Goal: Task Accomplishment & Management: Complete application form

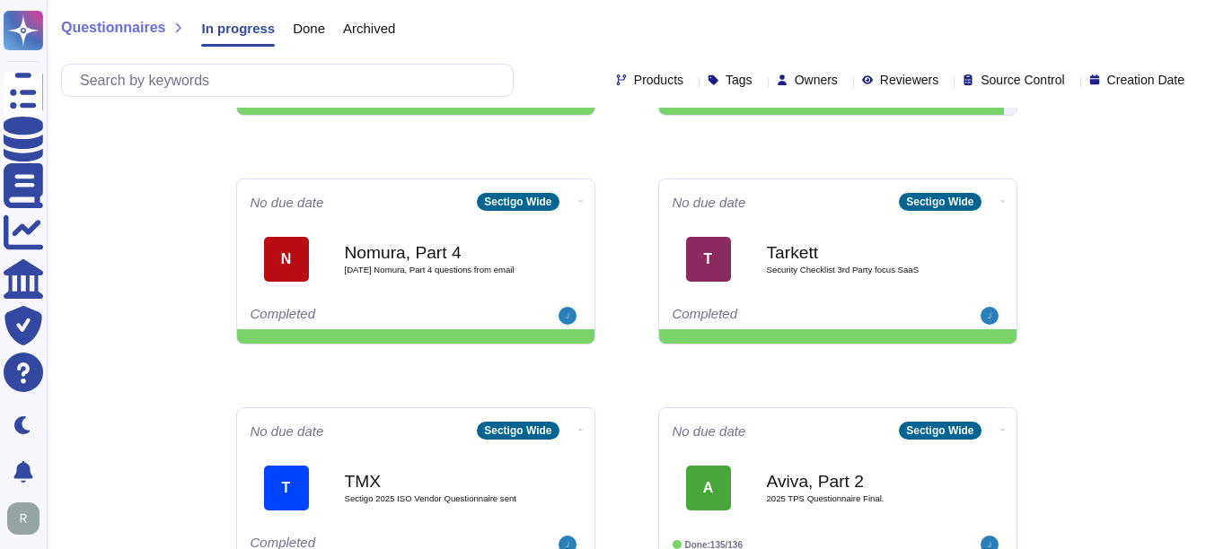
scroll to position [939, 0]
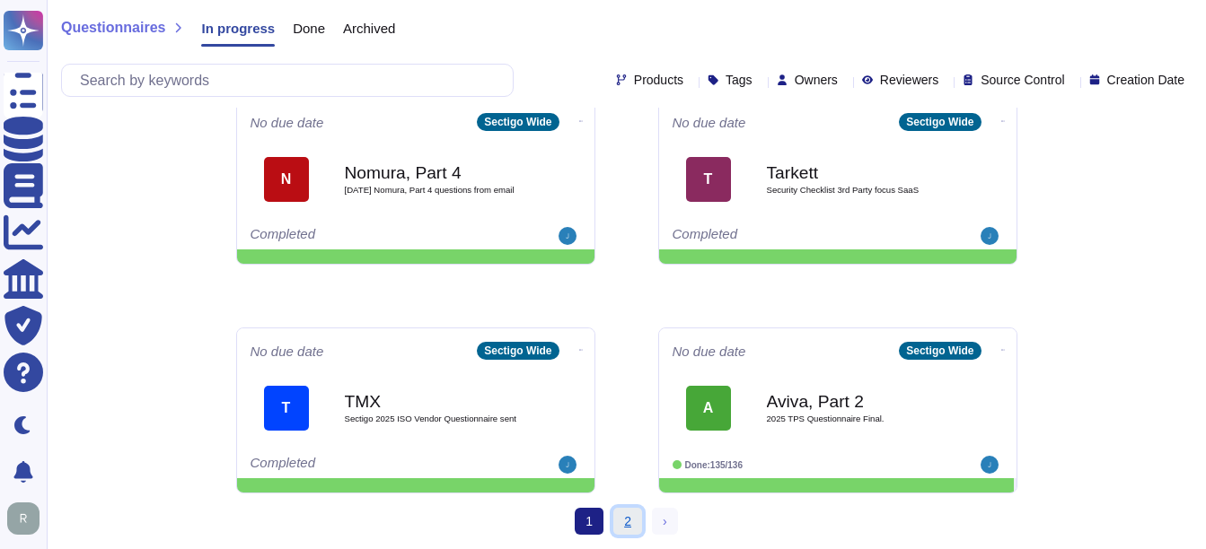
click at [615, 522] on link "2" at bounding box center [627, 521] width 29 height 27
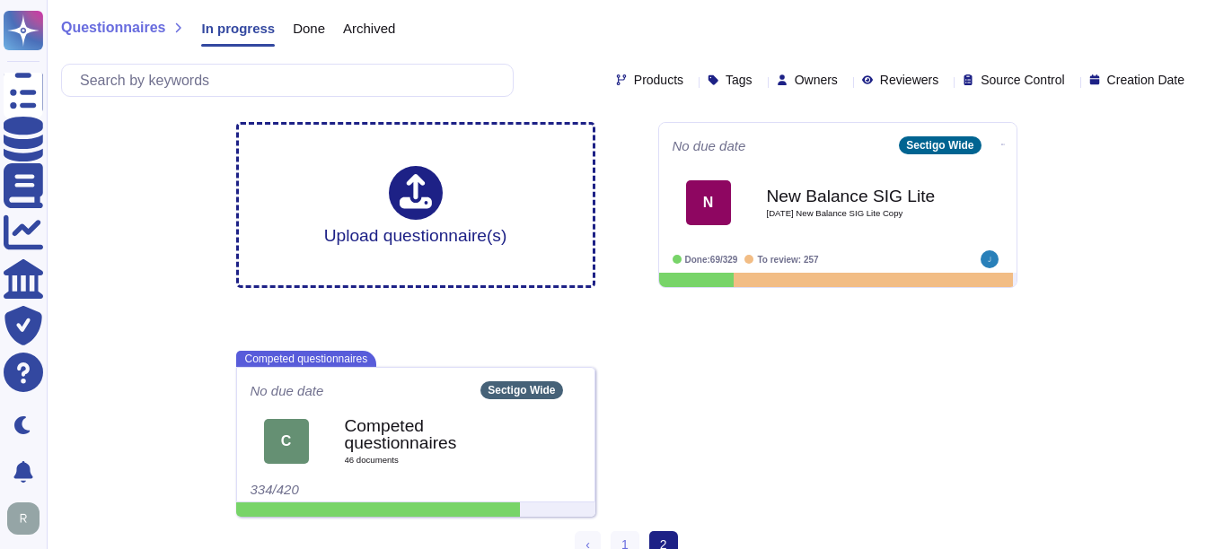
click at [1067, 447] on div "Questionnaires In progress Done Archived Products Tags Owners Reviewers Source …" at bounding box center [626, 286] width 1159 height 573
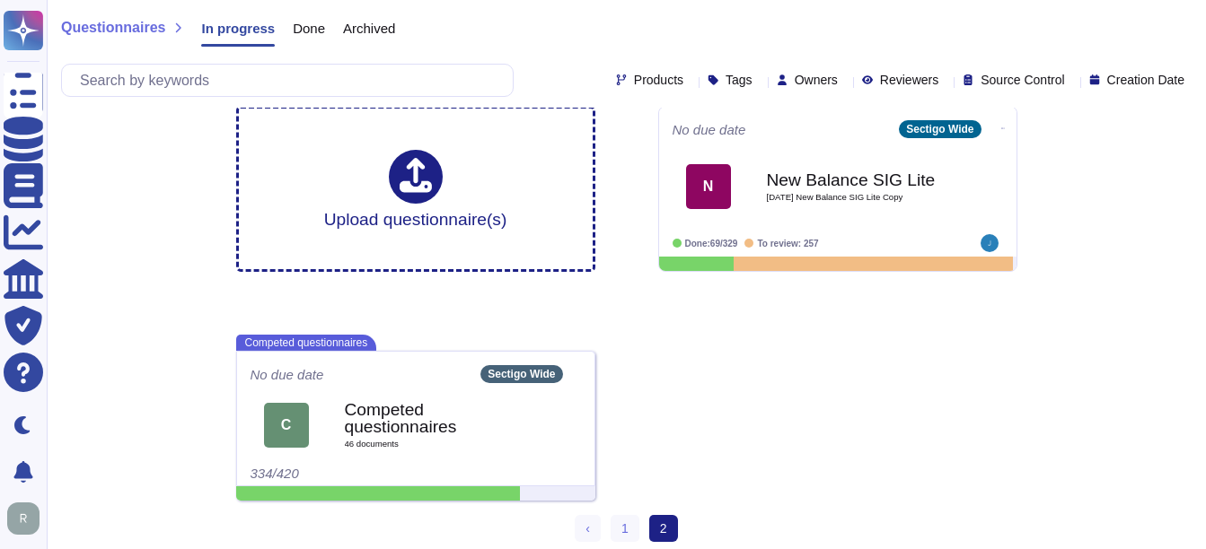
scroll to position [23, 0]
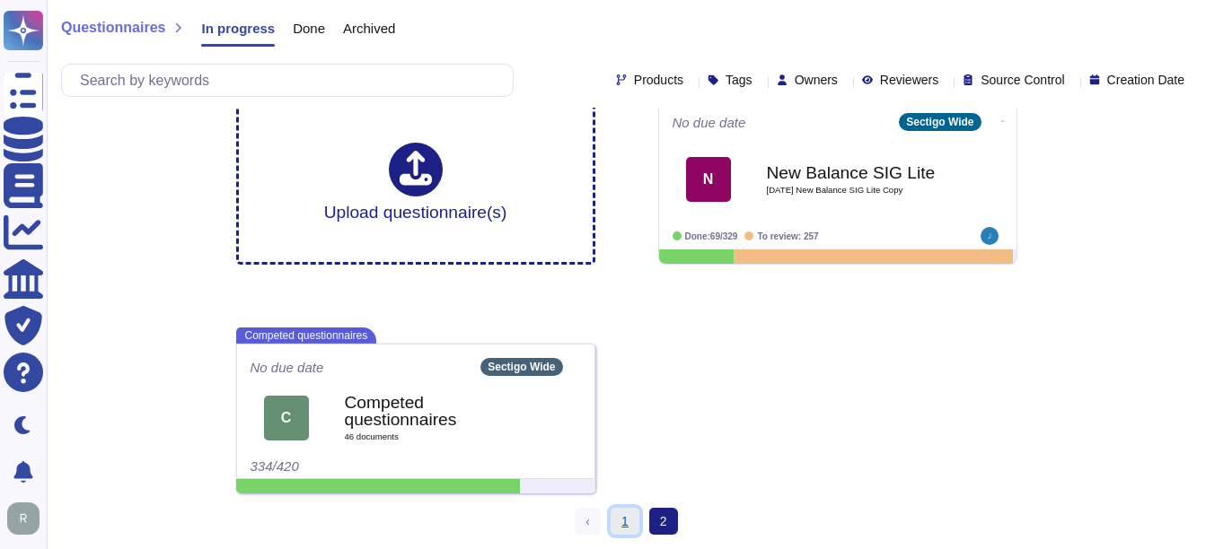
click at [631, 517] on link "1" at bounding box center [624, 521] width 29 height 27
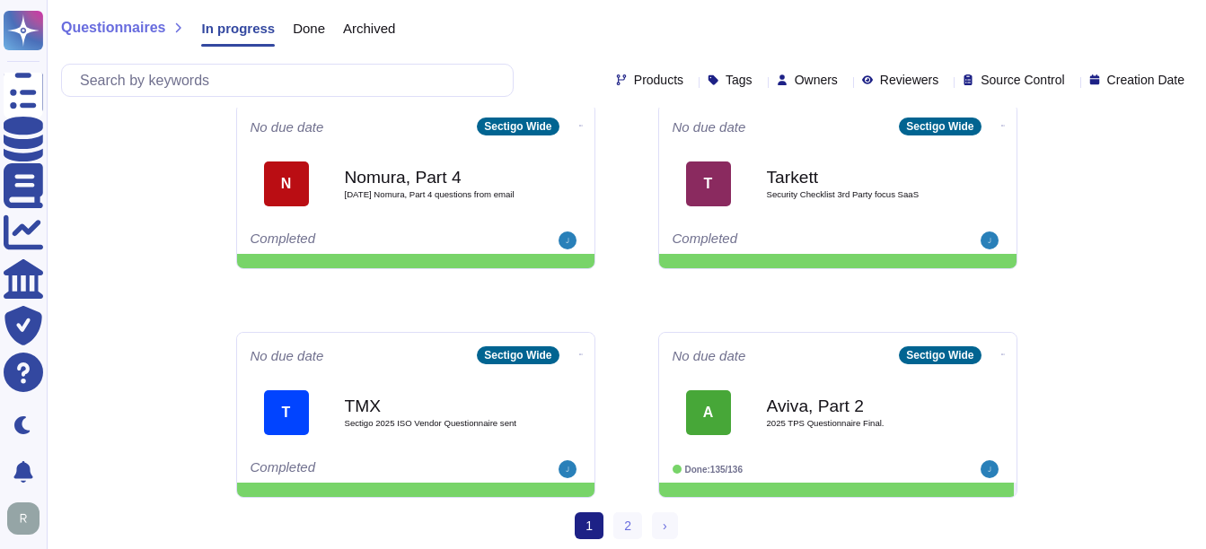
scroll to position [939, 0]
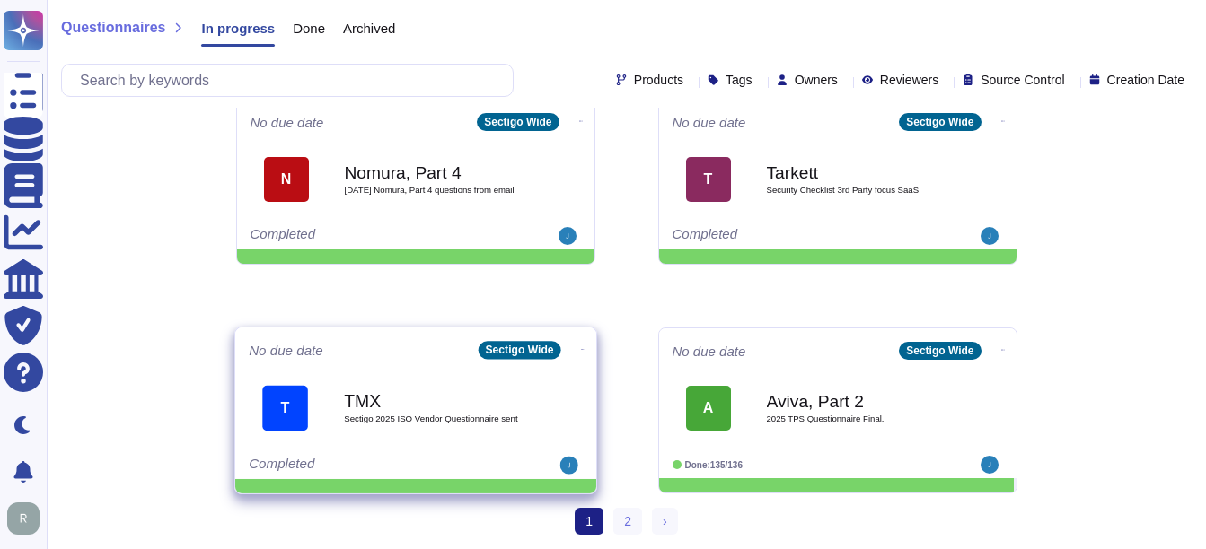
click at [393, 410] on div "TMX Sectigo 2025 ISO Vendor Questionnaire sent" at bounding box center [434, 408] width 181 height 73
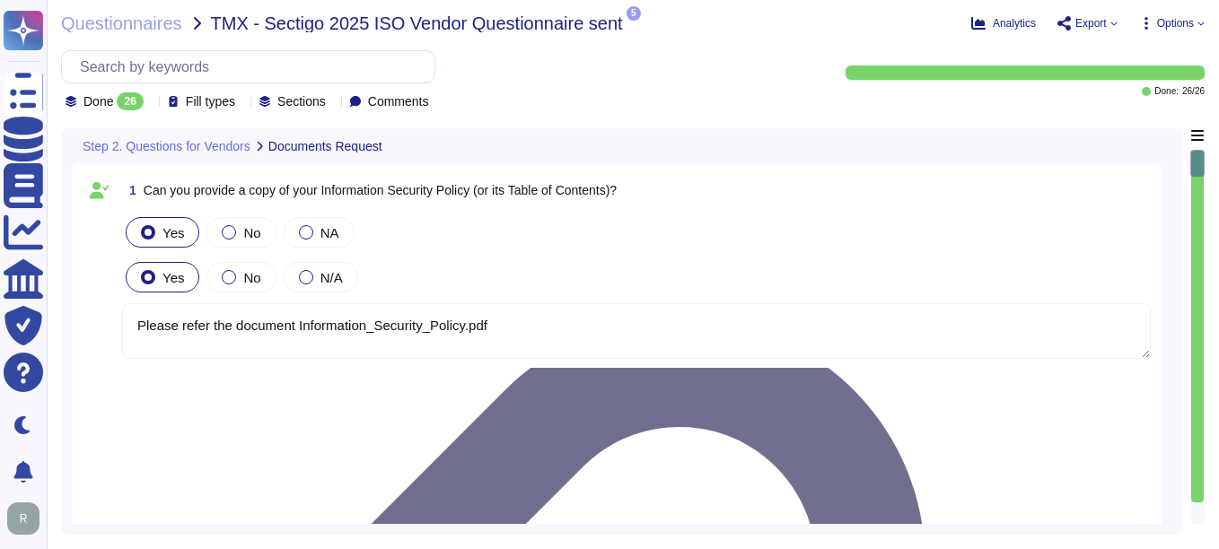
type textarea "Please refer the document Information_Security_Policy.pdf"
type textarea "Yes, we can provide a copy of our ISO 27001 certificate for our Information Sec…"
type textarea "We will attach ISO27001 Certification."
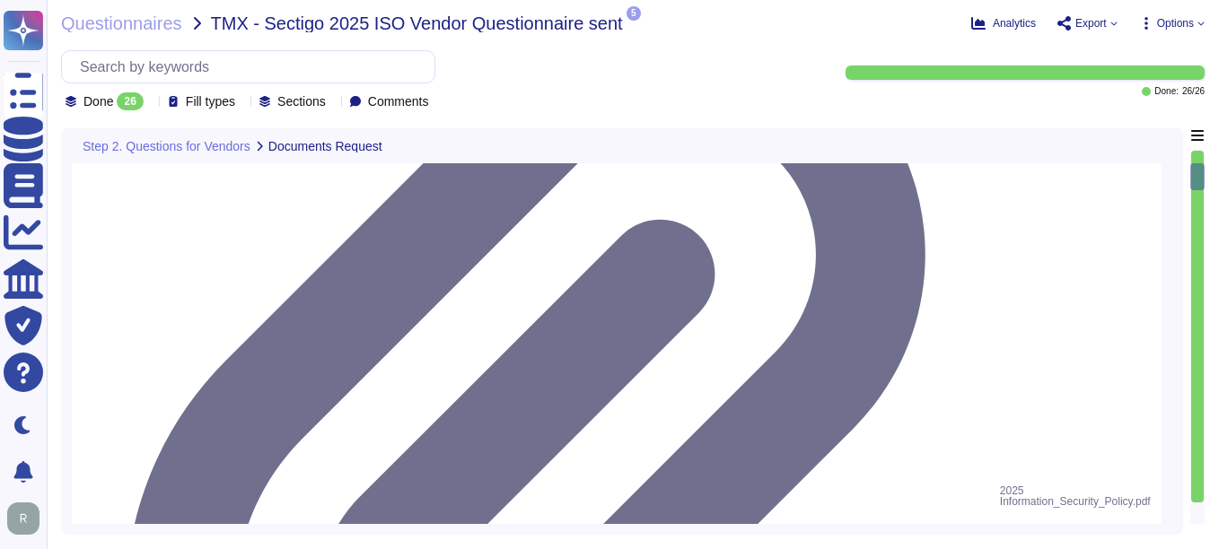
type textarea "We can provide a copy of our latest SOC 2 Type 2 report under a signed Non-Disc…"
type textarea "N/A"
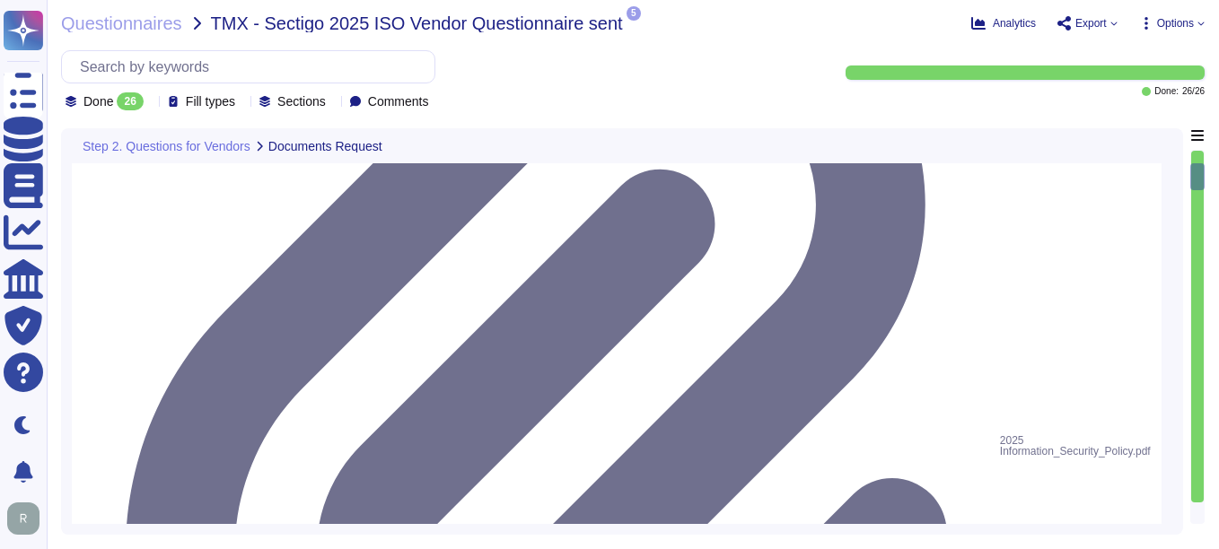
type textarea "We can provide a copy of our latest SOC 2 Type 2 report under a signed Non-Disc…"
type textarea "N/A"
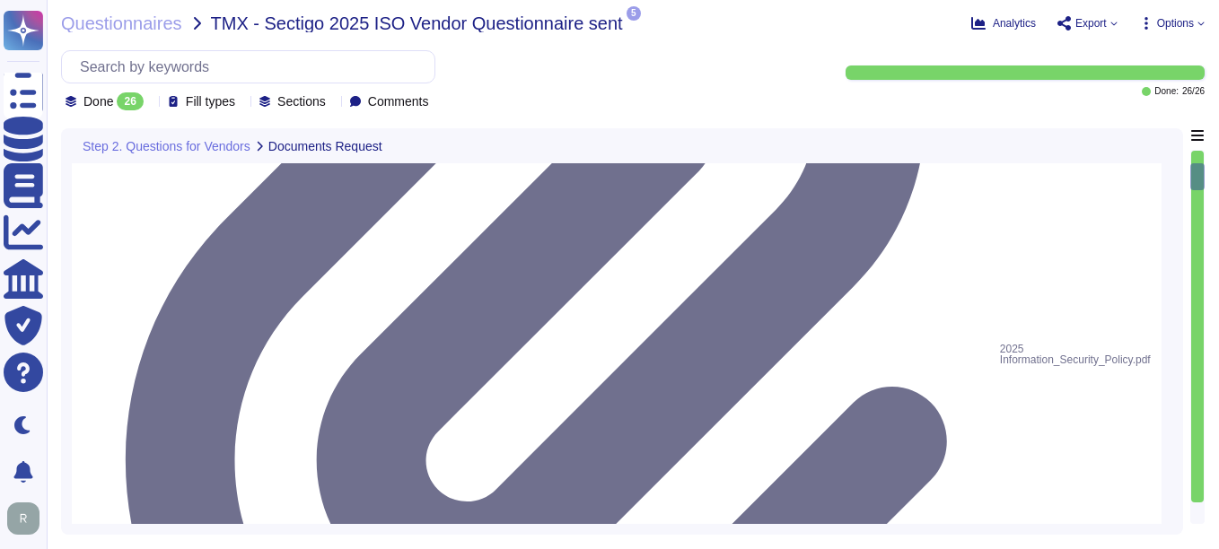
scroll to position [718, 0]
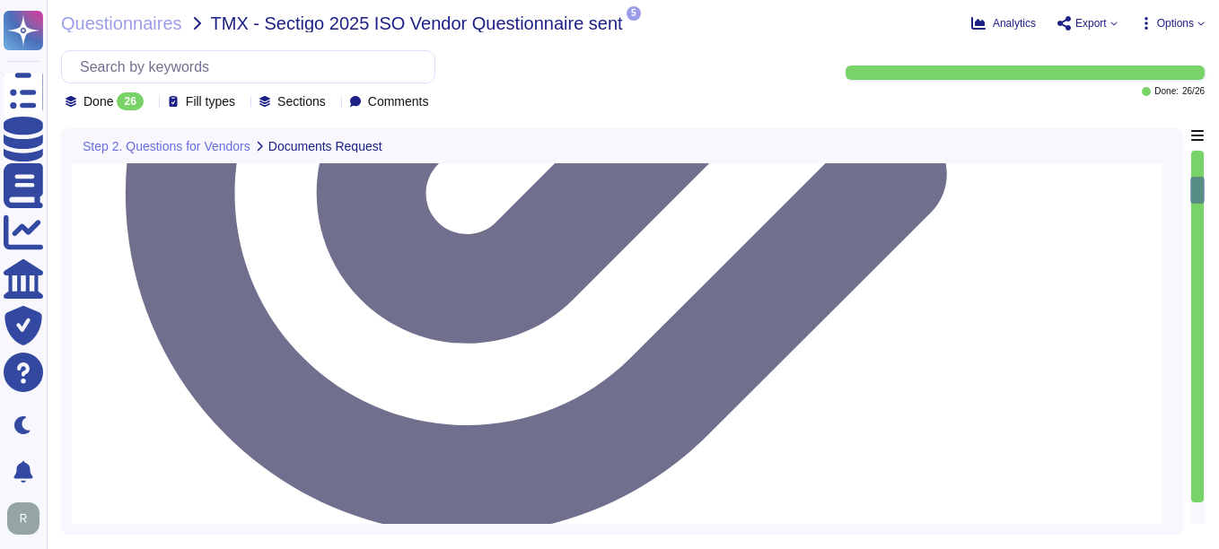
type textarea "N/A"
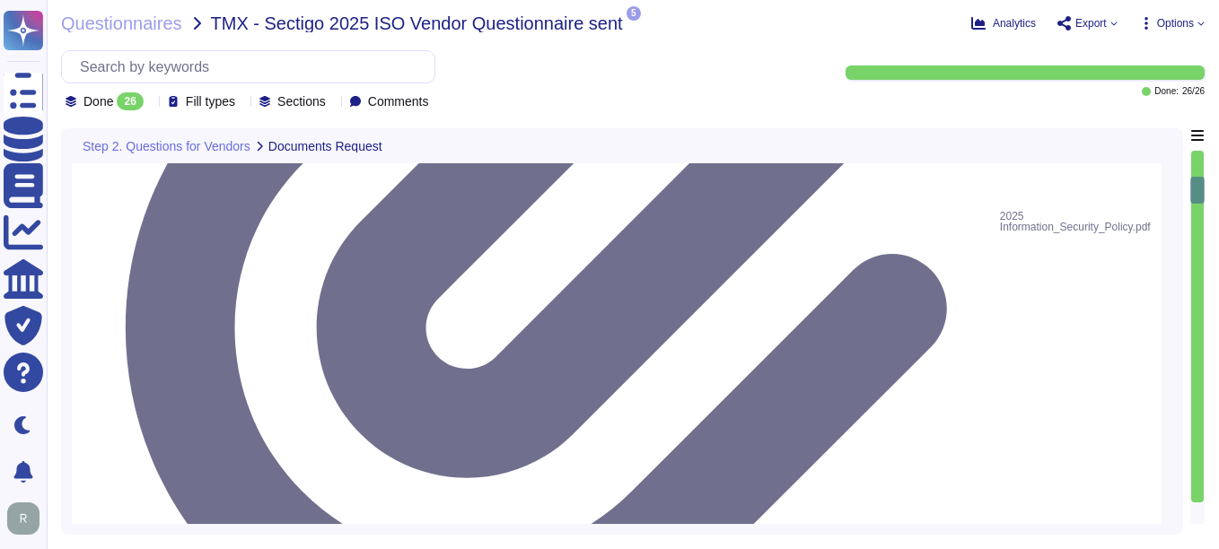
scroll to position [539, 0]
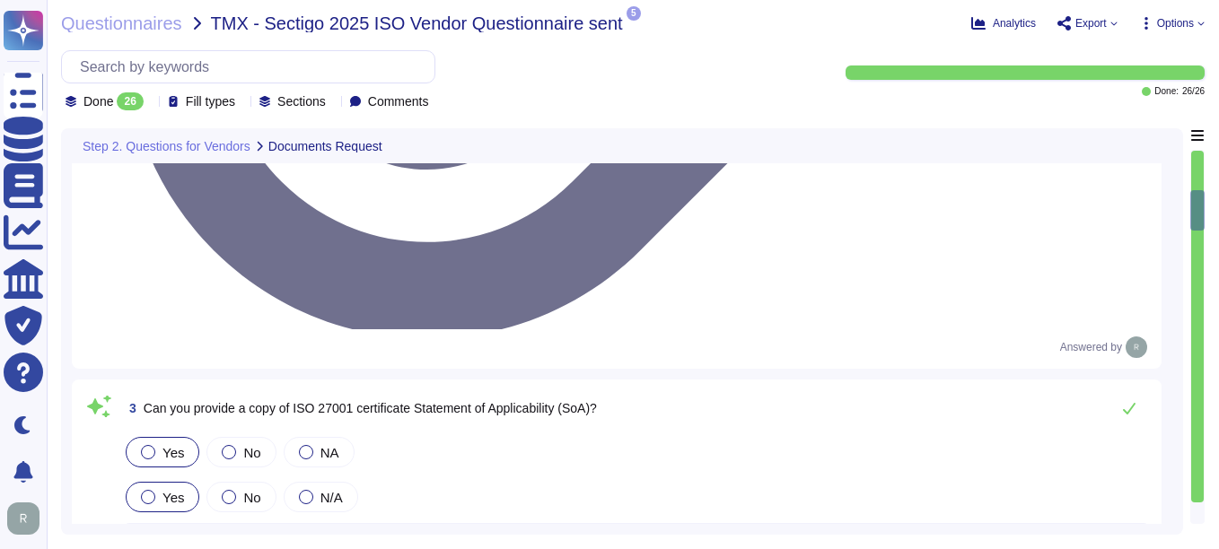
type textarea "Yes, we have a documented Information Security Policy that has been approved by…"
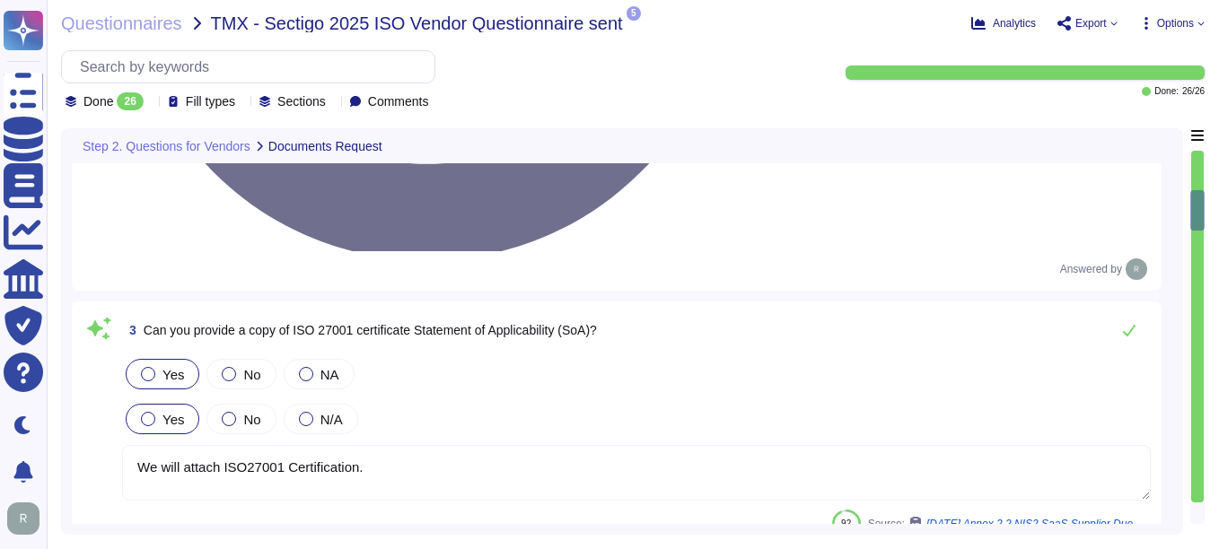
scroll to position [1436, 0]
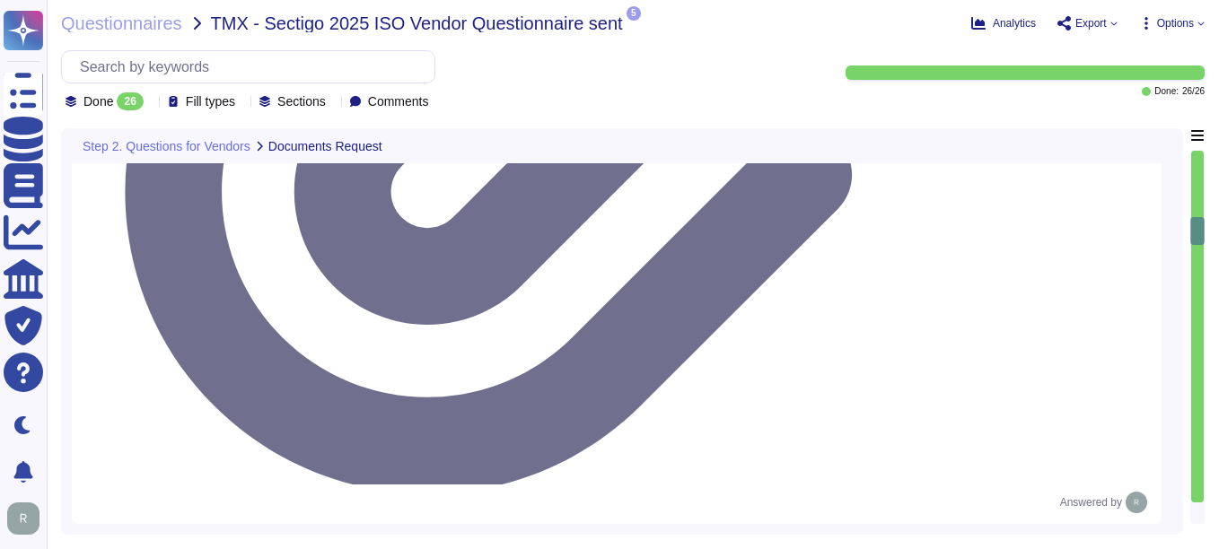
type textarea "Yes, we routinely perform internal audits and assessments of conformance to our…"
type textarea "Yes, Sectigo has a formal Risk Management process that includes a comprehensive…"
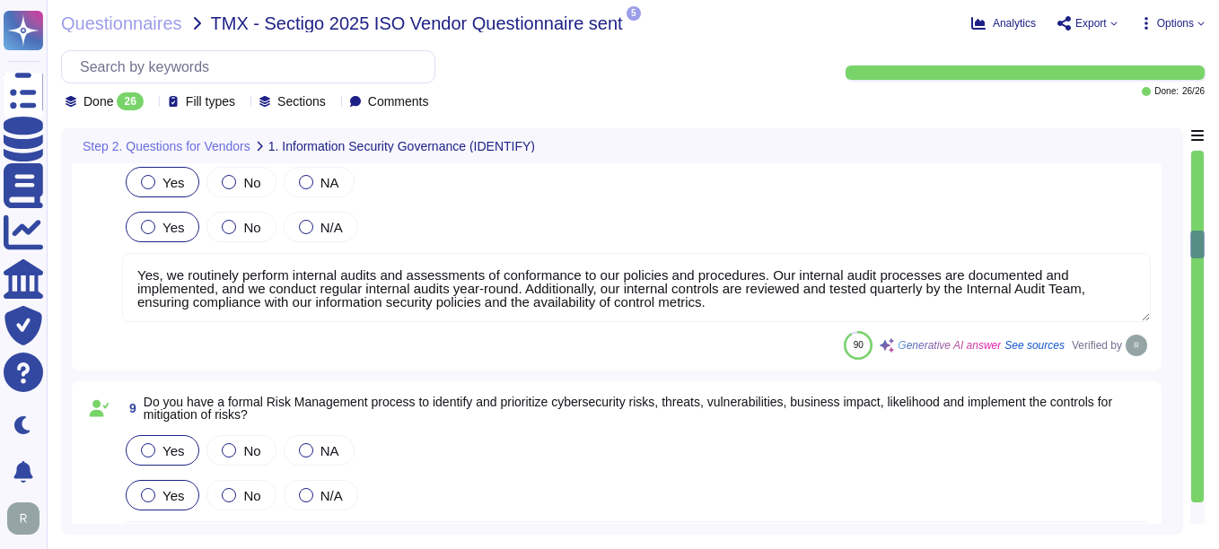
type textarea "Yes, we have mandatory annual and ongoing security awareness programs for all e…"
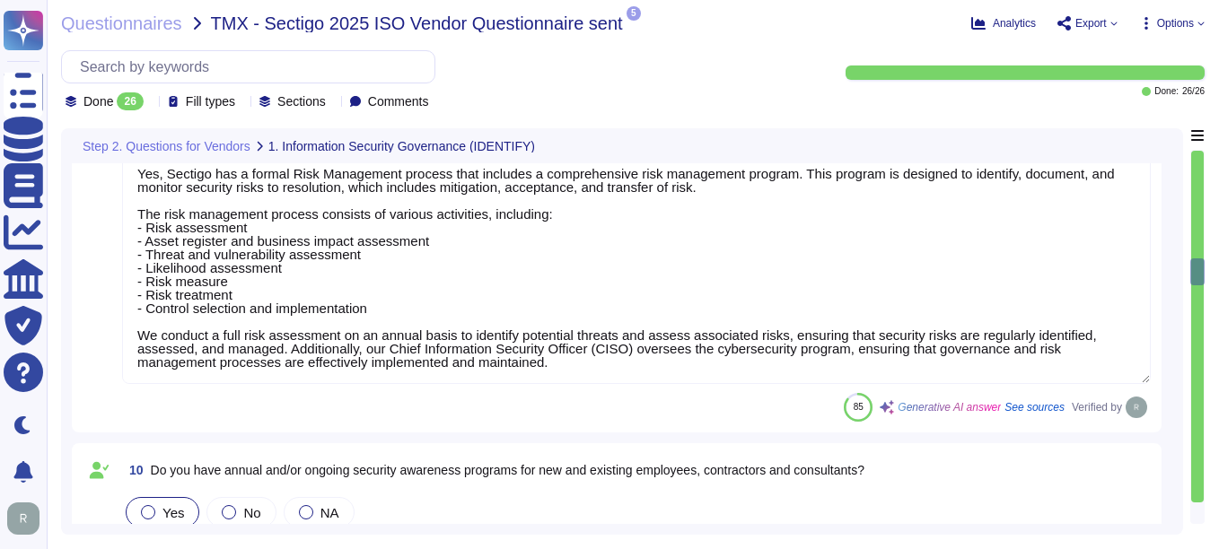
type textarea "Please refer our SOC 2 Type 2 audit report and ISO 27001 certification."
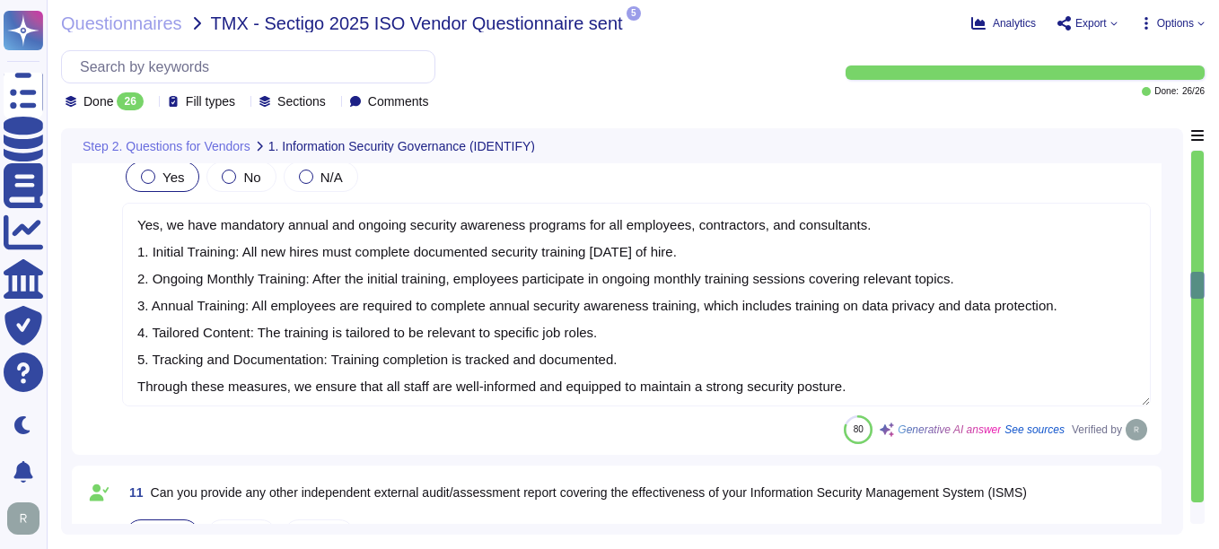
type textarea "Yes, our Software Development Lifecycle (SDLC) process requires that all web po…"
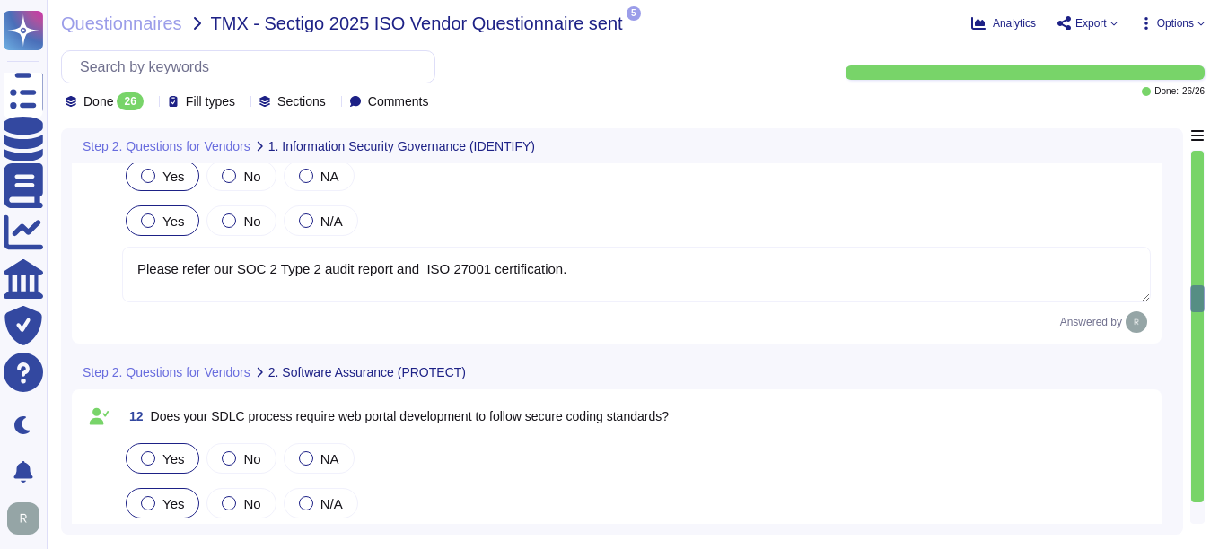
type textarea "Yes, we conduct formal training in secure code development for developers at le…"
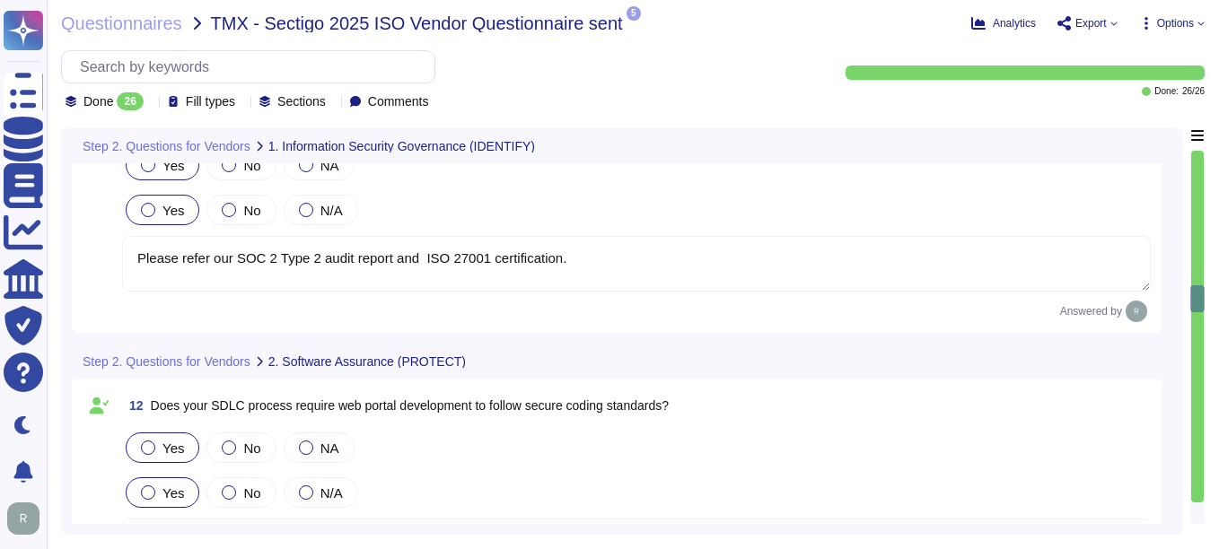
type textarea "Yes, we perform secure code reviews regularly using automated tools like SonarQ…"
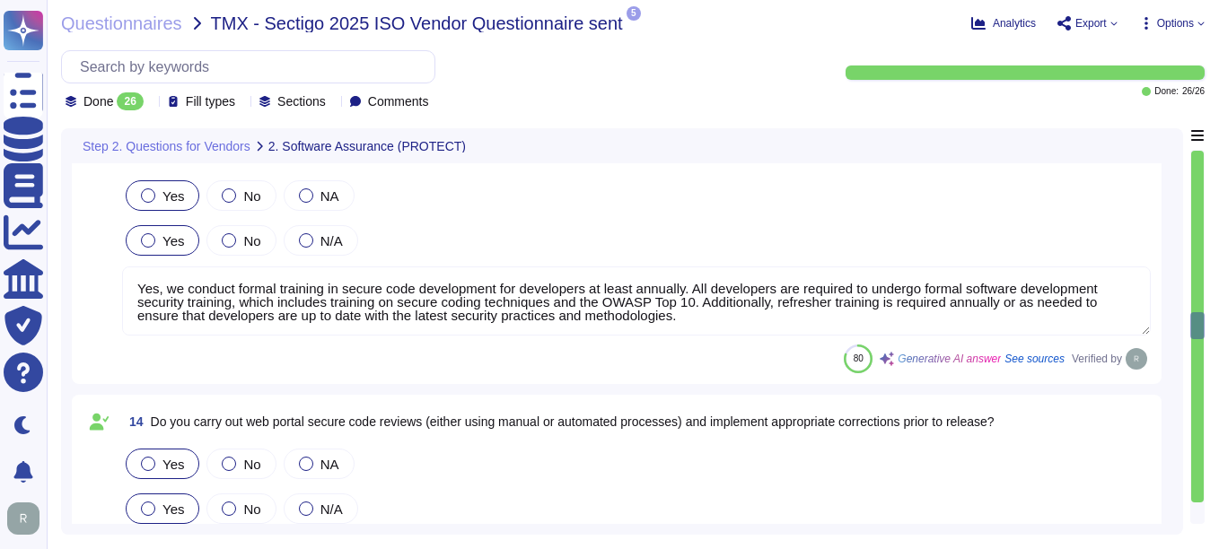
scroll to position [3501, 0]
type textarea "Yes, we conduct regular penetration testing, including automated vulnerability …"
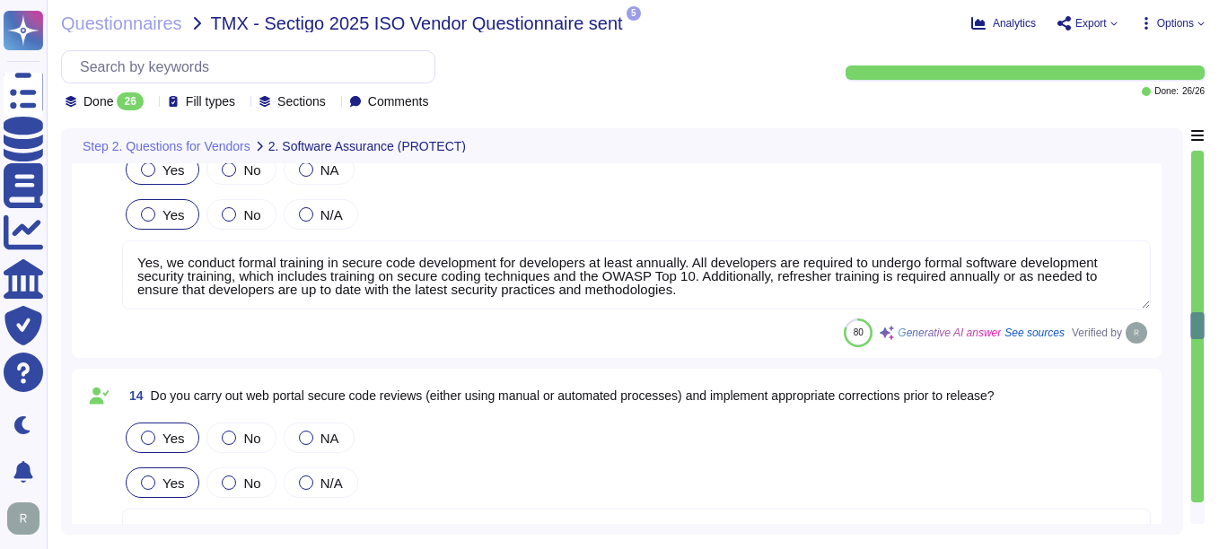
click at [1193, 462] on div at bounding box center [1197, 327] width 13 height 352
type textarea "Yes, the application supports Single Sign-On (SSO) via SAML2 and integrates wit…"
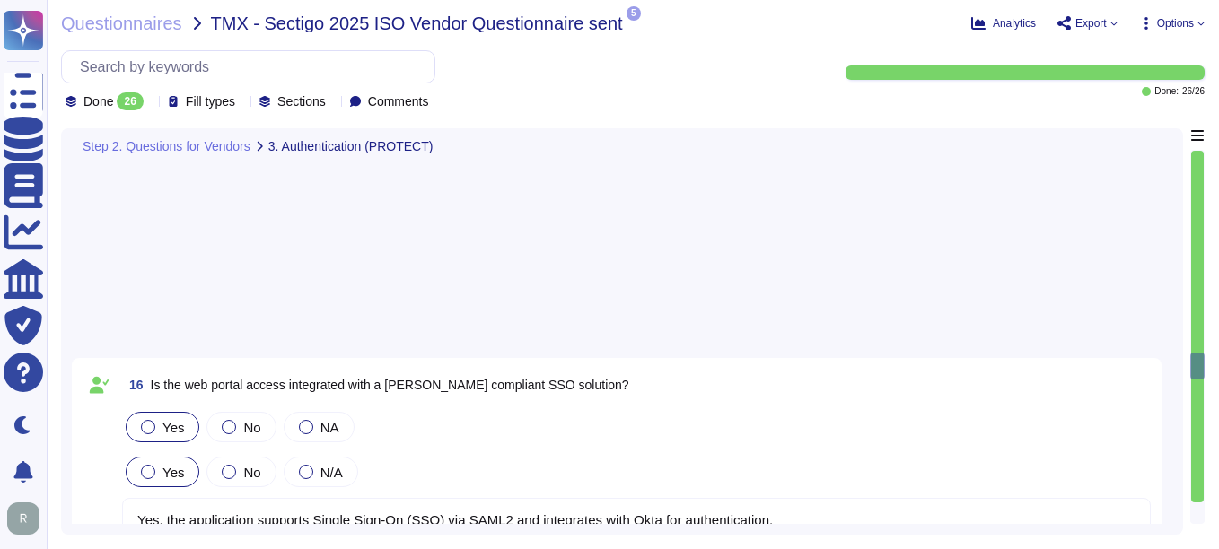
type textarea "Yes, we have a comprehensive vulnerability management process that includes per…"
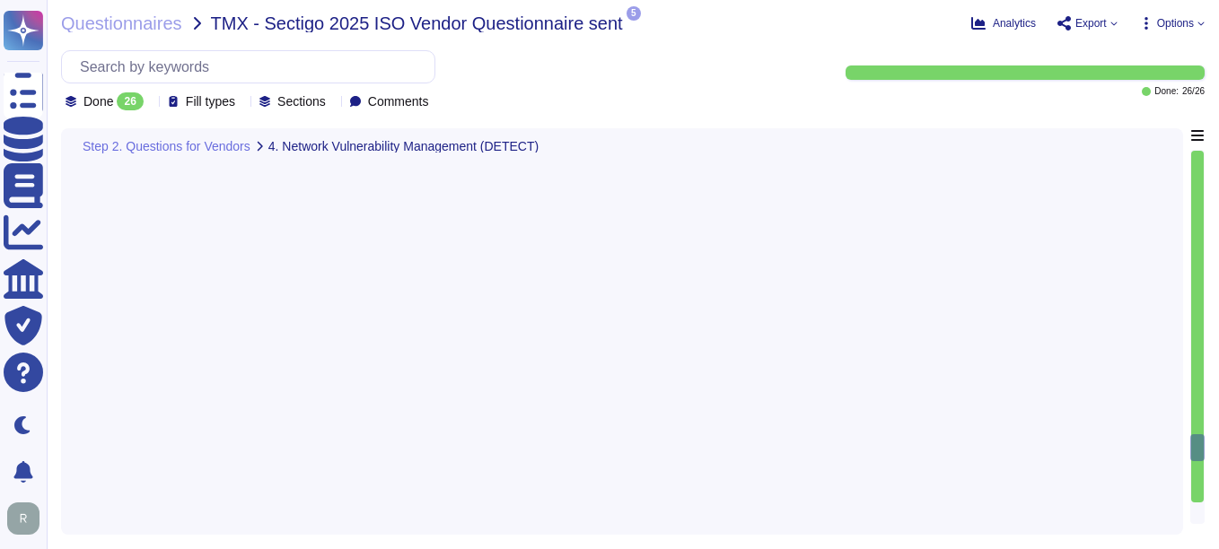
type textarea "Yes. We have NextGen Firewalls with the intrusion detection/prevention capabili…"
type textarea "Yes, we have implemented File Integrity Monitoring (FIM) tools to validate the …"
type textarea "Yes, we engage independent third parties to conduct annual penetration tests on…"
type textarea "Yes, we have a formal Incident Response Plan with documented policies and proce…"
type textarea "Our Incident Management process does not explicitly mention a requirement to no…"
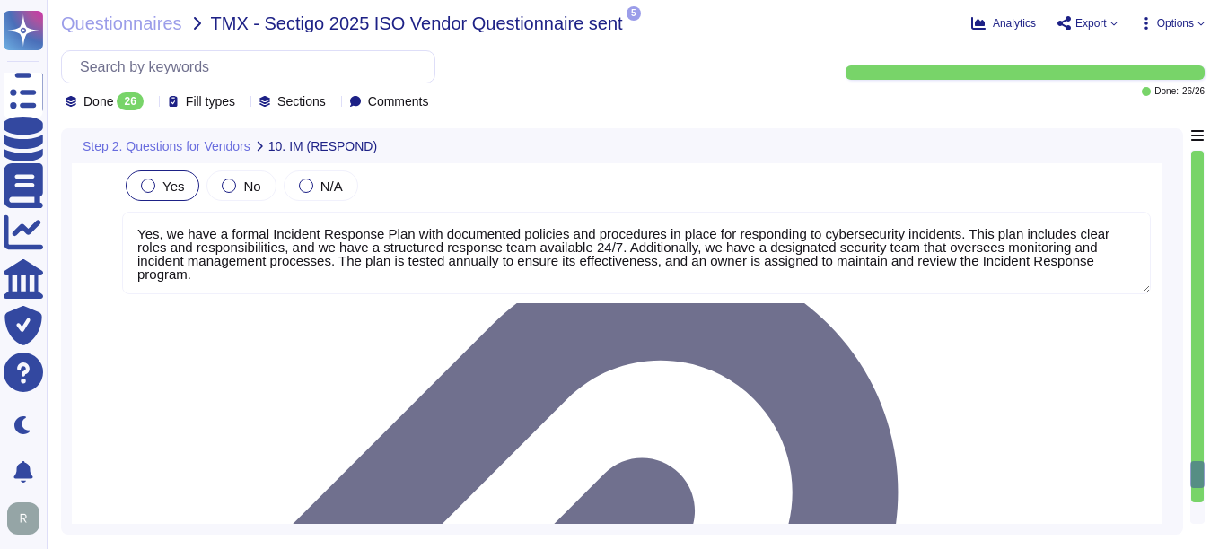
type textarea "No, we have not encountered a security incident for the last 12 months, and the…"
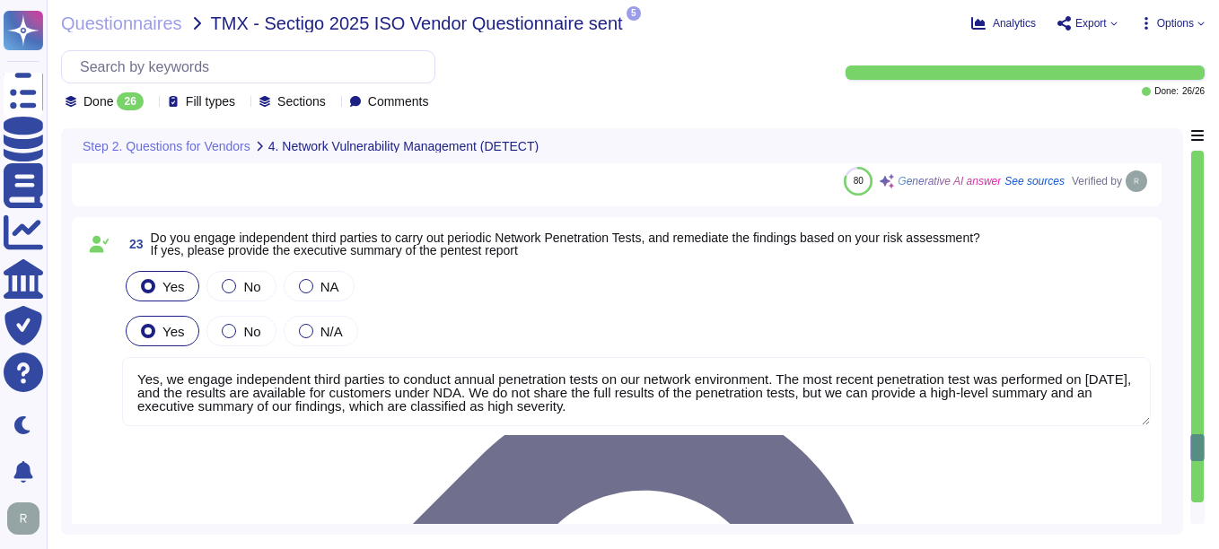
type textarea "Yes. We have NextGen Firewalls with the intrusion detection/prevention capabili…"
type textarea "Yes, we have implemented File Integrity Monitoring (FIM) tools to validate the …"
type textarea "Yes, we engage independent third parties to conduct annual penetration tests on…"
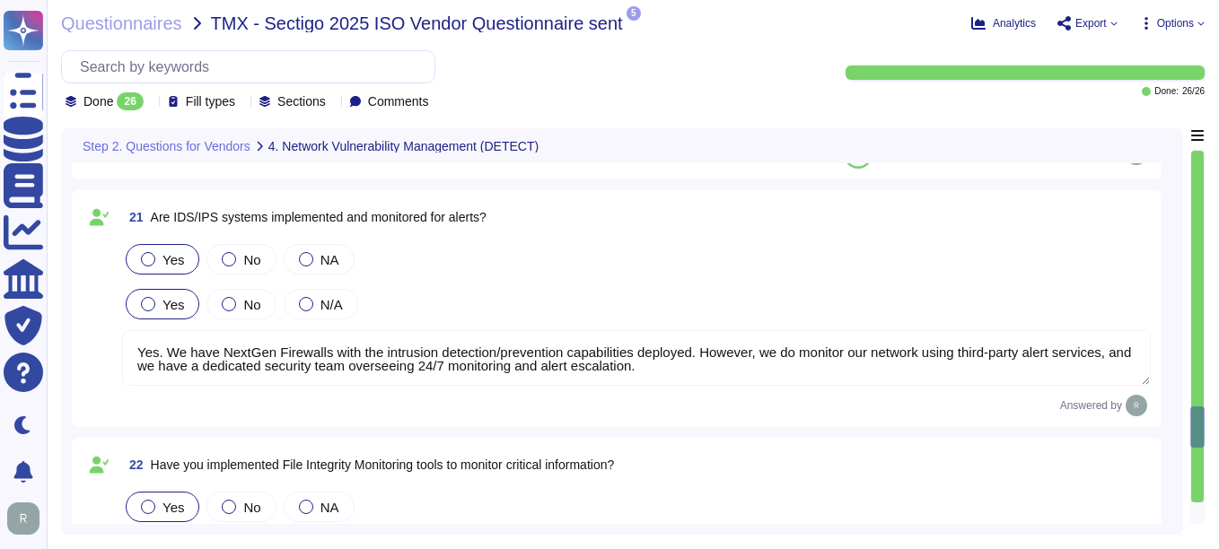
type textarea "Yes, we have a comprehensive vulnerability management process that includes per…"
type textarea "Yes, all appropriate systems, including workstations and servers, have antiviru…"
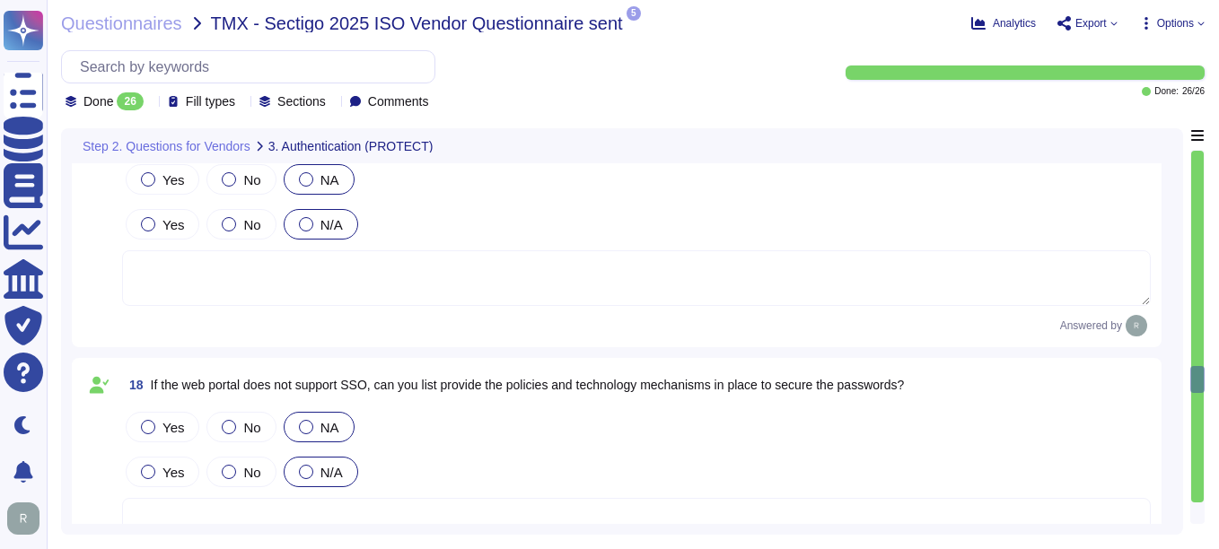
type textarea "Yes, the application supports Single Sign-On (SSO) via SAML2 and integrates wit…"
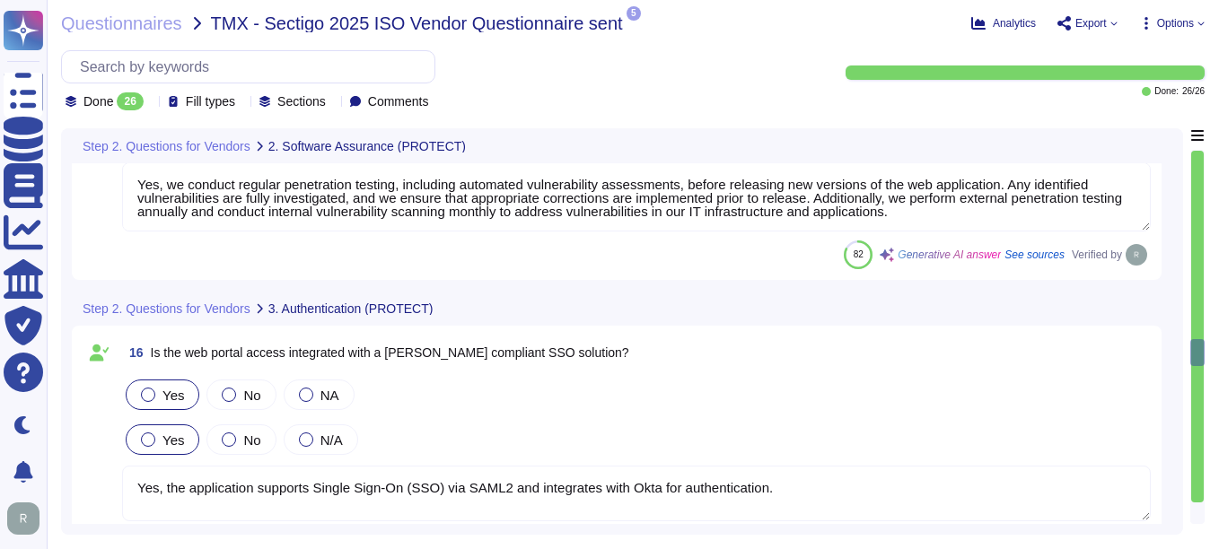
type textarea "Yes, we perform secure code reviews regularly using automated tools like SonarQ…"
type textarea "Yes, we conduct regular penetration testing, including automated vulnerability …"
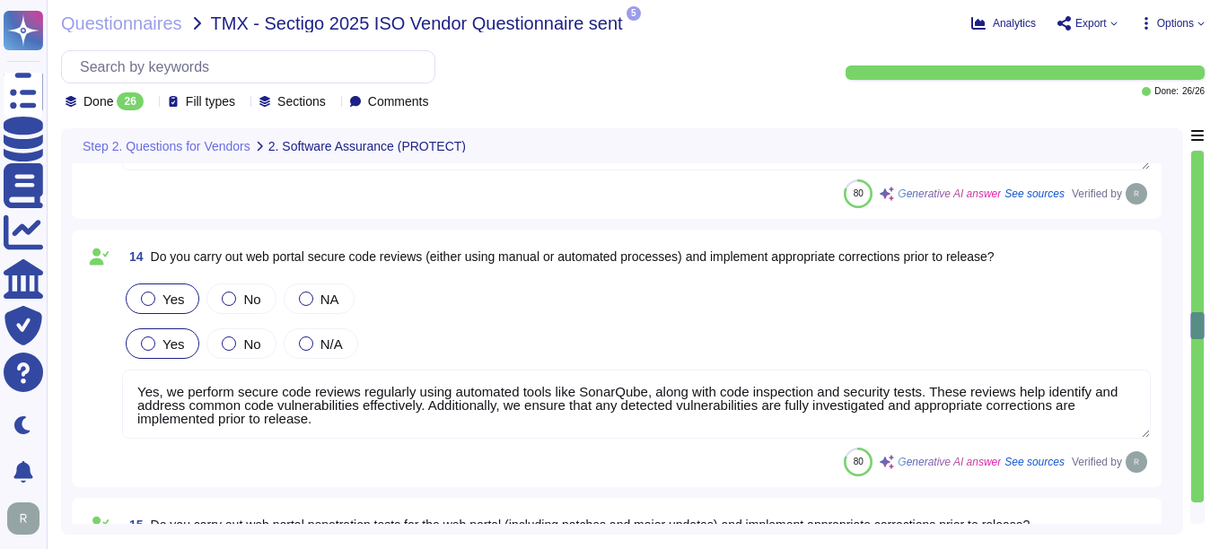
type textarea "Yes, our Software Development Lifecycle (SDLC) process requires that all web po…"
type textarea "Yes, we conduct formal training in secure code development for developers at le…"
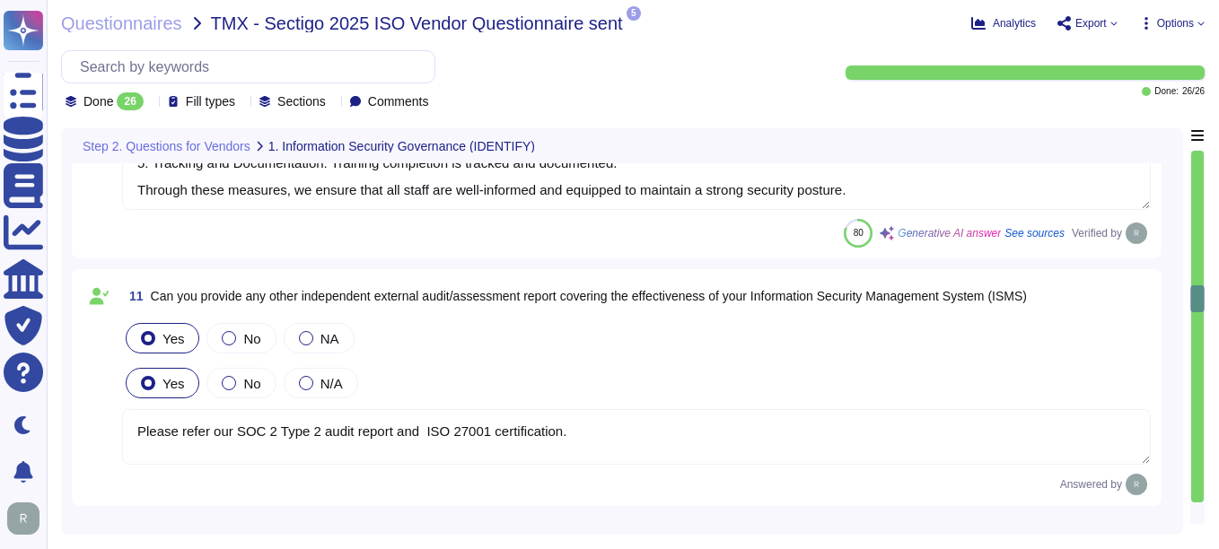
type textarea "Yes, we have mandatory annual and ongoing security awareness programs for all e…"
type textarea "Please refer our SOC 2 Type 2 audit report and ISO 27001 certification."
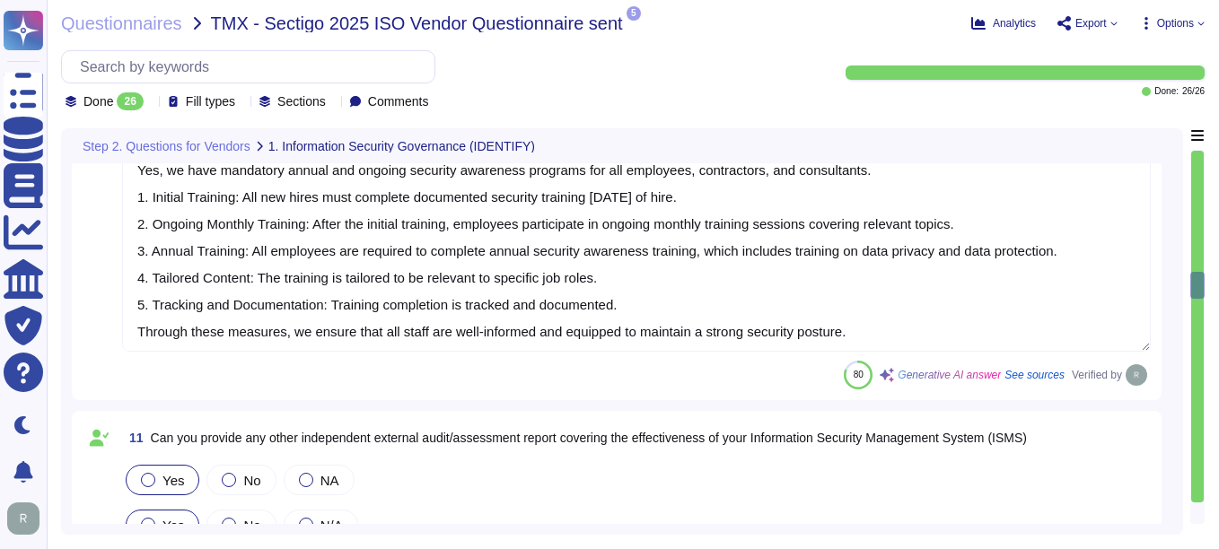
type textarea "Yes, Sectigo has a formal Risk Management process that includes a comprehensive…"
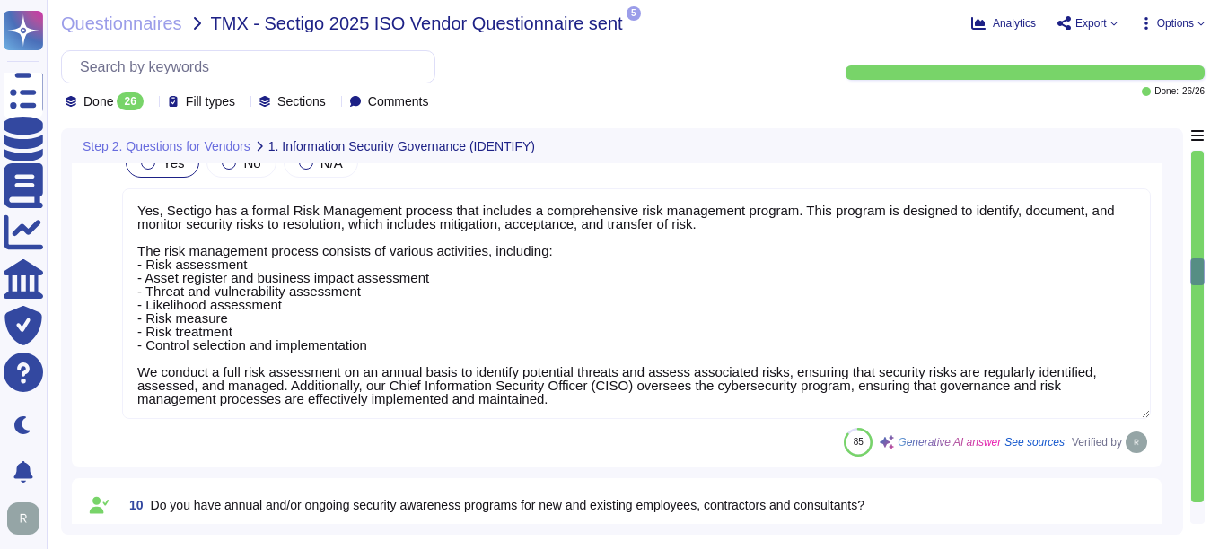
type textarea "Yes, we have a documented Information Security Policy that has been approved by…"
type textarea "Yes, we routinely perform internal audits and assessments of conformance to our…"
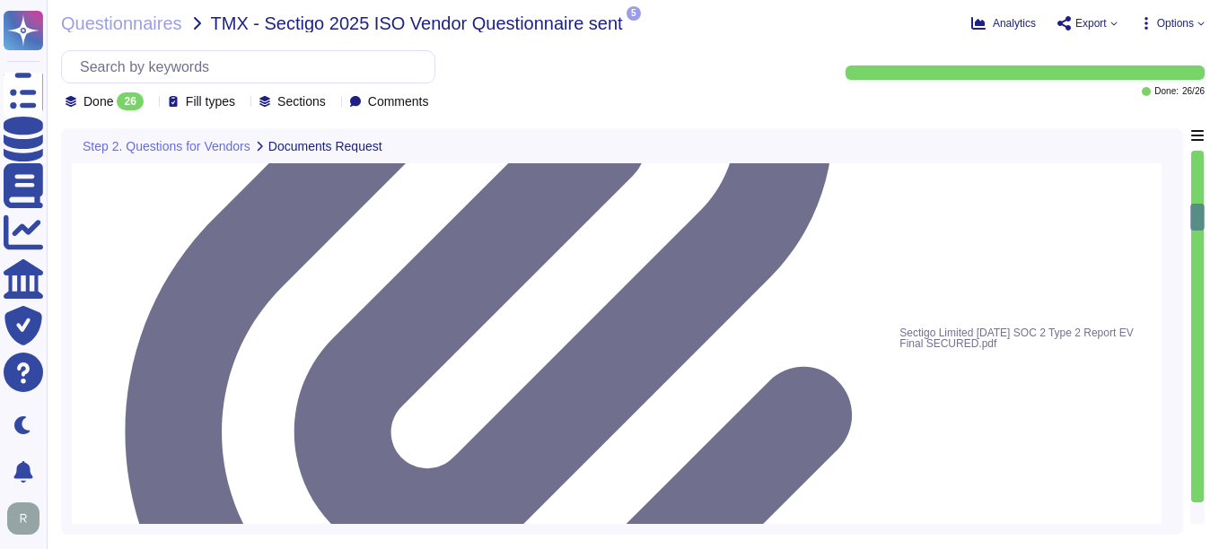
type textarea "We can provide a copy of our latest SOC 2 Type 2 report under a signed Non-Disc…"
type textarea "N/A"
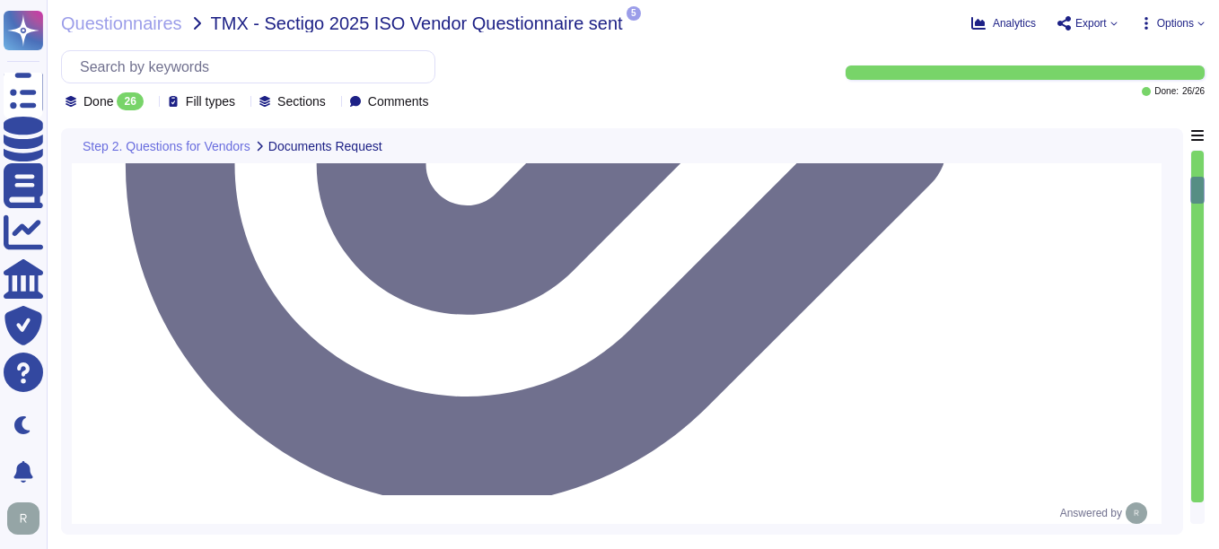
type textarea "Please refer the document Information_Security_Policy.pdf"
type textarea "Yes, we can provide a copy of our ISO 27001 certificate for our Information Sec…"
type textarea "We will attach ISO27001 Certification."
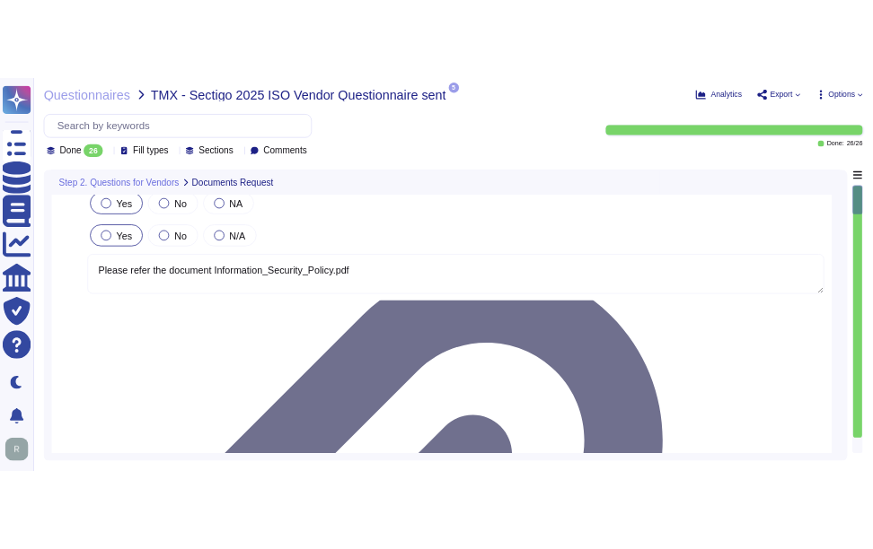
scroll to position [0, 0]
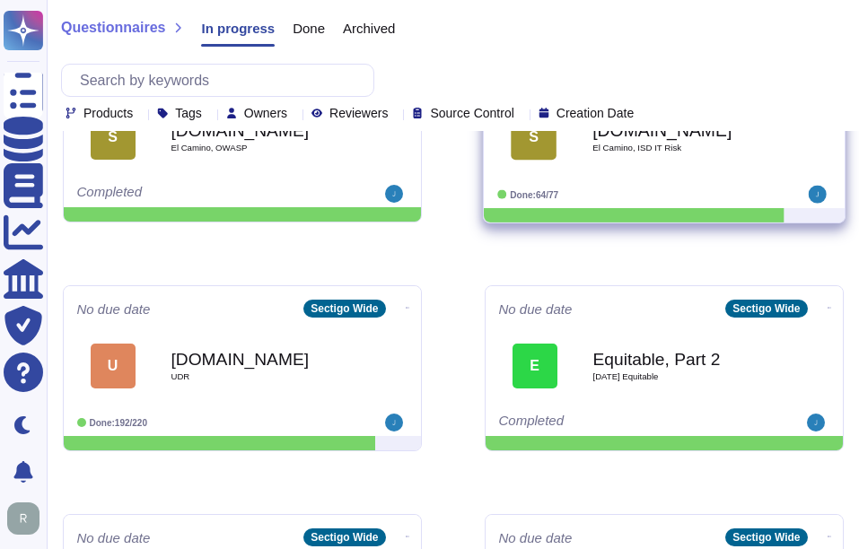
scroll to position [359, 0]
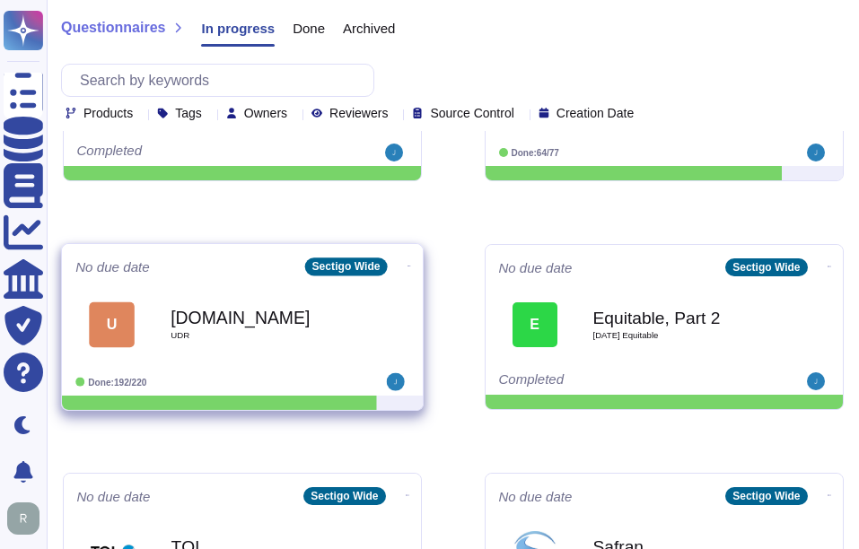
click at [197, 302] on div "[DOMAIN_NAME] UDR" at bounding box center [261, 324] width 181 height 73
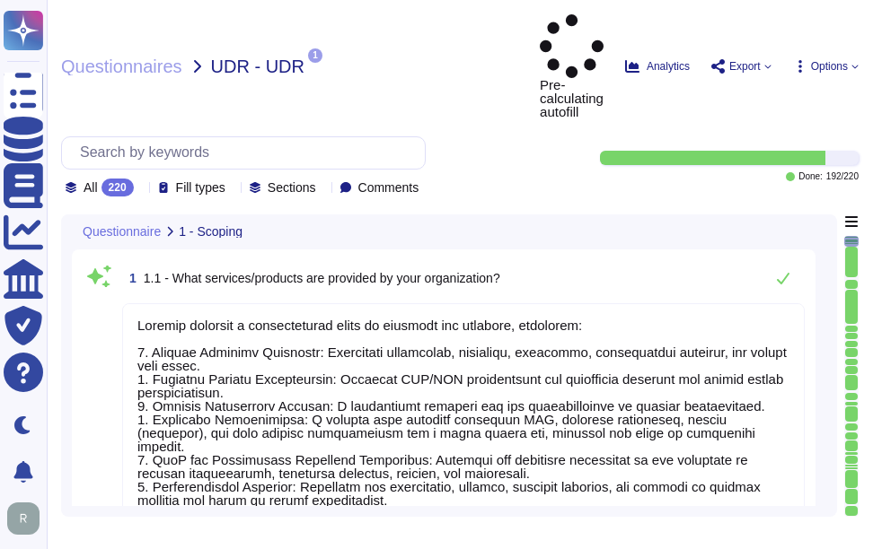
type textarea "Sectigo provides a comprehensive range of services and products, including: 1. …"
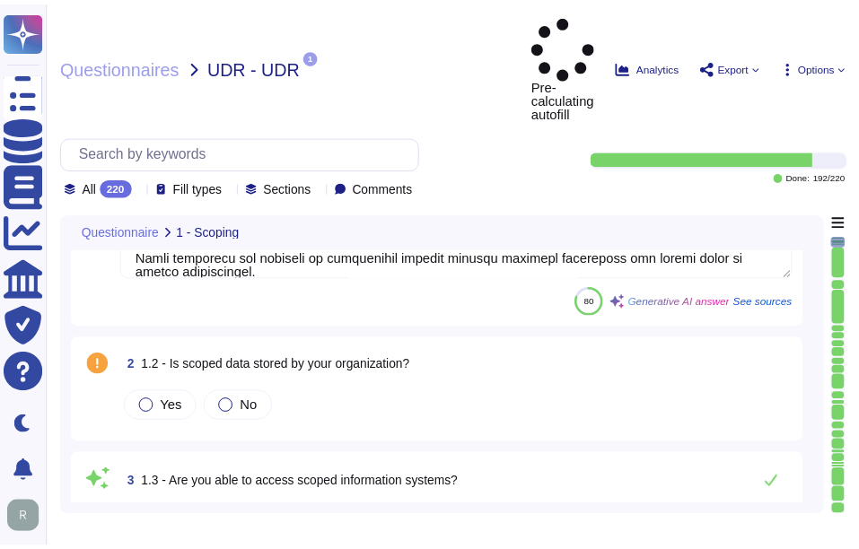
scroll to position [628, 0]
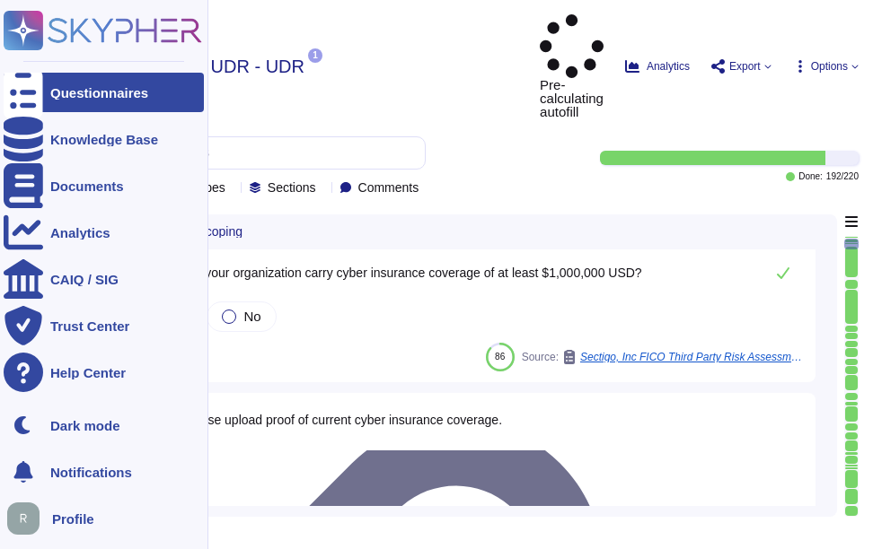
click at [35, 93] on div at bounding box center [23, 92] width 39 height 39
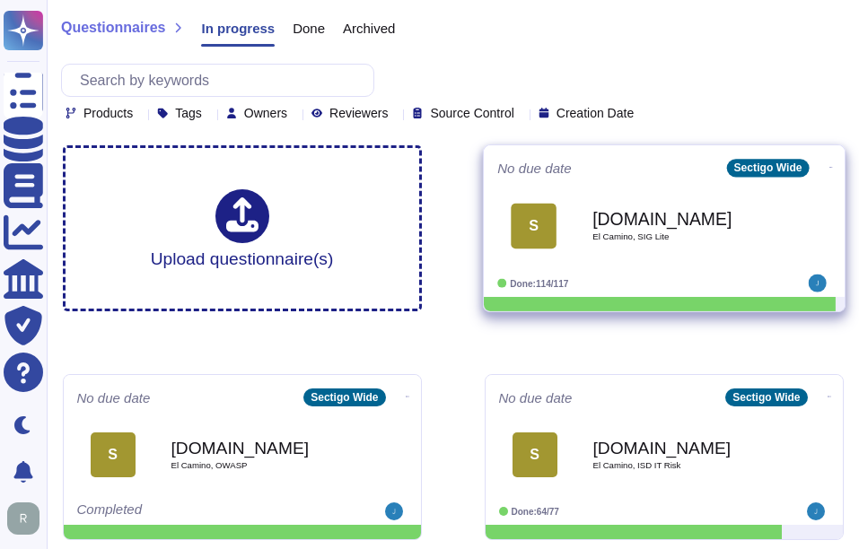
click at [695, 221] on b "[DOMAIN_NAME]" at bounding box center [682, 218] width 181 height 17
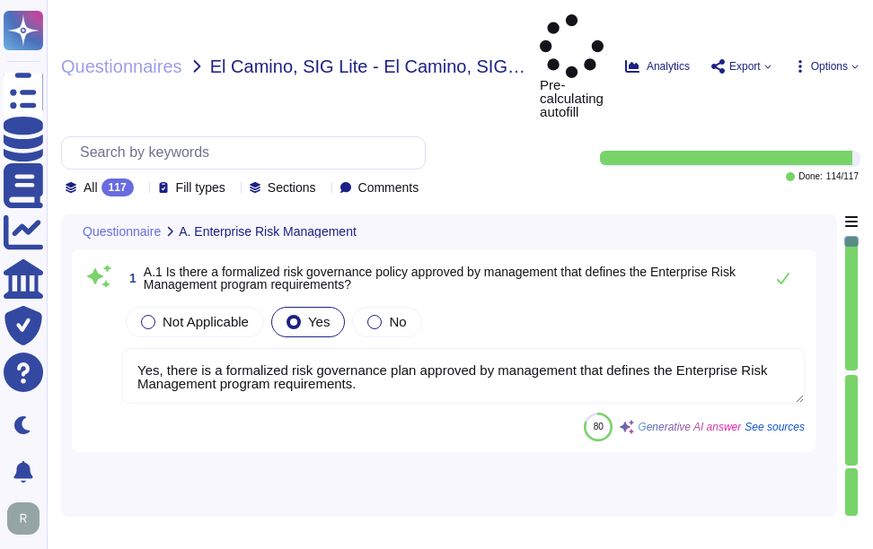
type textarea "Yes, there is a formalized risk governance plan approved by management that def…"
type textarea "There is a documented third-party risk management program in place for vendors,…"
type textarea "Yes, there is a contractual relationship that extends obligations to each entit…"
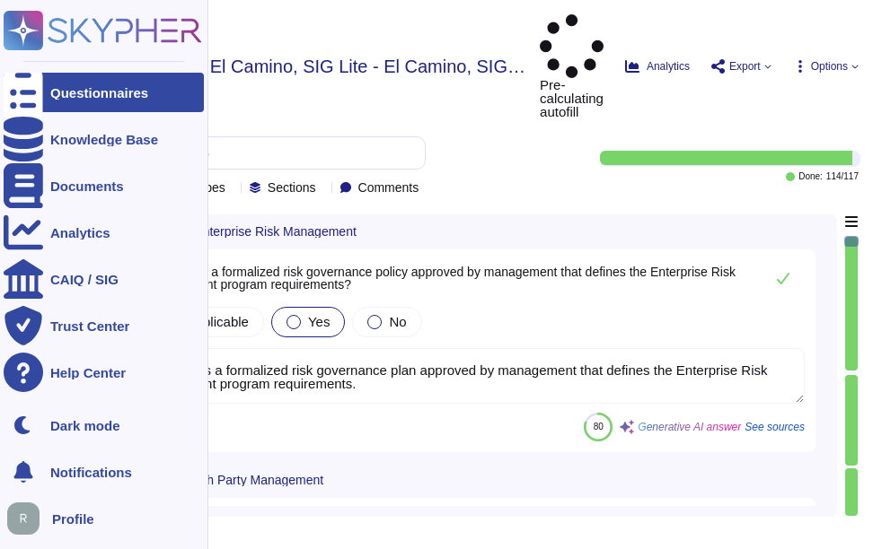
click at [22, 83] on div at bounding box center [23, 92] width 39 height 39
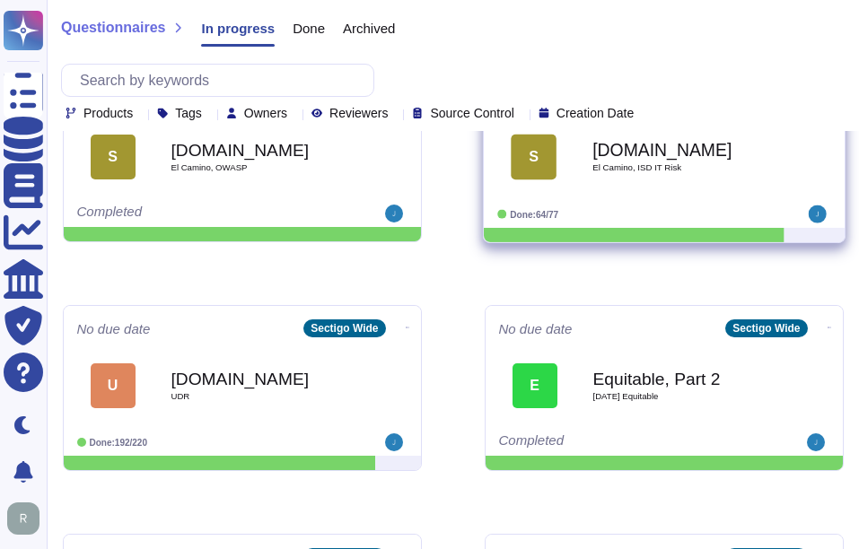
scroll to position [359, 0]
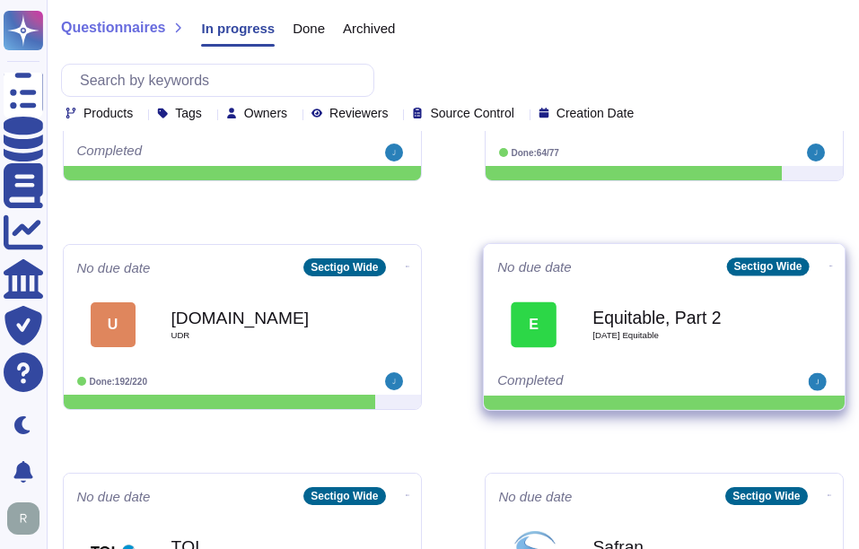
click at [680, 323] on b "Equitable, Part 2" at bounding box center [682, 317] width 181 height 17
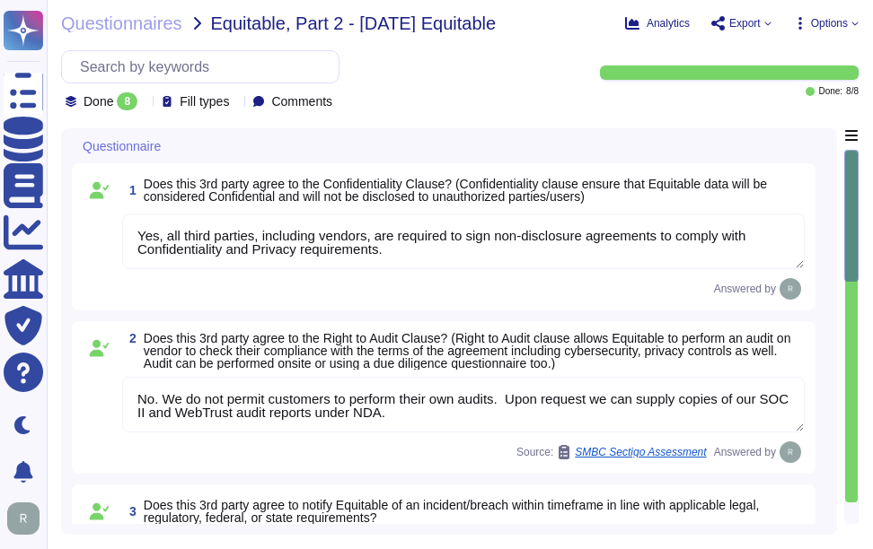
type textarea "Yes, all third parties, including vendors, are required to sign non-disclosure …"
type textarea "No. We do not permit customers to perform their own audits. Upon request we can…"
type textarea "Sectigo is committed to notifying incidents or breaches within the timeframe es…"
type textarea "Yes, a penetration test was performed by an independent third party. Penetratio…"
type textarea "The retention periods for data are not fixed and will vary based on factors suc…"
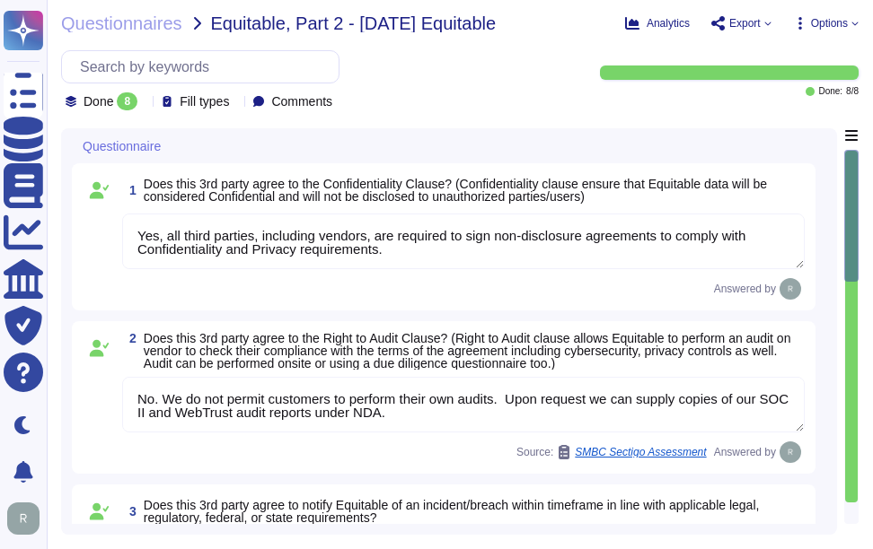
scroll to position [2, 0]
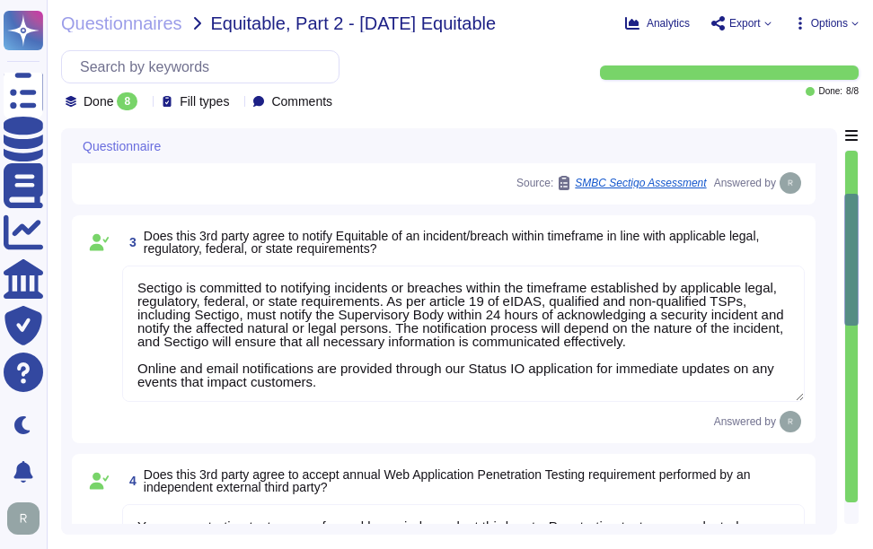
type textarea "Yes, third-party service providers of secure disposal services shall provide ce…"
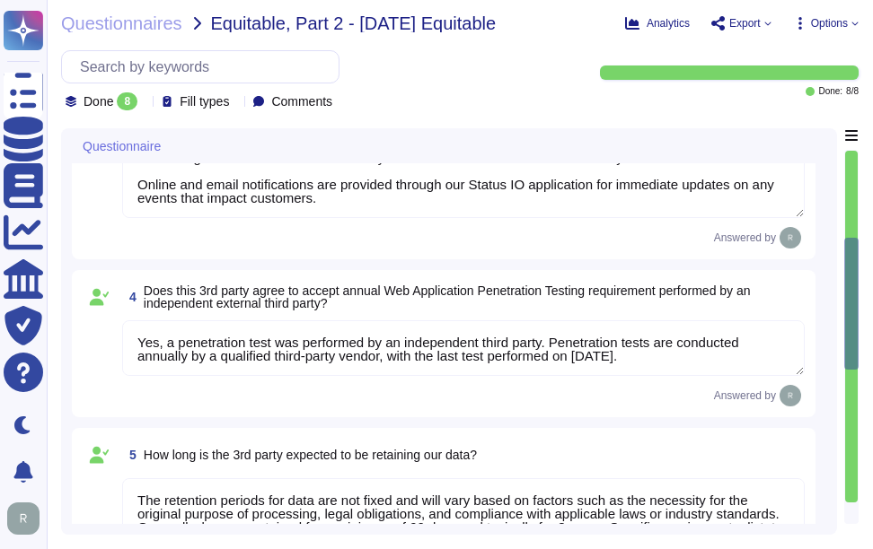
type textarea "The Disaster Recovery Time Objective (RTO) target for the service is 12 hours."
type textarea "Yes, the organization has established a Business Resilience Program that has an…"
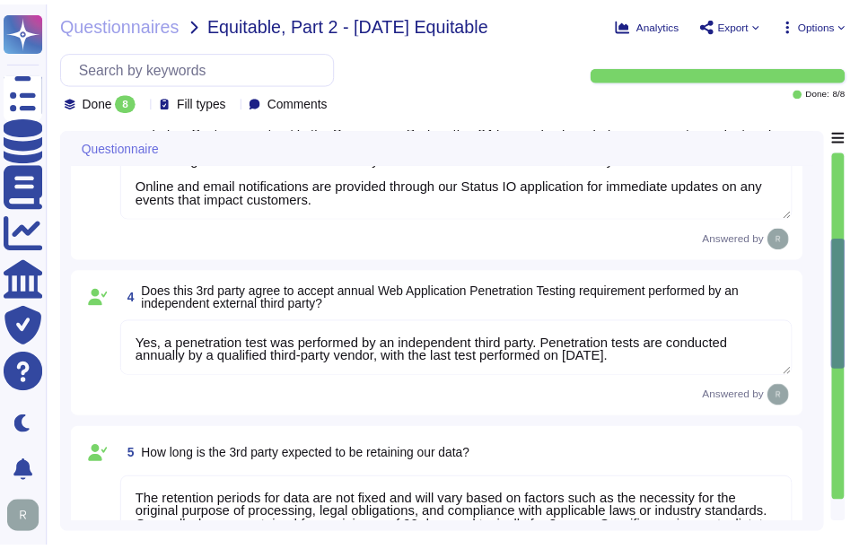
scroll to position [539, 0]
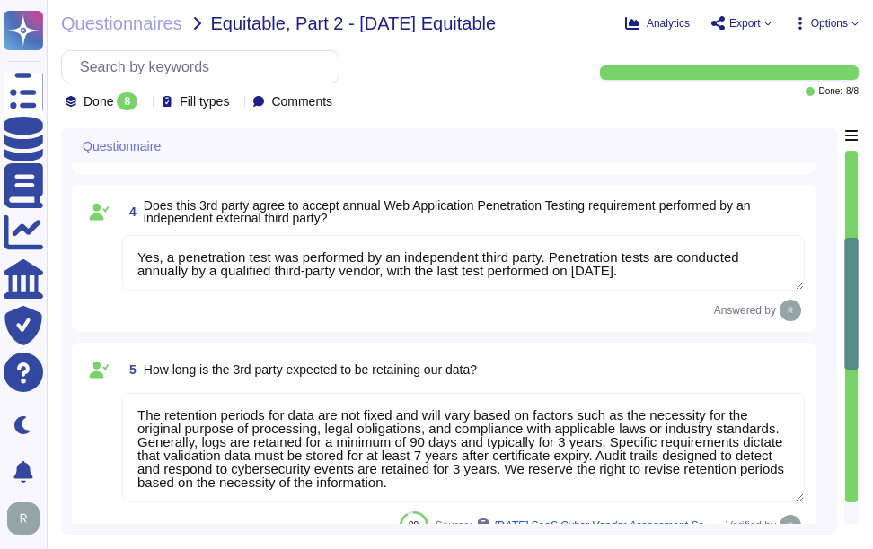
drag, startPoint x: 79, startPoint y: 101, endPoint x: 277, endPoint y: 224, distance: 232.9
click at [43, 101] on div "Questionnaires" at bounding box center [23, 92] width 39 height 39
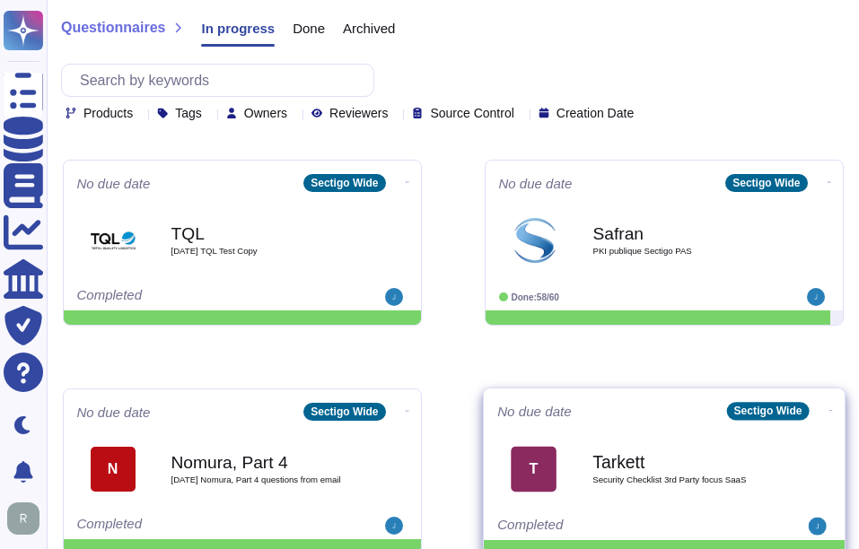
scroll to position [628, 0]
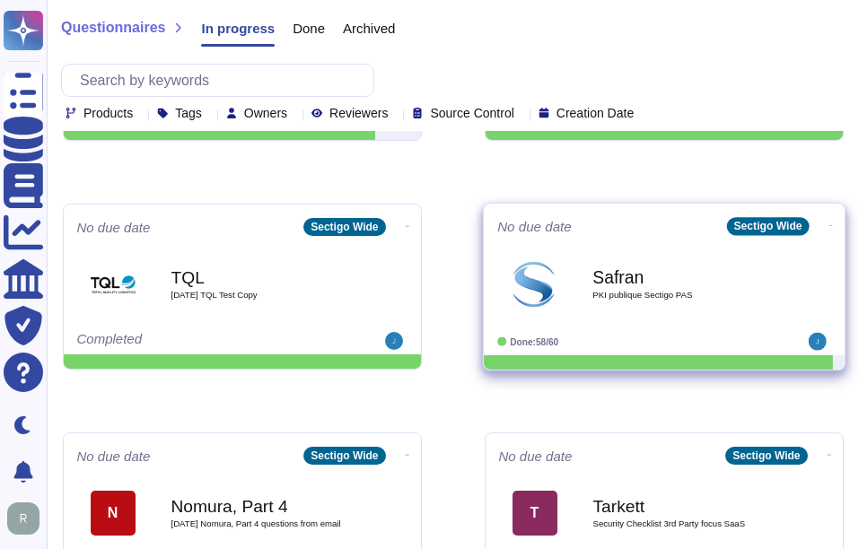
click at [630, 302] on div "Safran PKI publique Sectigo PAS" at bounding box center [682, 284] width 181 height 73
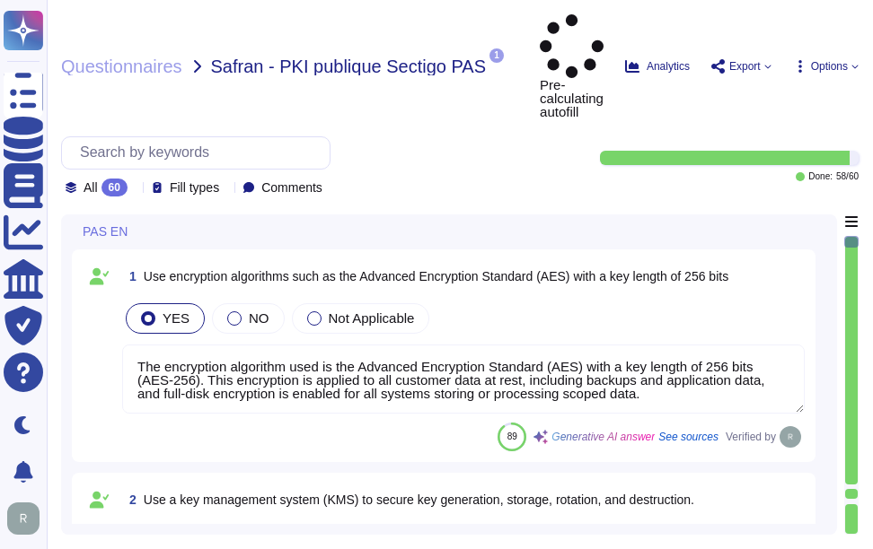
type textarea "The encryption algorithm used is the Advanced Encryption Standard (AES) with a …"
type textarea "Our solution utilizes hardware security modules (HSMs) for secure key managemen…"
type textarea "Our key management process includes a formal policy for regular key rotation, e…"
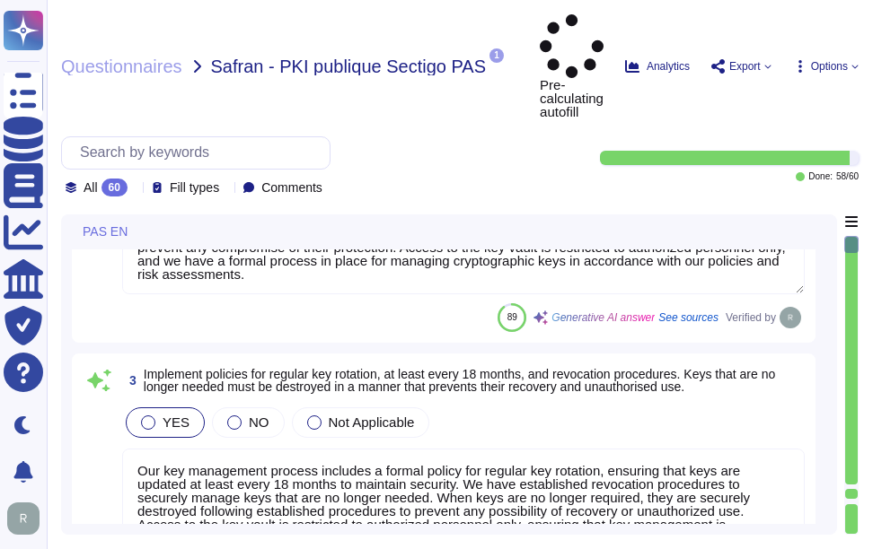
type textarea "Yes, all customer data at rest, including backups, application data, and confid…"
type textarea "At [GEOGRAPHIC_DATA], we prioritize the security of our users' data in transit …"
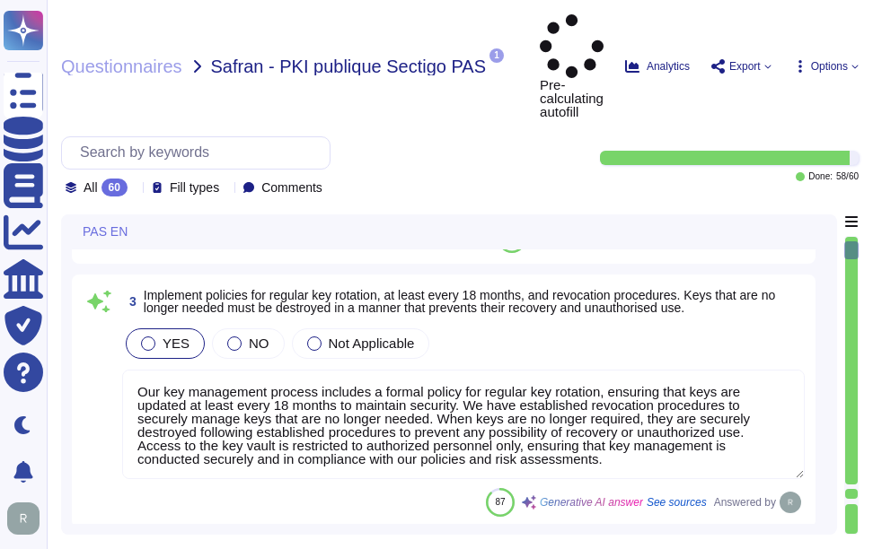
scroll to position [2, 0]
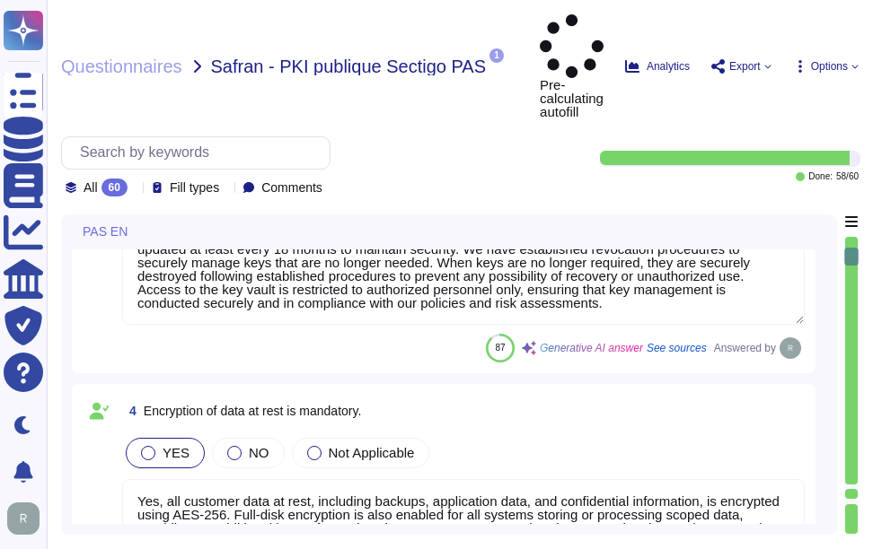
type textarea "Web Application Firewalls (WAF) are not currently used. This is a roadmap item."
type textarea "We provide a comprehensive and documented RESTful API that supports various ope…"
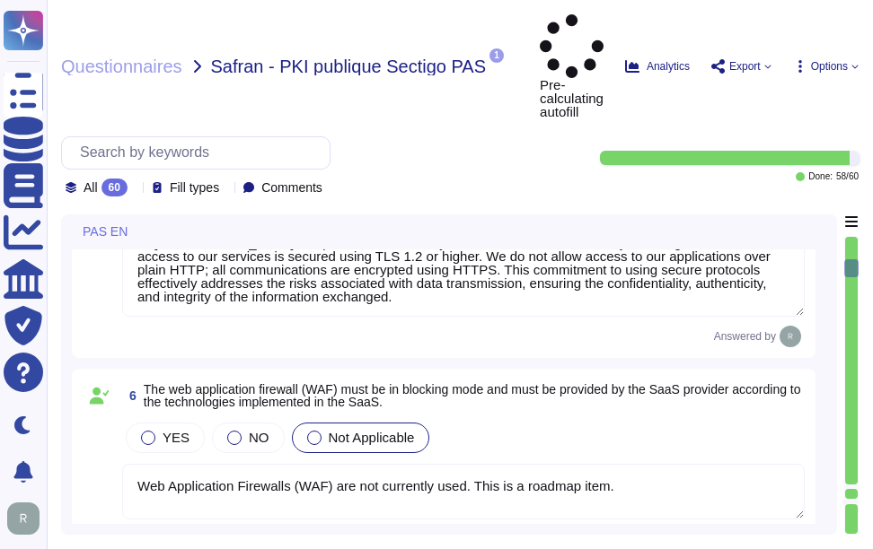
type textarea "Disaster Recovery Plan (DRP): Document(s) containing the immediate measures tak…"
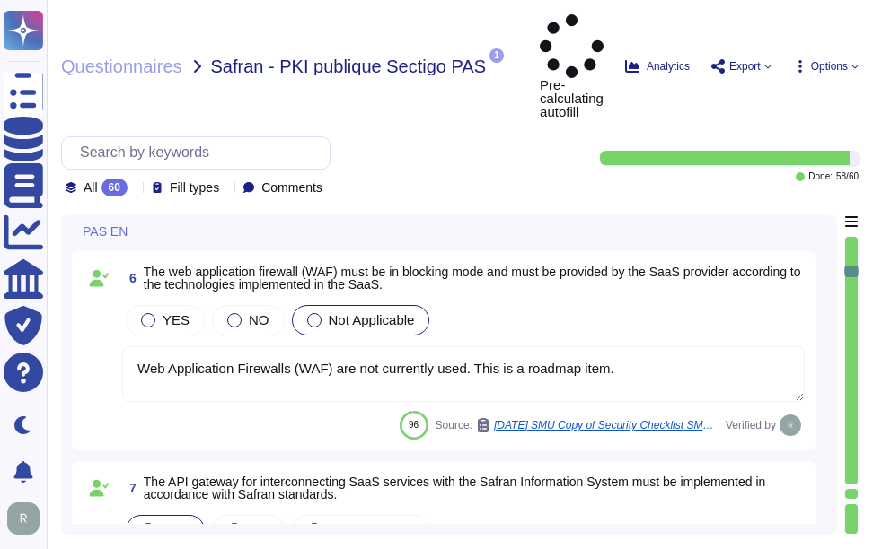
scroll to position [1347, 0]
type textarea "Our service is deployed as a Software as a Service (SaaS), which means it is ho…"
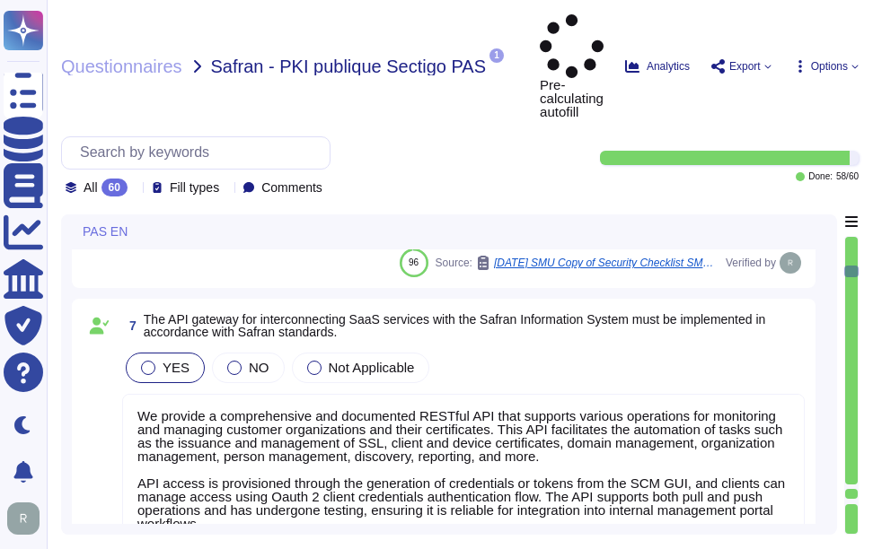
scroll to position [2, 0]
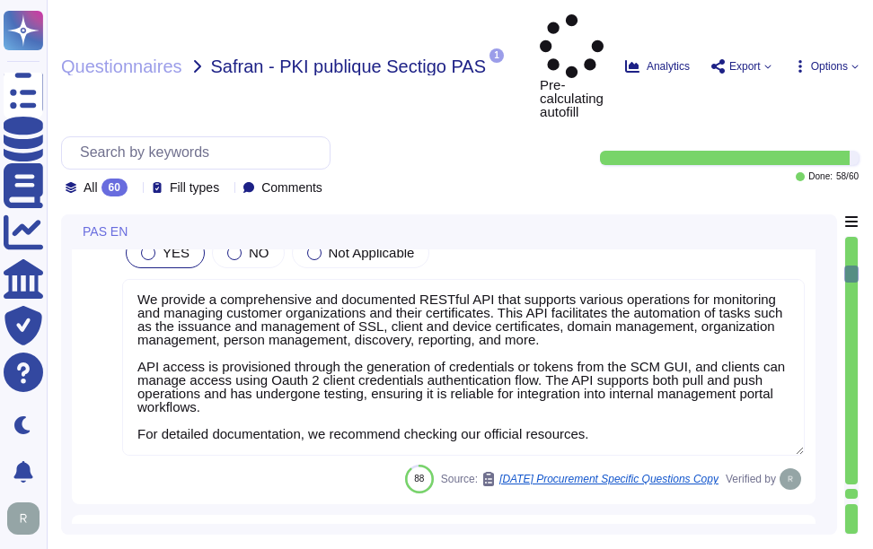
type textarea "Notification, if it occurs, will depend on the nature of the incident."
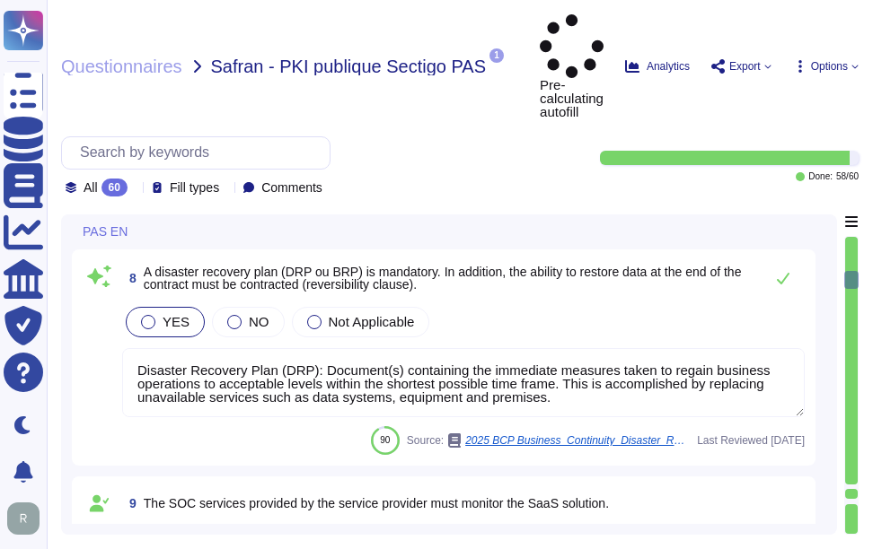
type textarea "Sectigo secures its infrastructure and operations through a comprehensive appro…"
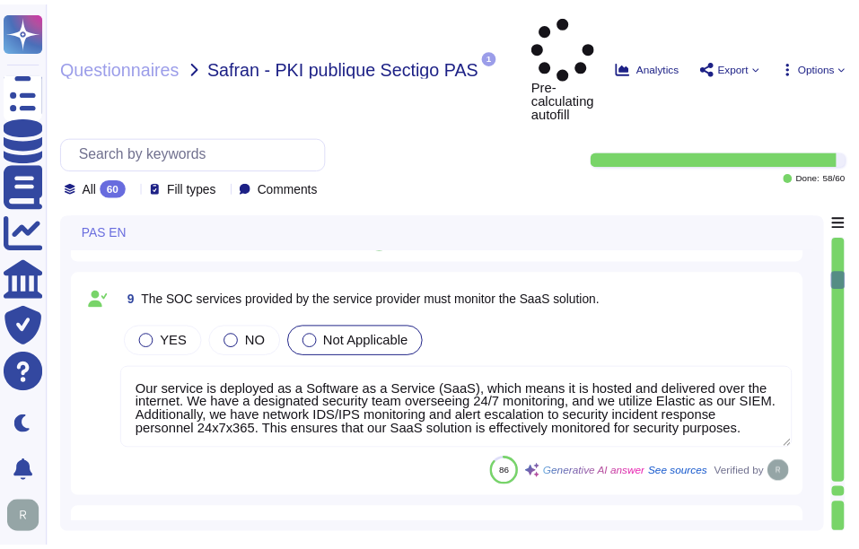
scroll to position [2065, 0]
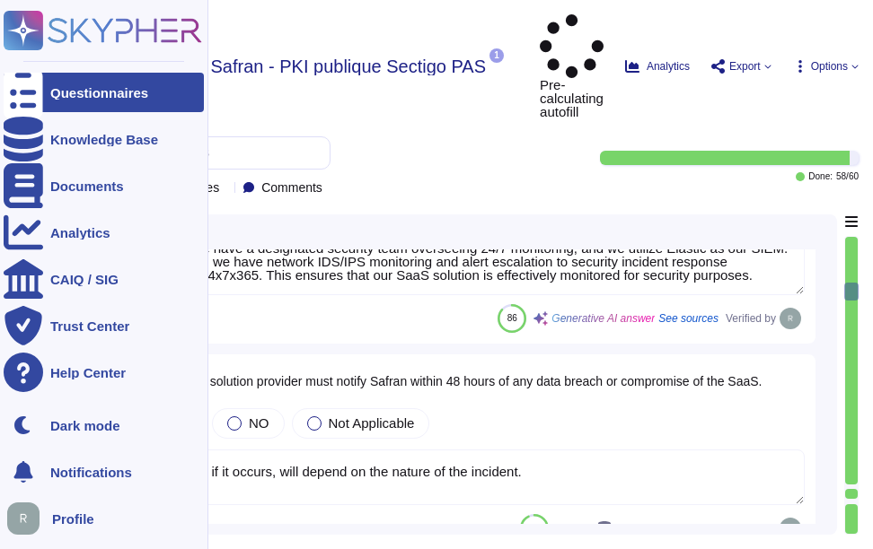
click at [116, 92] on div "Questionnaires" at bounding box center [99, 92] width 98 height 13
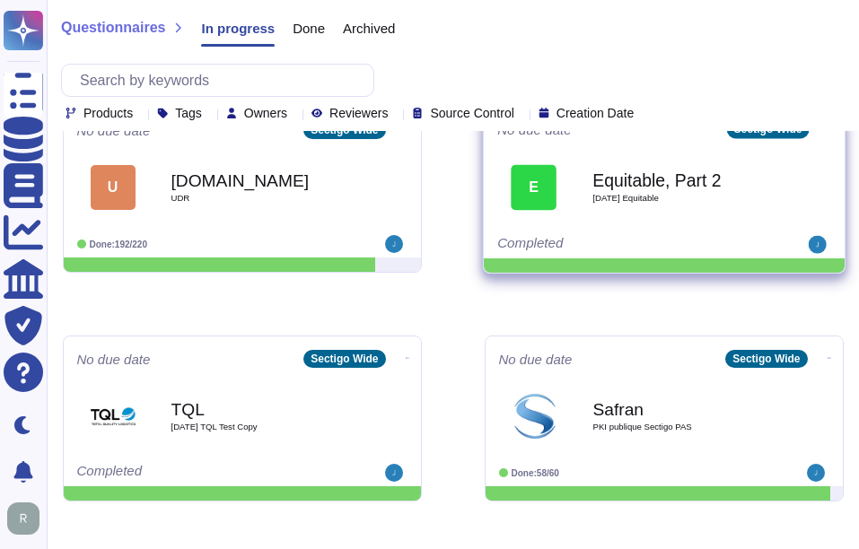
scroll to position [539, 0]
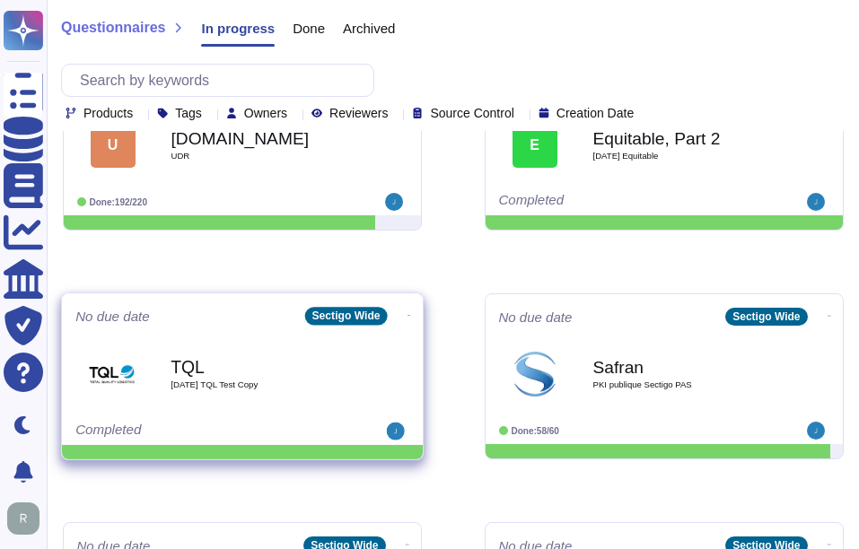
click at [211, 373] on b "TQL" at bounding box center [261, 366] width 181 height 17
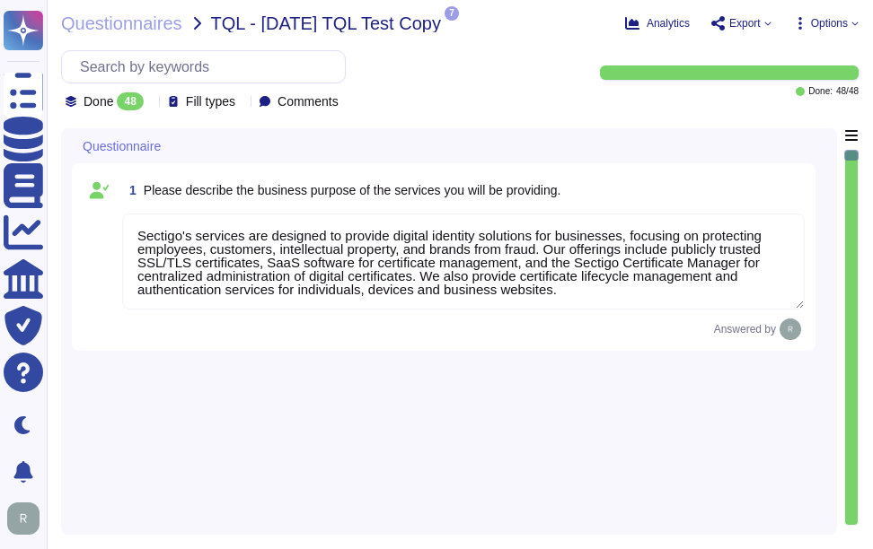
type textarea "Sectigo's services are designed to provide digital identity solutions for busin…"
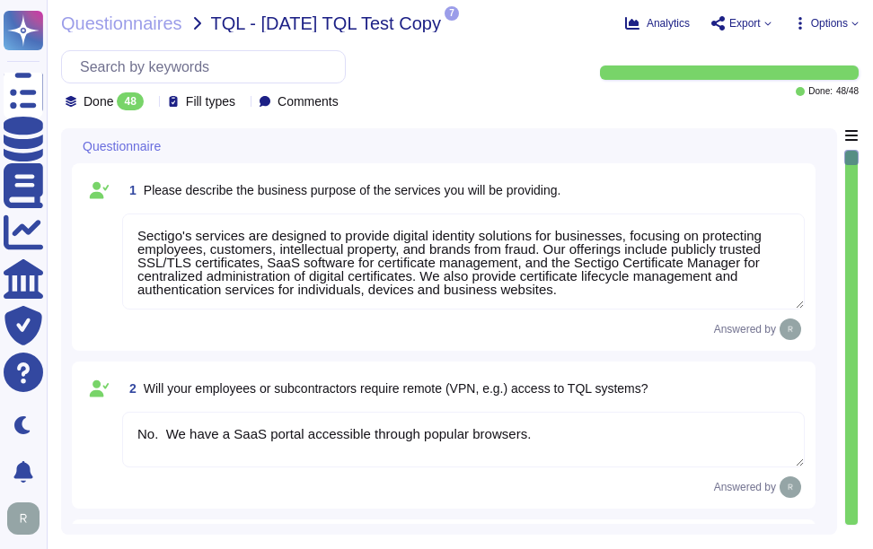
type textarea "No. We have a SaaS portal accessible through popular browsers."
type textarea "Yes, TQL data may be hosted or stored outside of TQL's network. The data may be…"
type textarea "No. Our SCM is a SaaS offering. It can be accessed through internet."
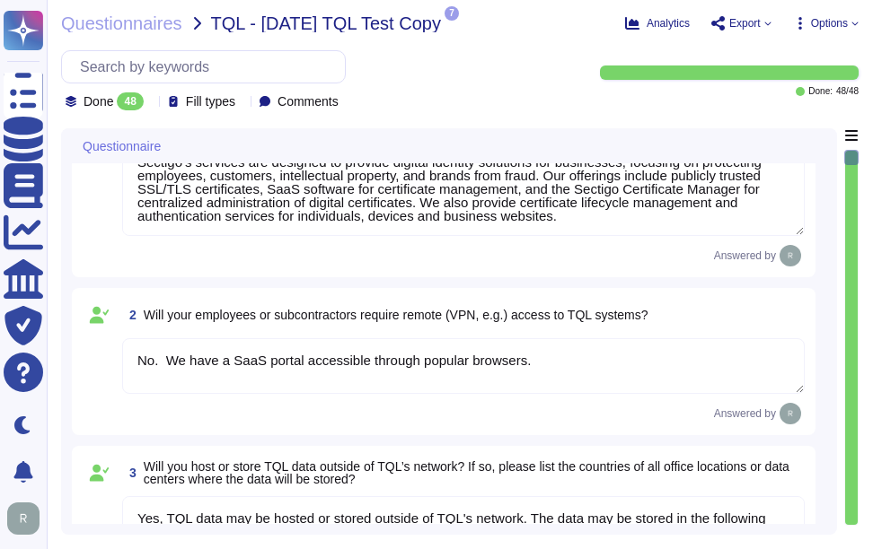
scroll to position [269, 0]
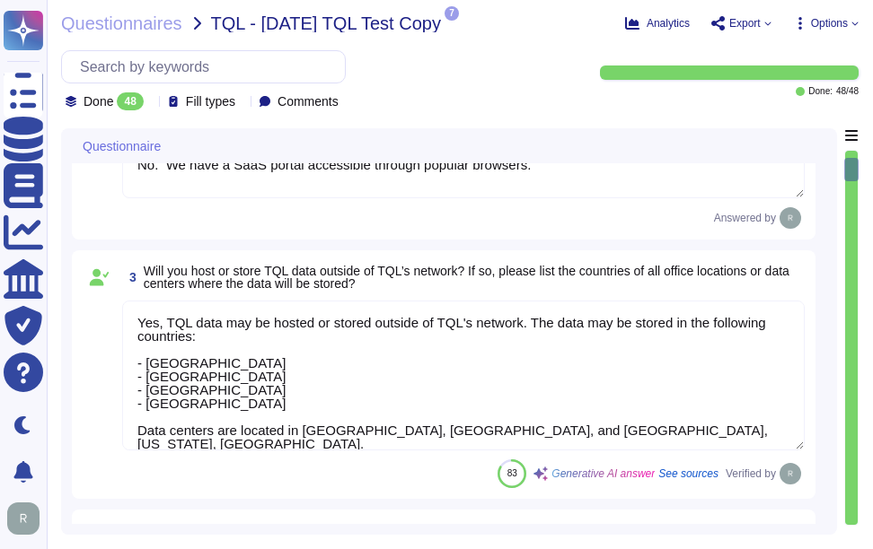
type textarea "We undergo a successful PCI DSS scan every year; however, we do not process pay…"
type textarea "At Sectigo, our procedures for screening prospective employees include the foll…"
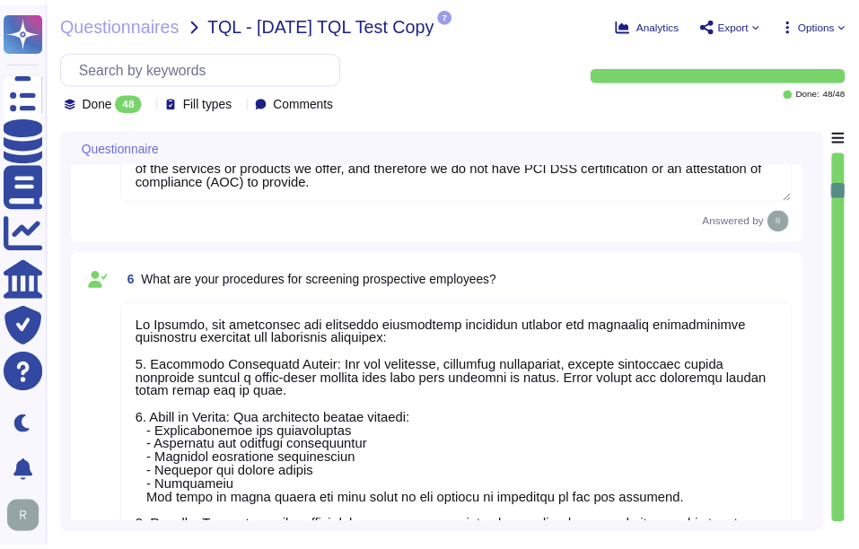
scroll to position [898, 0]
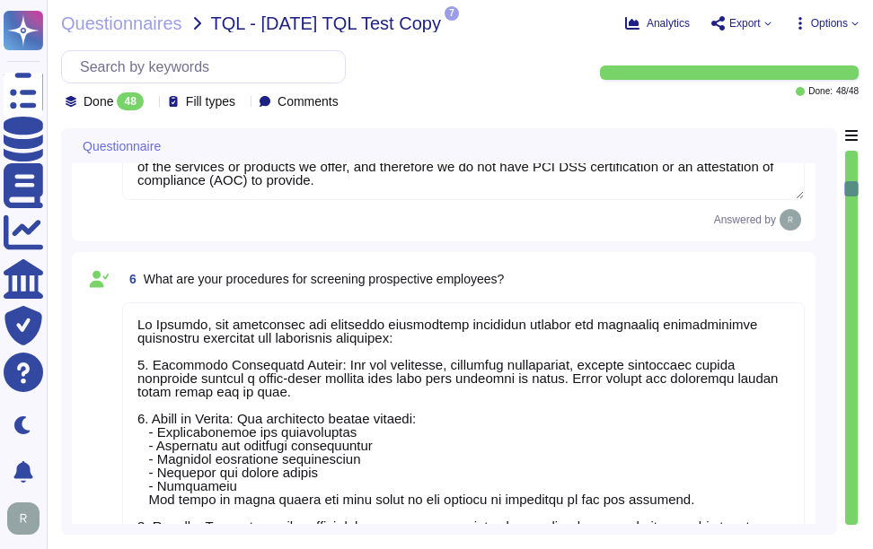
type textarea "Yes, we have documented procedures in place that govern how access to devices, …"
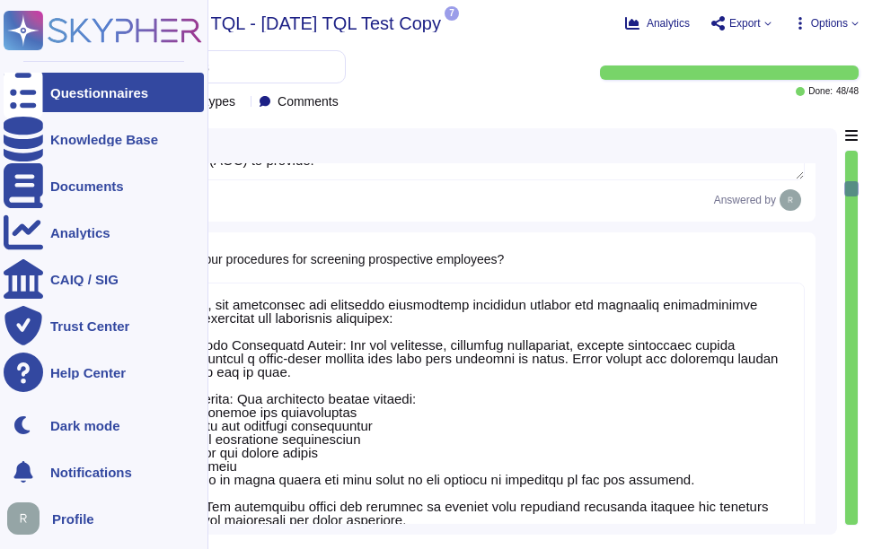
click at [72, 86] on div "Questionnaires" at bounding box center [99, 92] width 98 height 13
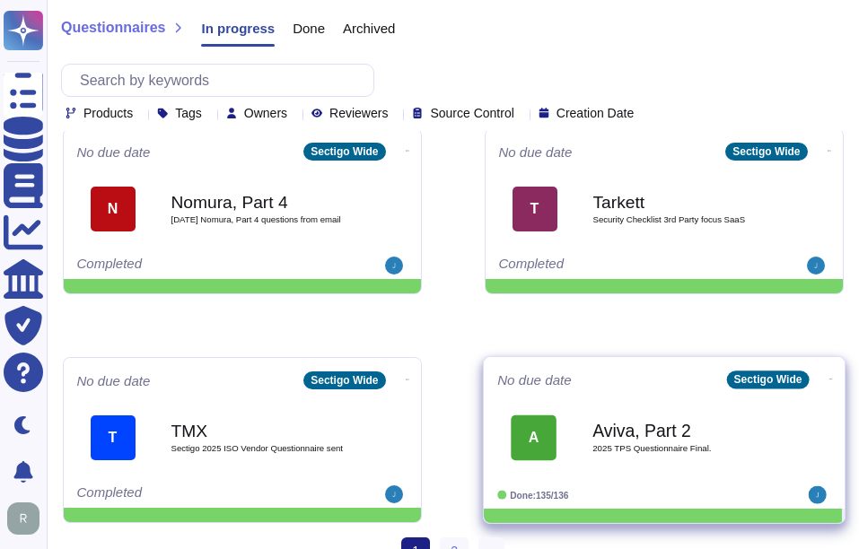
scroll to position [962, 0]
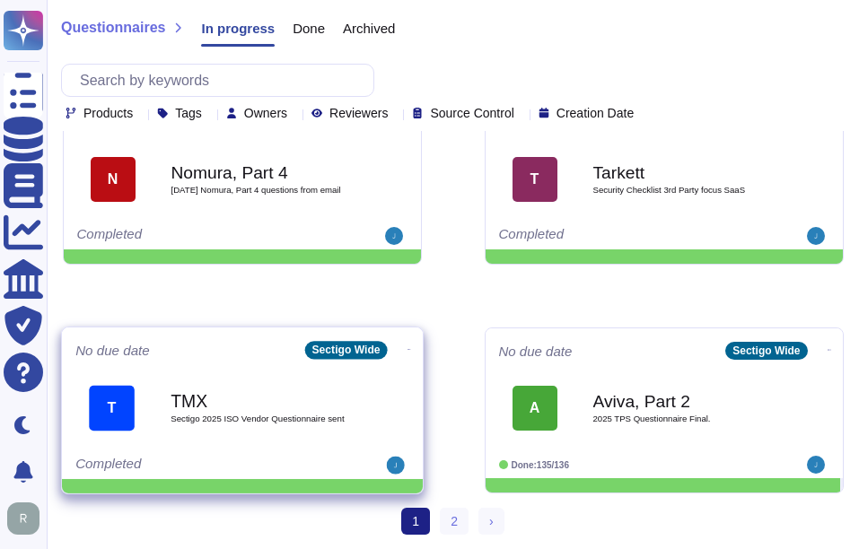
click at [254, 416] on span "Sectigo 2025 ISO Vendor Questionnaire sent" at bounding box center [261, 419] width 181 height 9
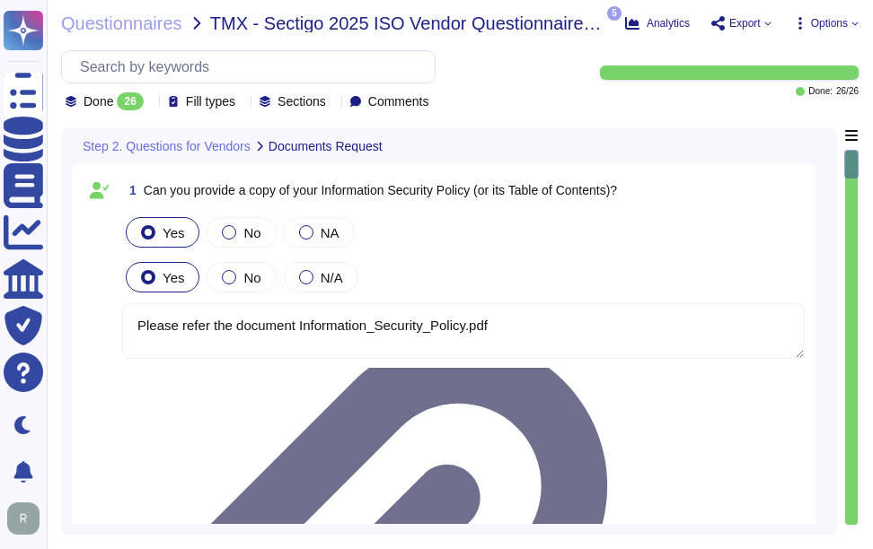
type textarea "Please refer the document Information_Security_Policy.pdf"
type textarea "Yes, we can provide a copy of our ISO 27001 certificate for our Information Sec…"
type textarea "We will attach ISO27001 Certification."
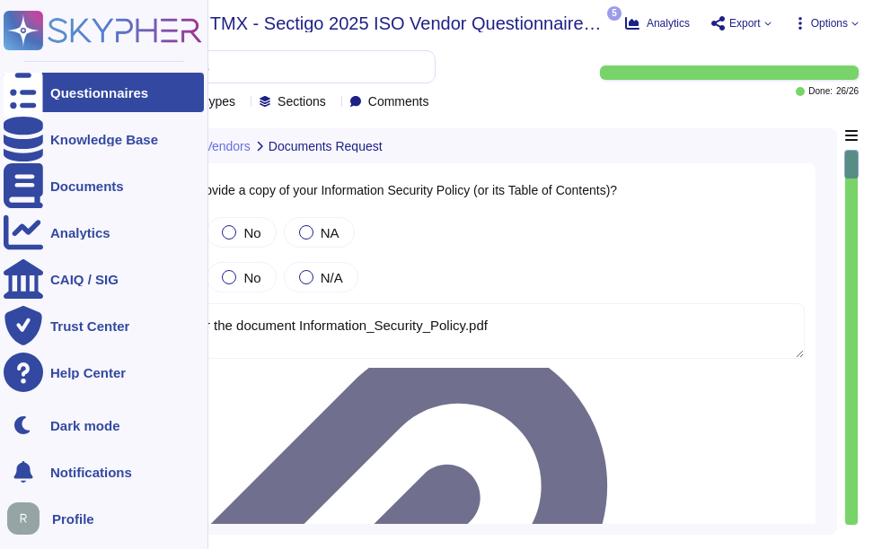
click at [125, 92] on div "Questionnaires" at bounding box center [99, 92] width 98 height 13
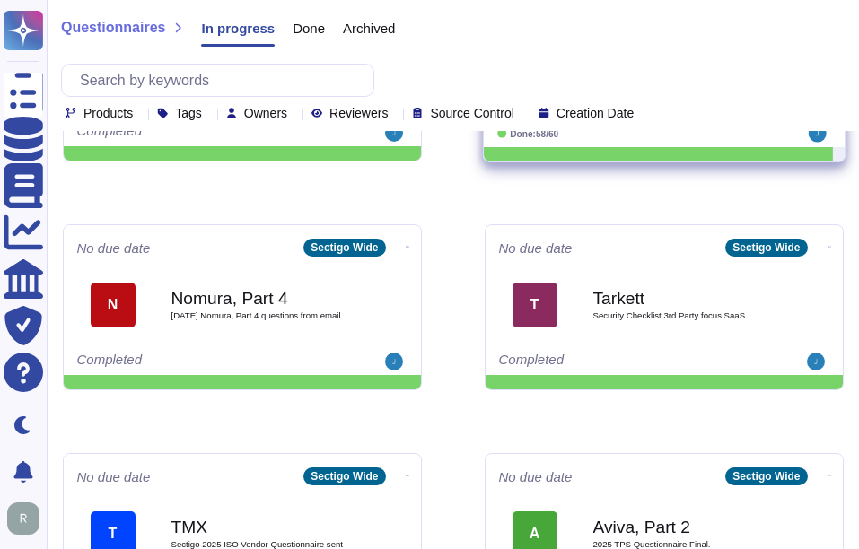
scroll to position [962, 0]
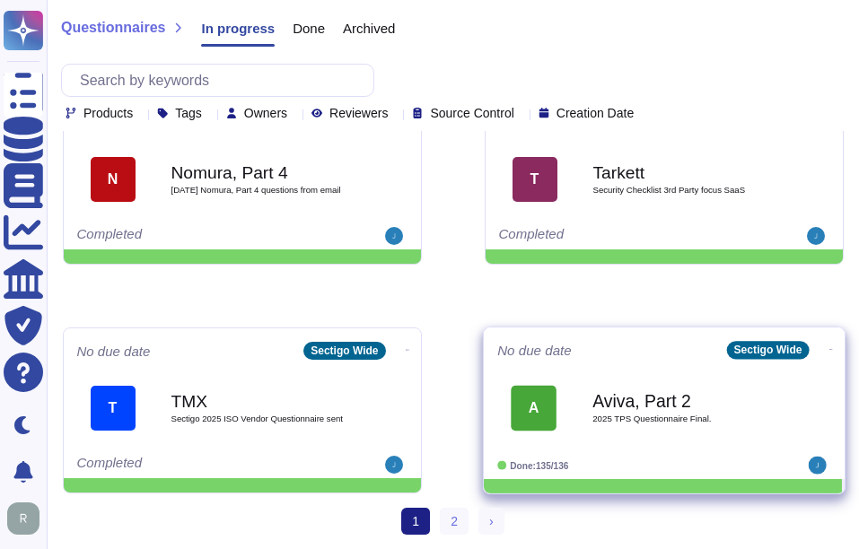
click at [706, 397] on b "Aviva, Part 2" at bounding box center [682, 400] width 181 height 17
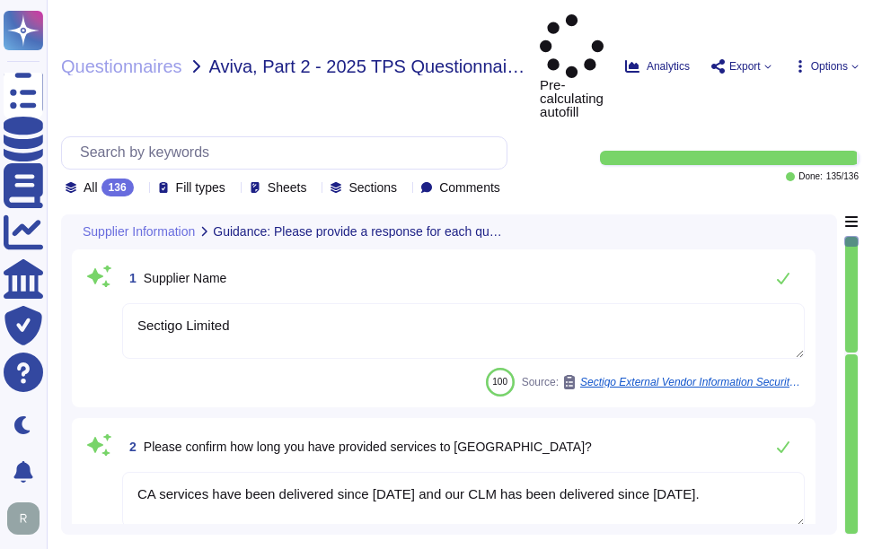
type textarea "Sectigo Limited"
type textarea "CA services have been delivered since [DATE] and our CLM has been delivered sin…"
type textarea "Sectigo acts as a data processor for the services provided to [GEOGRAPHIC_DATA]…"
type textarea "The primary region in which we operate is the [GEOGRAPHIC_DATA], specifically i…"
type textarea "Data received from Aviva is transmitted electronically using secure methods. Th…"
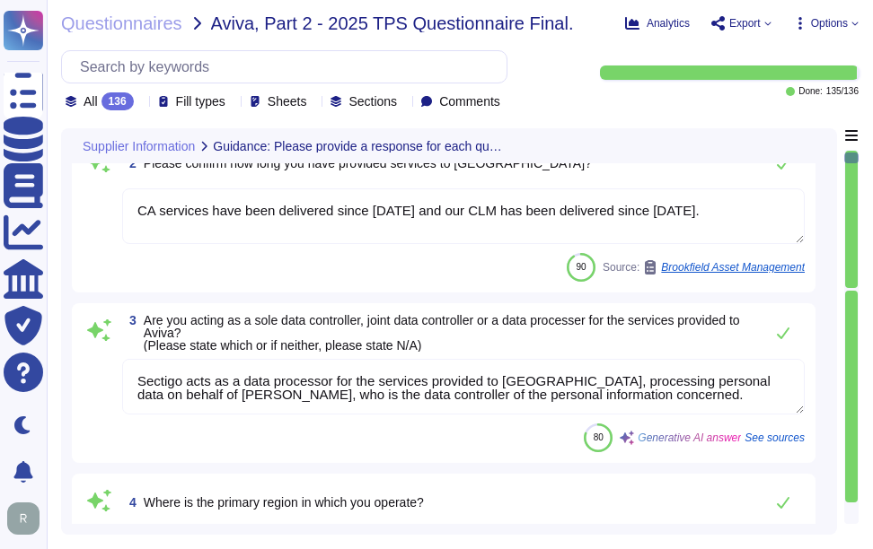
type textarea "No. We have a SaaS portal accessible through popular browsers."
type textarea "Yes, there is data stored on internet-facing portals. The organization has inte…"
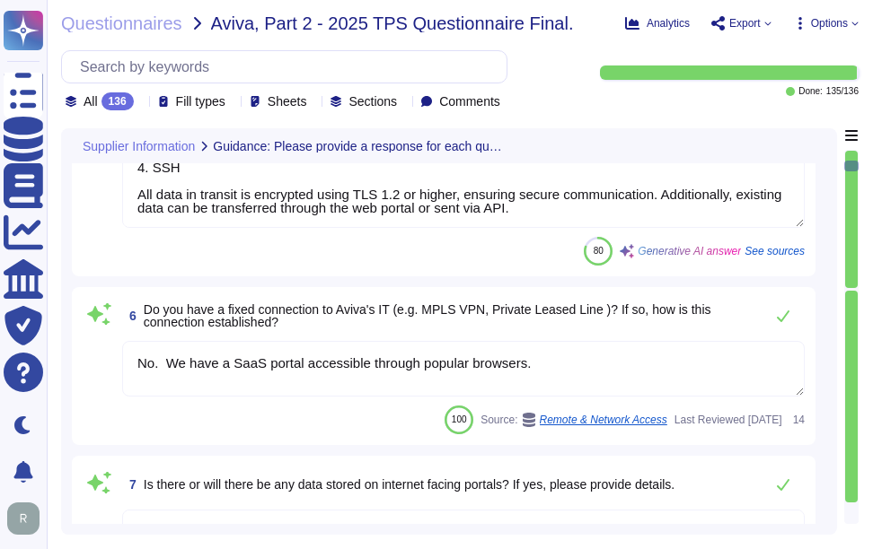
type textarea "Sectigo's products and services are designed to address digital security challe…"
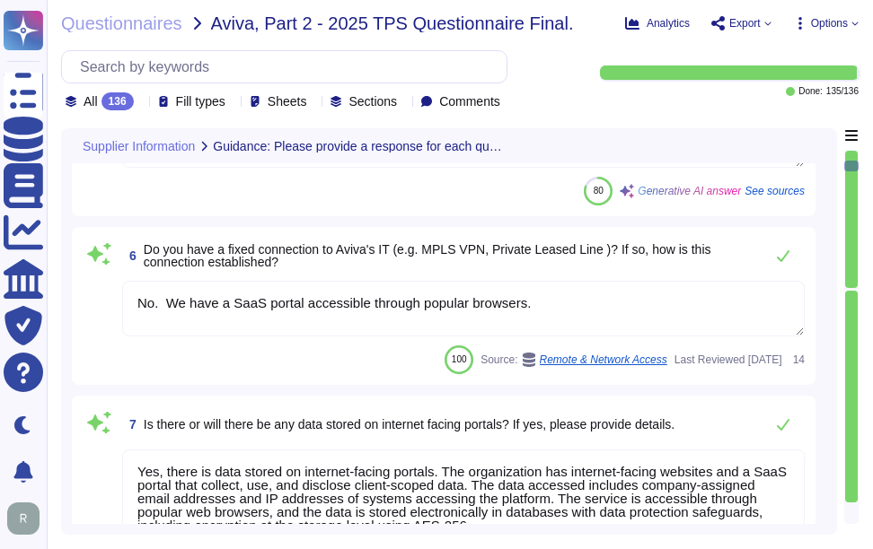
scroll to position [1257, 0]
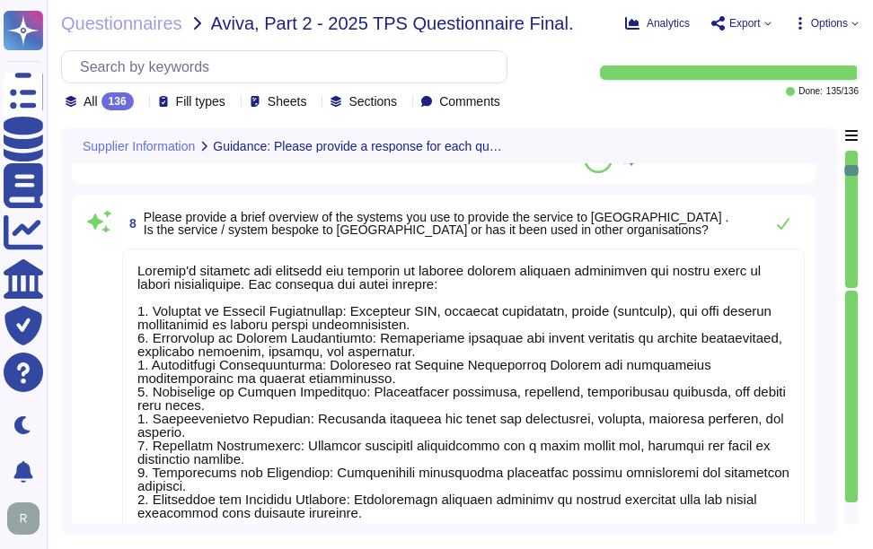
type textarea "No, we have not encountered a security incident for the last 12 months, and the…"
type textarea "No, we do not use subcontractors for this service."
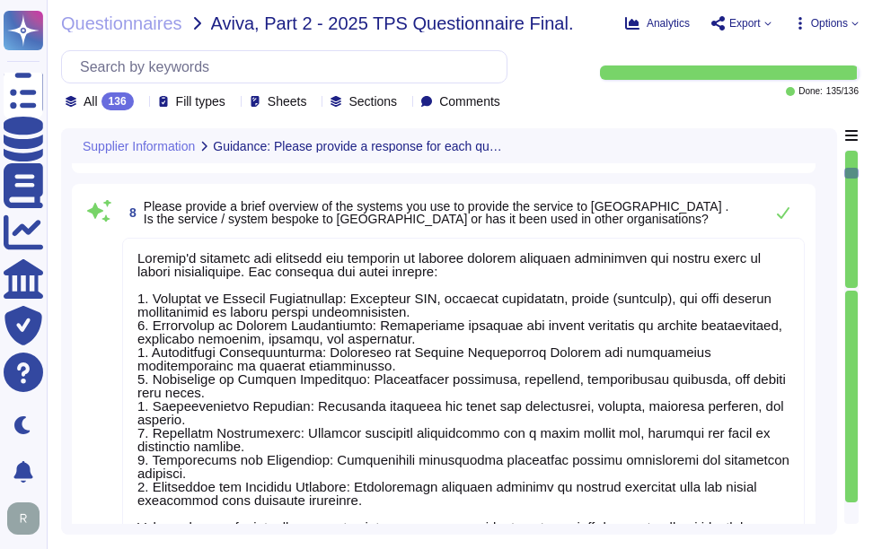
type textarea "No, we do not process payment card data as part of the services we provide. We …"
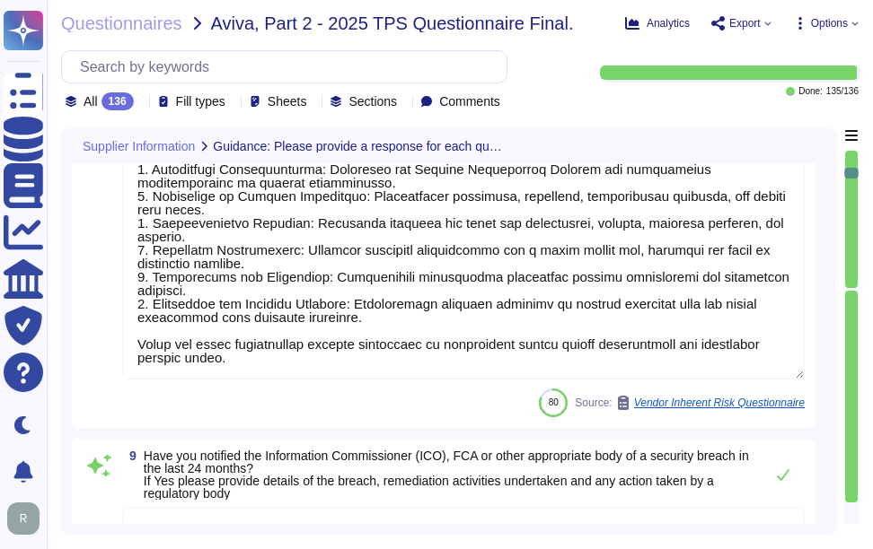
scroll to position [1616, 0]
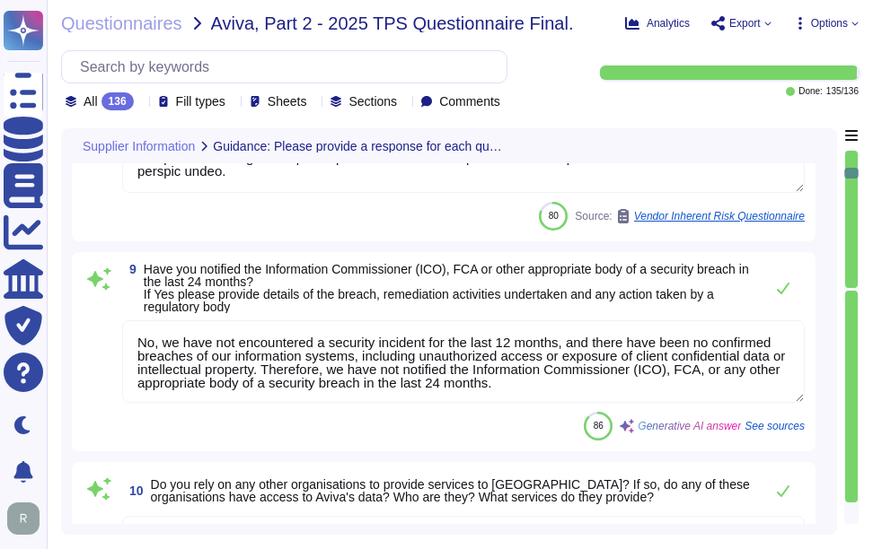
type textarea "Yes, we maintain a current and complete inventory of all hardware and software …"
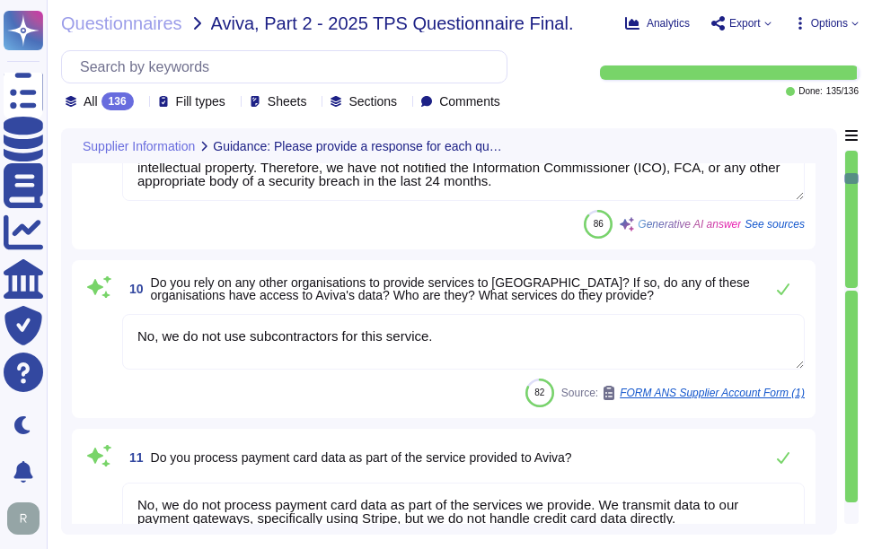
scroll to position [2065, 0]
type textarea "No, we do not use third-party products or services for systems that view, store…"
type textarea "Sectigo does not peform application development on behalf of clients or their c…"
type textarea "We currently use Elastic as our SIEM solution. Our logging system captures deta…"
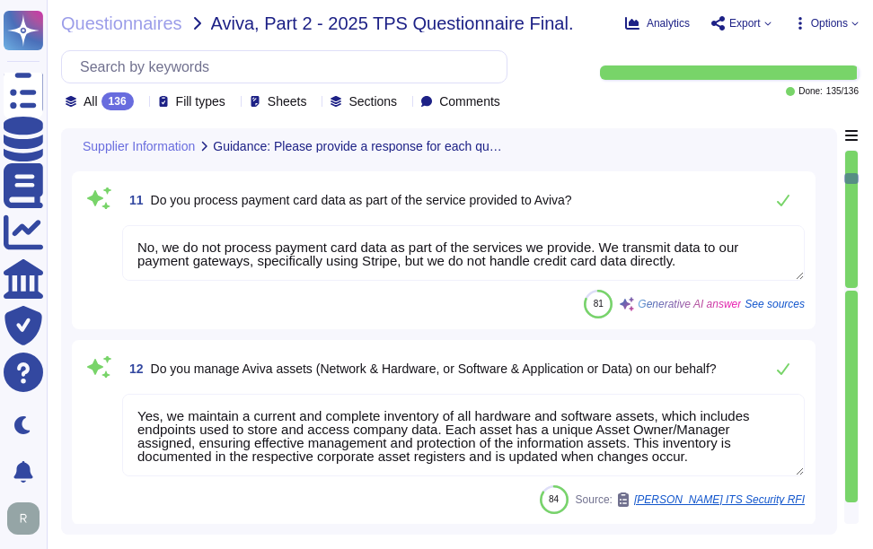
scroll to position [2, 0]
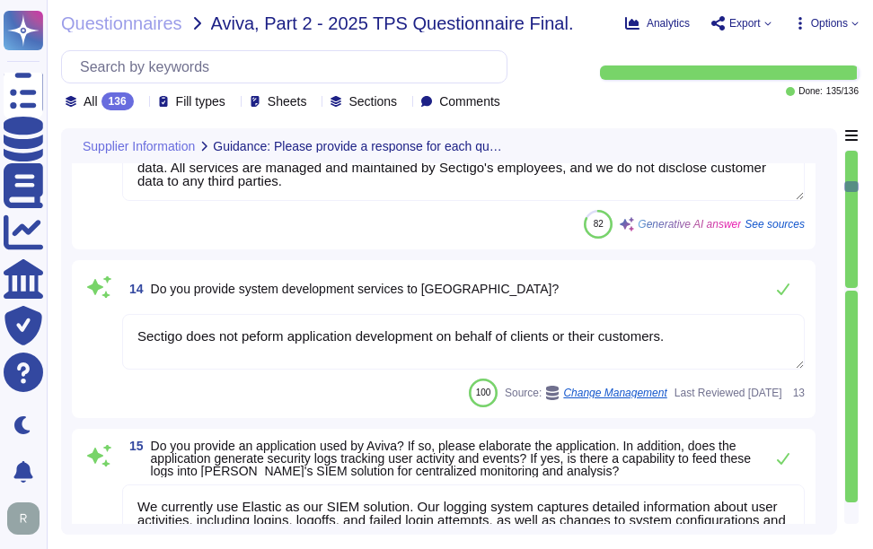
type textarea "No, our application or system does not use Artificial Intelligence (AI), and we…"
type textarea "Sectigo utilizes the following third-party providers as part of the services: 1…"
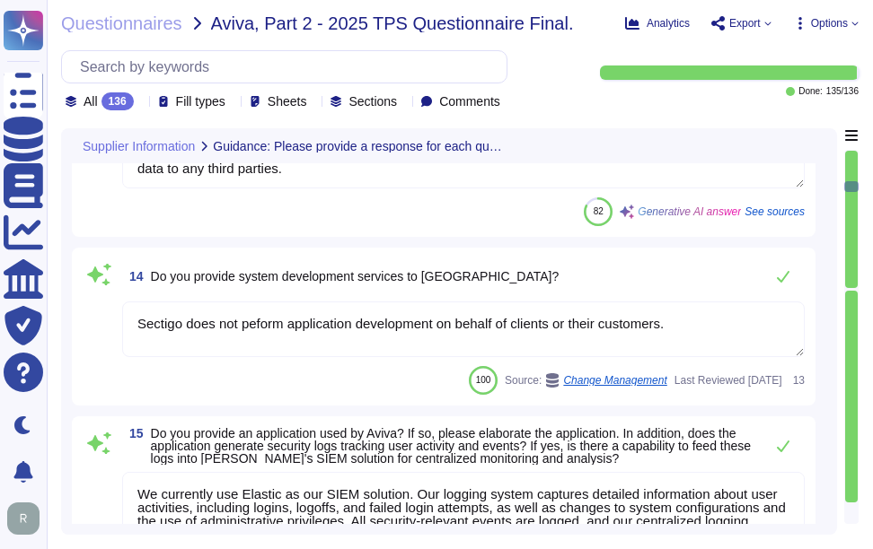
scroll to position [2962, 0]
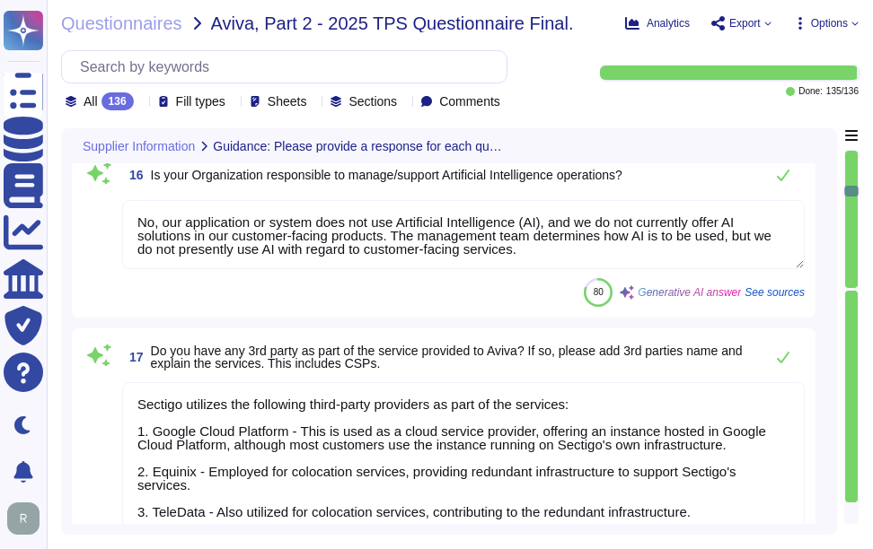
type textarea "The organization was founded in [DATE]."
type textarea "Our head office is located at [STREET_ADDRESS]."
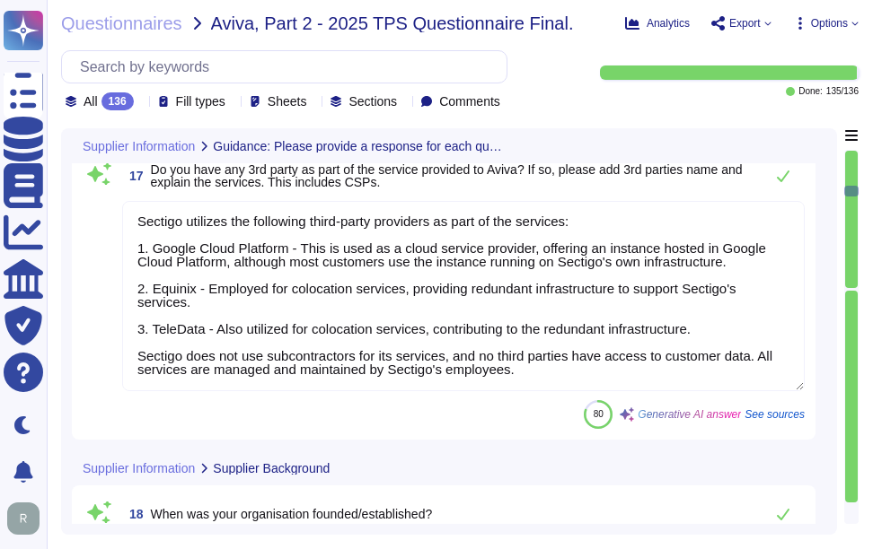
scroll to position [3321, 0]
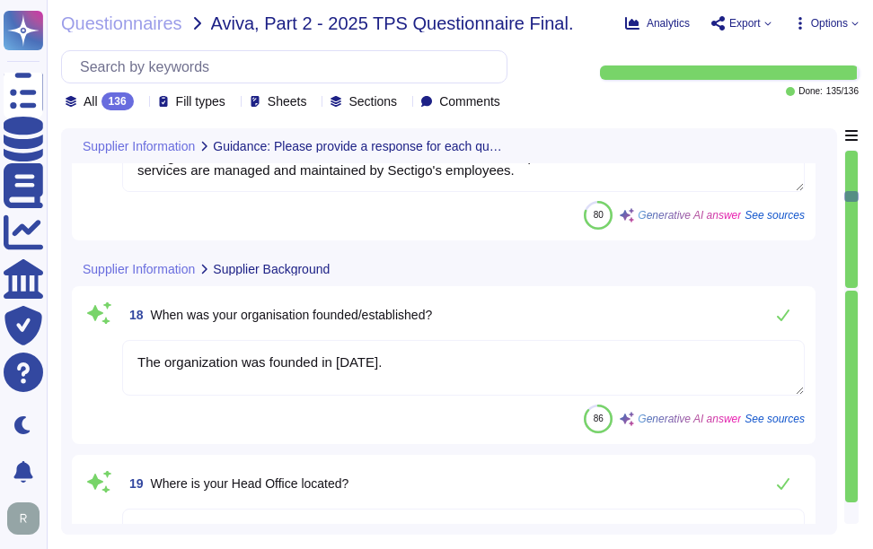
type textarea "- [GEOGRAPHIC_DATA], [US_STATE], [GEOGRAPHIC_DATA] - [GEOGRAPHIC_DATA] - [GEOGR…"
type textarea "The organization currently has over 500 employees, which includes [DEMOGRAPHIC_…"
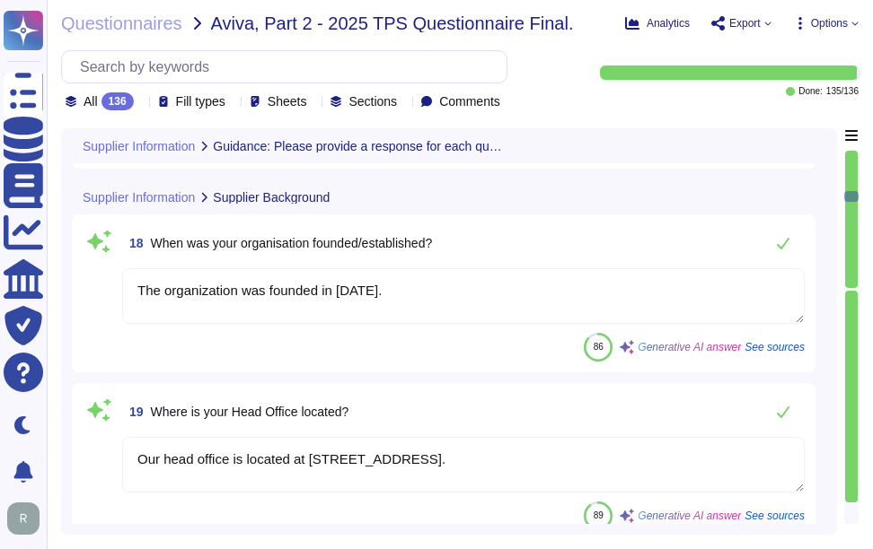
scroll to position [3591, 0]
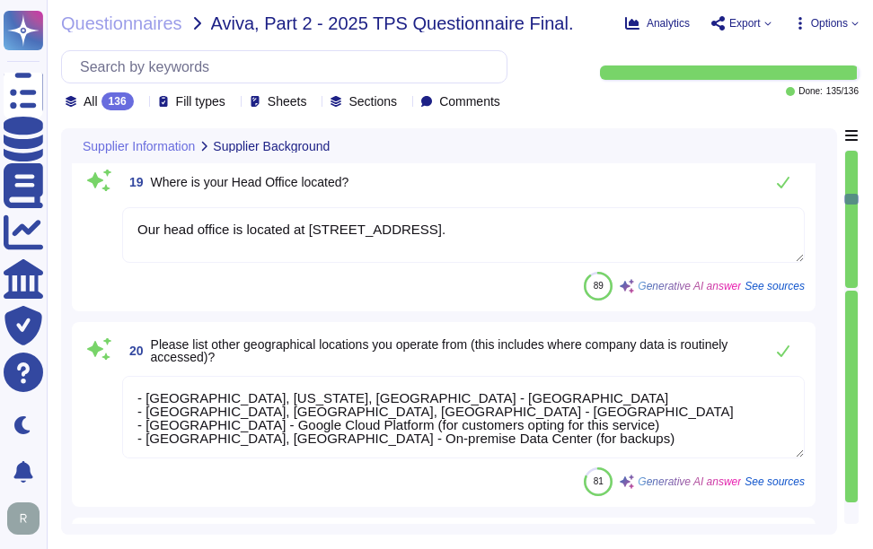
type textarea "Sectigo's main business is selling digital identity solutions for businesses, w…"
type textarea "Sectigo operates in the Software as a Service (SaaS) sector, specifically focus…"
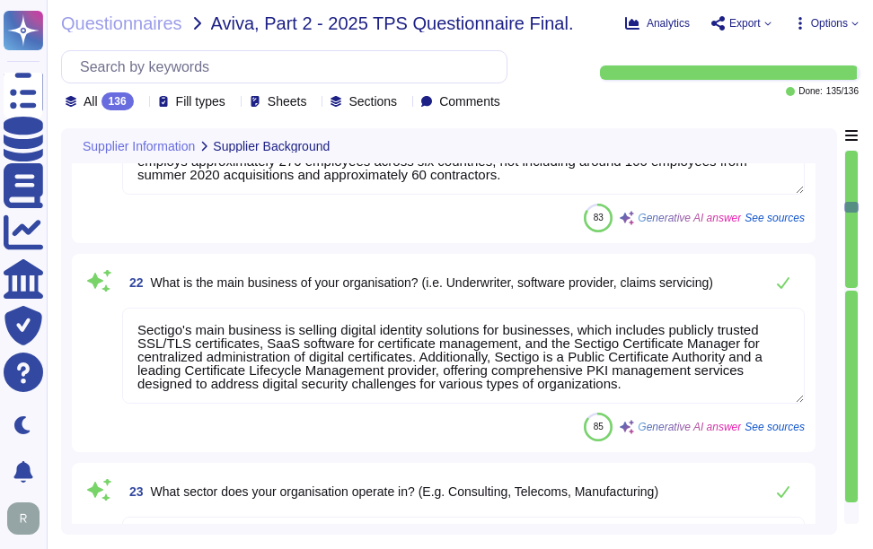
type textarea "Sectigo has subsidiaries located in the [GEOGRAPHIC_DATA] (Sectigo Inc), [GEOGR…"
type textarea "Yes, our organization holds the following information security certifications: …"
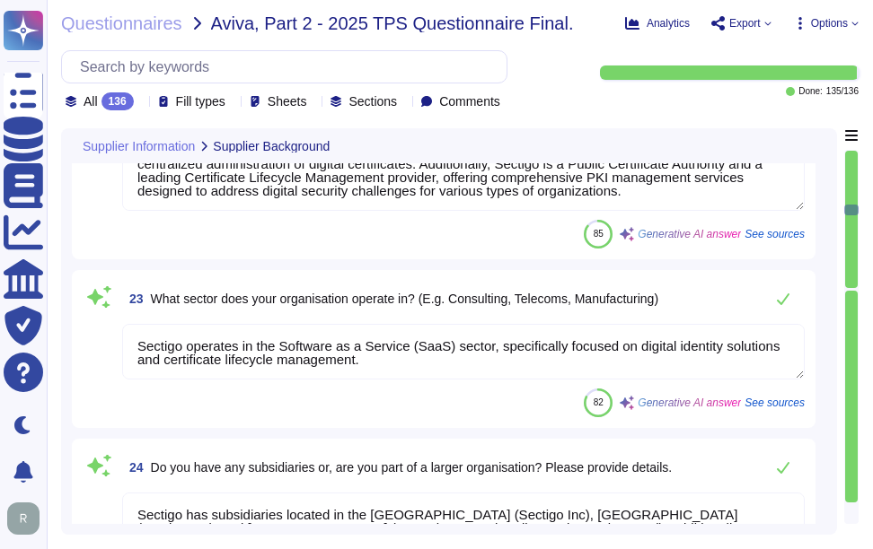
type textarea "Services provided to Sectigo by external parties/organisations."
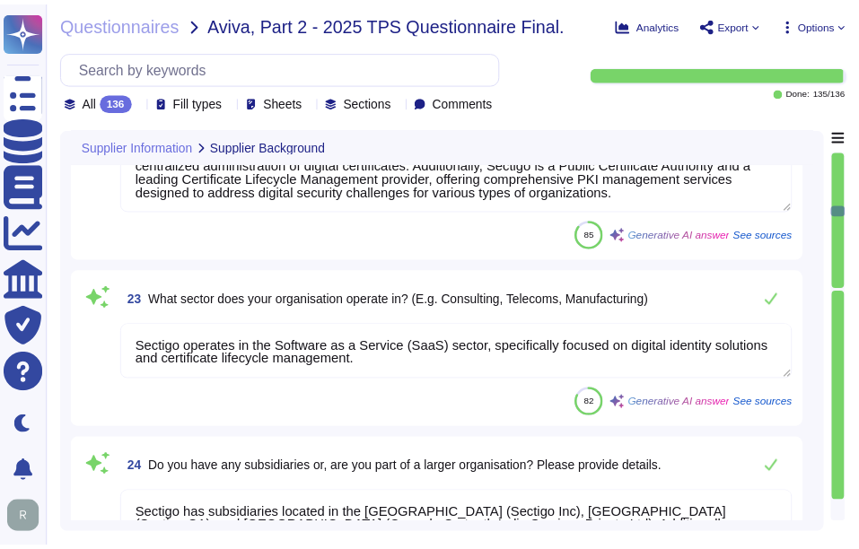
scroll to position [4399, 0]
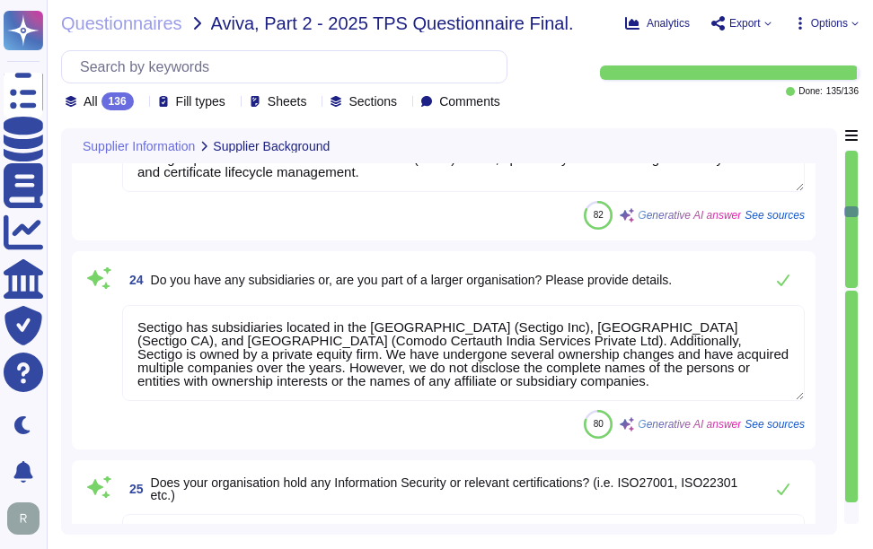
type textarea "We offer Certificate life Cycle management (CLM) and digital Certificates."
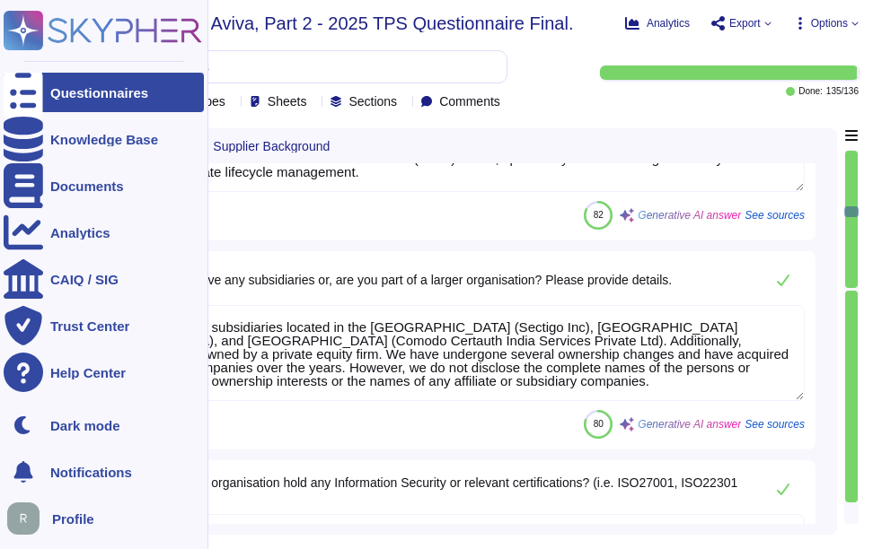
click at [76, 93] on div "Questionnaires" at bounding box center [99, 92] width 98 height 13
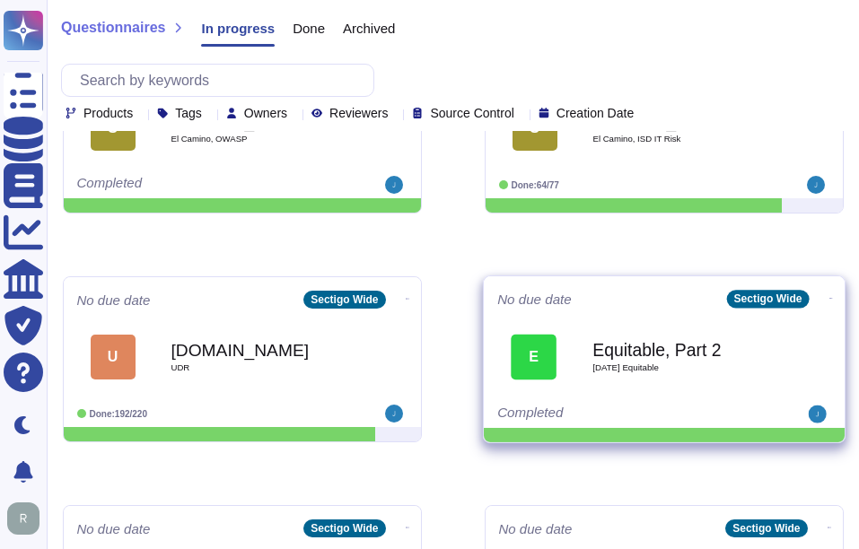
scroll to position [449, 0]
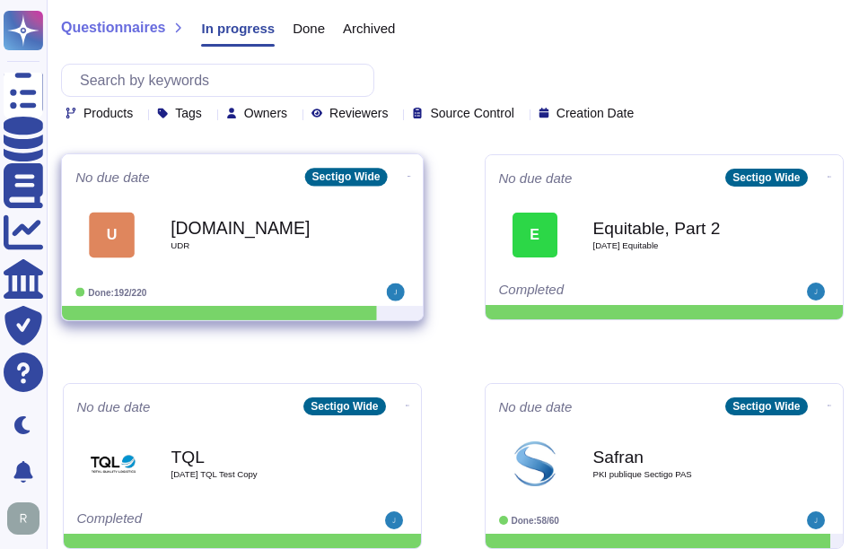
click at [282, 241] on span "UDR" at bounding box center [261, 245] width 181 height 9
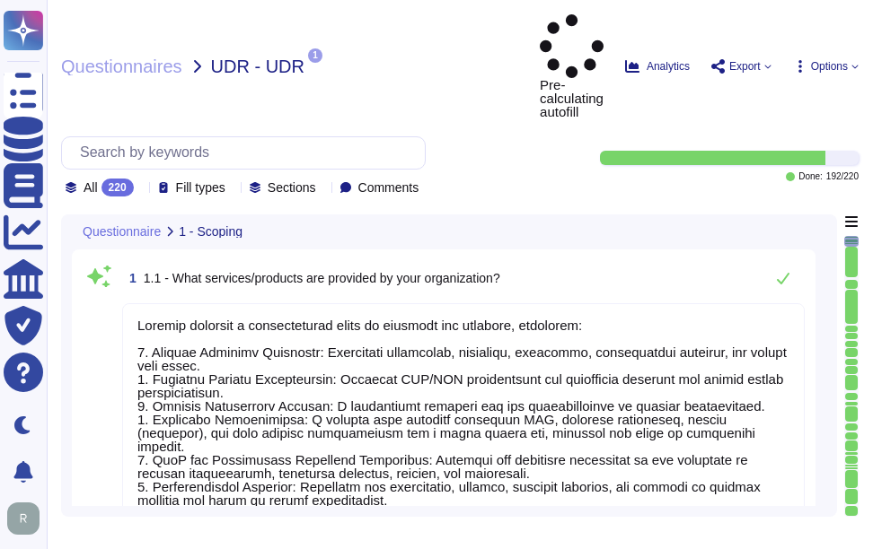
type textarea "Sectigo provides a comprehensive range of services and products, including: 1. …"
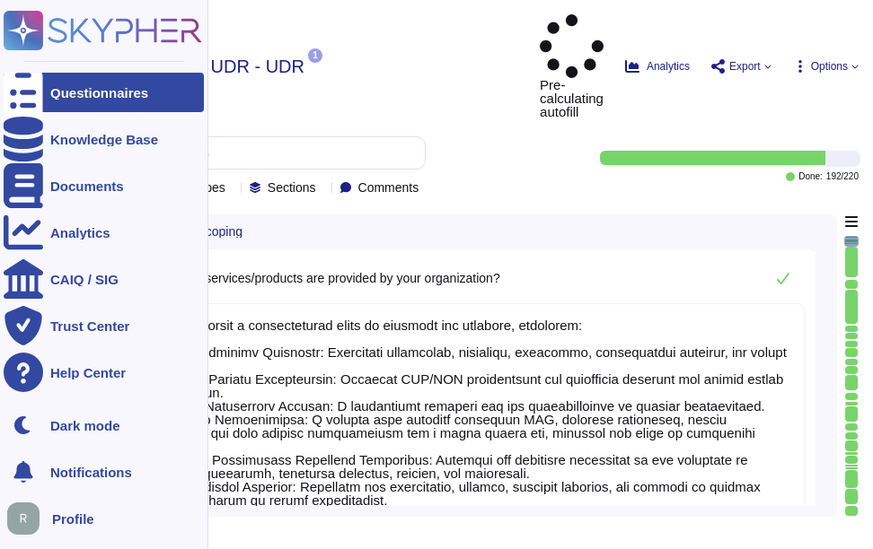
click at [65, 80] on div "Questionnaires" at bounding box center [104, 92] width 200 height 39
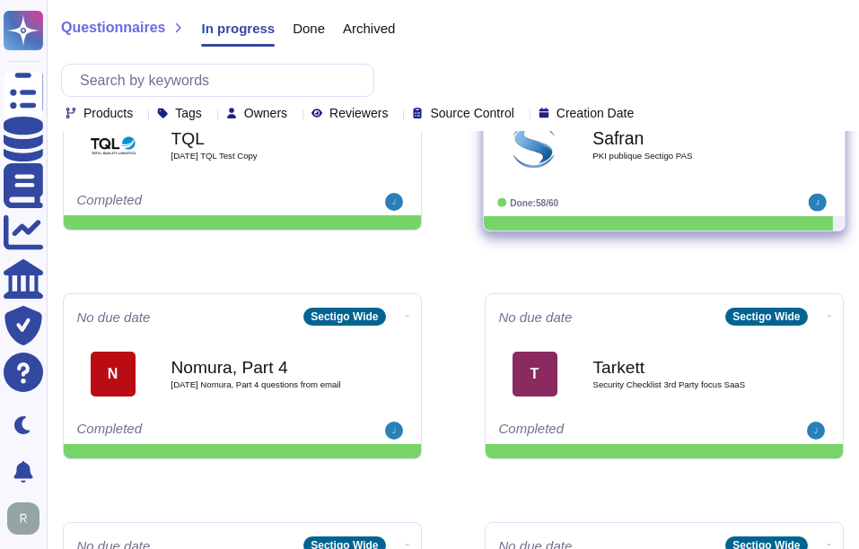
scroll to position [808, 0]
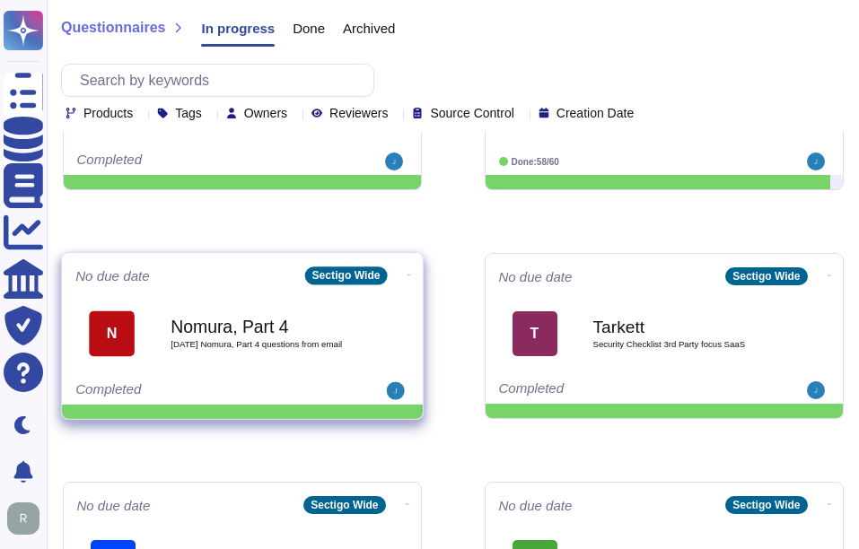
click at [253, 322] on b "Nomura, Part 4" at bounding box center [261, 326] width 181 height 17
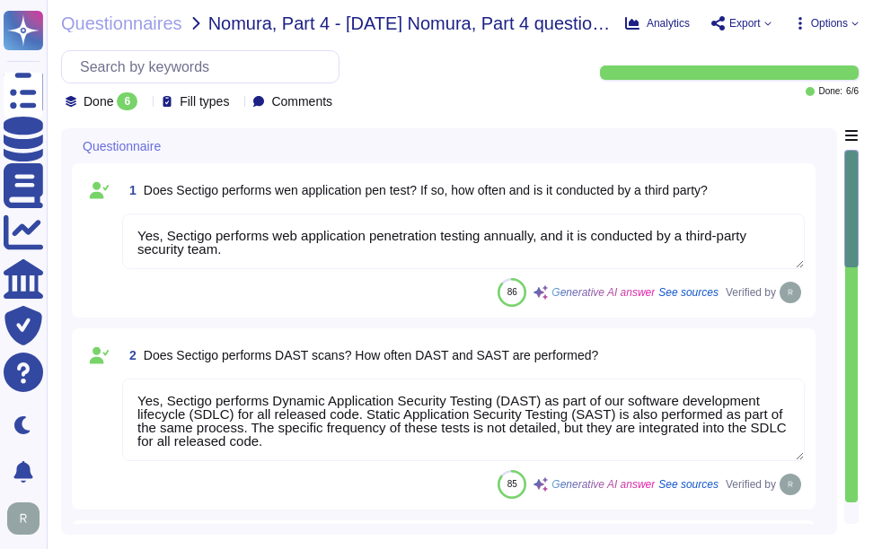
type textarea "Yes, Sectigo performs web application penetration testing annually, and it is c…"
type textarea "Yes, Sectigo performs Dynamic Application Security Testing (DAST) as part of ou…"
type textarea "Users are required to use the company provided password manager. The password m…"
type textarea "The popular file format mentioned for downloading certificate information is CS…"
type textarea "The API access tokens for SCM expire every 5 minutes."
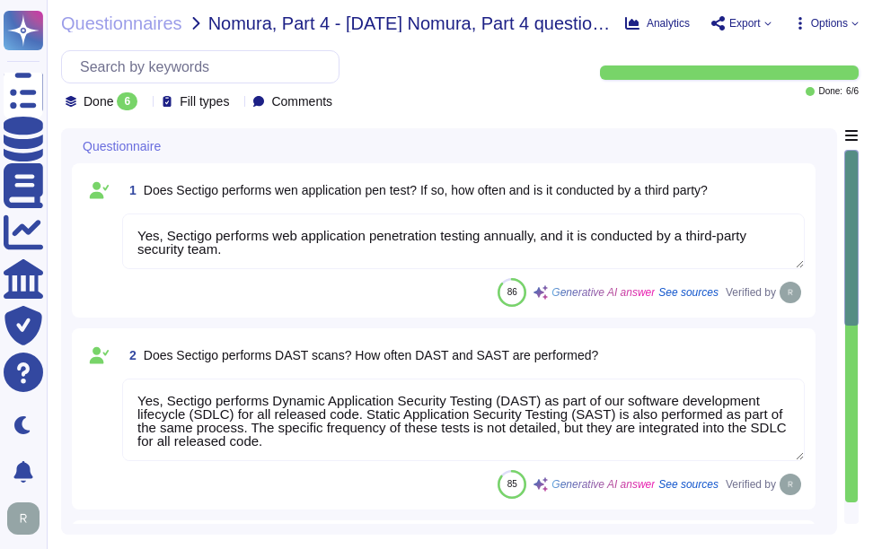
scroll to position [2, 0]
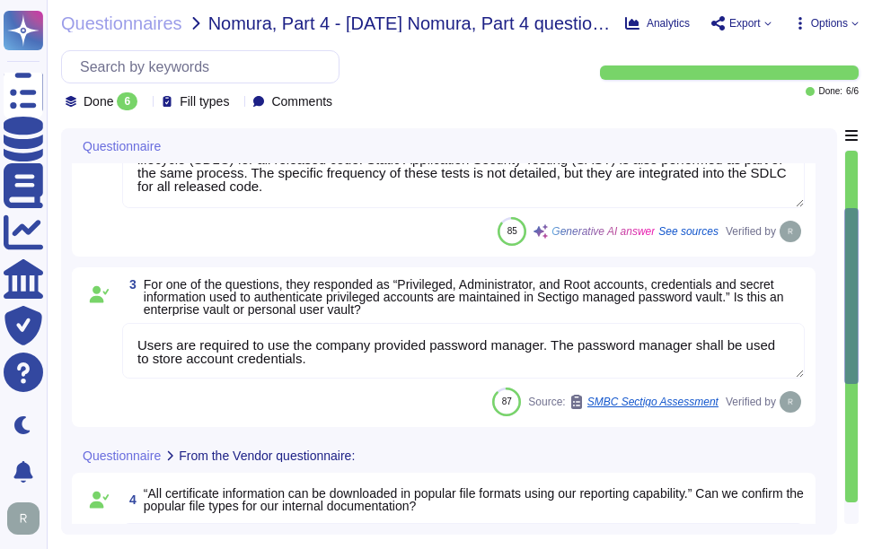
type textarea "Sectigo does not guarantee data deletion at the point of service termination be…"
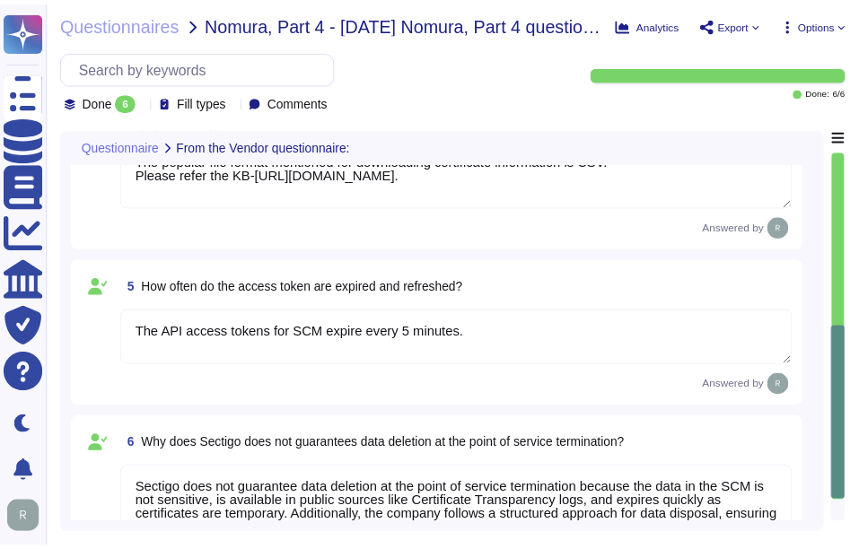
scroll to position [687, 0]
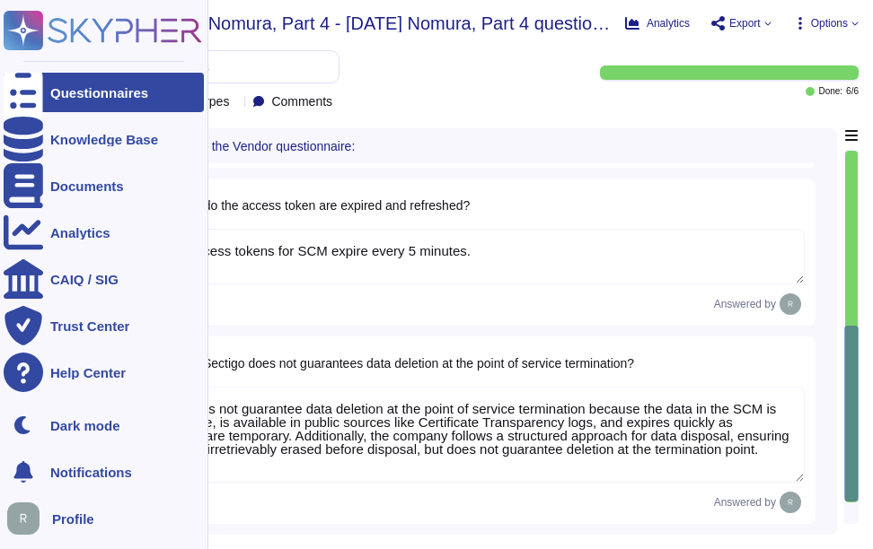
click at [126, 91] on div "Questionnaires" at bounding box center [99, 92] width 98 height 13
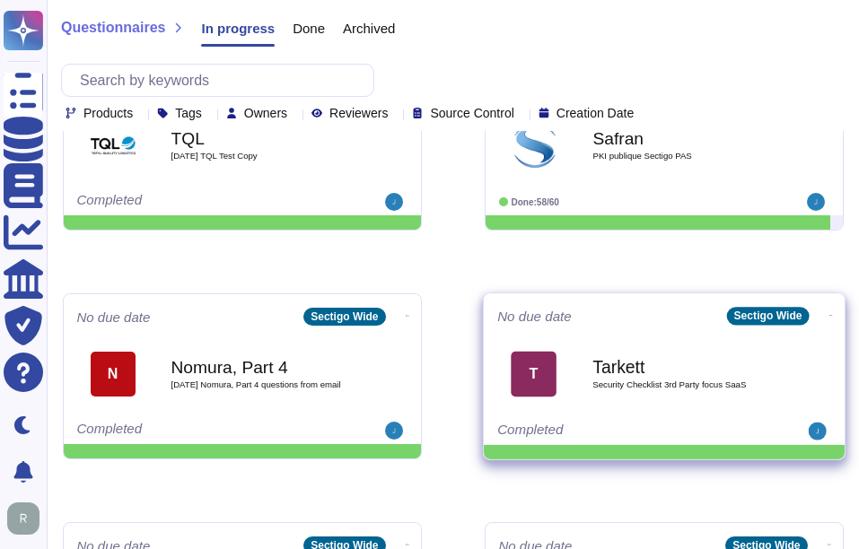
scroll to position [808, 0]
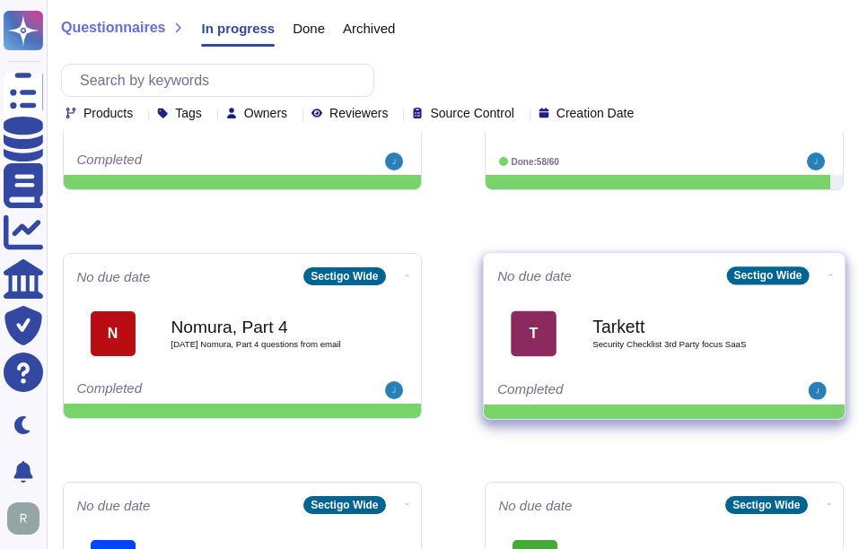
click at [636, 345] on span "Security Checklist 3rd Party focus SaaS" at bounding box center [682, 344] width 181 height 9
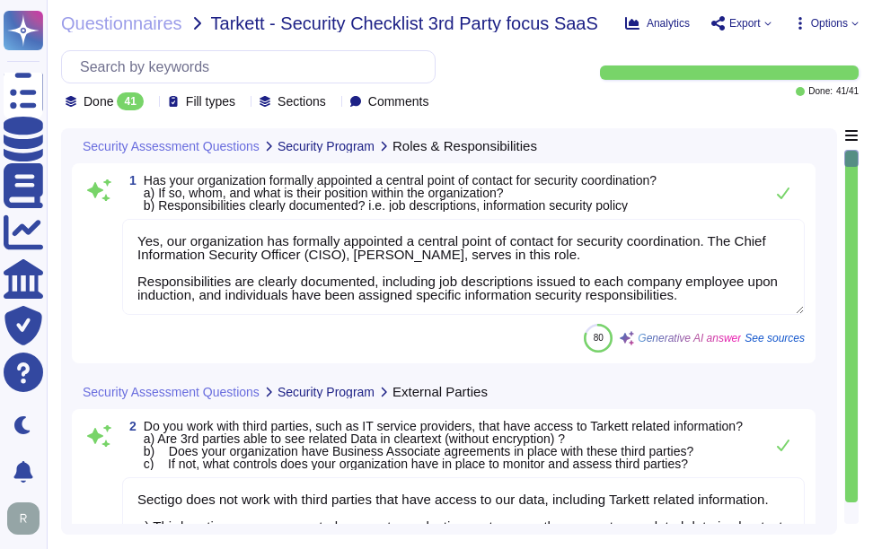
type textarea "Yes, our organization has formally appointed a central point of contact for sec…"
type textarea "Sectigo does not work with third parties that have access to our data, includin…"
type textarea "Yes, we have documented and approved information security policies, standards, …"
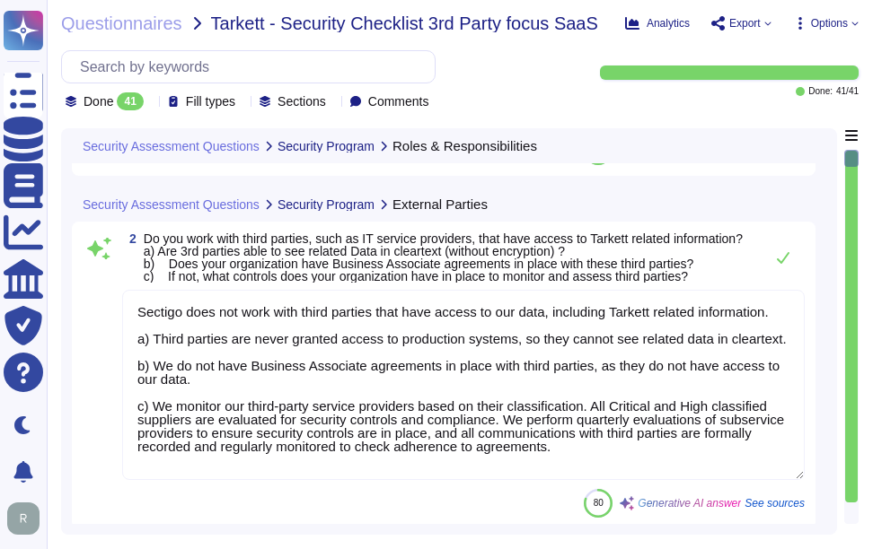
scroll to position [539, 0]
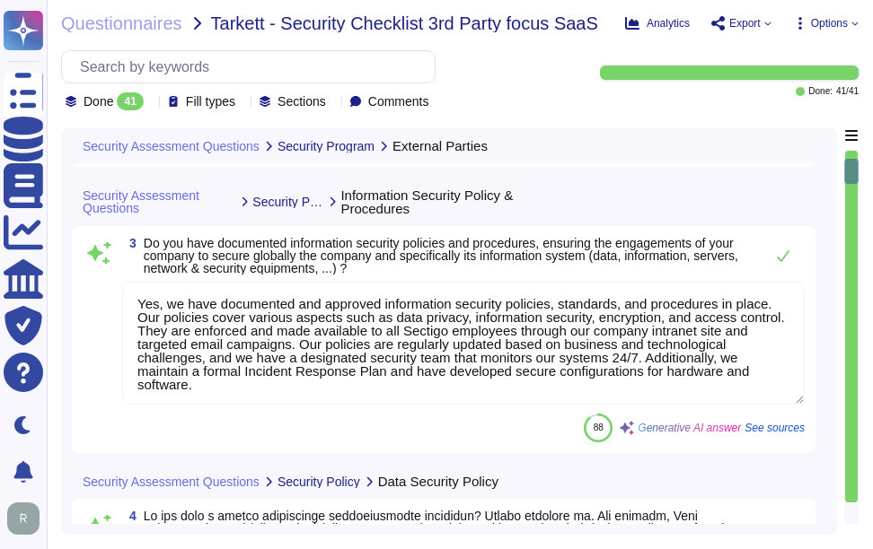
type textarea "Yes"
type textarea "The cybersecurity responsibilities and obligations are detailed and maintained …"
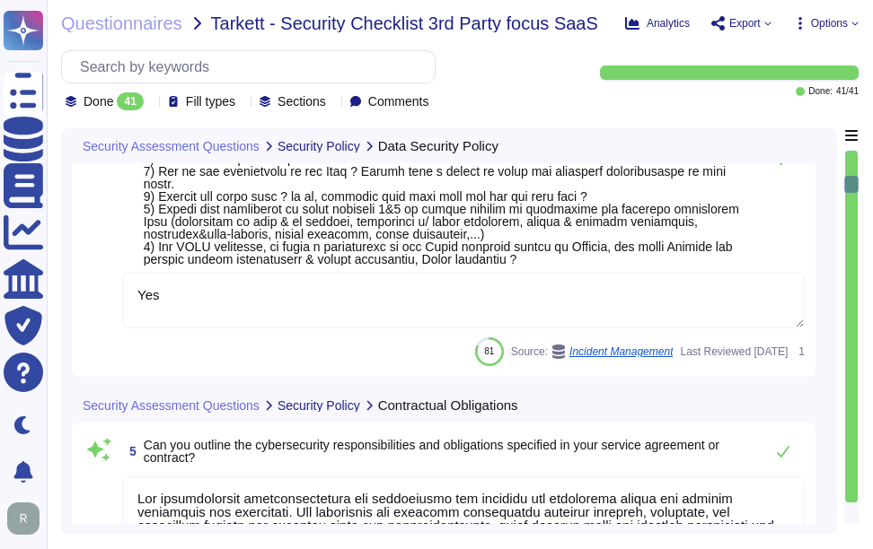
type textarea "Yes, Sectigo maintains cyber insurance coverage that includes protection agains…"
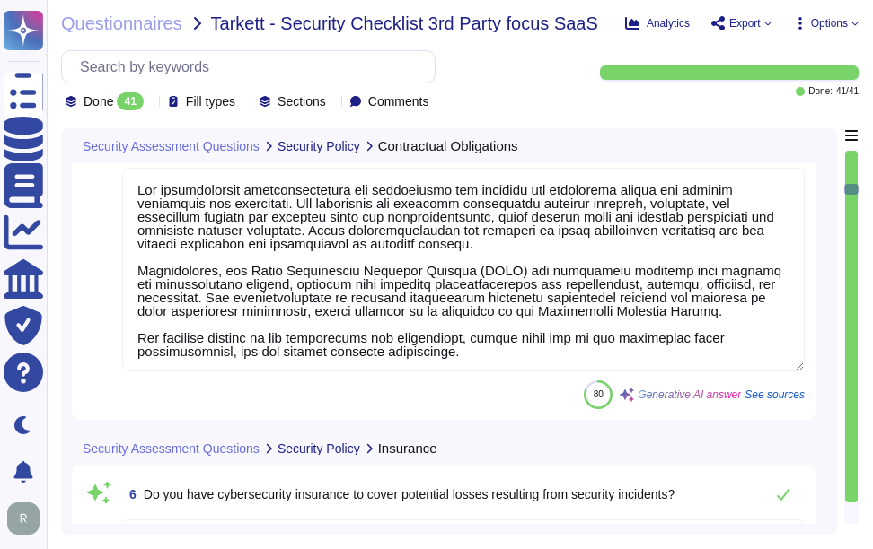
type textarea "Yes, Sectigo has a formal Risk Management process that includes the identificat…"
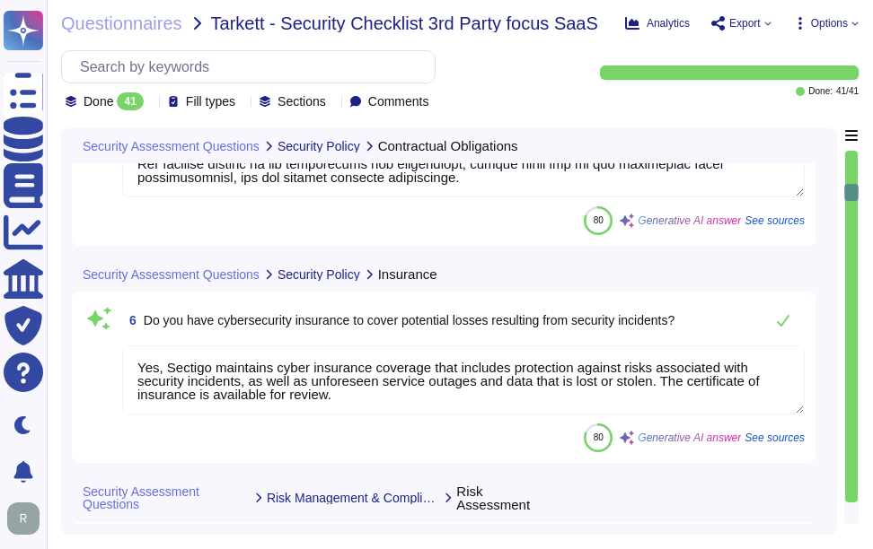
scroll to position [1706, 0]
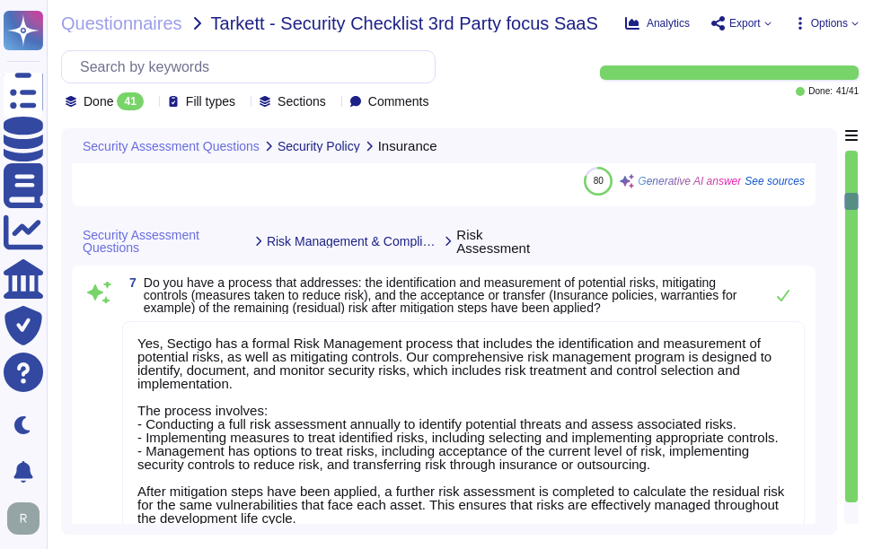
type textarea "Yes, Sectigo has a documented process in place to identify new laws and regulat…"
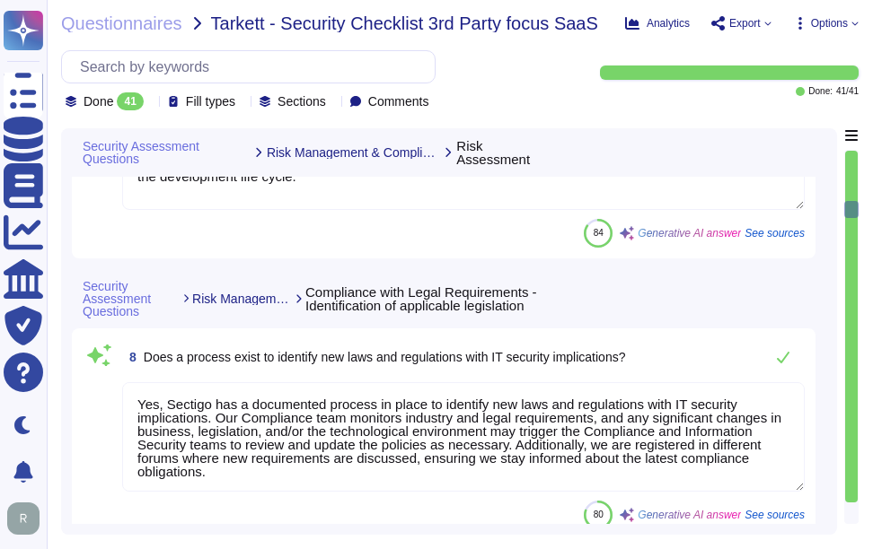
type textarea "We maintain documented policies for data privacy, information security, encrypt…"
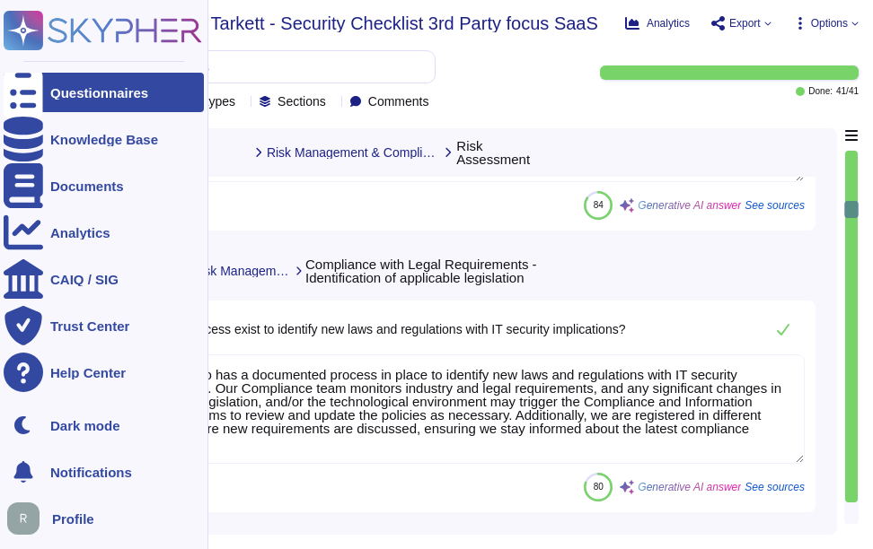
click at [47, 100] on div "Questionnaires" at bounding box center [104, 92] width 200 height 39
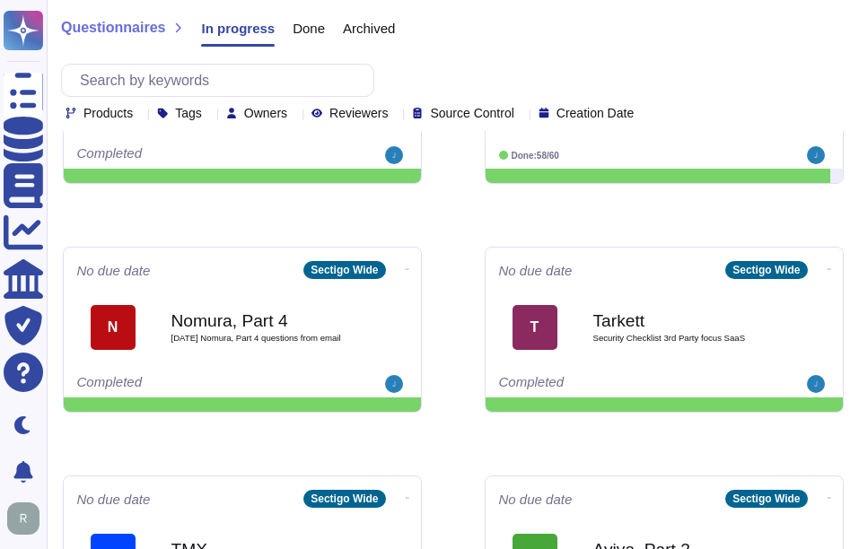
scroll to position [962, 0]
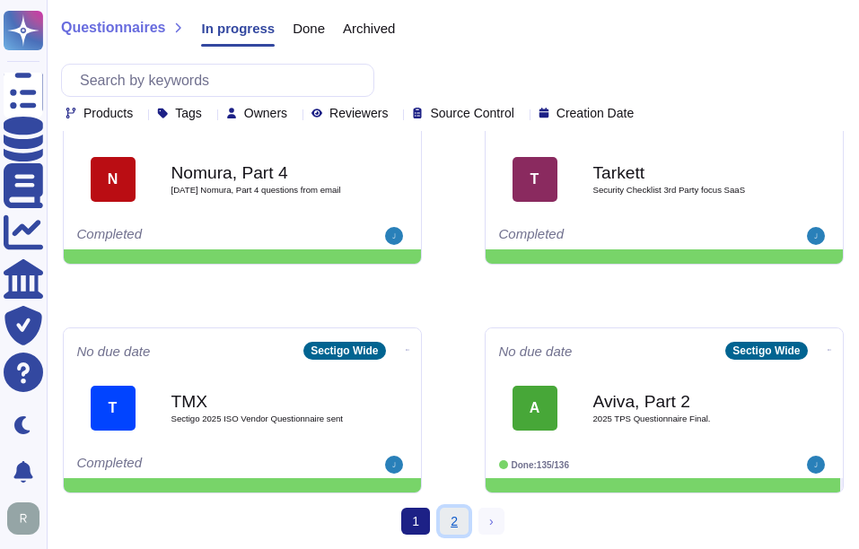
click at [450, 524] on link "2" at bounding box center [454, 521] width 29 height 27
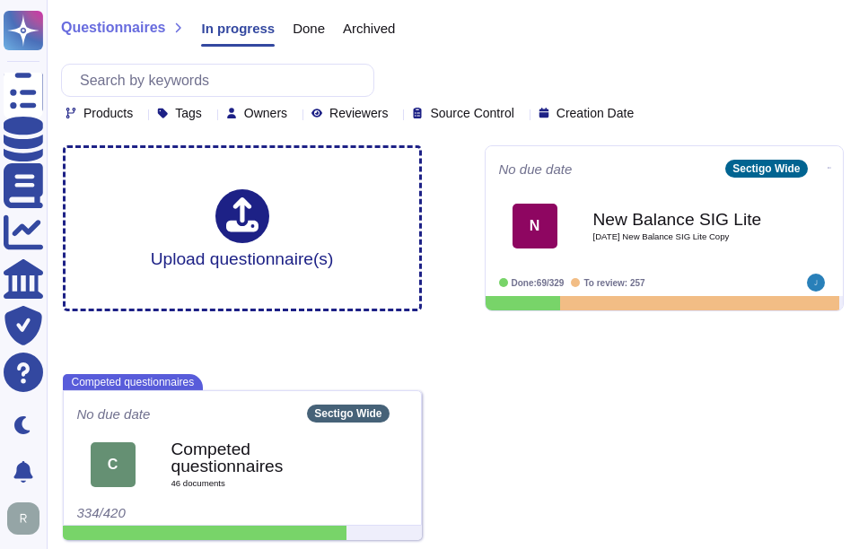
click at [310, 31] on span "Done" at bounding box center [309, 28] width 32 height 13
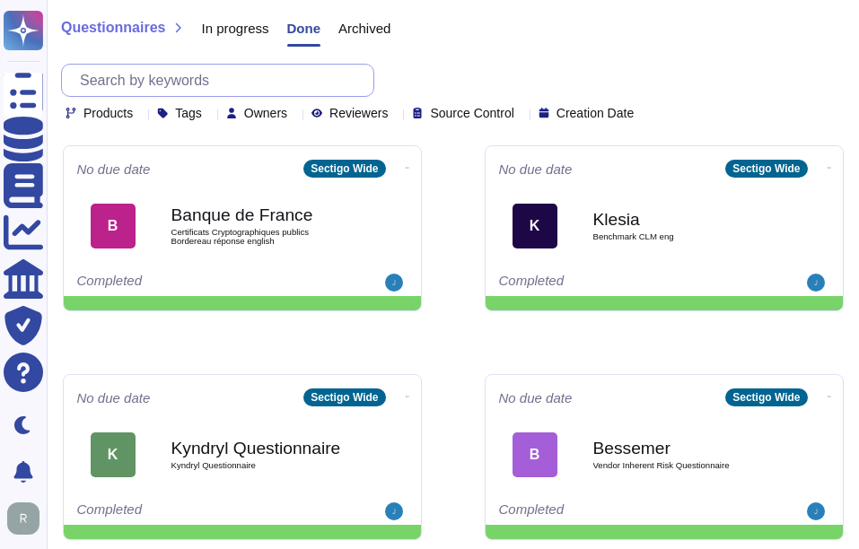
click at [310, 84] on input "text" at bounding box center [222, 80] width 303 height 31
click at [315, 75] on input "text" at bounding box center [222, 80] width 303 height 31
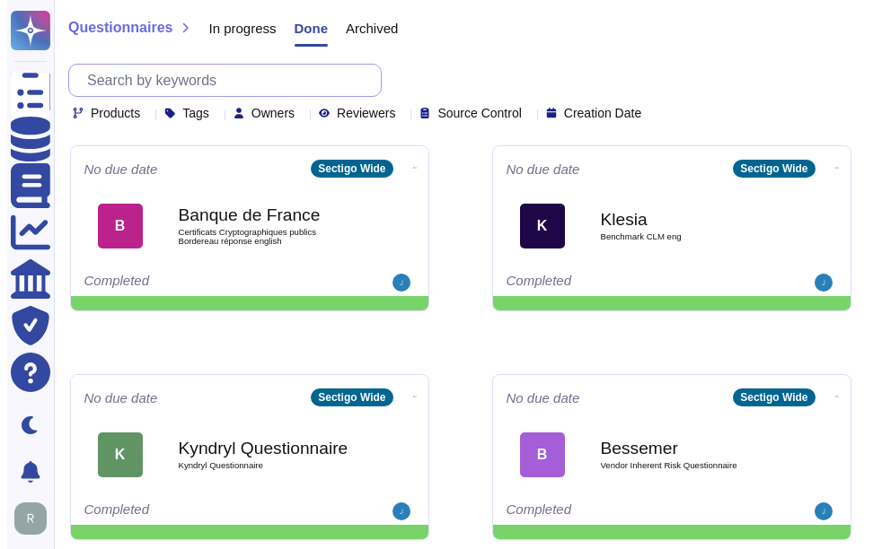
paste input "Equitable"
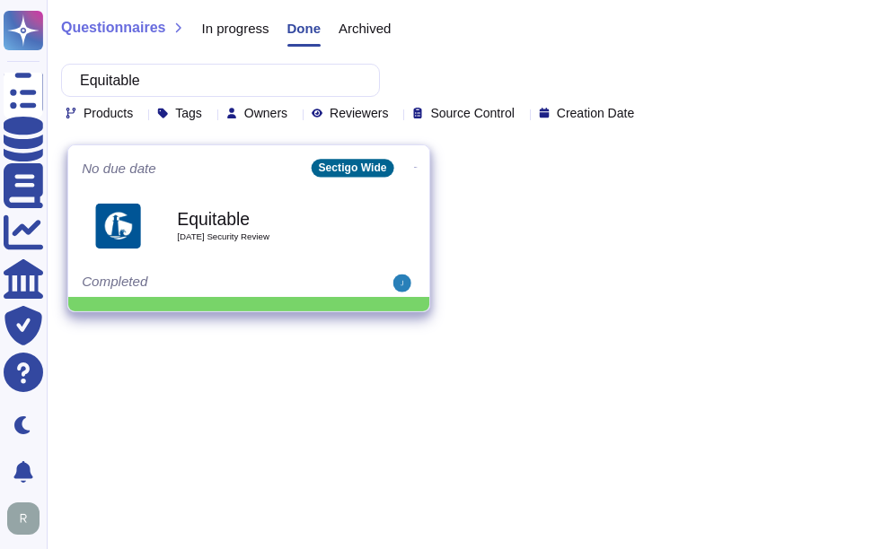
type input "Equitable"
click at [218, 233] on span "[DATE] Security Review" at bounding box center [267, 237] width 181 height 9
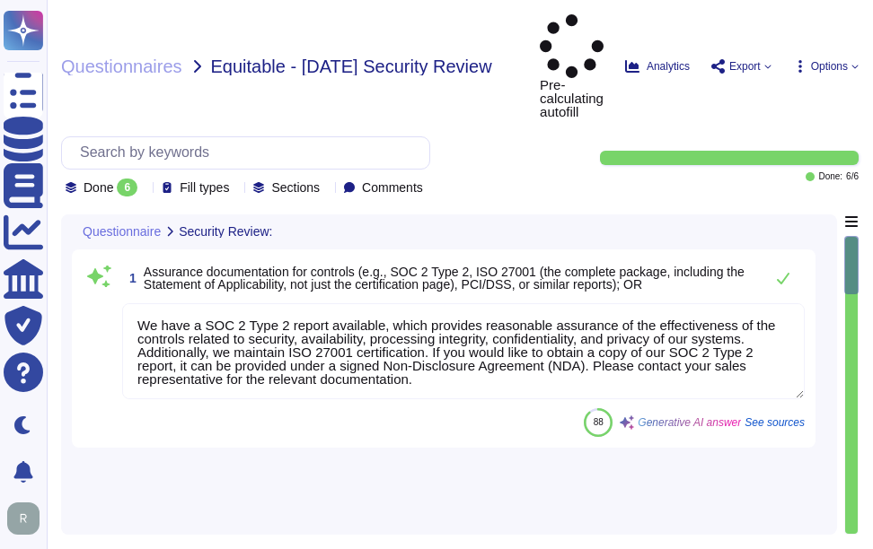
type textarea "We have a SOC 2 Type 2 report available, which provides reasonable assurance of…"
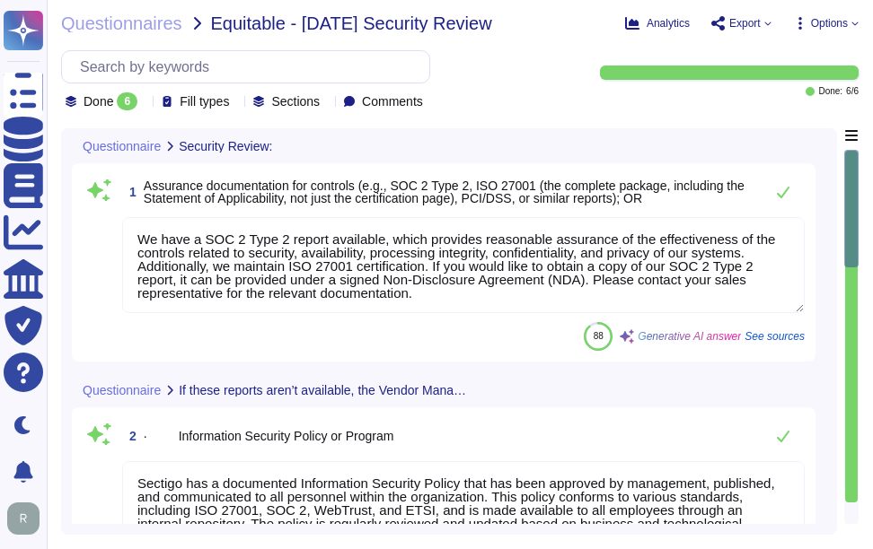
type textarea "Sectigo has a documented Information Security Policy that has been approved by …"
type textarea "Yes, Sectigo has a formalized risk governance plan that includes risk managemen…"
type textarea "We have a formal Incident Response Plan that includes documented policies and p…"
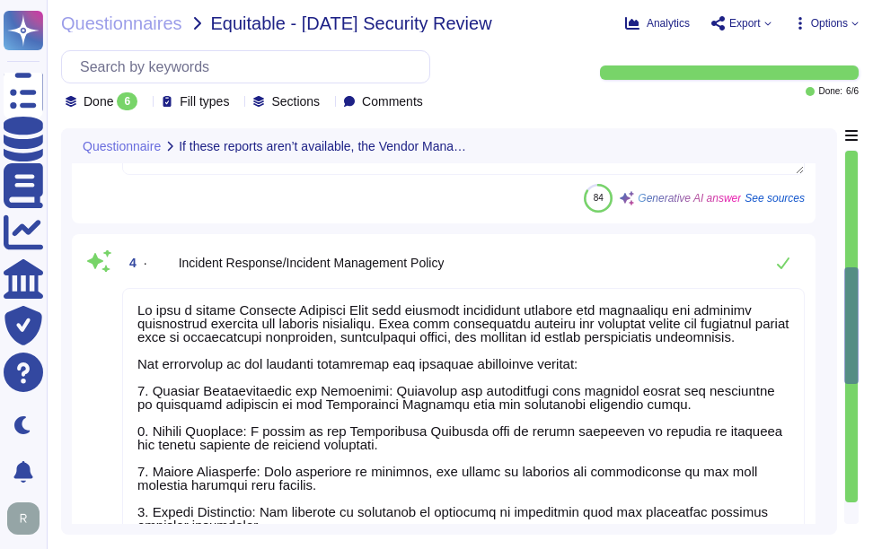
type textarea "Our Business Continuity and Disaster Recovery Policy is well-documented and inc…"
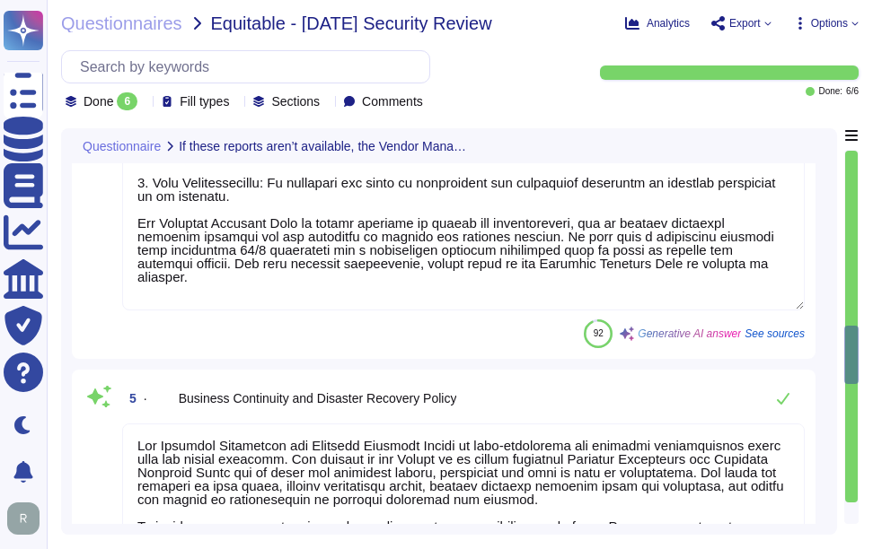
scroll to position [1257, 0]
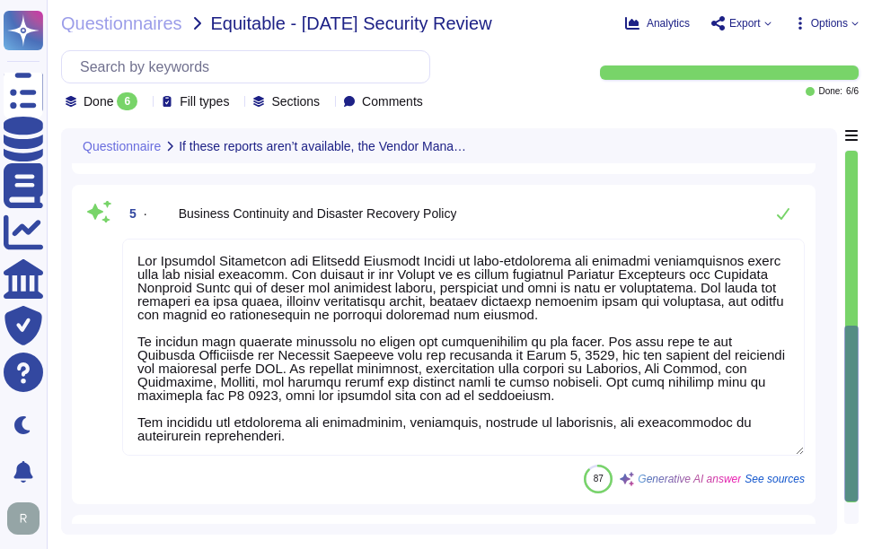
type textarea "Our company has an Acceptable Use Policy (AUP) that governs the use of informat…"
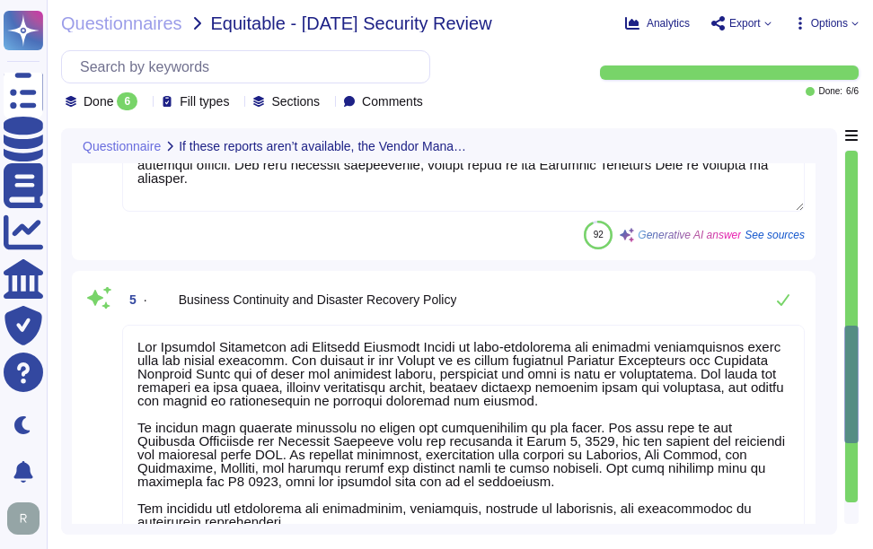
type textarea "Yes, Sectigo has a formalized risk governance plan that includes risk managemen…"
type textarea "We have a formal Incident Response Plan that includes documented policies and p…"
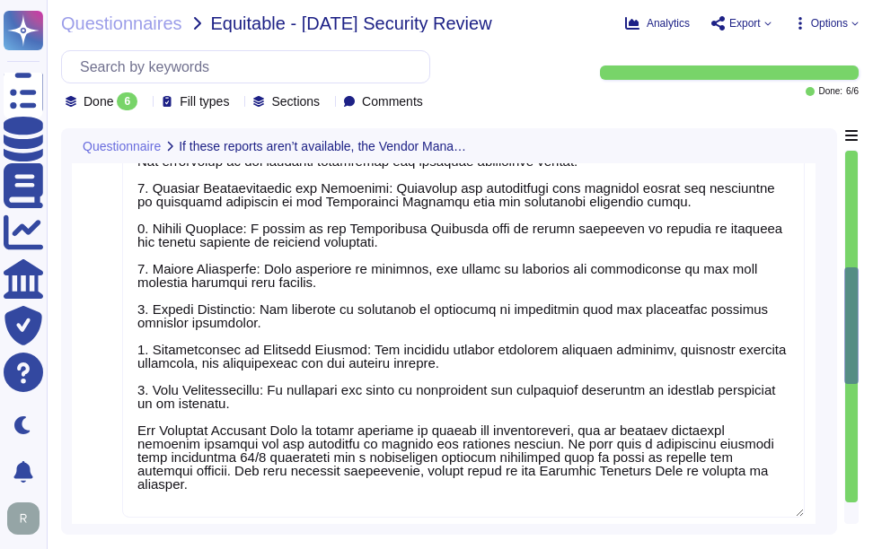
type textarea "Sectigo has a documented Information Security Policy that has been approved by …"
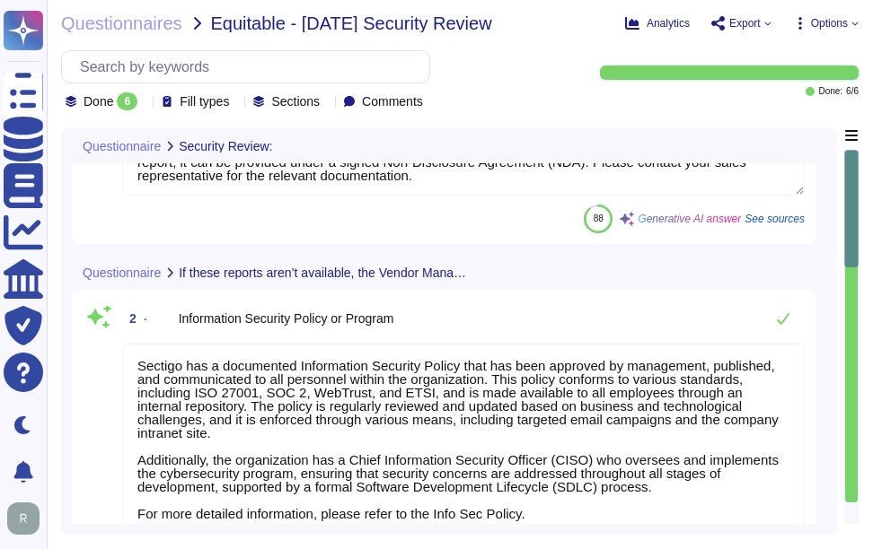
scroll to position [0, 0]
type textarea "We have a SOC 2 Type 2 report available, which provides reasonable assurance of…"
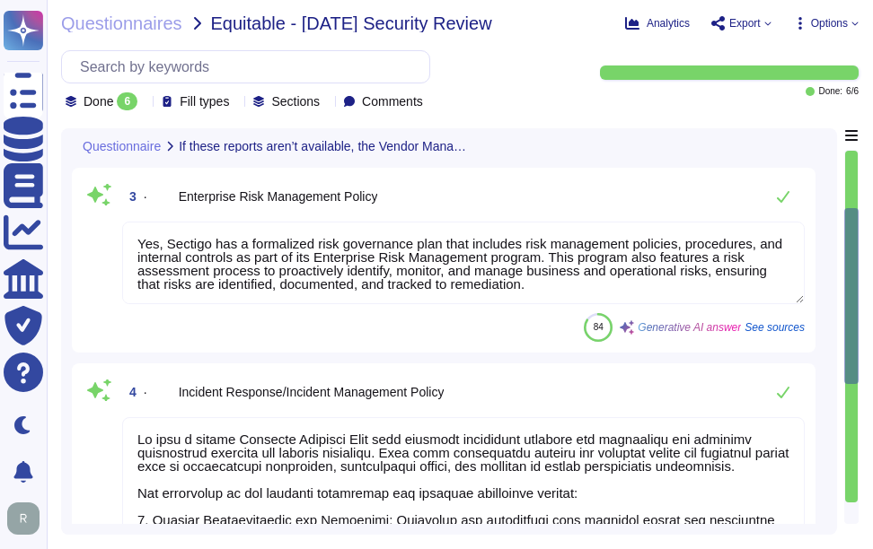
scroll to position [628, 0]
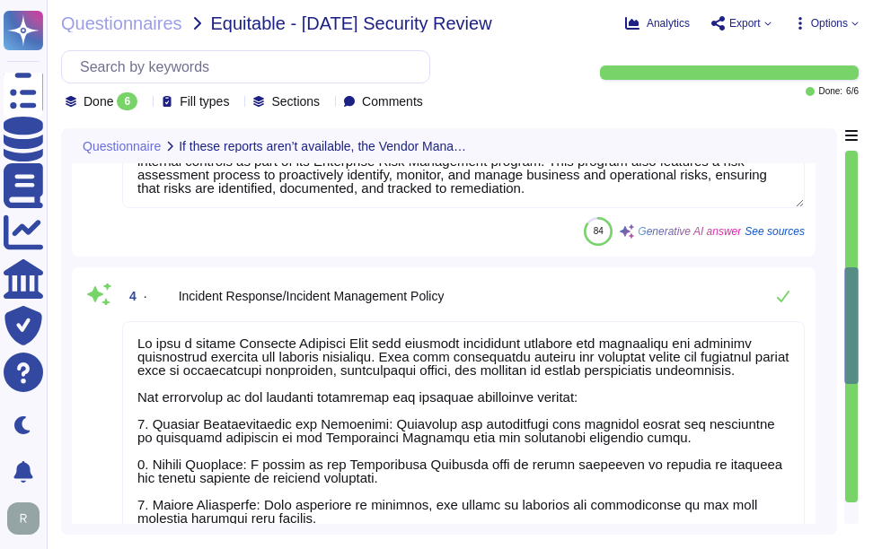
type textarea "Our Business Continuity and Disaster Recovery Policy is well-documented and inc…"
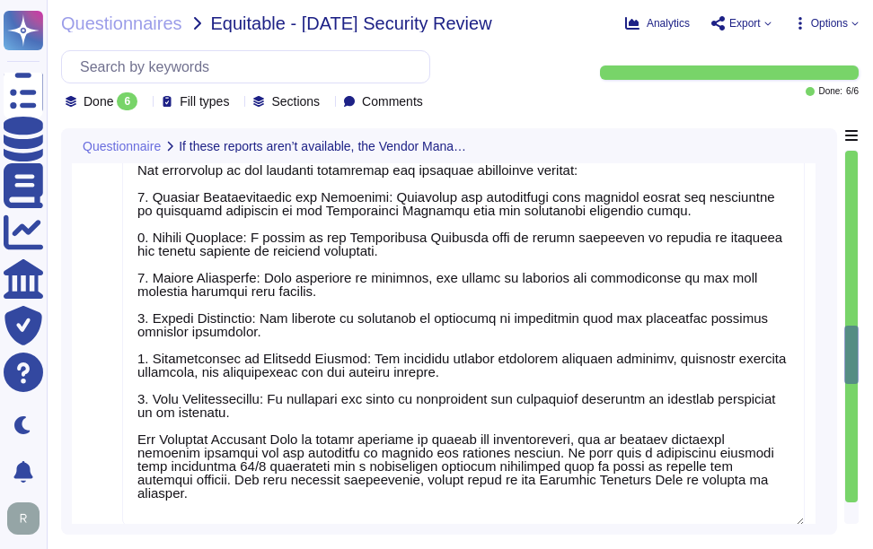
type textarea "Our company has an Acceptable Use Policy (AUP) that governs the use of informat…"
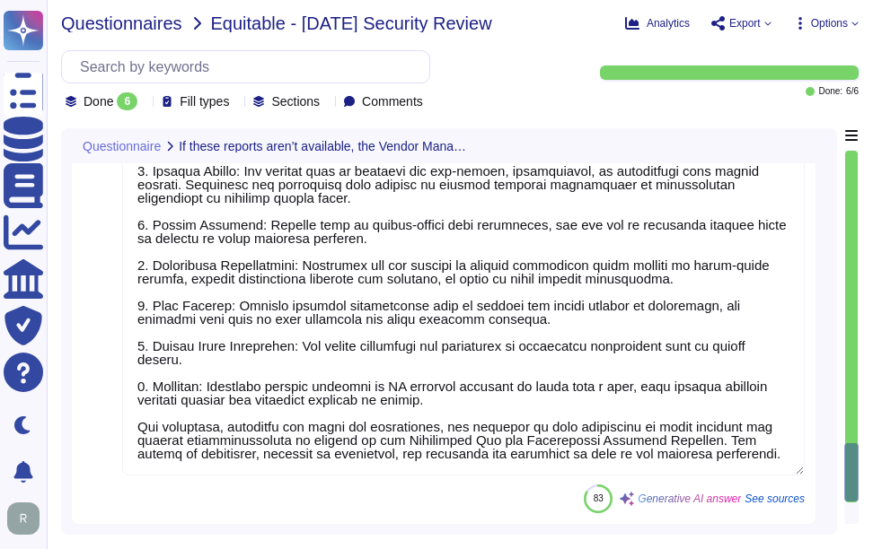
click at [111, 31] on span "Questionnaires" at bounding box center [121, 23] width 121 height 18
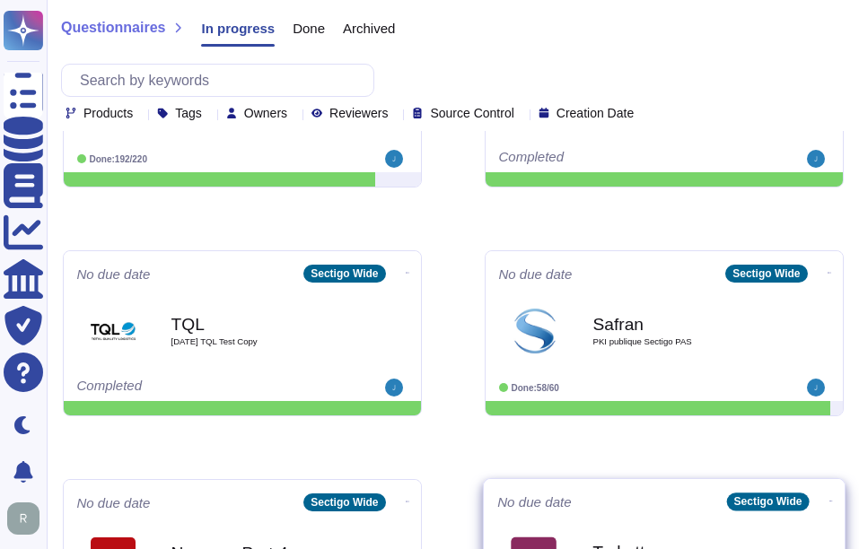
scroll to position [539, 0]
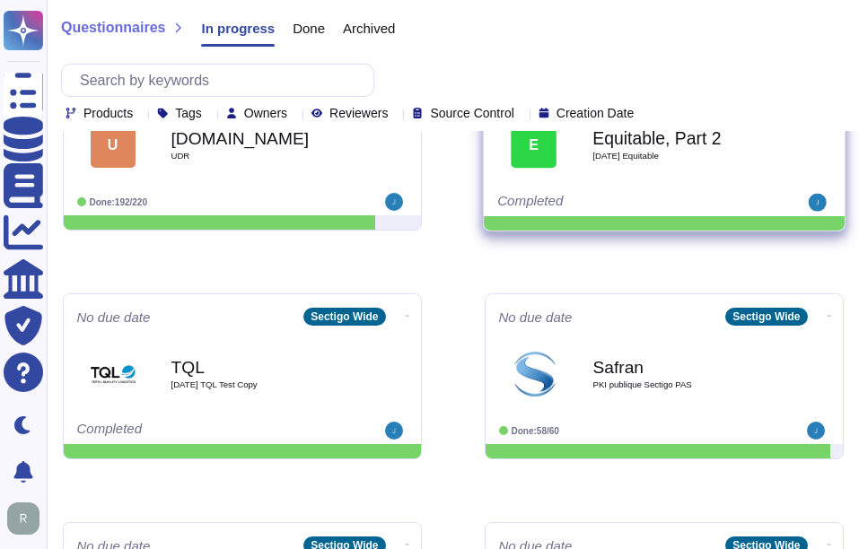
click at [627, 176] on div "Equitable, Part 2 2025 09 16 Equitable" at bounding box center [682, 145] width 181 height 73
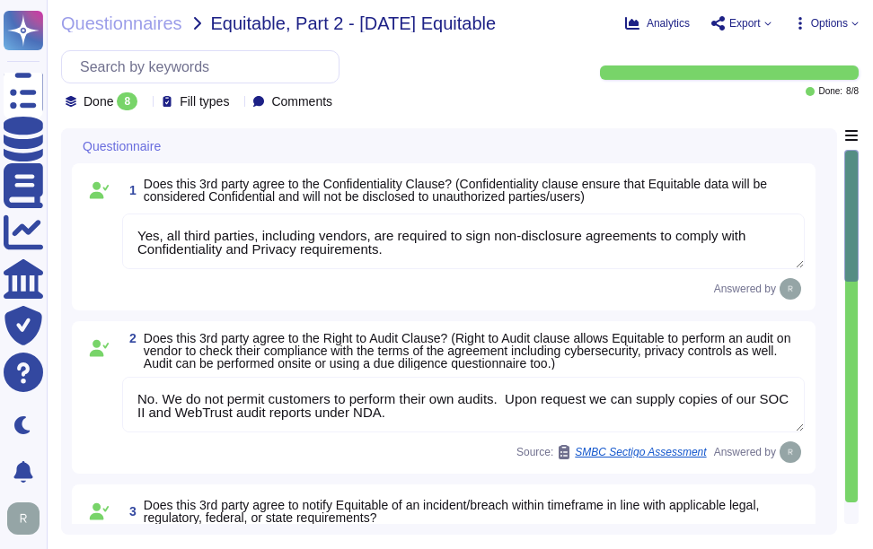
type textarea "Yes, all third parties, including vendors, are required to sign non-disclosure …"
type textarea "No. We do not permit customers to perform their own audits. Upon request we can…"
type textarea "Sectigo is committed to notifying incidents or breaches within the timeframe es…"
type textarea "Yes, a penetration test was performed by an independent third party. Penetratio…"
type textarea "The retention periods for data are not fixed and will vary based on factors suc…"
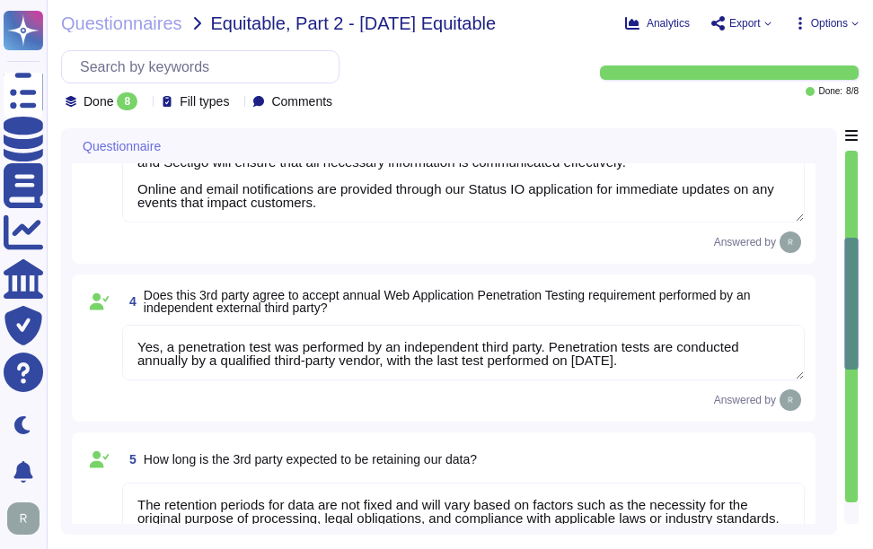
type textarea "Yes, third-party service providers of secure disposal services shall provide ce…"
type textarea "The Disaster Recovery Time Objective (RTO) target for the service is 12 hours."
type textarea "Yes, the organization has established a Business Resilience Program that has an…"
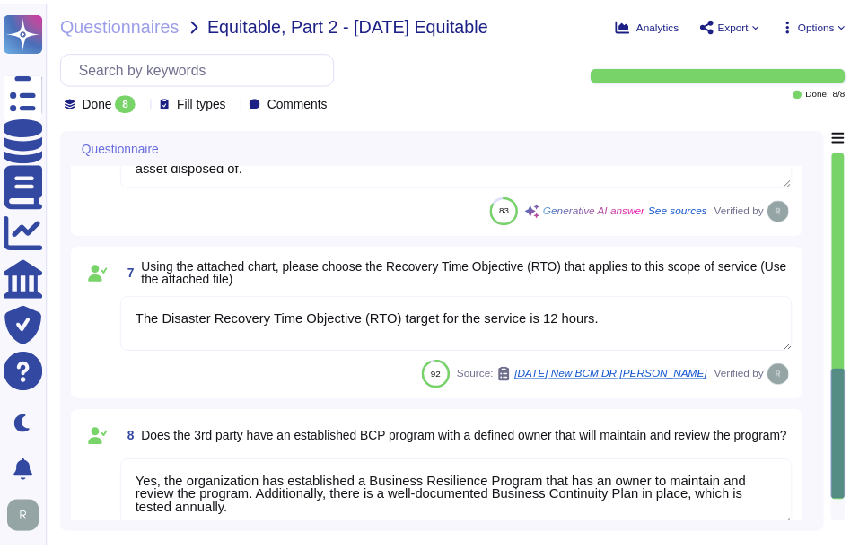
scroll to position [1042, 0]
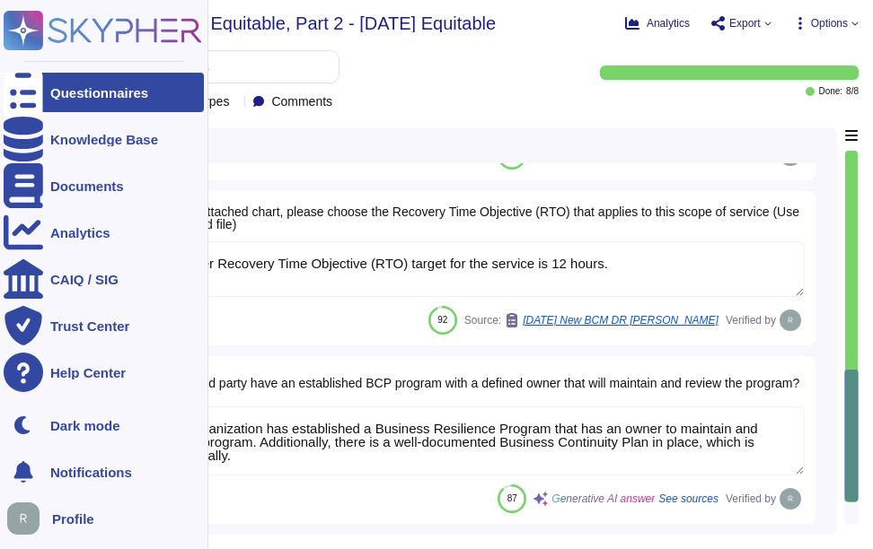
click at [84, 93] on div "Questionnaires" at bounding box center [99, 92] width 98 height 13
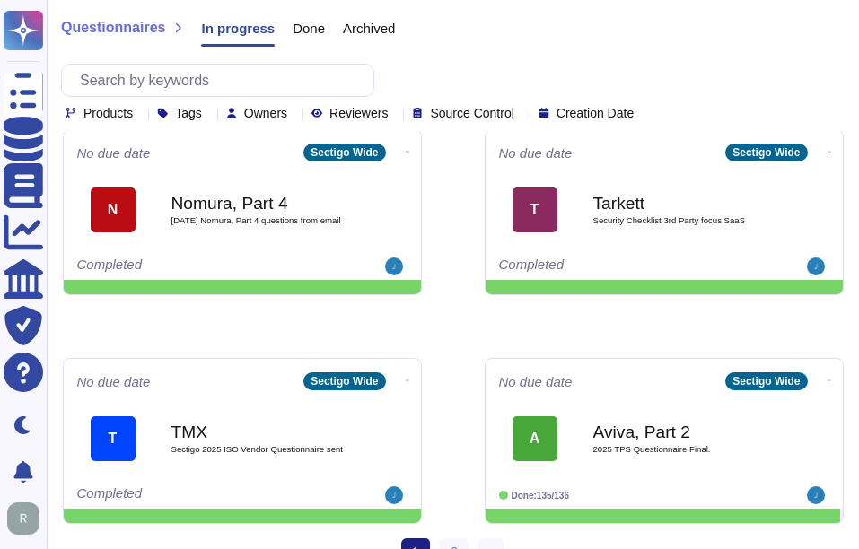
scroll to position [962, 0]
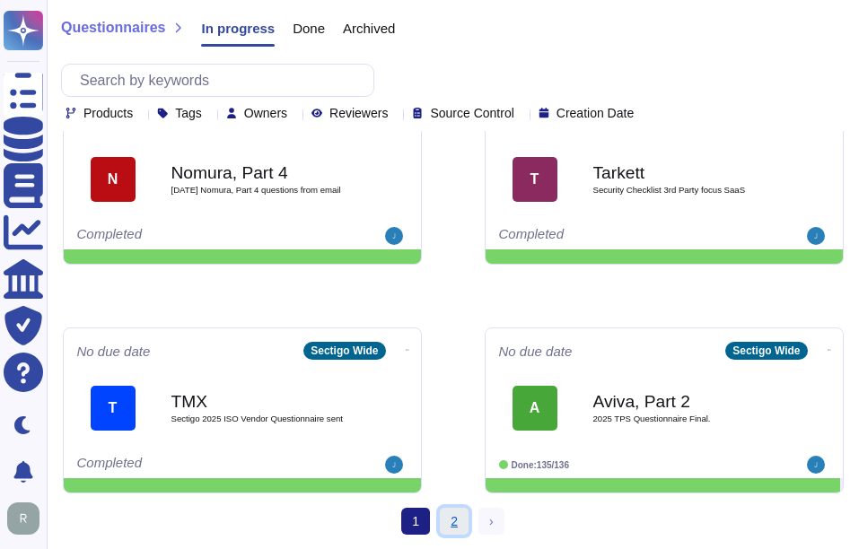
click at [453, 519] on link "2" at bounding box center [454, 521] width 29 height 27
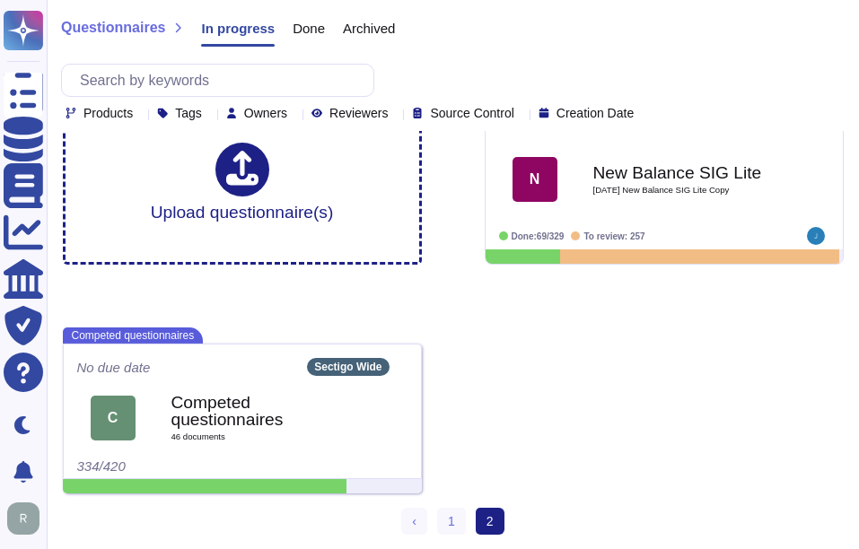
scroll to position [47, 0]
click at [663, 375] on div "Upload questionnaire(s) No due date Sectigo Wide N New Balance SIG Lite [DATE] …" at bounding box center [453, 296] width 810 height 424
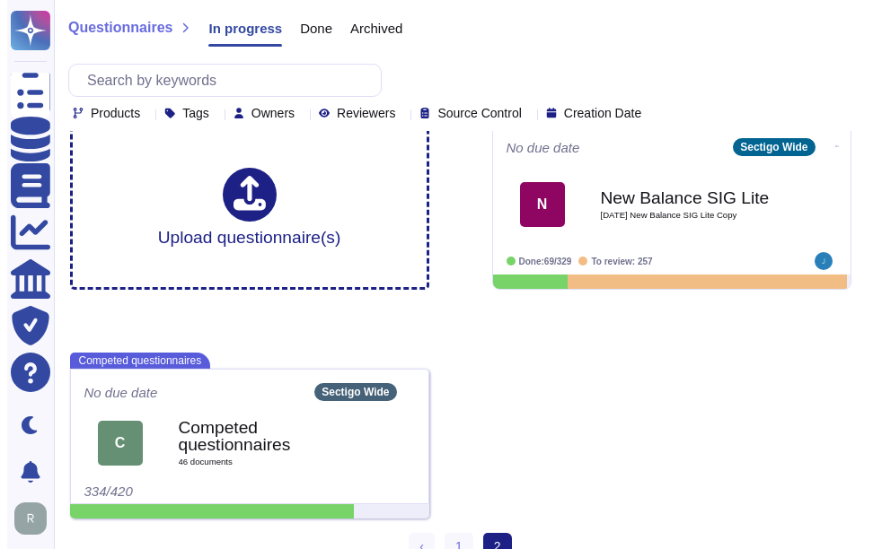
scroll to position [0, 0]
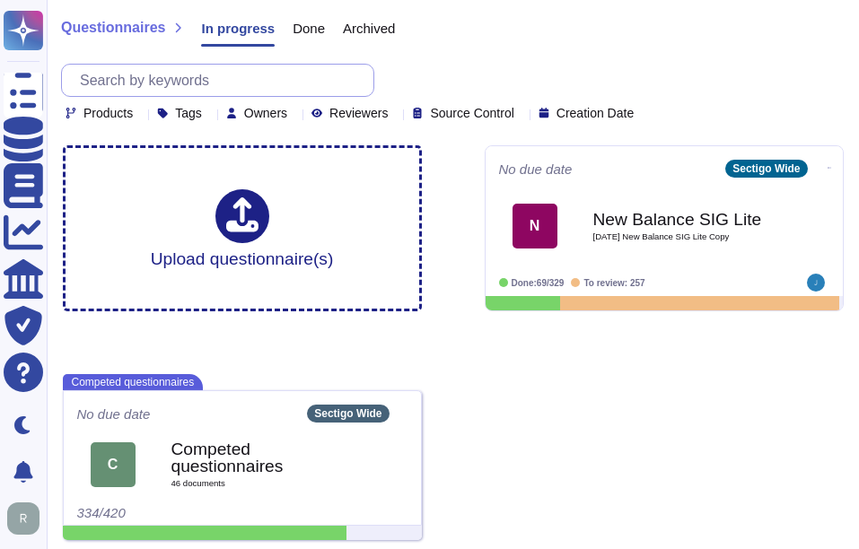
click at [227, 79] on input "text" at bounding box center [222, 80] width 303 height 31
click at [293, 75] on input "text" at bounding box center [222, 80] width 303 height 31
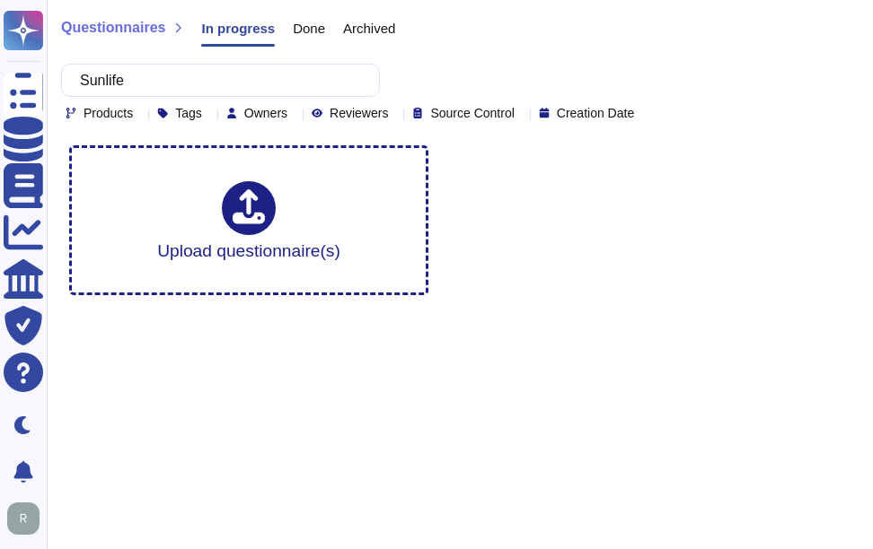
click at [306, 39] on div "Done" at bounding box center [300, 32] width 50 height 36
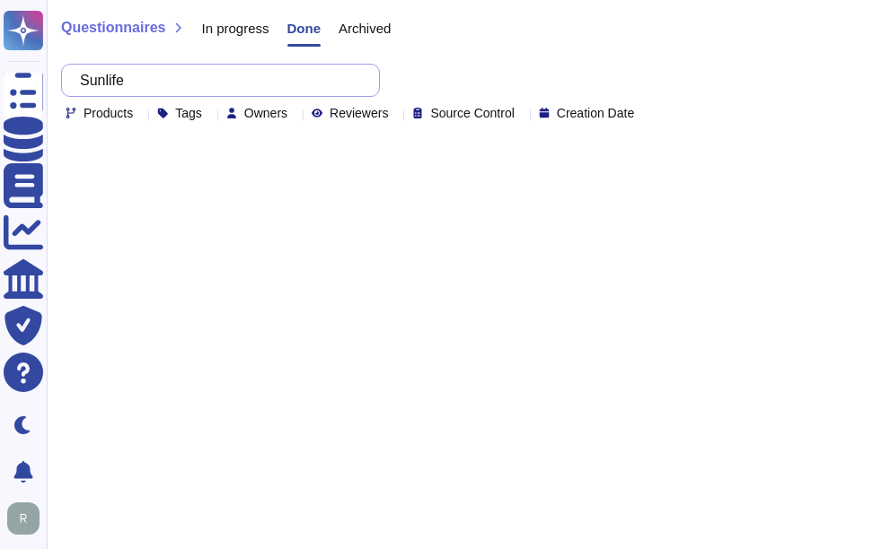
click at [290, 78] on input "Sunlife" at bounding box center [216, 80] width 290 height 31
paste input "text"
click at [380, 22] on span "Archived" at bounding box center [364, 28] width 52 height 13
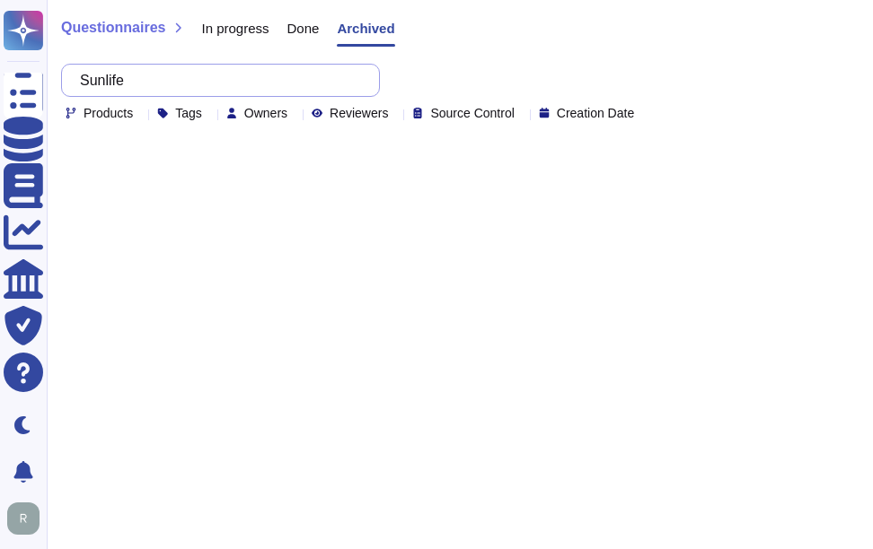
click at [314, 81] on input "Sunlife" at bounding box center [216, 80] width 290 height 31
click at [292, 22] on span "Done" at bounding box center [303, 28] width 32 height 13
click at [222, 29] on span "In progress" at bounding box center [234, 28] width 67 height 13
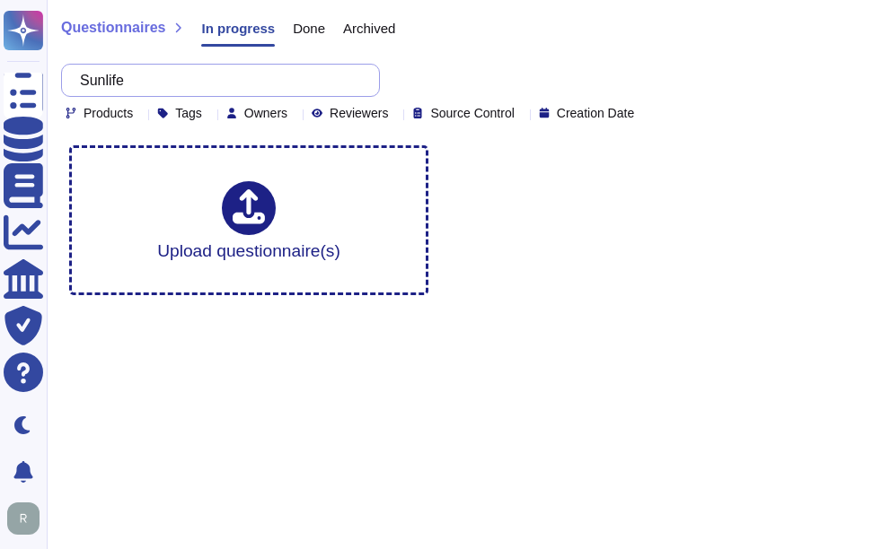
click at [290, 78] on input "Sunlife" at bounding box center [216, 80] width 290 height 31
drag, startPoint x: 156, startPoint y: 73, endPoint x: 57, endPoint y: 67, distance: 99.8
click at [57, 67] on div "Questionnaires In progress Done Archived Sunlife Products Tags Owners Reviewers…" at bounding box center [460, 65] width 826 height 131
paste input "New Balanc"
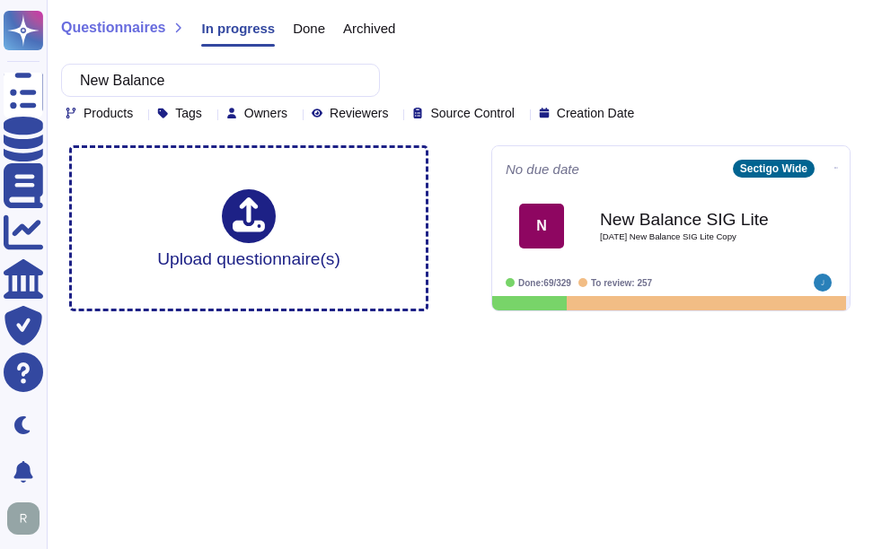
type input "New Balance"
click at [725, 326] on html "Questionnaires Knowledge Base Documents Analytics CAIQ / SIG Trust Center Help …" at bounding box center [436, 163] width 873 height 326
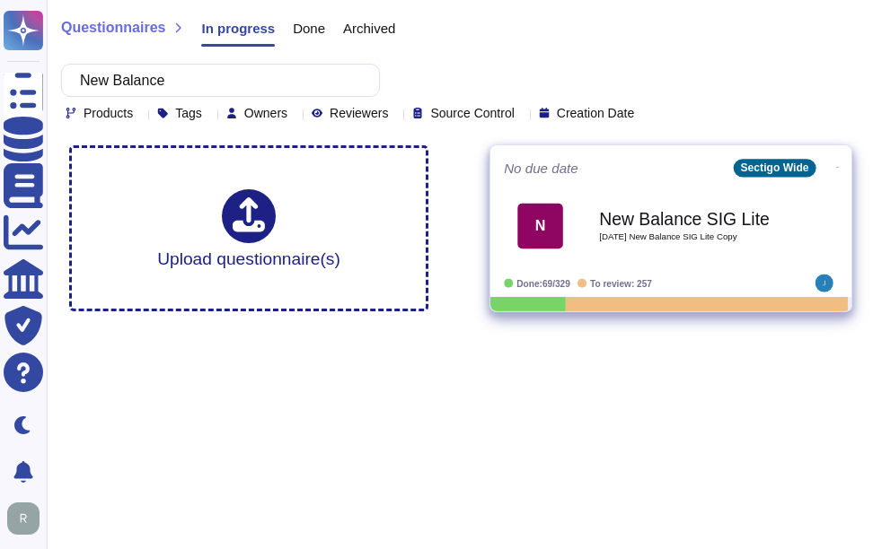
click at [705, 256] on div "New Balance SIG Lite [DATE] New Balance SIG Lite Copy" at bounding box center [689, 225] width 181 height 73
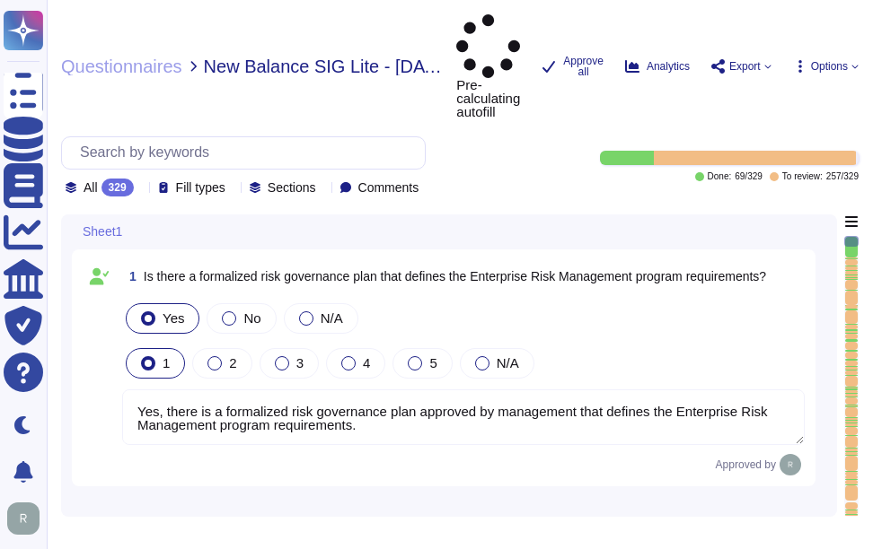
type textarea "Yes, there is a formalized risk governance plan approved by management that def…"
type textarea "Yes, the risk governance plan includes risk management policies, procedures, an…"
type textarea "Yes, our risk governance program includes a comprehensive assessment of a range…"
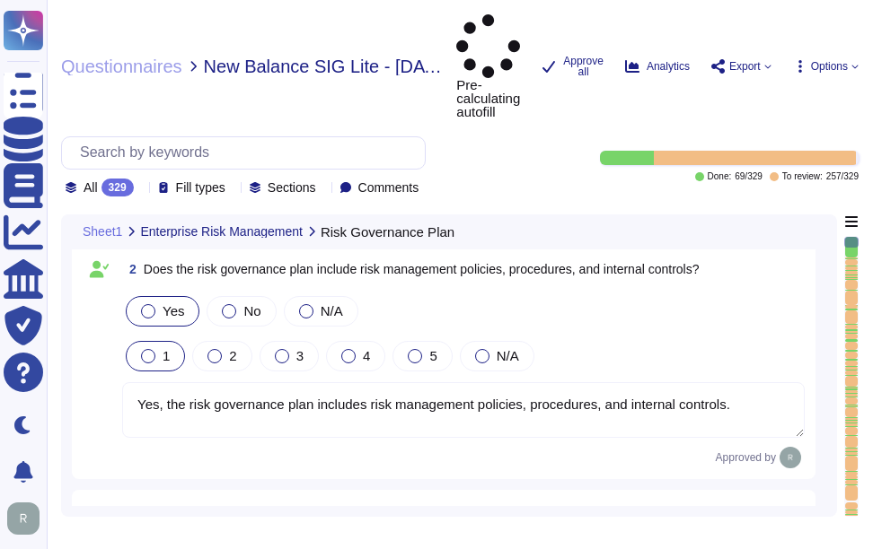
type textarea "Yes, We have adopted a formalized risk assessment process that identifies, quan…"
type textarea "Yes, Sectigo has a defined process to identify and manage the risk response and…"
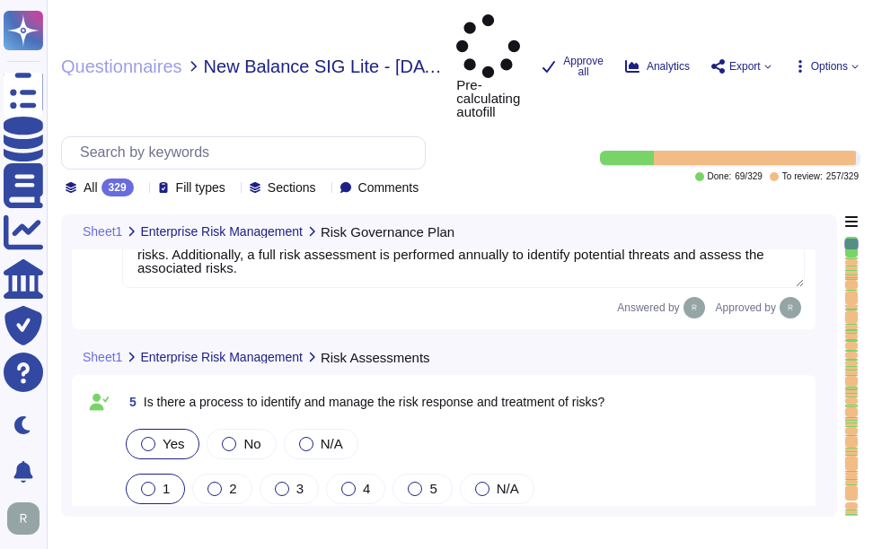
type textarea "No, subcontractors do not have access to scoped systems and data or processing …"
type textarea "Yes, there is a documented third-party risk management program in place. This p…"
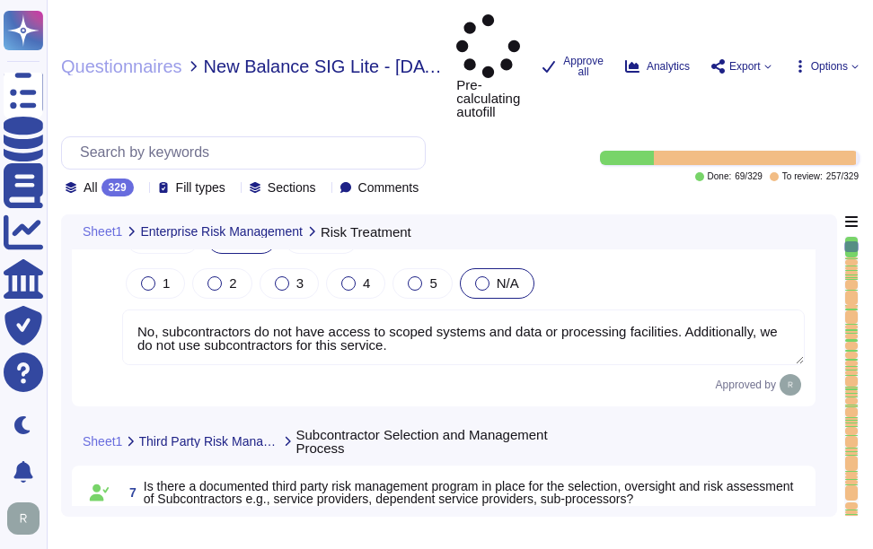
type textarea "We do not use subcontractors for this service."
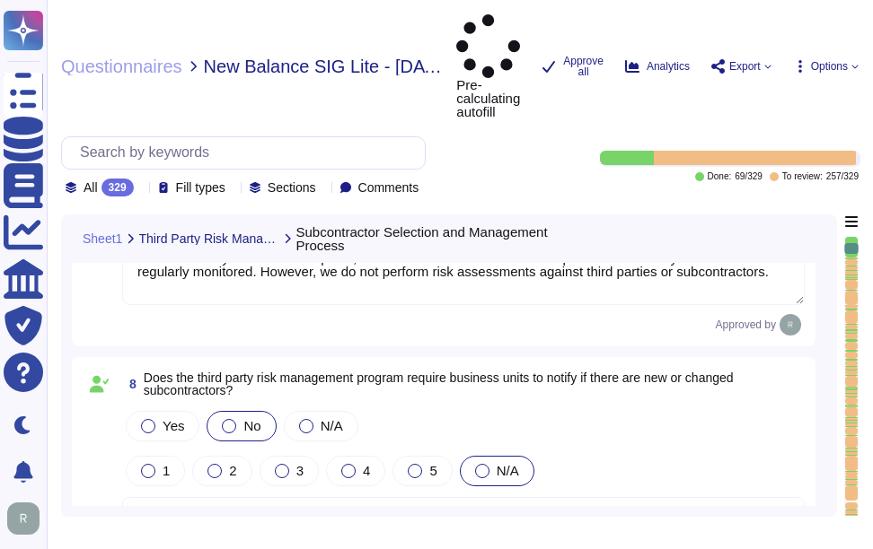
type textarea "We do not use subcontractors for this service."
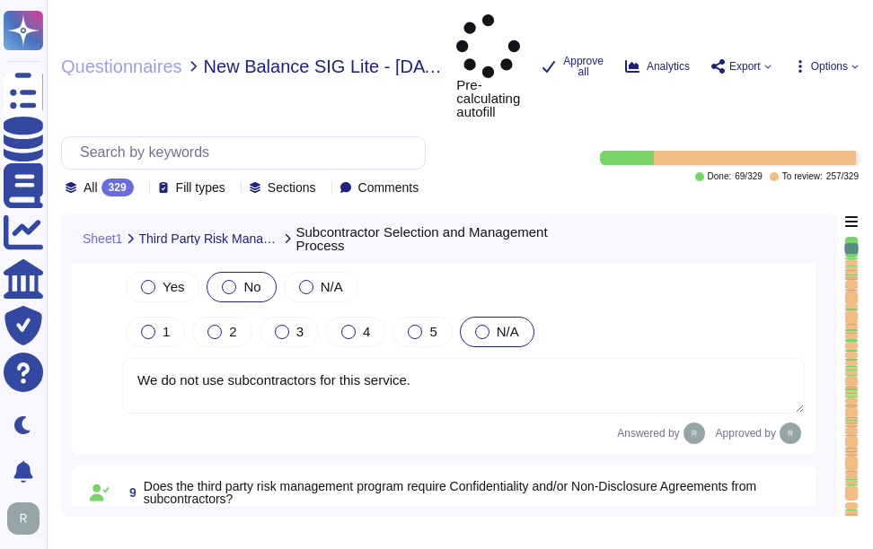
type textarea "We perform background checks on all contractors. We do not use subcontractors f…"
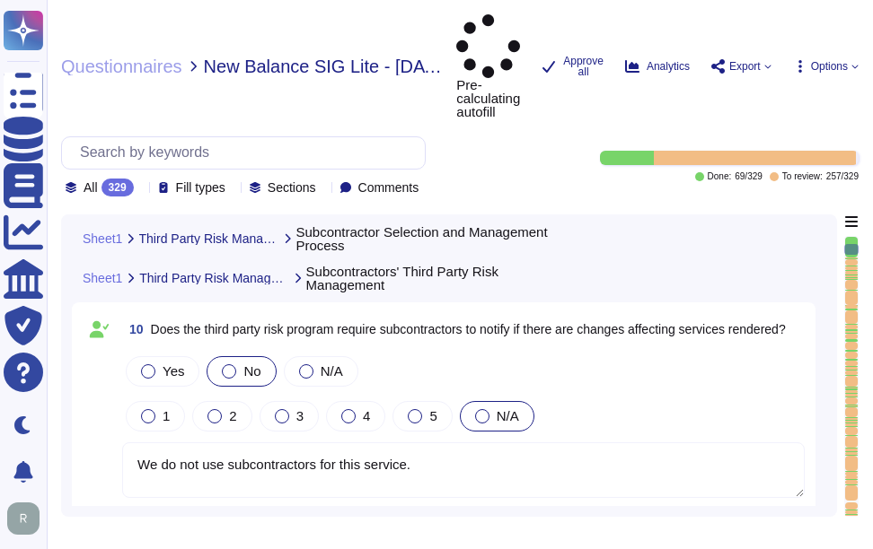
type textarea "We do not use subcontractors for this service."
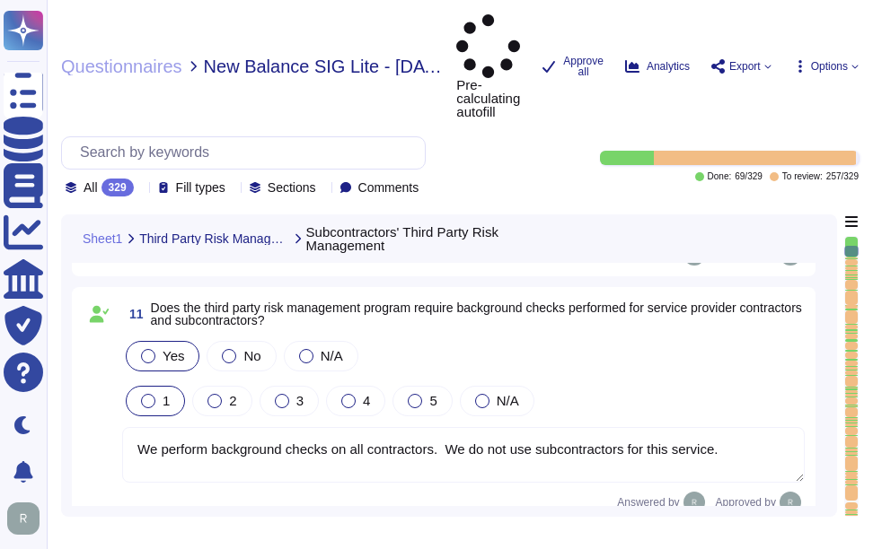
type textarea "We do not use subcontractors for this service."
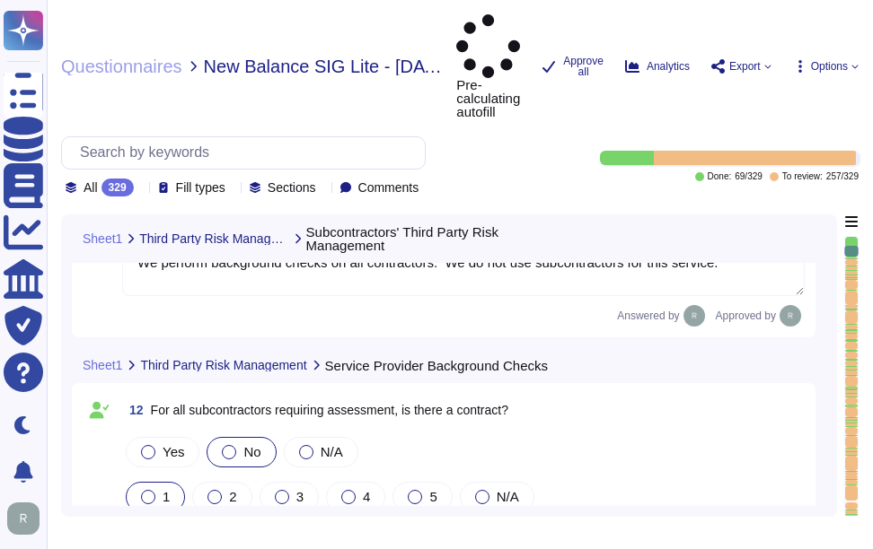
type textarea "We do not use subcontractors for this service."
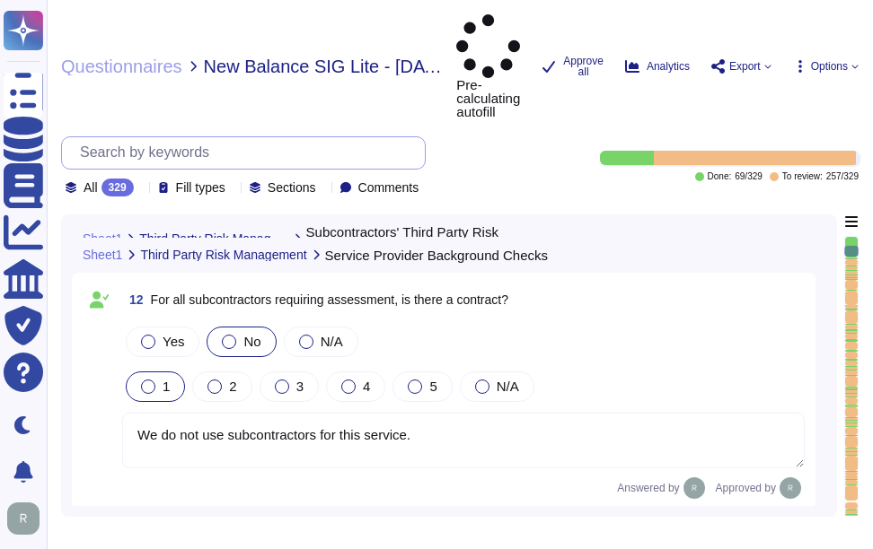
drag, startPoint x: 251, startPoint y: 81, endPoint x: 137, endPoint y: 69, distance: 114.6
click at [137, 69] on div "Questionnaires New Balance SIG Lite - [DATE] New Balance SIG Lite Copy Pre-calc…" at bounding box center [460, 274] width 826 height 549
paste input "Kica"
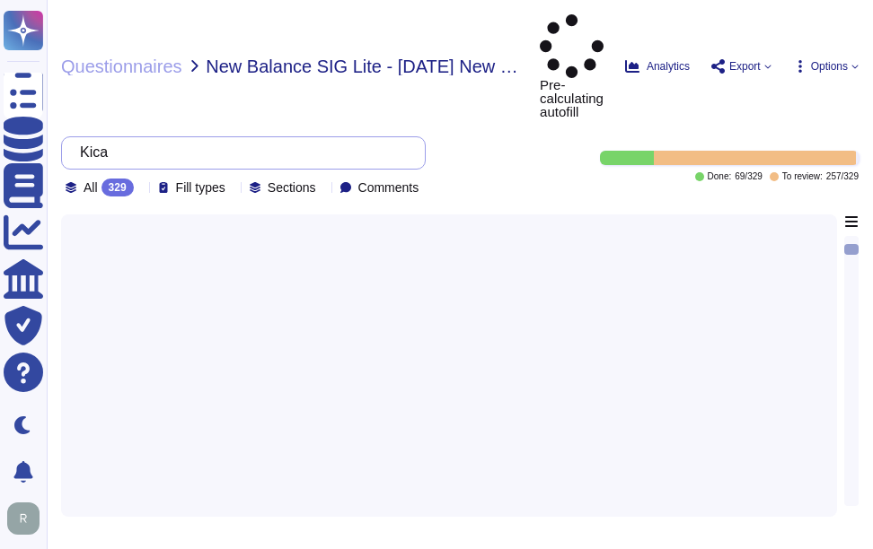
scroll to position [0, 0]
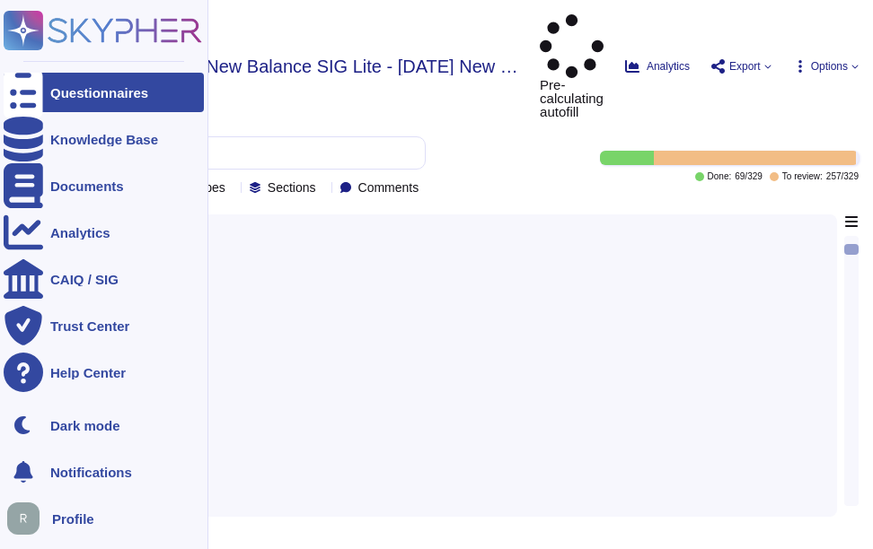
type input "Kica"
click at [91, 86] on div "Questionnaires" at bounding box center [99, 92] width 98 height 13
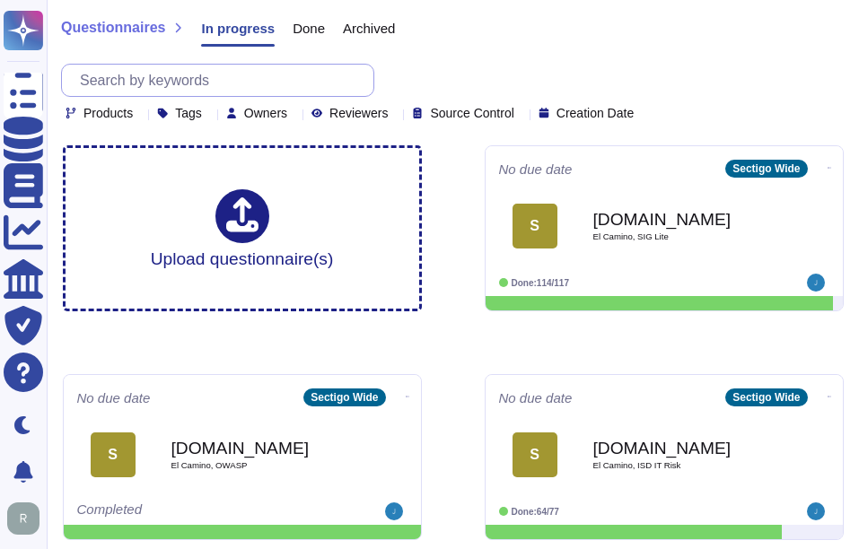
click at [326, 81] on input "text" at bounding box center [222, 80] width 303 height 31
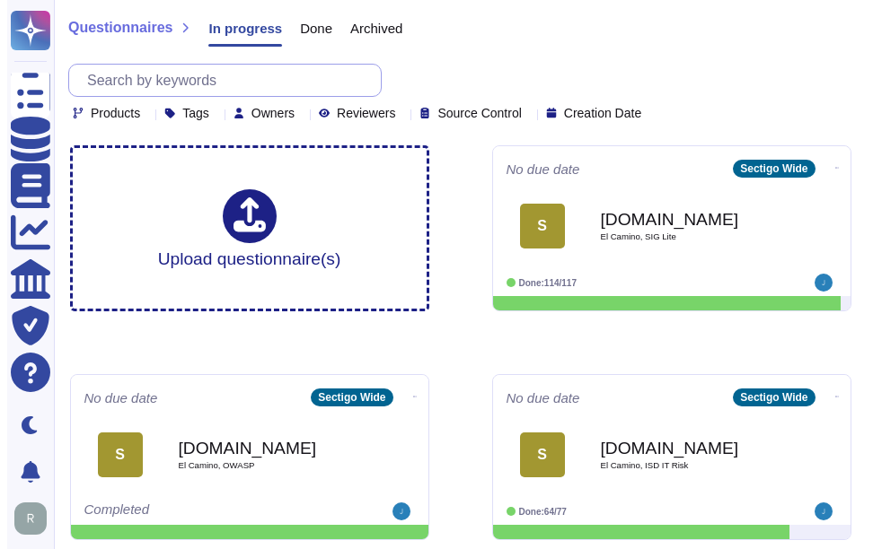
paste input "Kica"
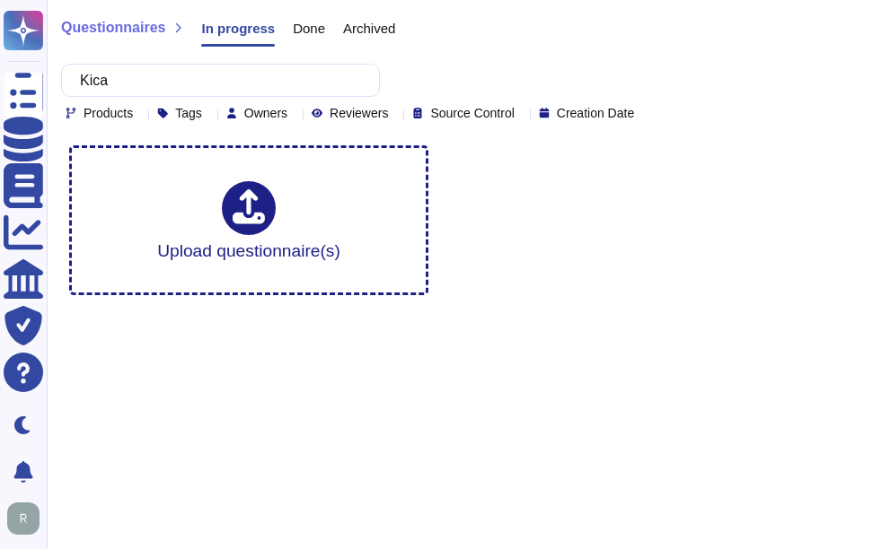
type input "Kica"
click at [308, 28] on span "Done" at bounding box center [309, 28] width 32 height 13
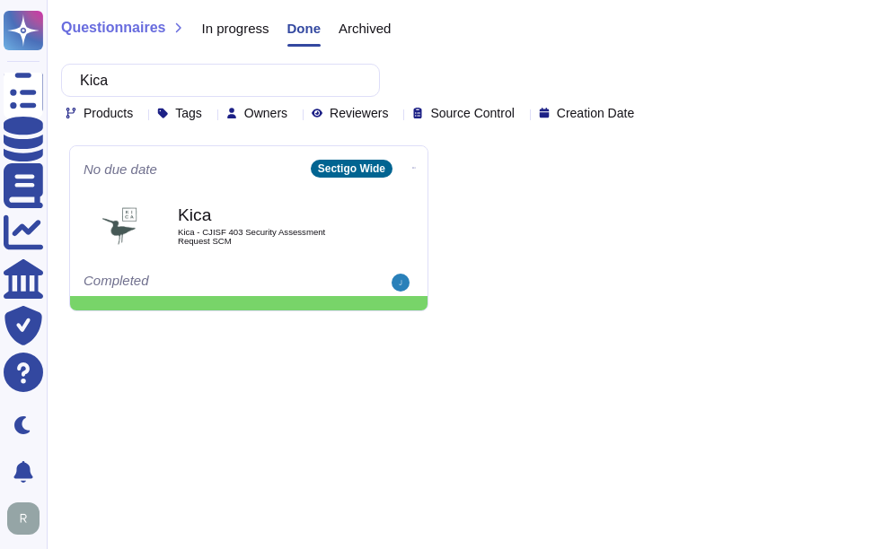
click at [380, 28] on span "Archived" at bounding box center [364, 28] width 52 height 13
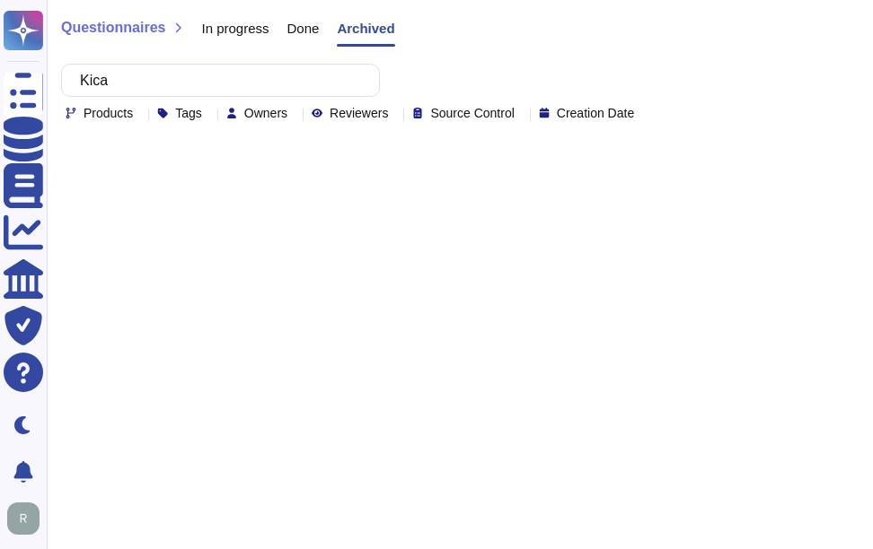
click at [311, 28] on span "Done" at bounding box center [303, 28] width 32 height 13
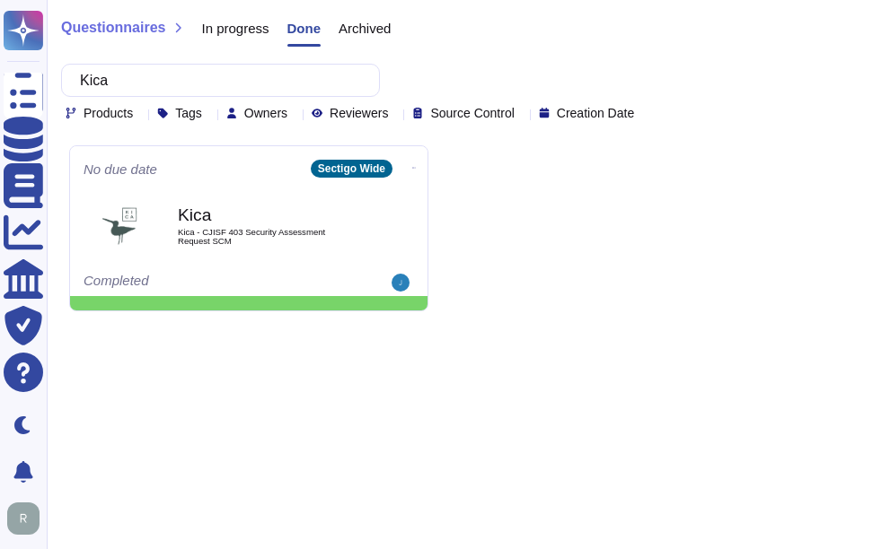
click at [238, 34] on span "In progress" at bounding box center [234, 28] width 67 height 13
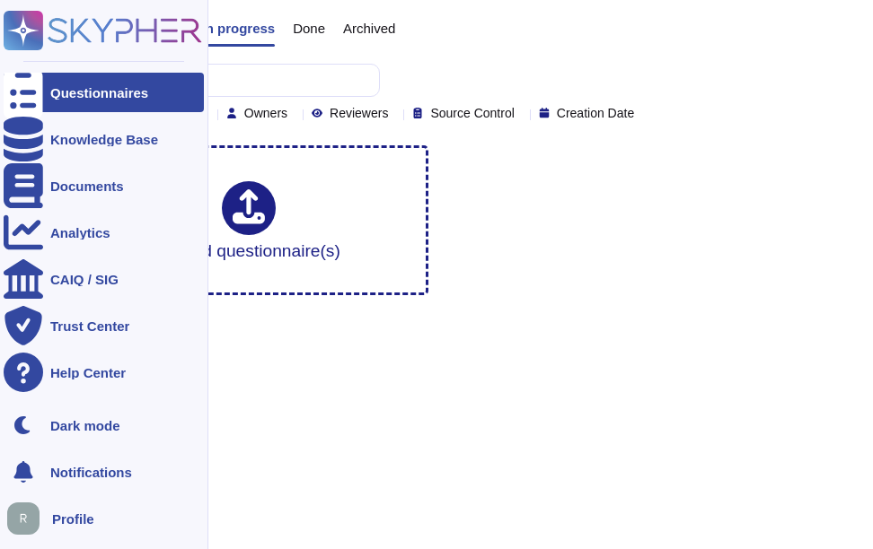
click at [141, 90] on div "Questionnaires" at bounding box center [99, 92] width 98 height 13
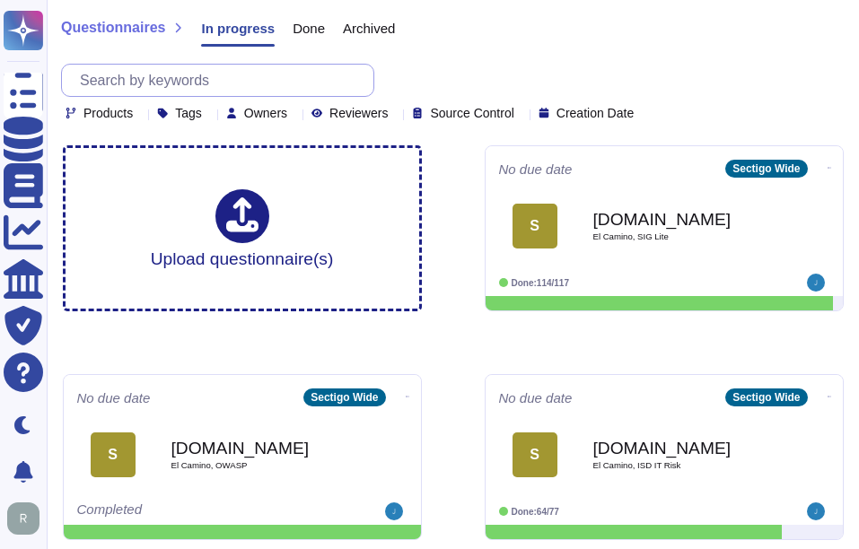
click at [274, 78] on input "text" at bounding box center [222, 80] width 303 height 31
paste input "NatWest"
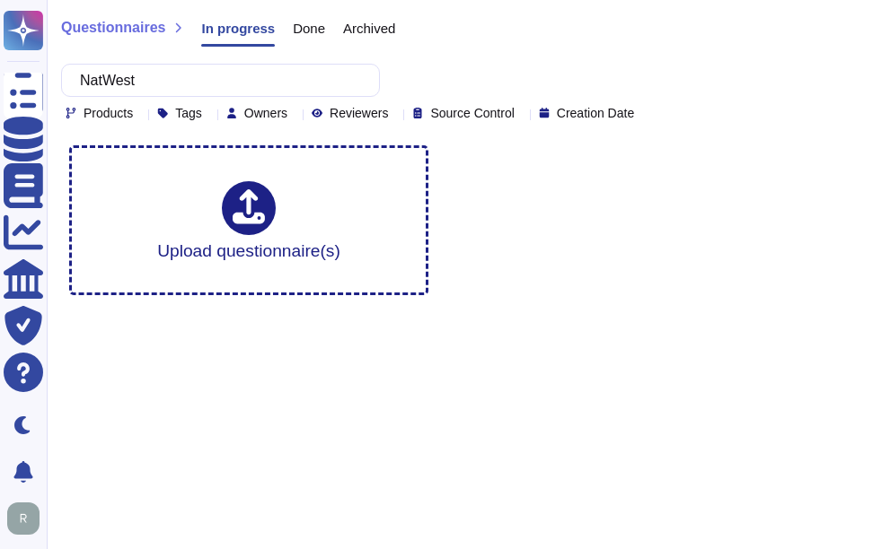
type input "NatWest"
click at [312, 26] on span "Done" at bounding box center [309, 28] width 32 height 13
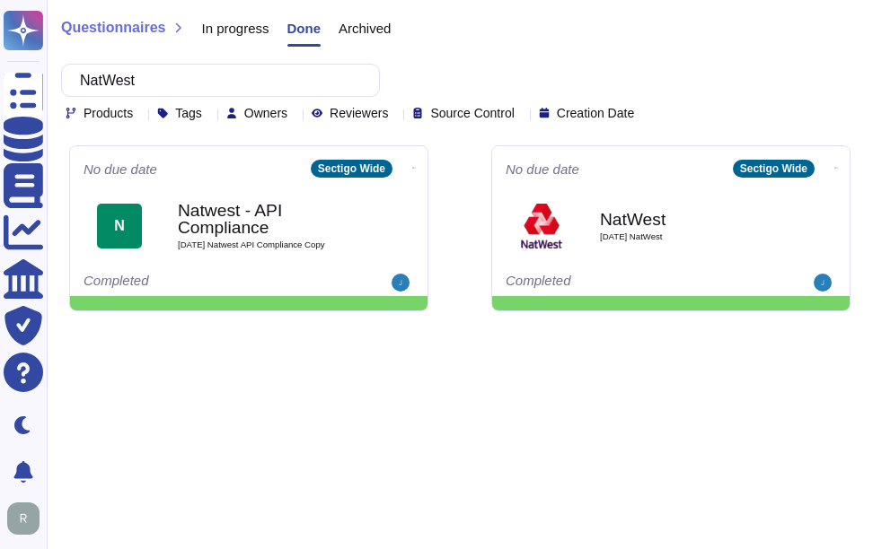
click at [385, 326] on html "Questionnaires Knowledge Base Documents Analytics CAIQ / SIG Trust Center Help …" at bounding box center [436, 163] width 873 height 326
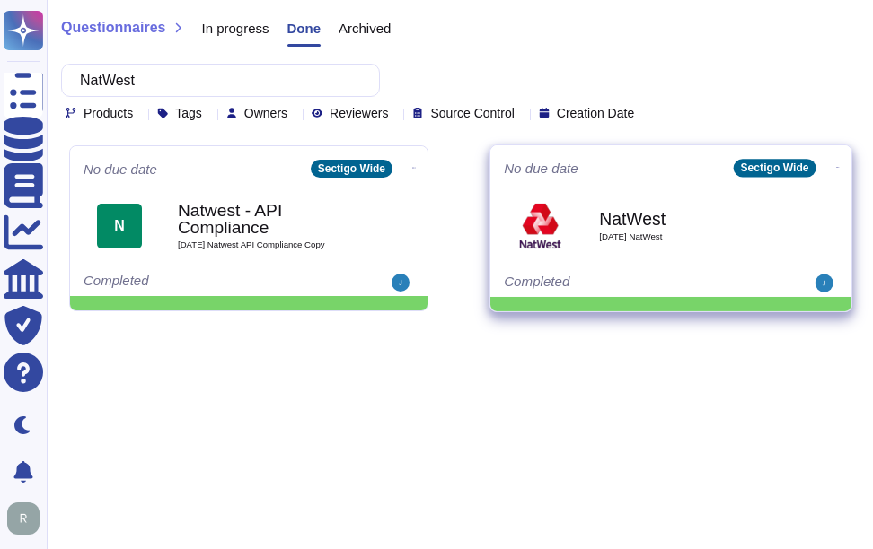
click at [605, 234] on span "[DATE] NatWest" at bounding box center [689, 237] width 181 height 9
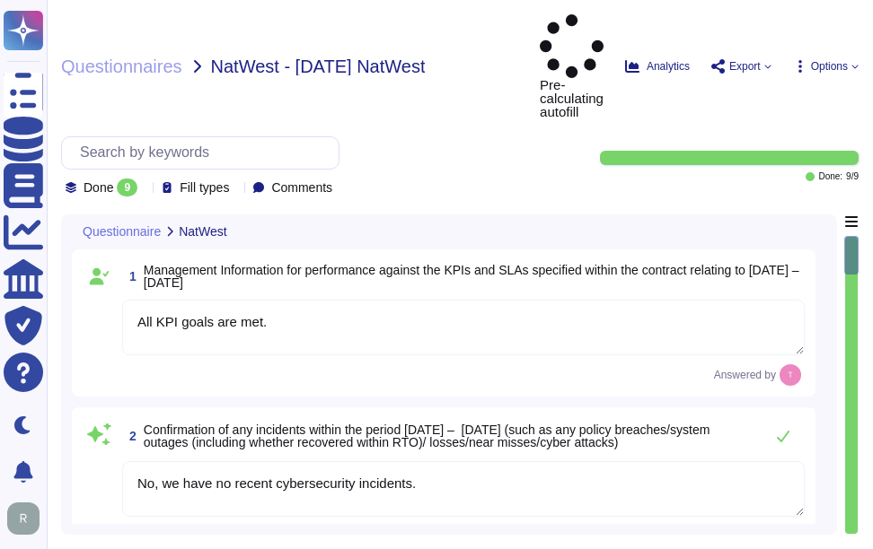
type textarea "All KPI goals are met."
type textarea "No, we have no recent cybersecurity incidents."
type textarea "None"
type textarea "We have no specific data to report."
type textarea "none"
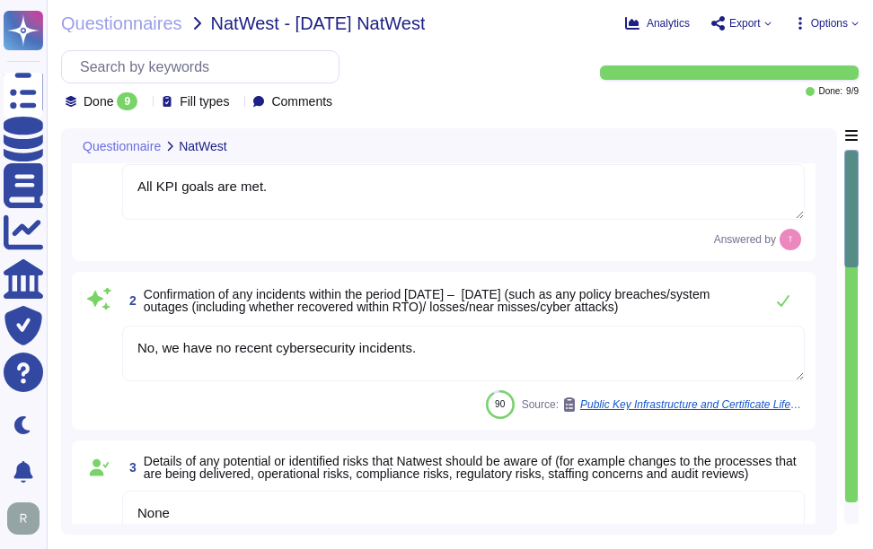
type textarea "Services are being provided in line with the contract."
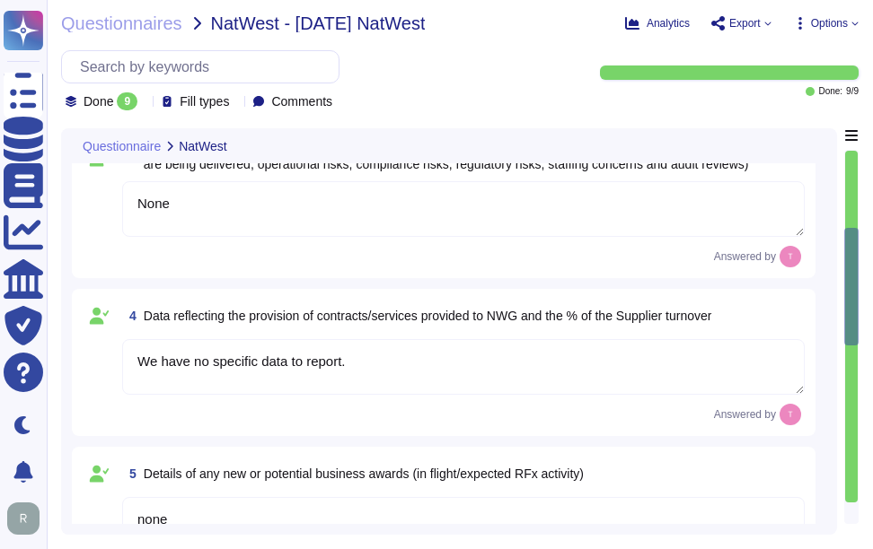
type textarea "We have a well-defined and documented Business Continuity Plan and a Disaster R…"
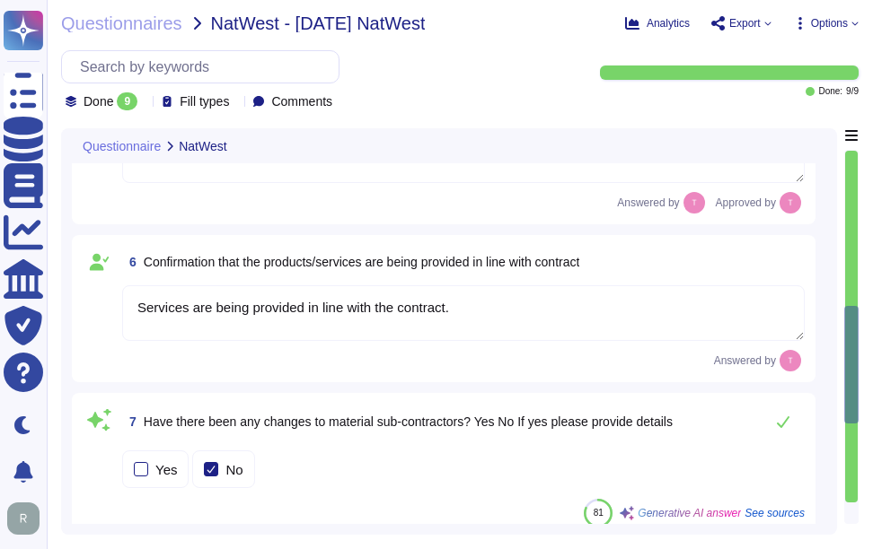
type textarea "Yes"
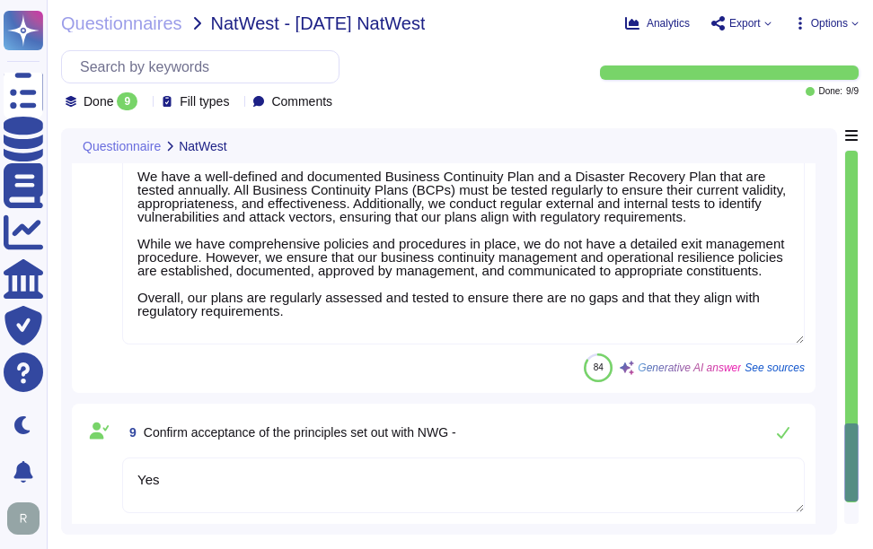
type textarea "none"
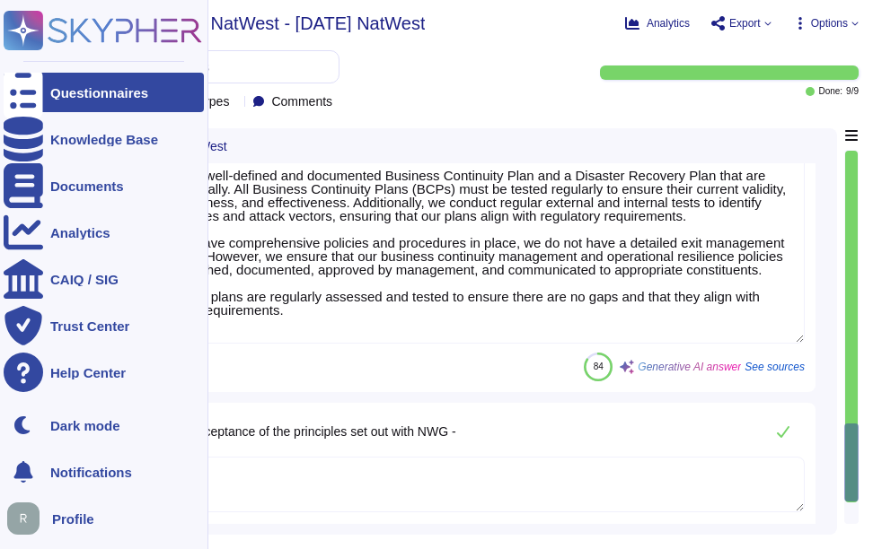
click at [96, 102] on div "Questionnaires" at bounding box center [104, 92] width 200 height 39
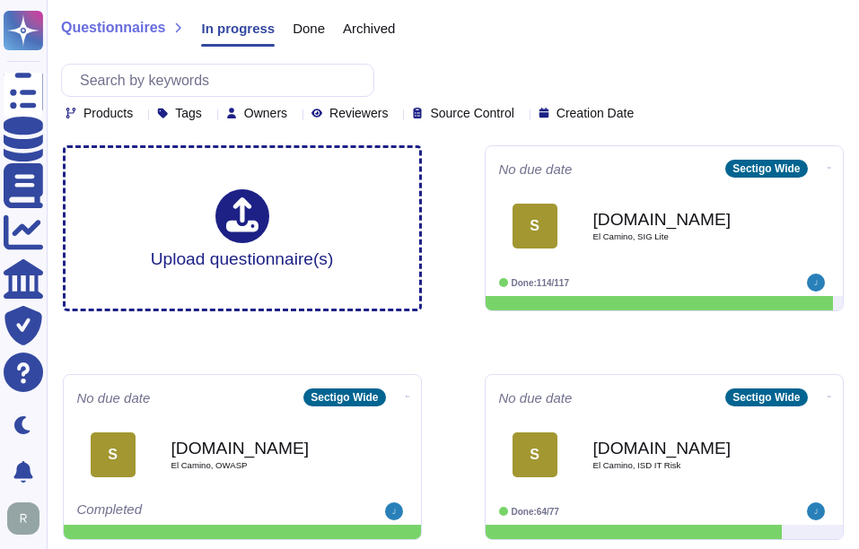
click at [312, 35] on span "Done" at bounding box center [309, 28] width 32 height 13
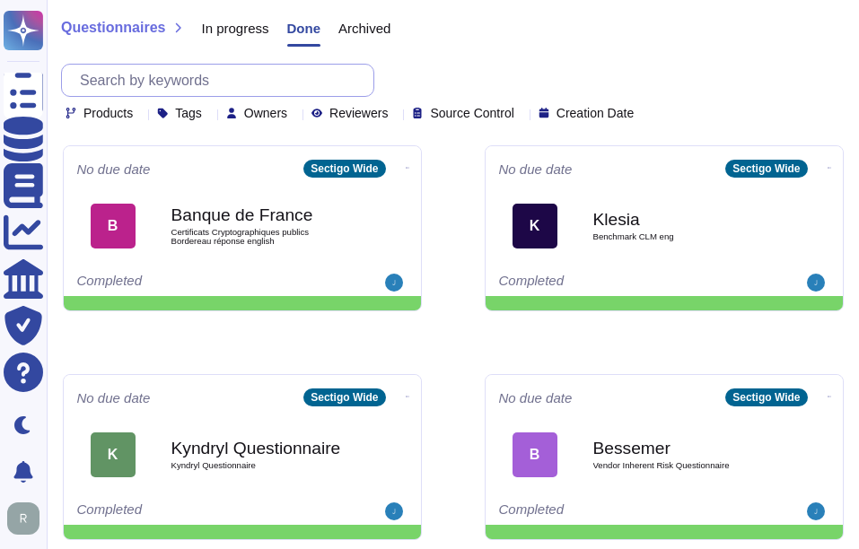
click at [276, 78] on input "text" at bounding box center [222, 80] width 303 height 31
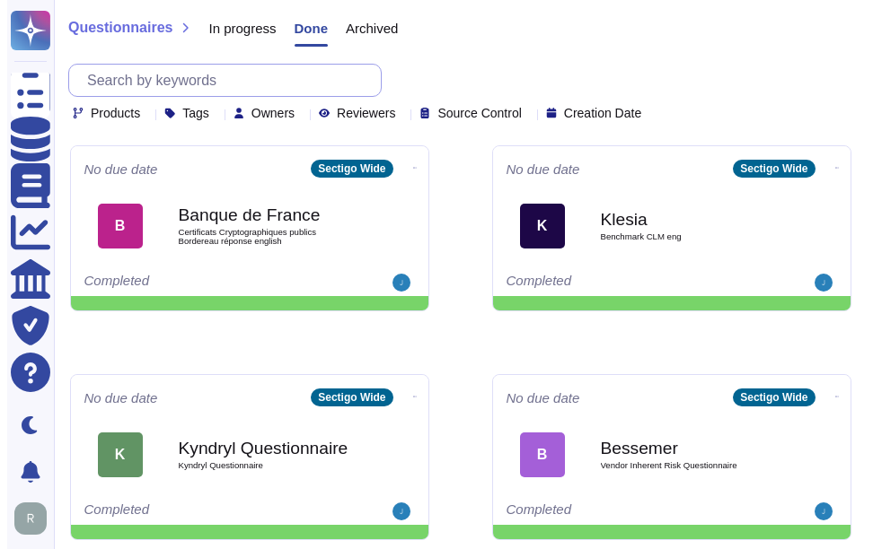
paste input "NatWest"
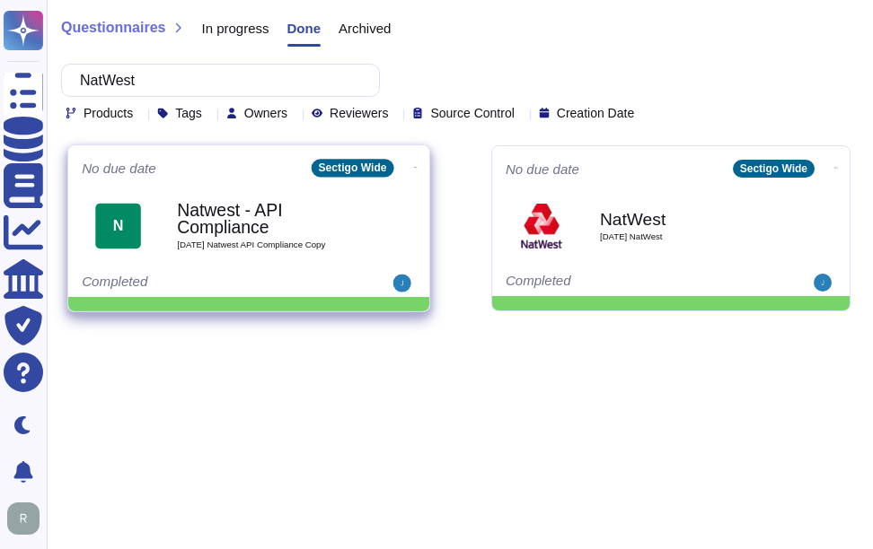
type input "NatWest"
click at [241, 228] on b "Natwest - API Compliance" at bounding box center [267, 219] width 181 height 35
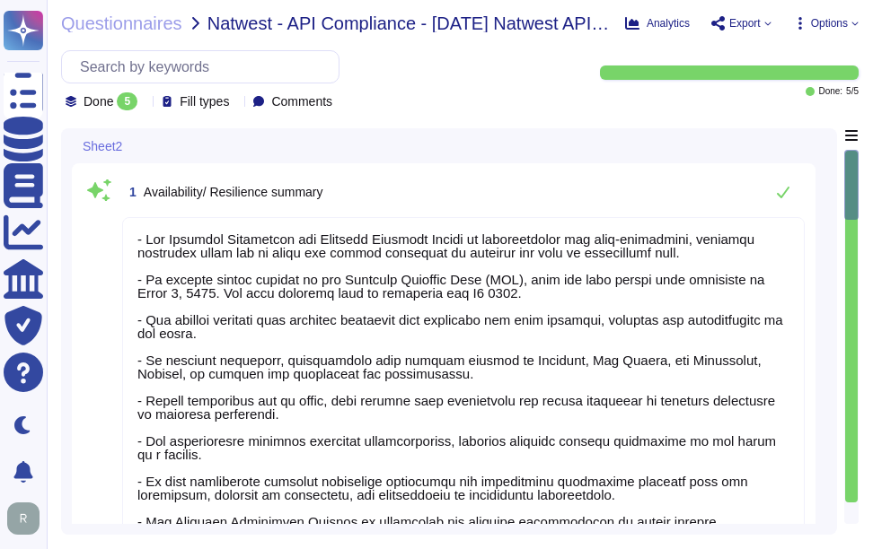
type textarea "- Our Business Continuity and Disaster Recovery Policy is comprehensive and wel…"
type textarea "- The Disaster Recovery Time Objective (RTO) target for the service is 12 hours…"
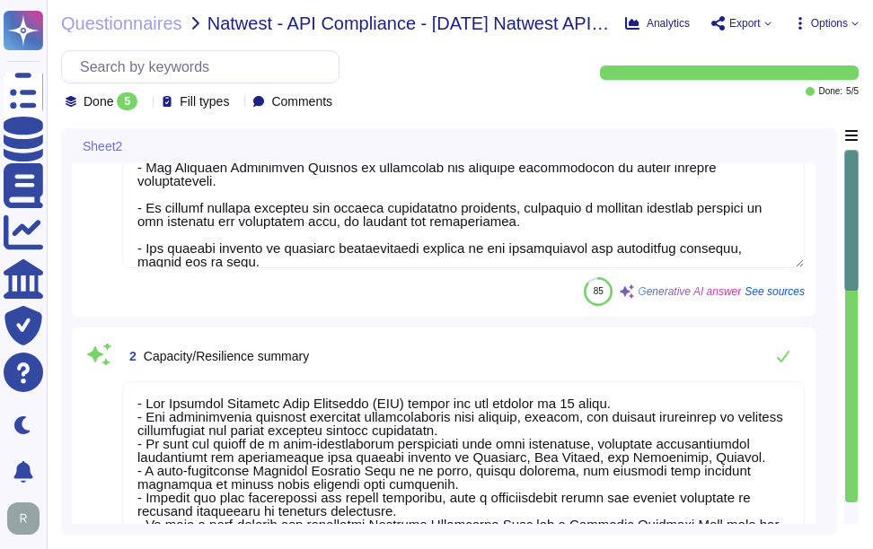
type textarea "- We utilize Grafana for monitoring our environment, which includes monitoring …"
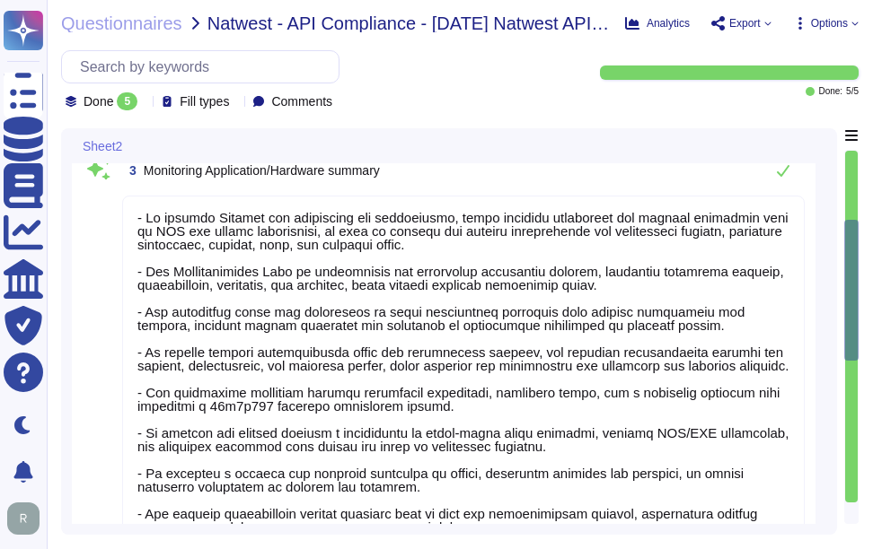
type textarea "- Our Disaster Recovery Plan is well-documented and tested annually, designed t…"
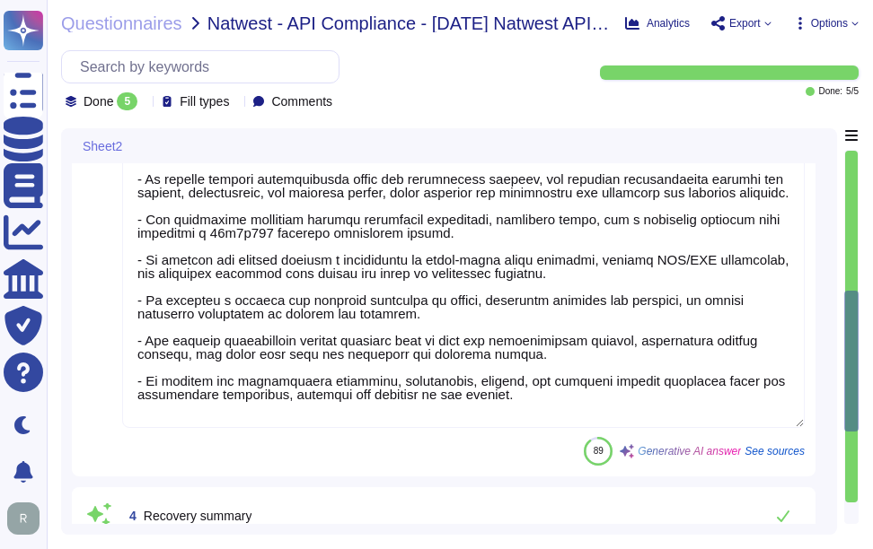
type textarea "Sectigo has developed a comprehensive backup and restore procedure that enables…"
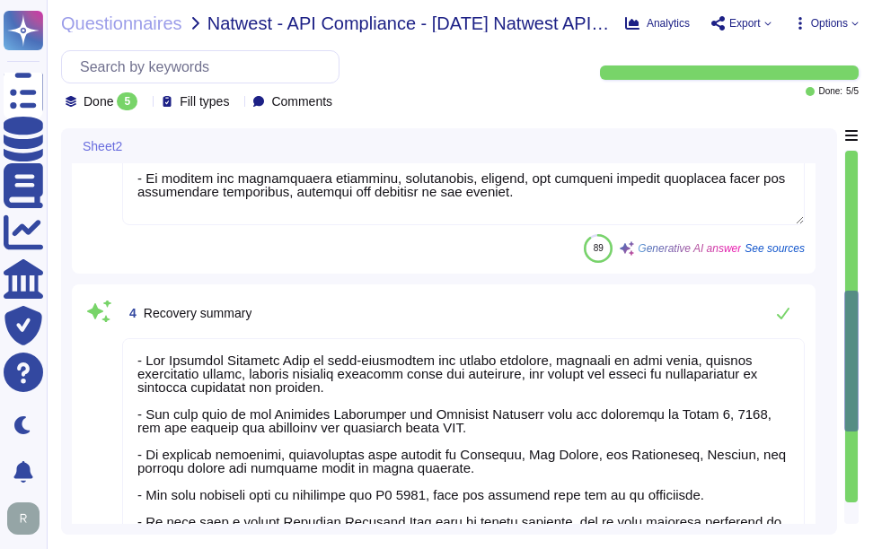
type textarea "- The Disaster Recovery Time Objective (RTO) target for the service is 12 hours…"
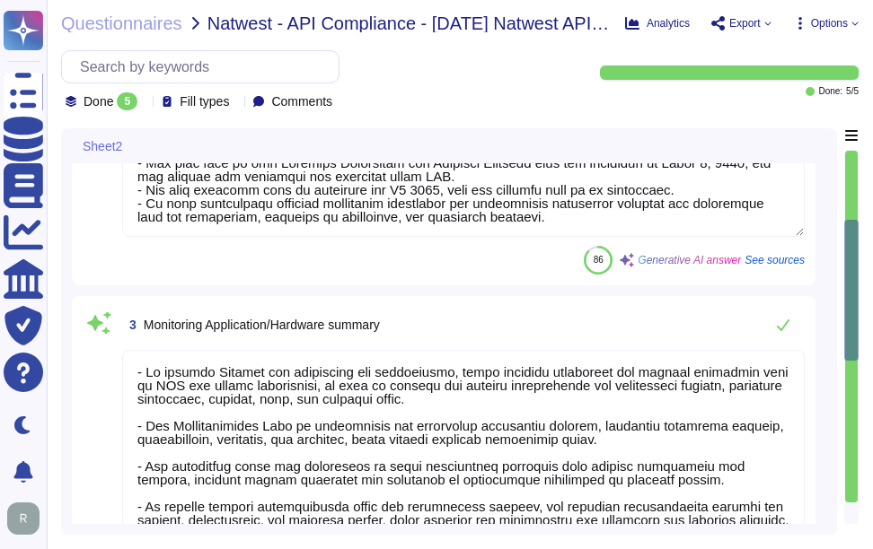
type textarea "- Our Business Continuity and Disaster Recovery Policy is comprehensive and wel…"
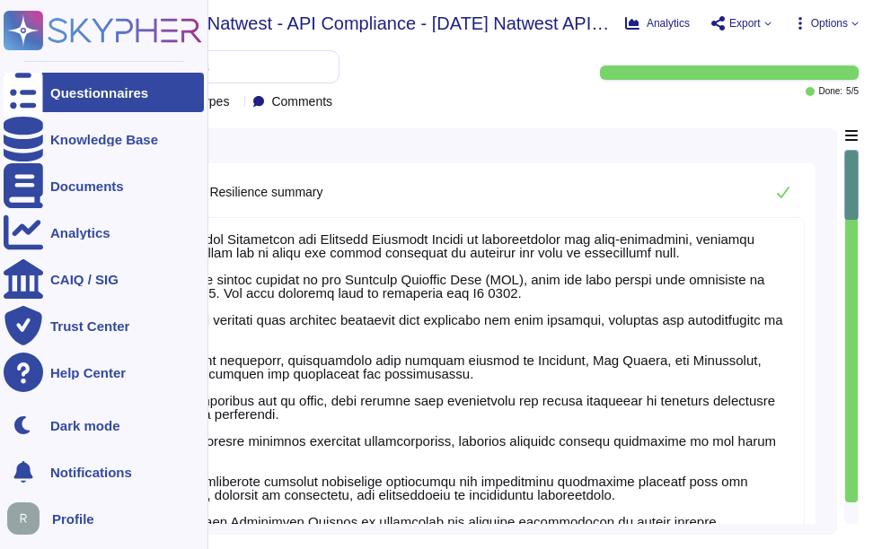
click at [74, 99] on div "Questionnaires" at bounding box center [99, 92] width 98 height 13
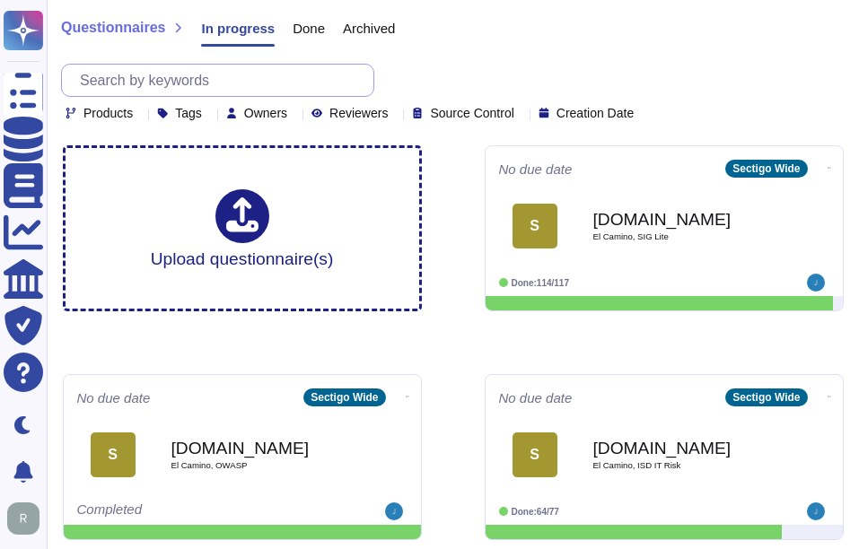
click at [356, 79] on input "text" at bounding box center [222, 80] width 303 height 31
paste input "HIROC"
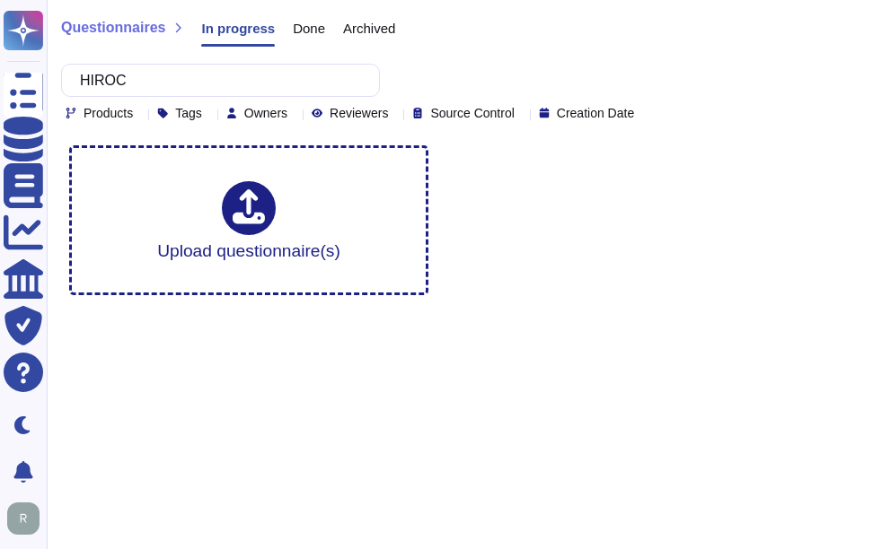
type input "HIROC"
click at [302, 25] on span "Done" at bounding box center [309, 28] width 32 height 13
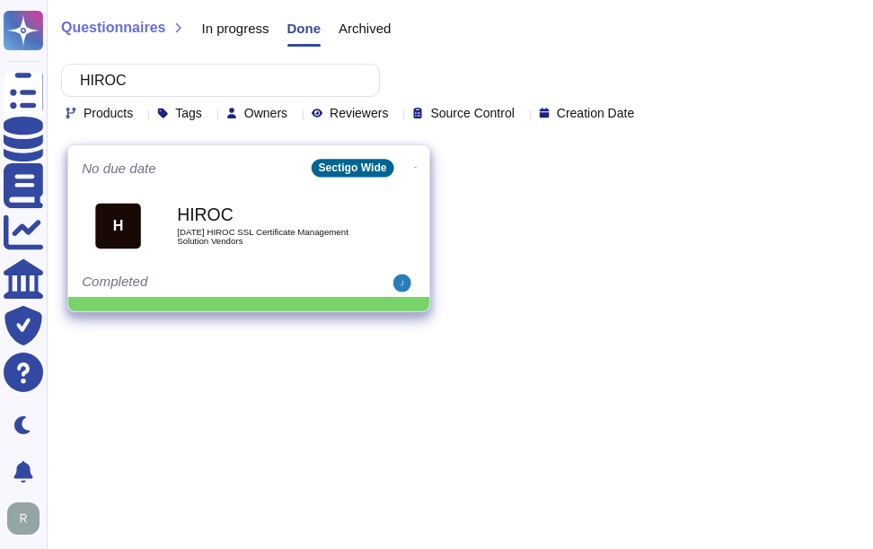
click at [251, 224] on div "HIROC [DATE] HIROC SSL Certificate Management Solution Vendors" at bounding box center [267, 225] width 181 height 73
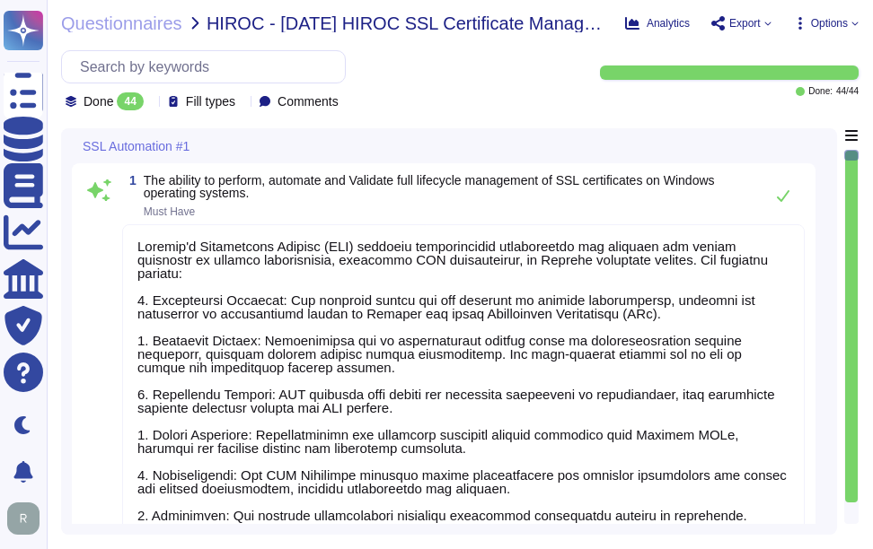
type textarea "Sectigo's Certificate Manager (SCM) provides comprehensive capabilities for man…"
type textarea "Sectigo Certificate Manager (SCM) provides comprehensive capabilities for manag…"
click at [151, 103] on icon at bounding box center [151, 103] width 0 height 0
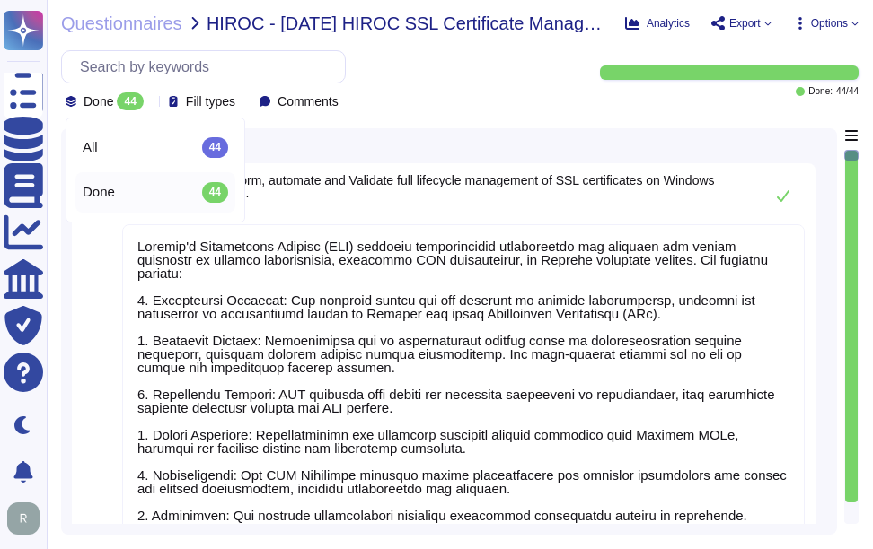
click at [151, 103] on icon at bounding box center [151, 103] width 0 height 0
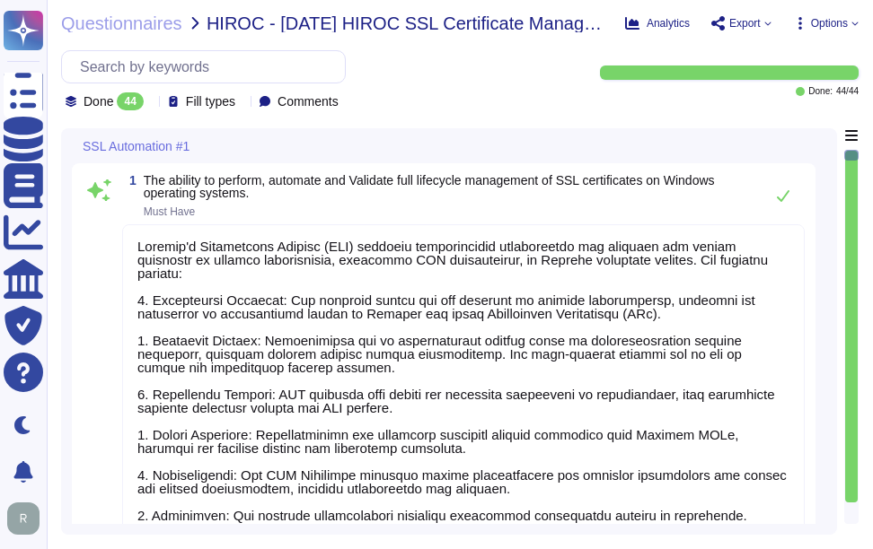
scroll to position [2, 0]
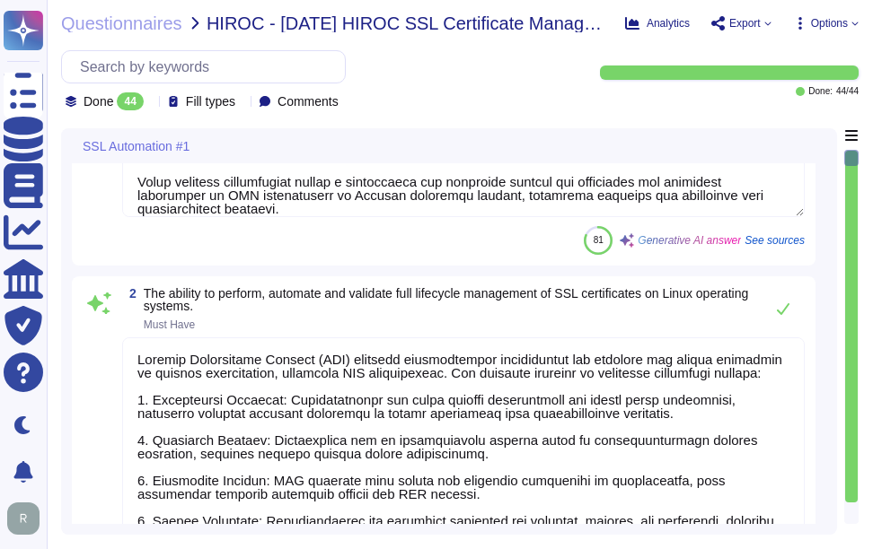
type textarea "Sectigo Certificate Manager (SCM) provides comprehensive capabilities for manag…"
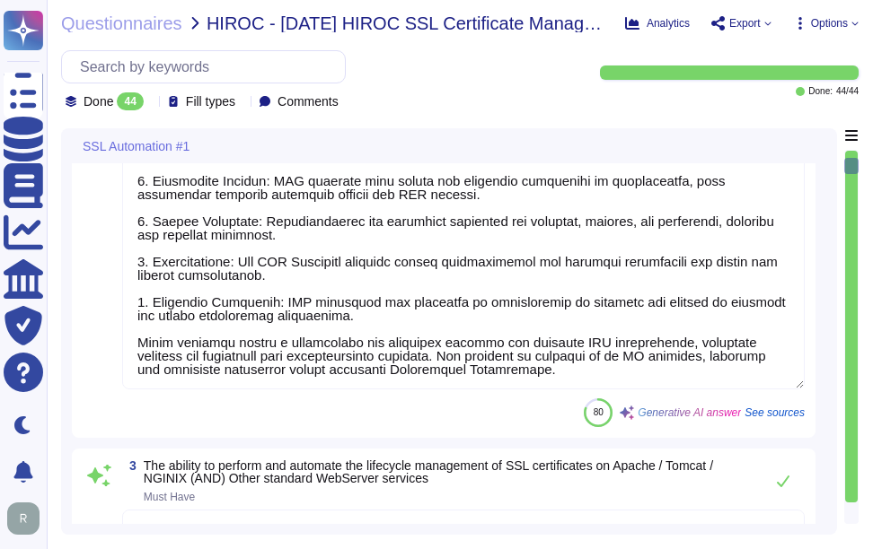
scroll to position [808, 0]
type textarea "please see External URL tab within this document"
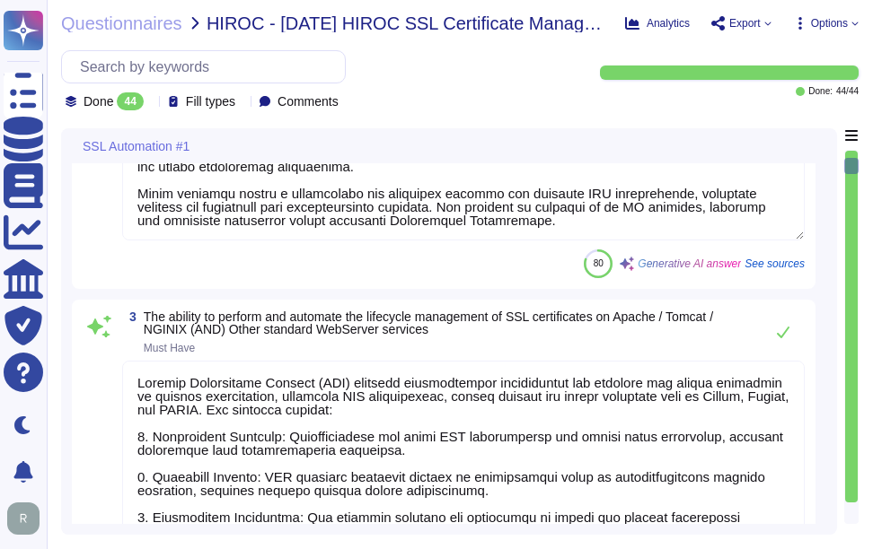
scroll to position [2, 0]
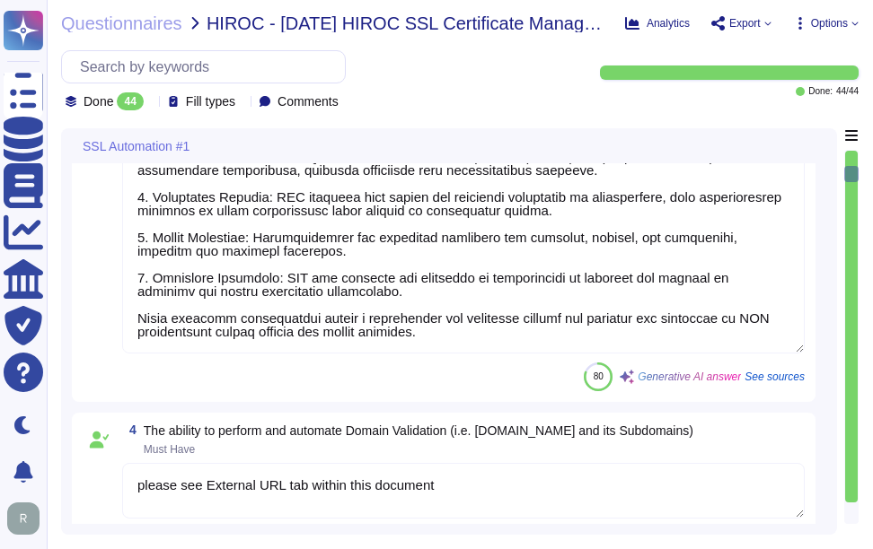
type textarea "Sectigo's Certificate Manager (SCM) provides comprehensive capabilities for man…"
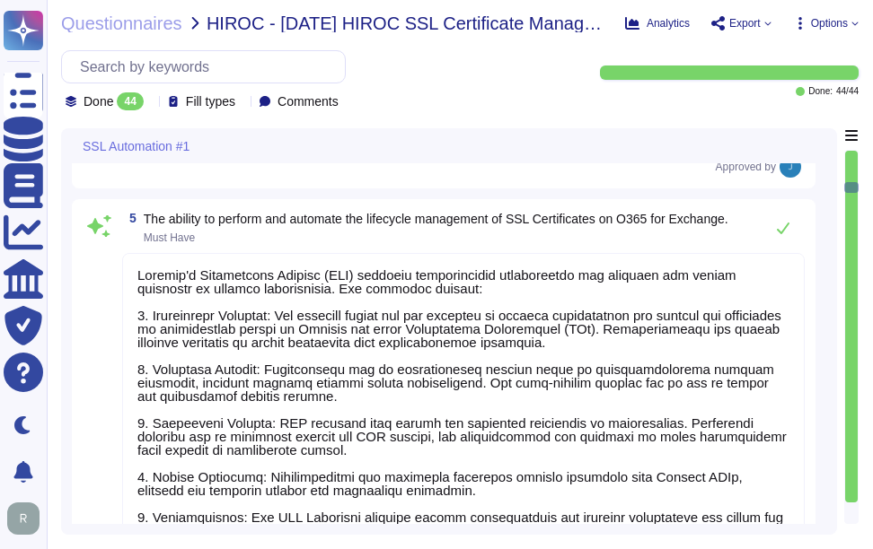
type textarea "Sectigo's Certificate Manager (SCM) provides comprehensive capabilities for man…"
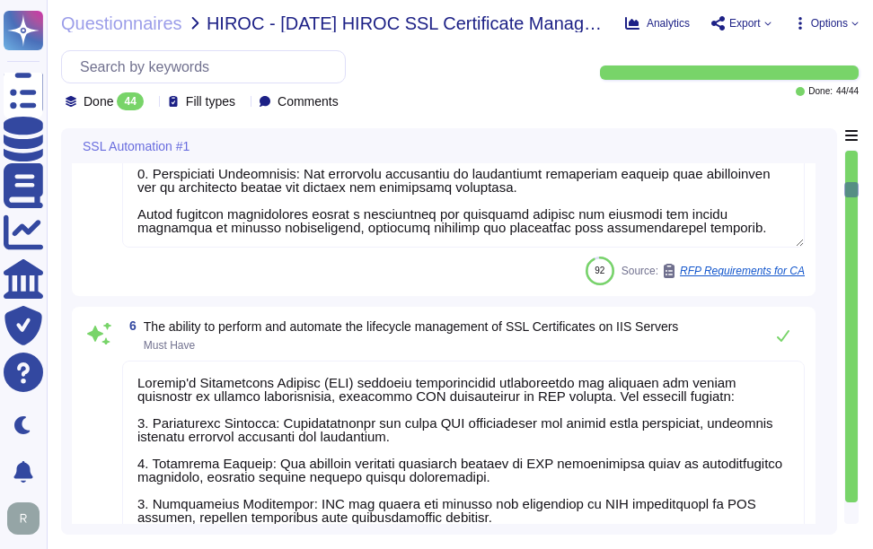
type textarea "Sectigo Certificate Manager (SCM) can be utilized for TLS certificate lifecycle…"
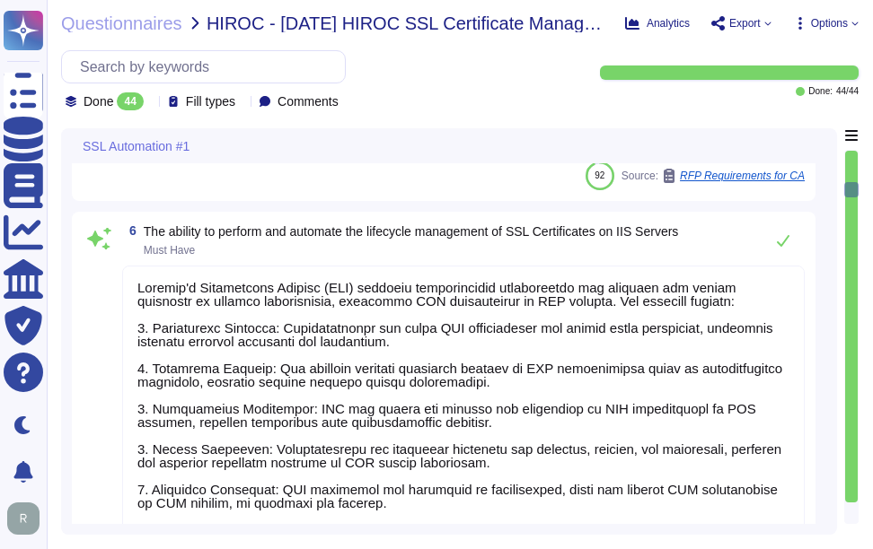
type textarea "Sectigo's Certificate Manager (SCM) provides a comprehensive solution for manag…"
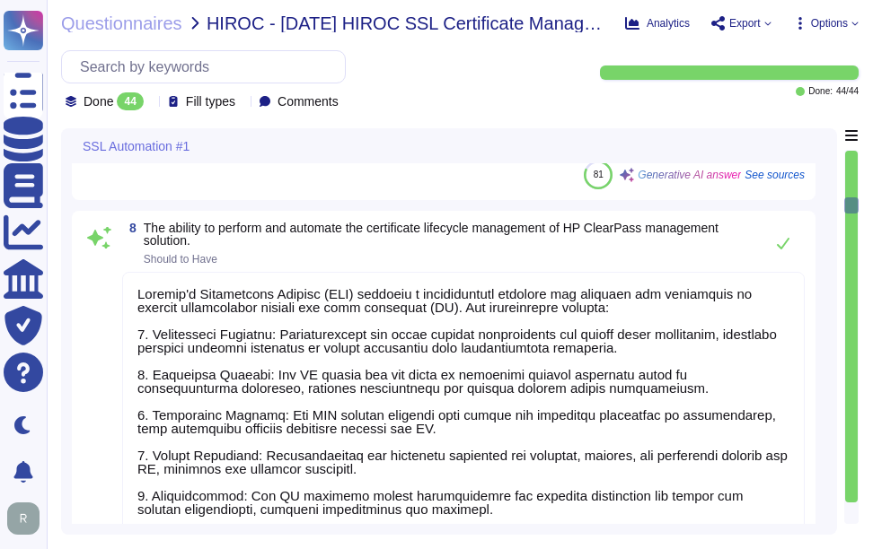
type textarea "This section addresses certain technological aspects of the Sectigo infrastruct…"
type textarea "A process shall be in place that enables the differentiation between Standard, …"
type textarea "SCM is a leading, CA-agnostic, cloud-based CLM platform purpose-built to issue …"
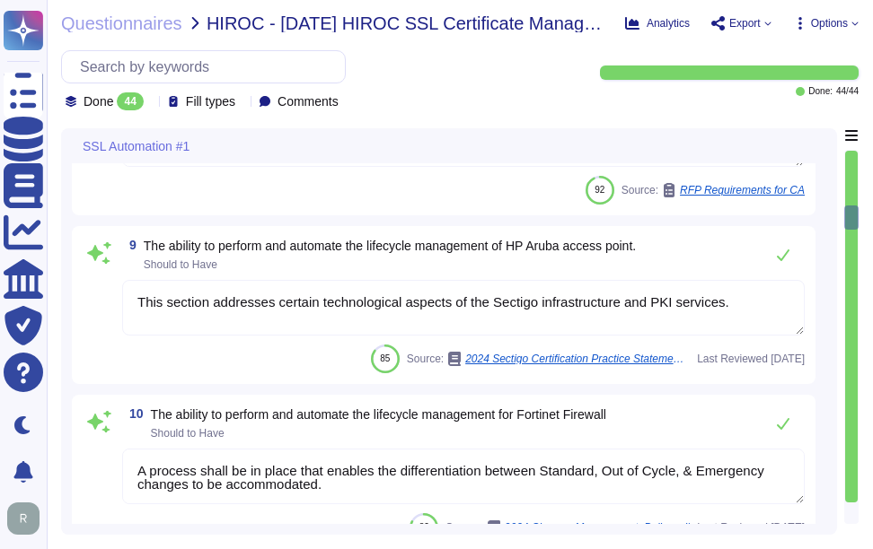
type textarea "Sectigo's Certificate Manager (SCM) provides comprehensive capabilities for man…"
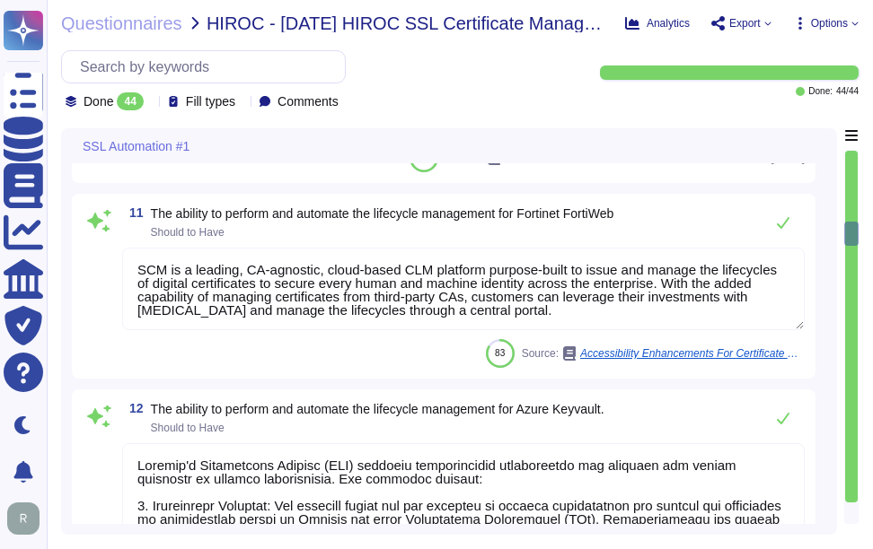
type textarea "Sectigo's automated, cloud-native platform gives you complete visibility and co…"
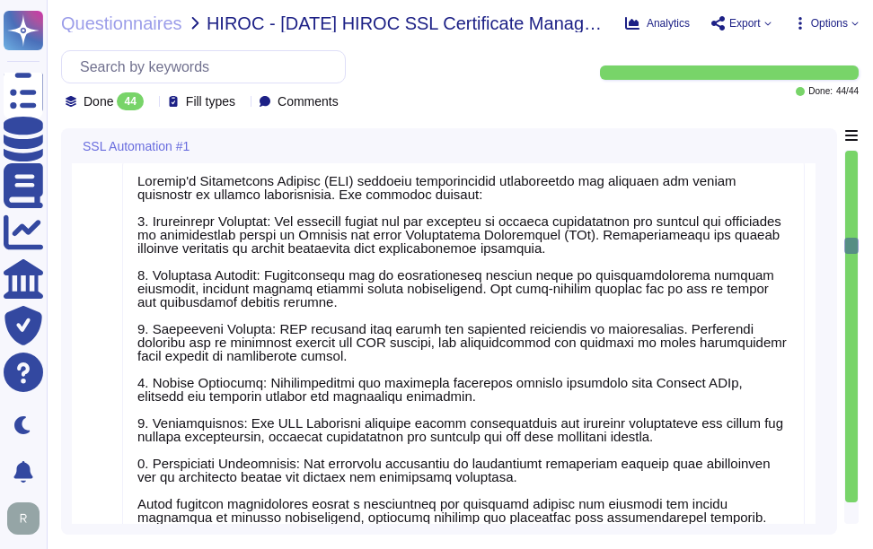
type textarea "Sectigo's Certificate Manager (SCM) provides a comprehensive solution for manag…"
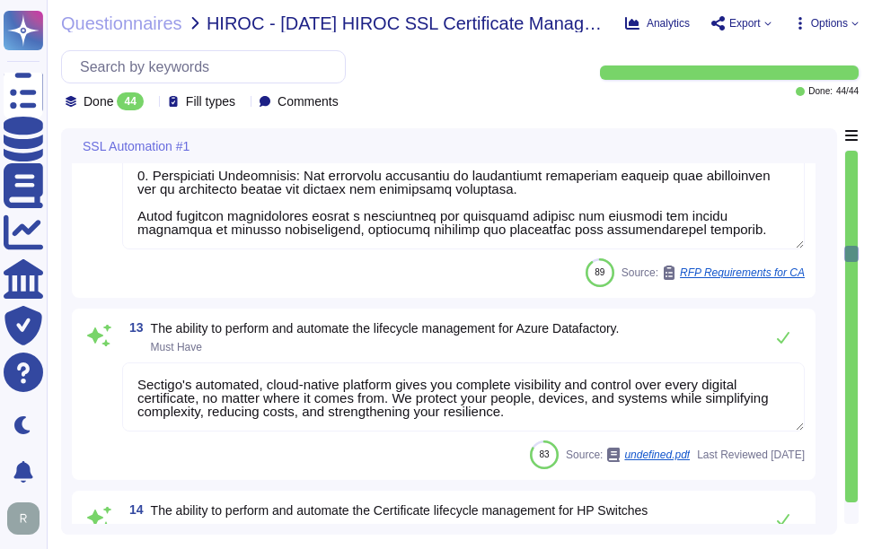
type textarea "Sectigo's Certificate Manager (SCM) provides comprehensive capabilities for man…"
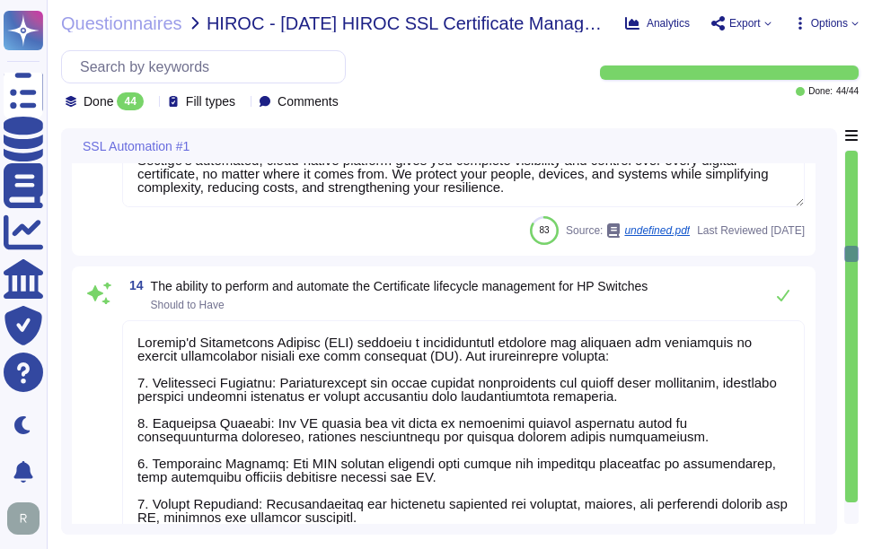
scroll to position [4219, 0]
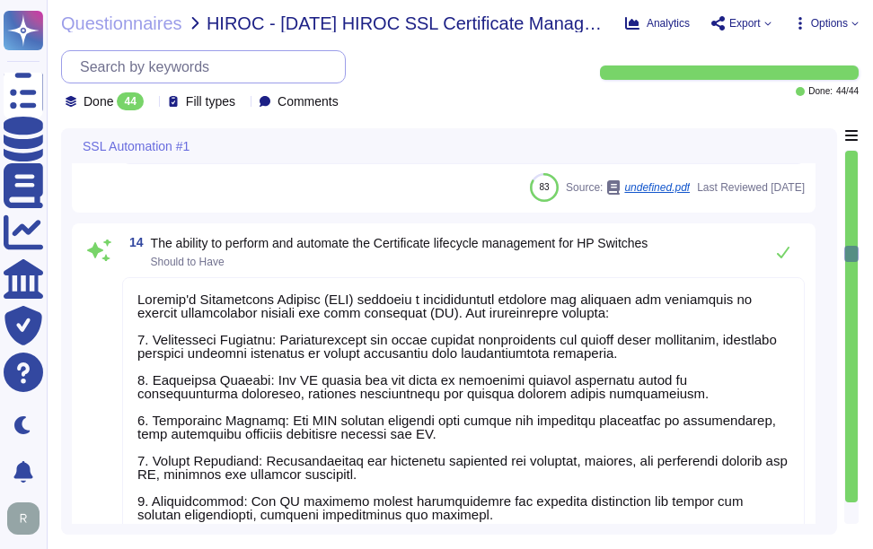
click at [237, 70] on input "text" at bounding box center [208, 66] width 274 height 31
paste input "Aviva"
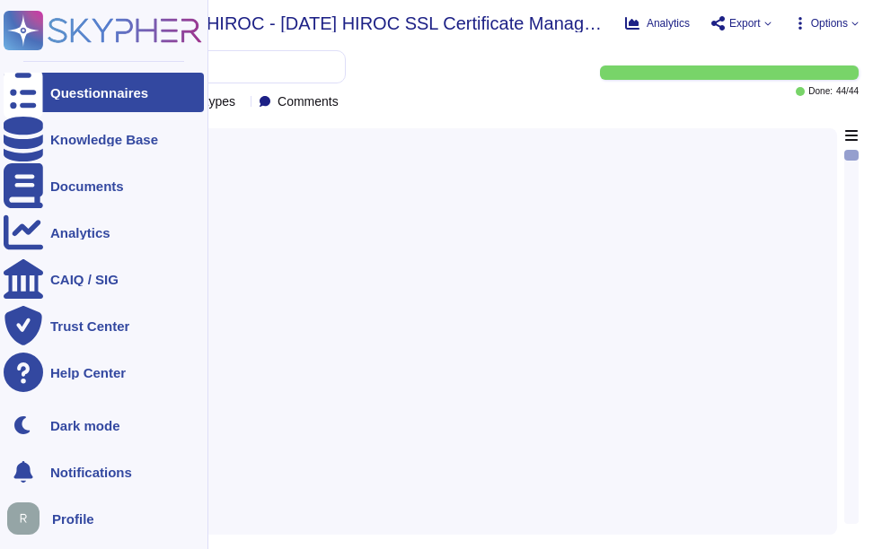
type input "Aviva"
click at [34, 83] on div at bounding box center [23, 92] width 39 height 39
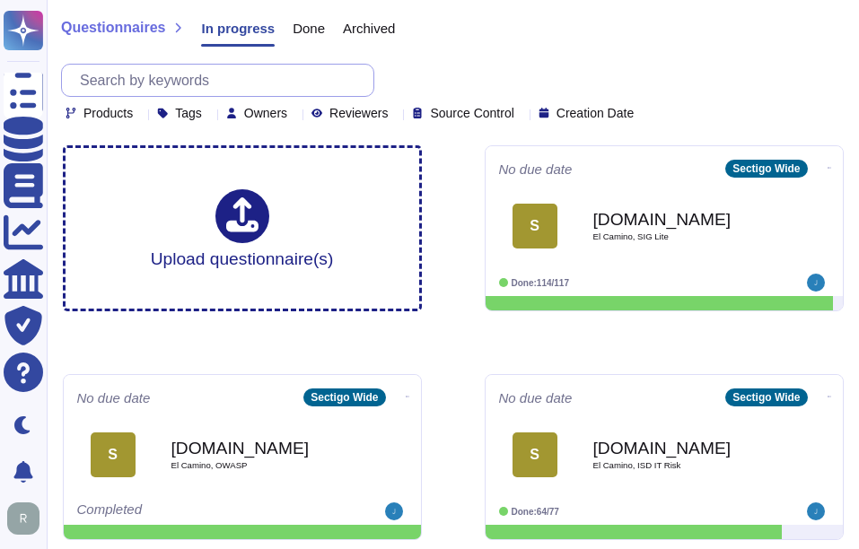
click at [303, 71] on input "text" at bounding box center [222, 80] width 303 height 31
paste input "Aviva"
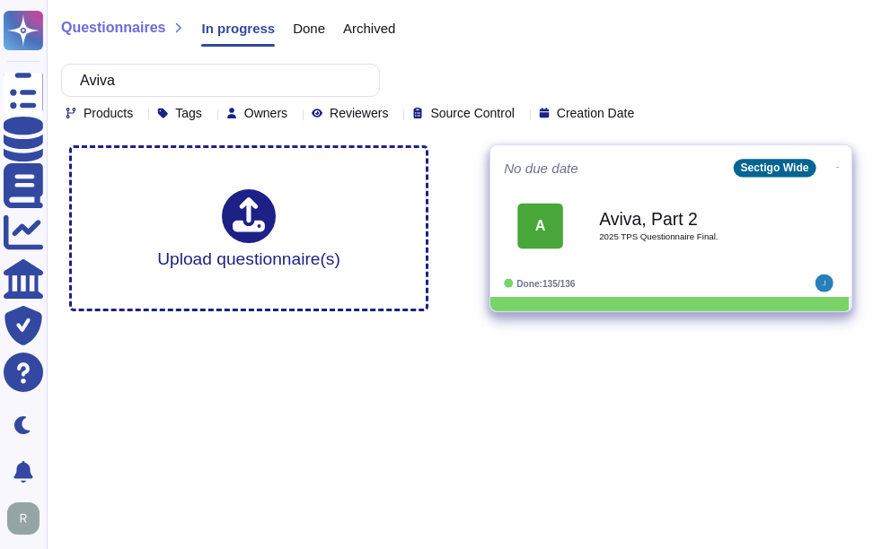
type input "Aviva"
click at [670, 227] on b "Aviva, Part 2" at bounding box center [689, 218] width 181 height 17
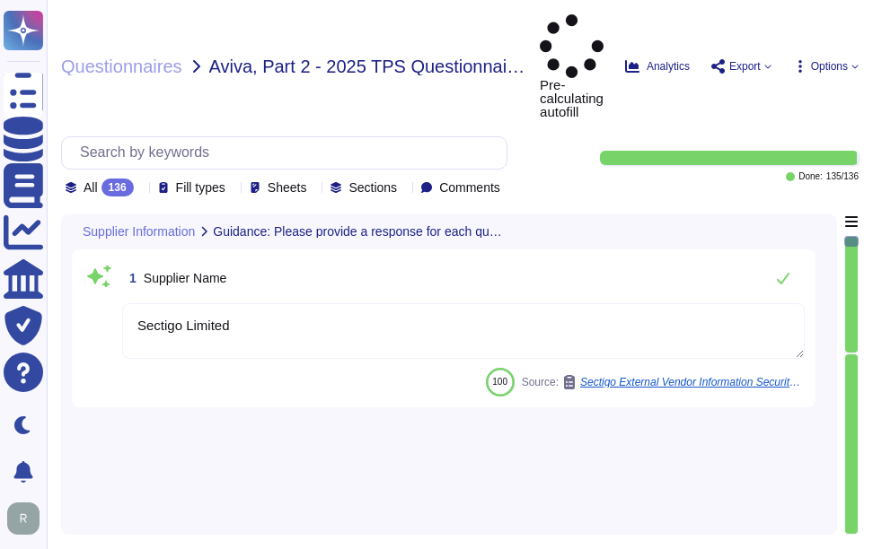
type textarea "Sectigo Limited"
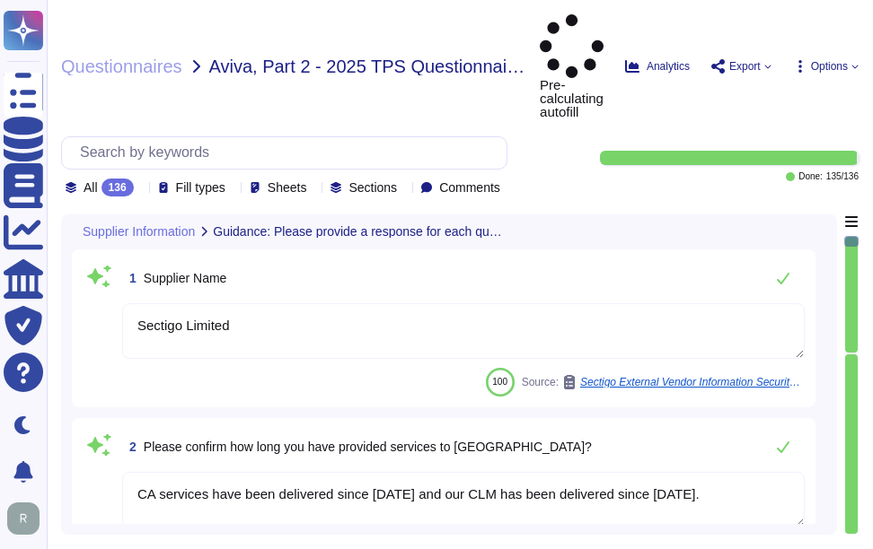
type textarea "CA services have been delivered since [DATE] and our CLM has been delivered sin…"
type textarea "Sectigo acts as a data processor for the services provided to [GEOGRAPHIC_DATA]…"
type textarea "The primary region in which we operate is the [GEOGRAPHIC_DATA], specifically i…"
type textarea "Data received from Aviva is transmitted electronically using secure methods. Th…"
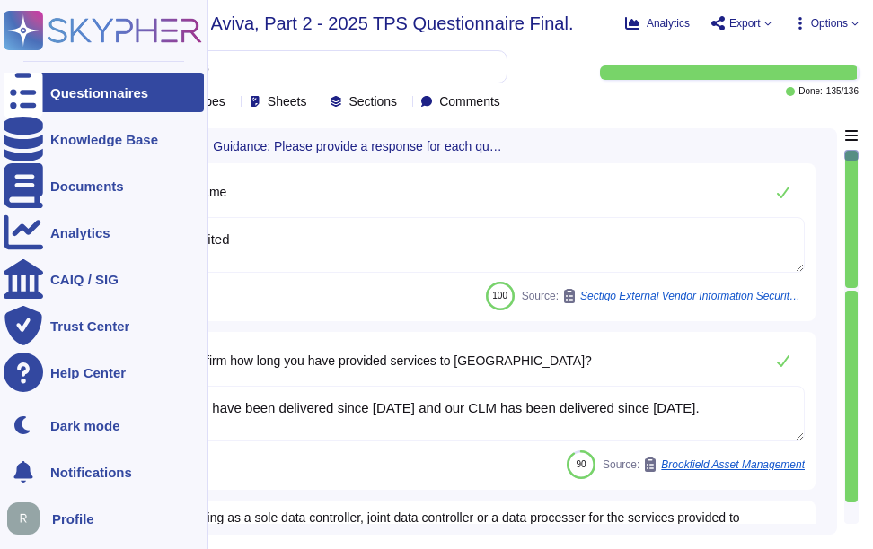
click at [28, 84] on icon at bounding box center [23, 92] width 39 height 53
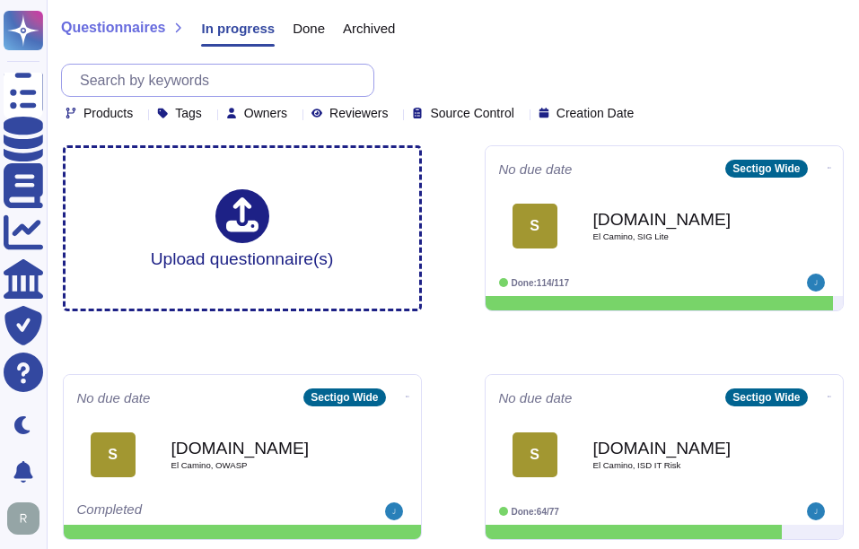
click at [271, 66] on input "text" at bounding box center [222, 80] width 303 height 31
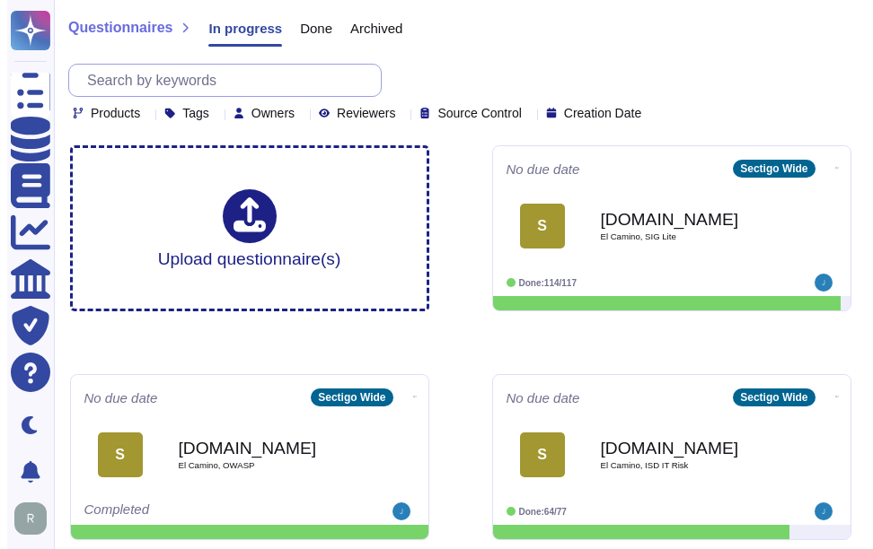
paste input "HIROC"
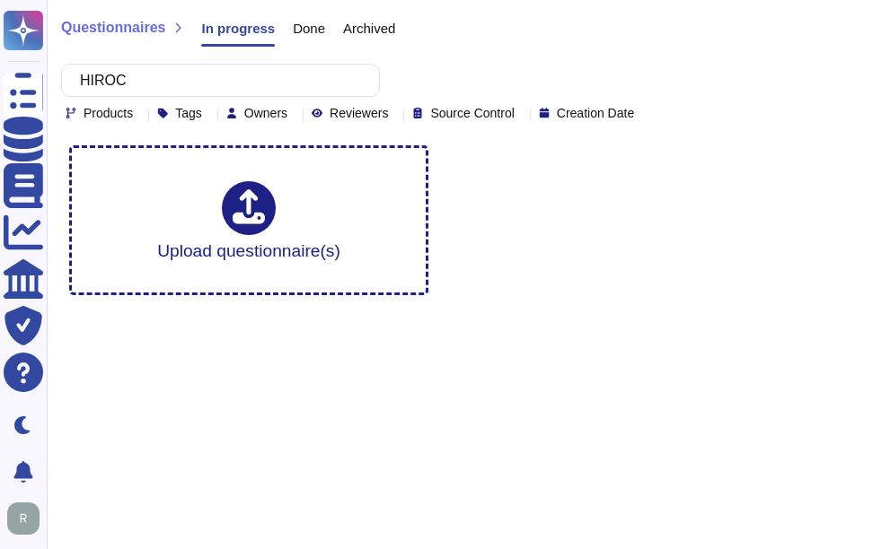
type input "HIROC"
click at [313, 32] on span "Done" at bounding box center [309, 28] width 32 height 13
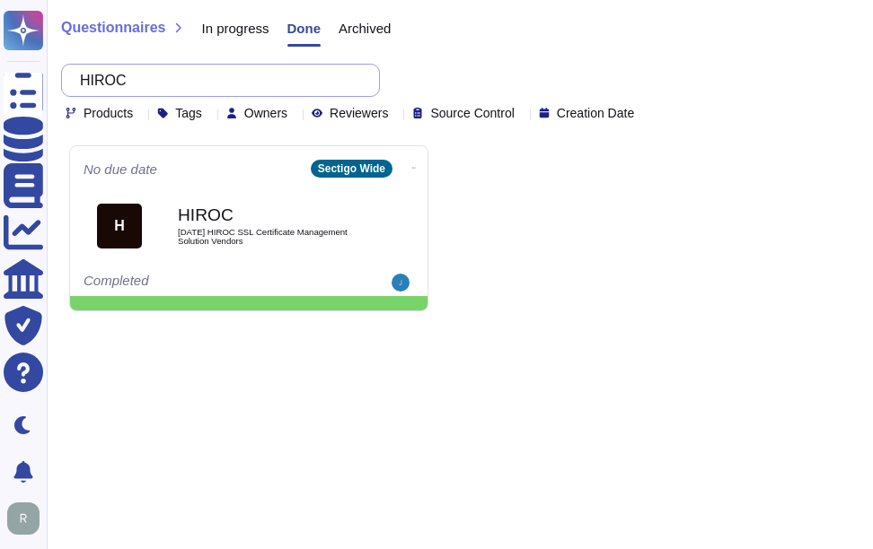
click at [303, 87] on input "HIROC" at bounding box center [216, 80] width 290 height 31
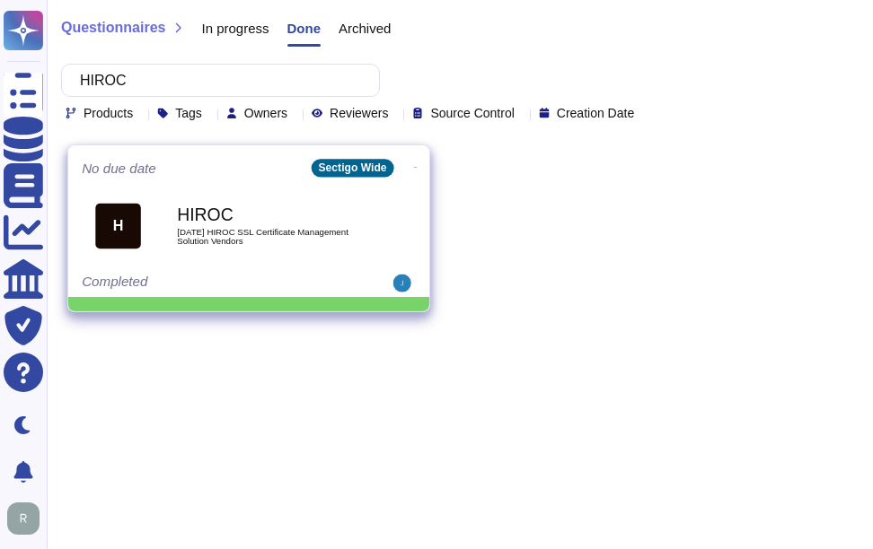
click at [246, 215] on b "HIROC" at bounding box center [267, 214] width 181 height 17
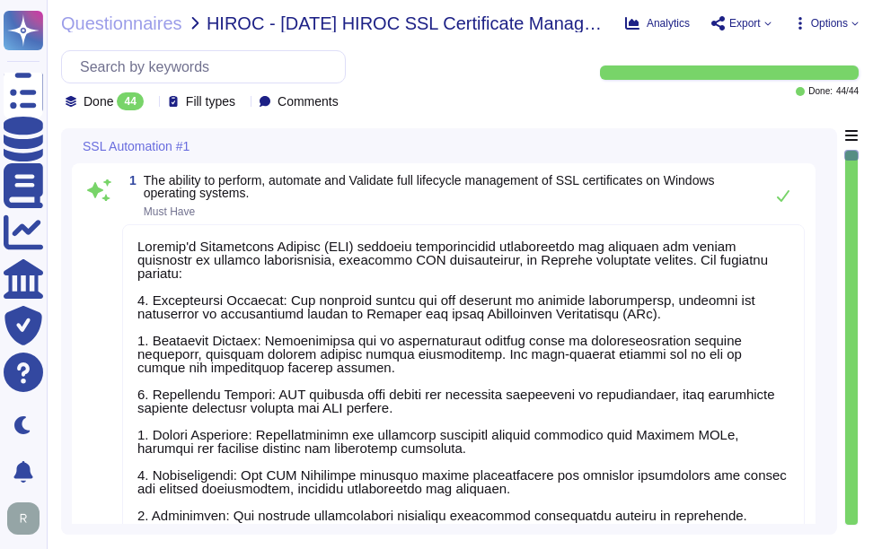
type textarea "Sectigo's Certificate Manager (SCM) provides comprehensive capabilities for man…"
type textarea "Sectigo Certificate Manager (SCM) provides comprehensive capabilities for manag…"
click at [237, 22] on span "HIROC - [DATE] HIROC SSL Certificate Management Solution Vendors" at bounding box center [408, 23] width 404 height 18
copy span "HIROC"
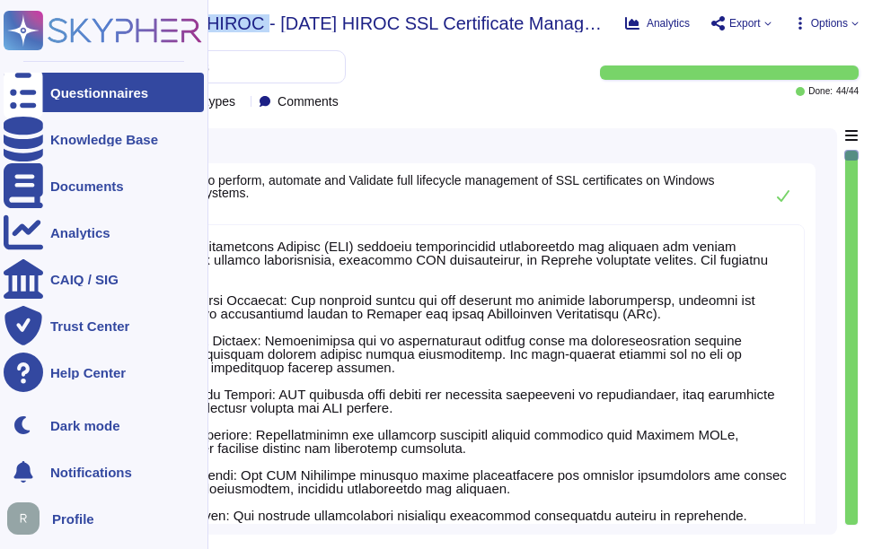
click at [47, 95] on div "Questionnaires" at bounding box center [104, 92] width 200 height 39
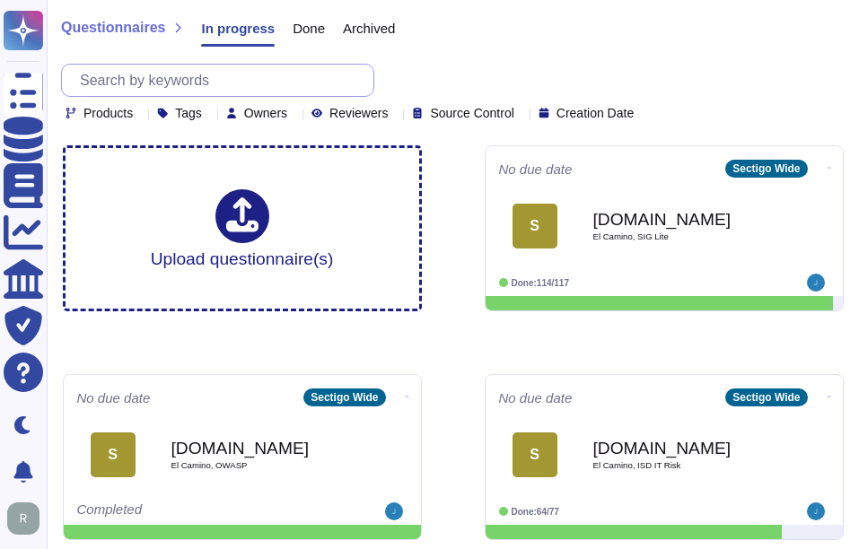
click at [310, 78] on input "text" at bounding box center [222, 80] width 303 height 31
paste input "Safran"
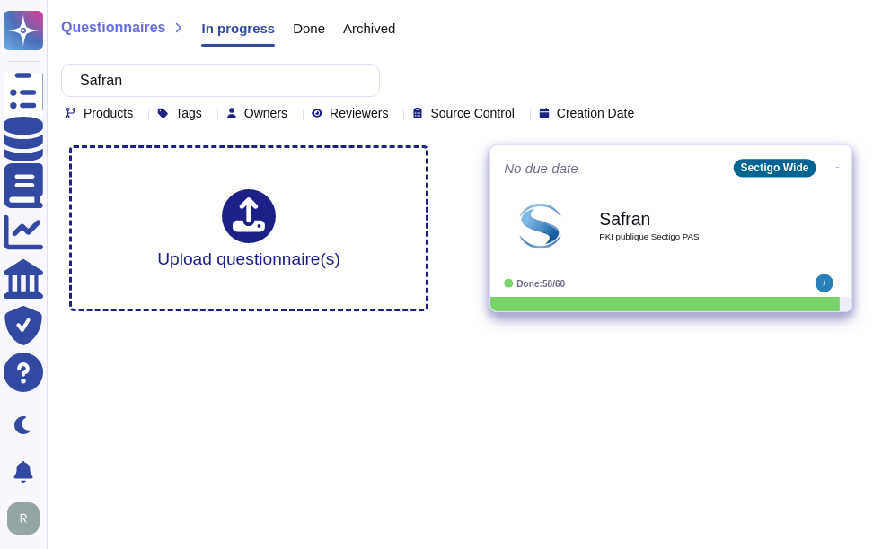
type input "Safran"
click at [685, 218] on b "Safran" at bounding box center [689, 218] width 181 height 17
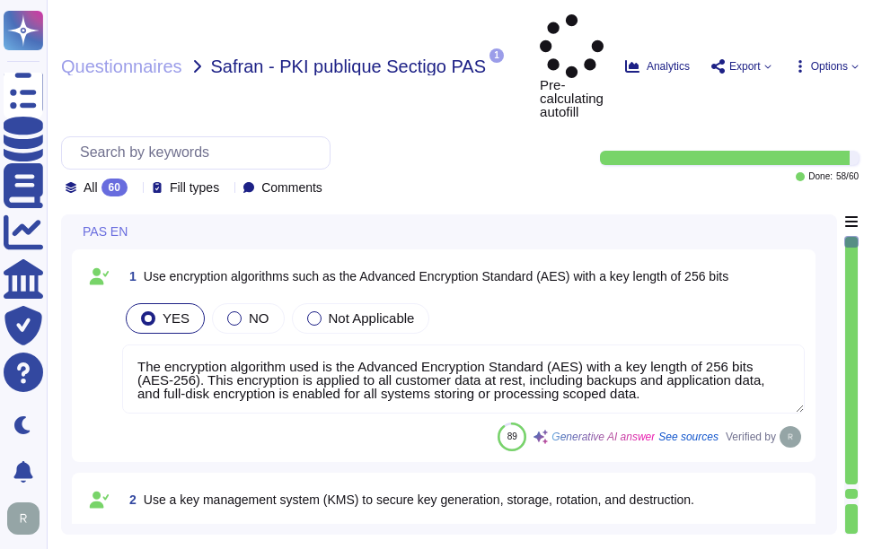
type textarea "The encryption algorithm used is the Advanced Encryption Standard (AES) with a …"
type textarea "Our solution utilizes hardware security modules (HSMs) for secure key managemen…"
type textarea "Our key management process includes a formal policy for regular key rotation, e…"
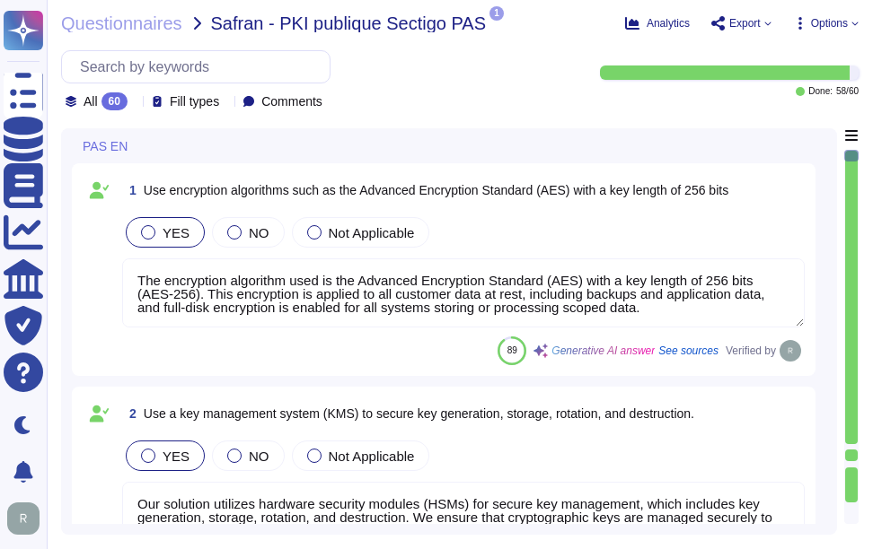
type textarea "Yes, all customer data at rest, including backups, application data, and confid…"
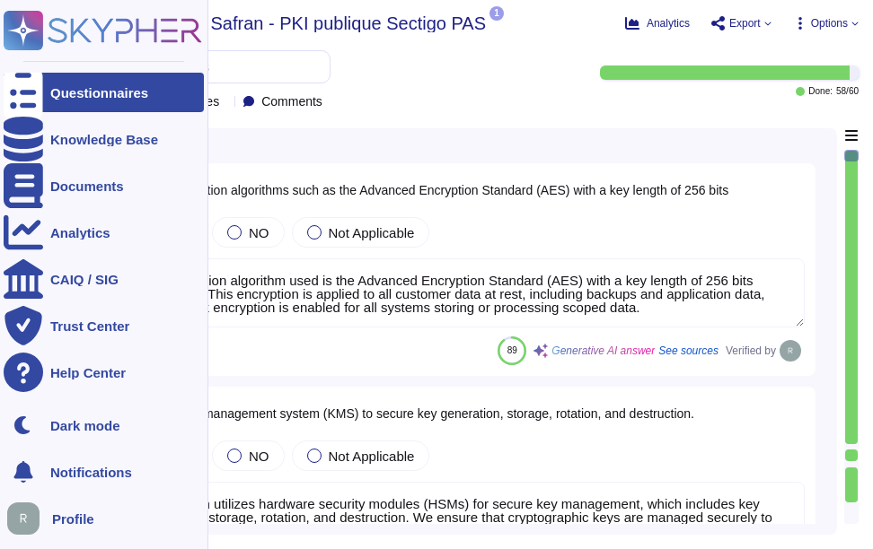
click at [45, 88] on div "Questionnaires" at bounding box center [104, 92] width 200 height 39
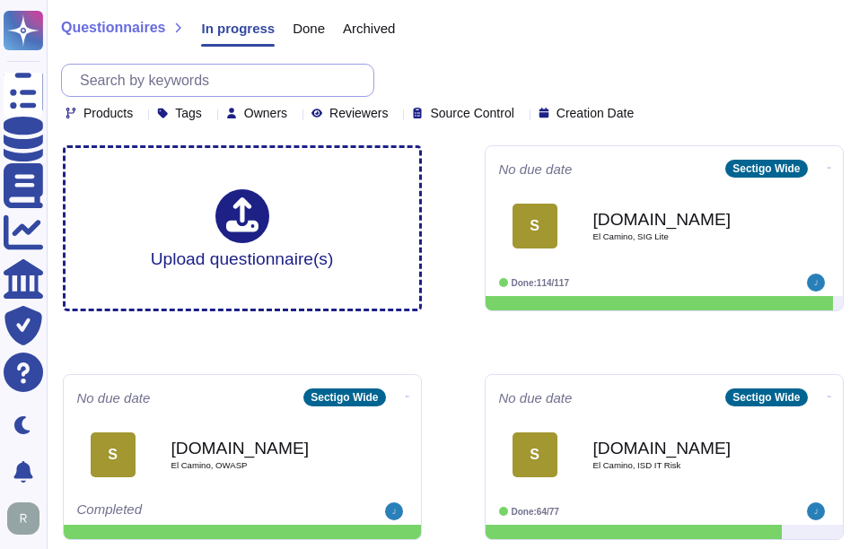
click at [205, 86] on input "text" at bounding box center [222, 80] width 303 height 31
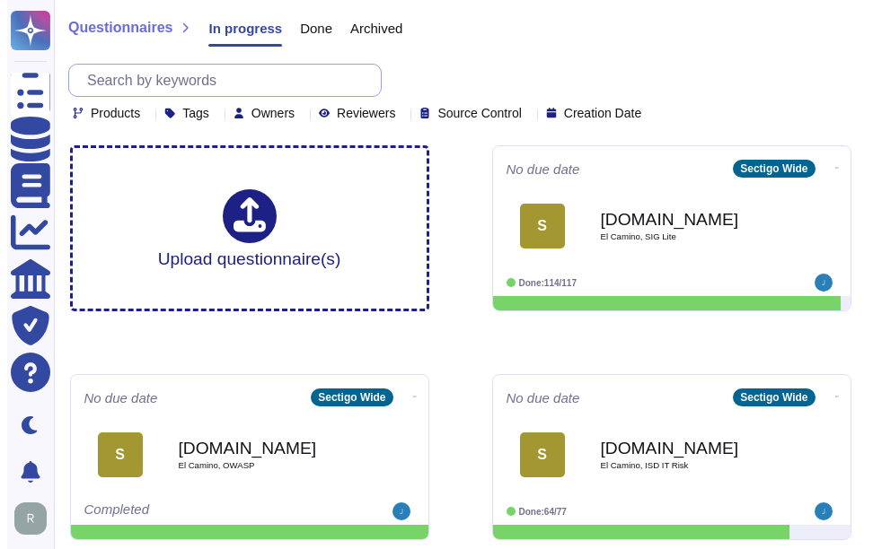
paste input "Aviva"
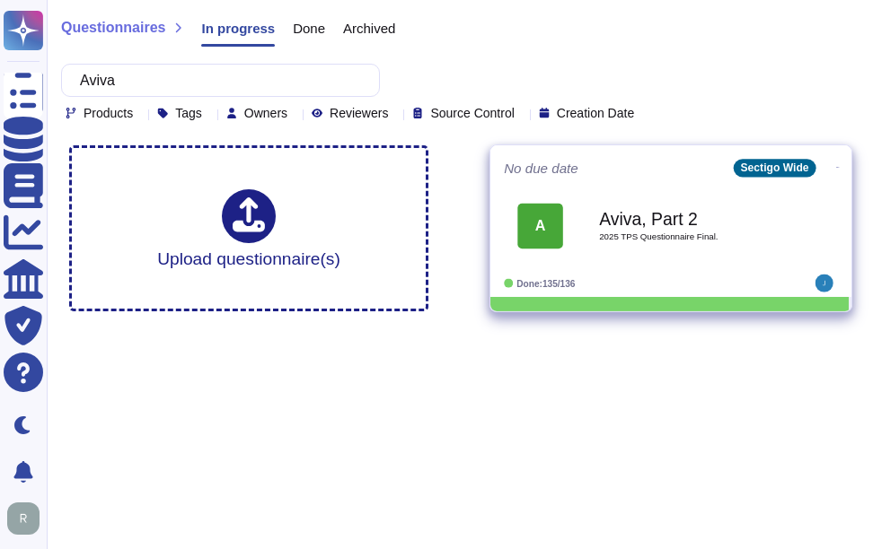
type input "Aviva"
click at [712, 240] on span "2025 TPS Questionnaire Final." at bounding box center [689, 237] width 181 height 9
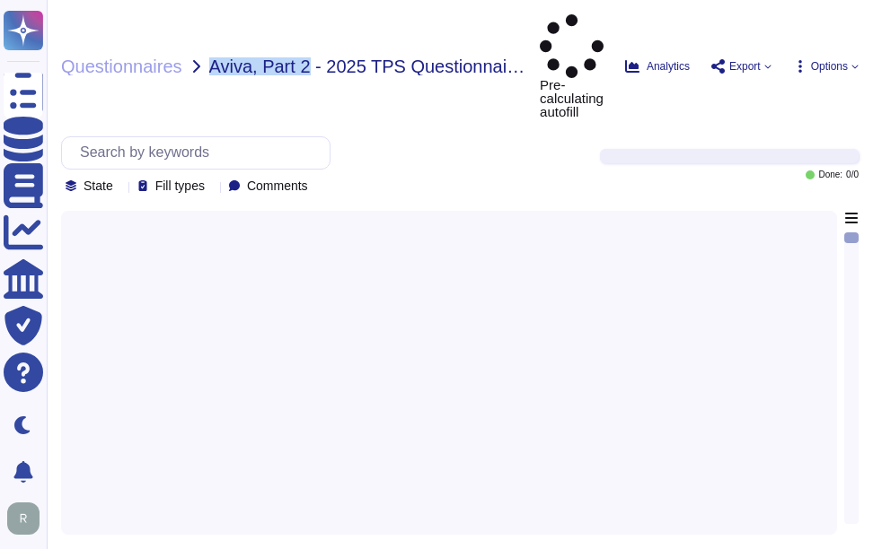
drag, startPoint x: 208, startPoint y: 33, endPoint x: 301, endPoint y: 36, distance: 92.5
click at [301, 57] on span "Aviva, Part 2 - 2025 TPS Questionnaire Final." at bounding box center [367, 66] width 317 height 18
copy span "Aviva, Part 2"
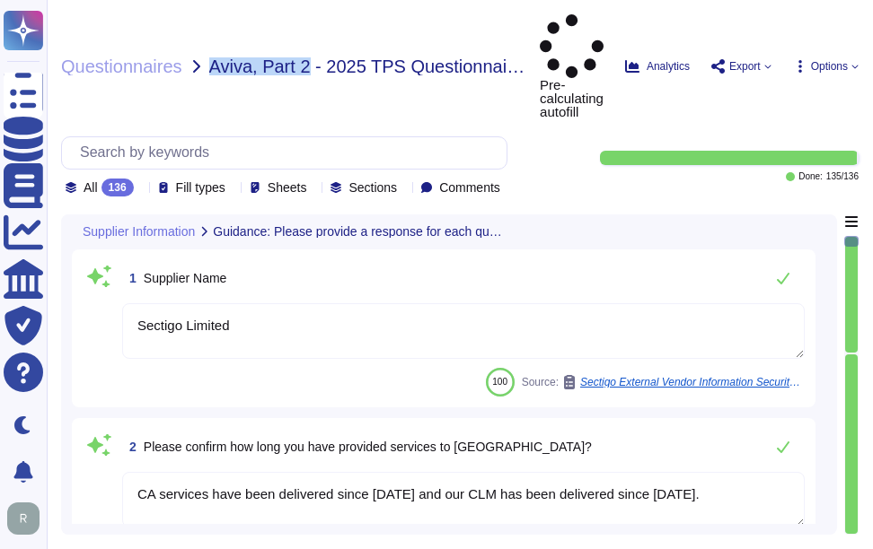
type textarea "Sectigo Limited"
type textarea "CA services have been delivered since [DATE] and our CLM has been delivered sin…"
type textarea "Sectigo acts as a data processor for the services provided to [GEOGRAPHIC_DATA]…"
type textarea "The primary region in which we operate is the [GEOGRAPHIC_DATA], specifically i…"
type textarea "Data received from Aviva is transmitted electronically using secure methods. Th…"
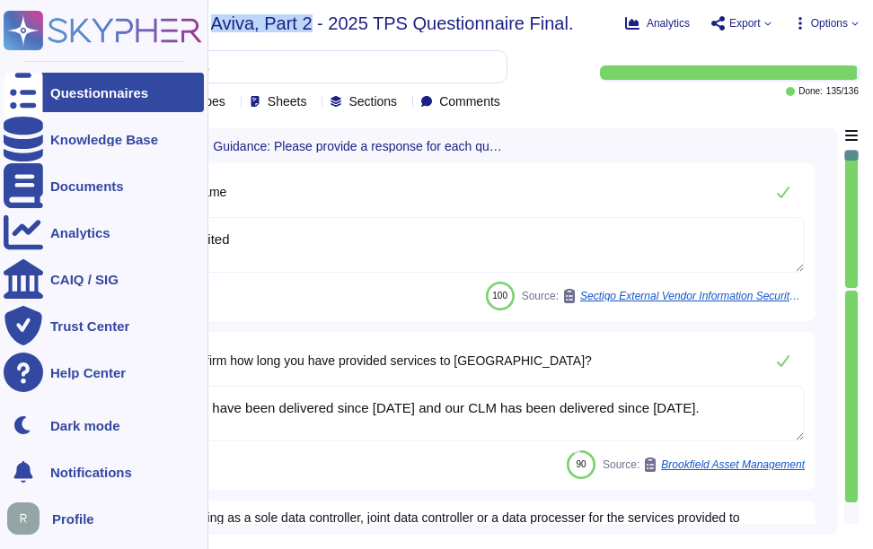
click at [33, 93] on icon at bounding box center [23, 92] width 39 height 53
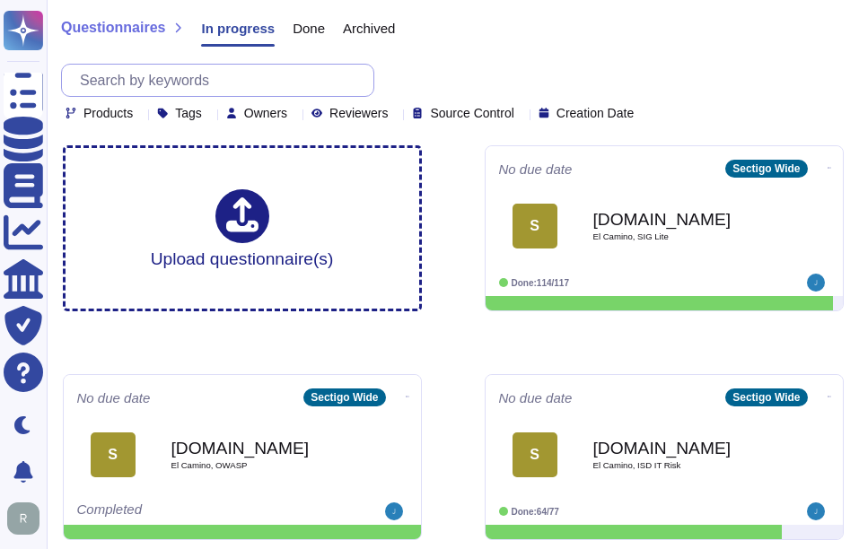
click at [259, 78] on input "text" at bounding box center [222, 80] width 303 height 31
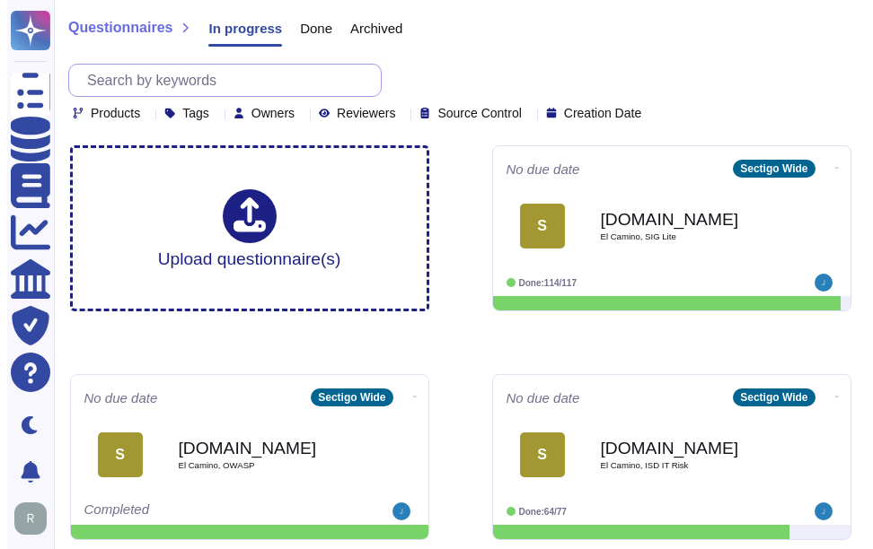
paste input "TMX"
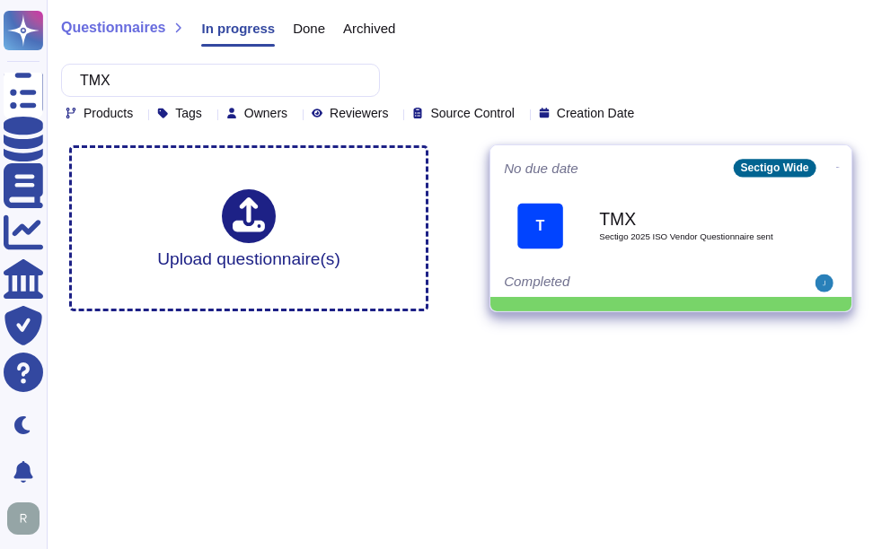
type input "TMX"
click at [627, 224] on b "TMX" at bounding box center [689, 218] width 181 height 17
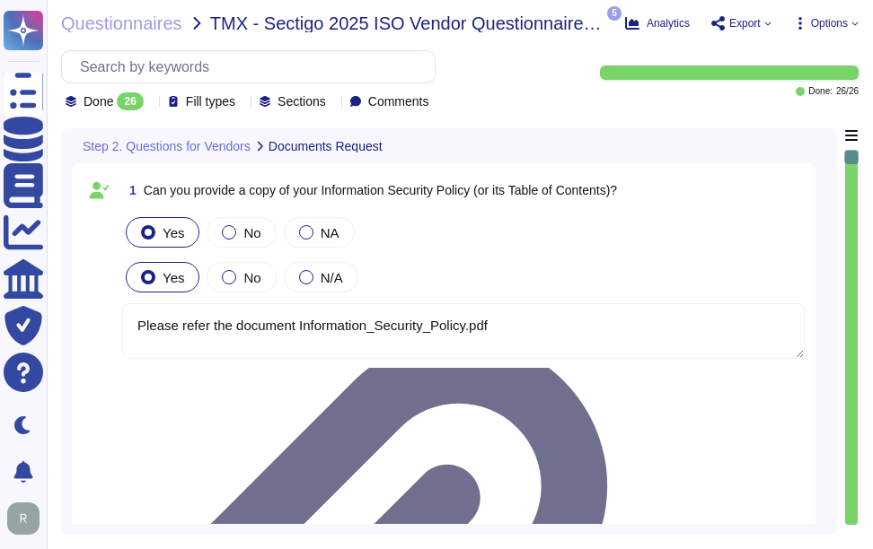
type textarea "Please refer the document Information_Security_Policy.pdf"
type textarea "Yes, we can provide a copy of our ISO 27001 certificate for our Information Sec…"
type textarea "We will attach ISO27001 Certification."
drag, startPoint x: 207, startPoint y: 17, endPoint x: 243, endPoint y: 18, distance: 35.9
click at [243, 18] on span "TMX - Sectigo 2025 ISO Vendor Questionnaire sent" at bounding box center [406, 23] width 393 height 18
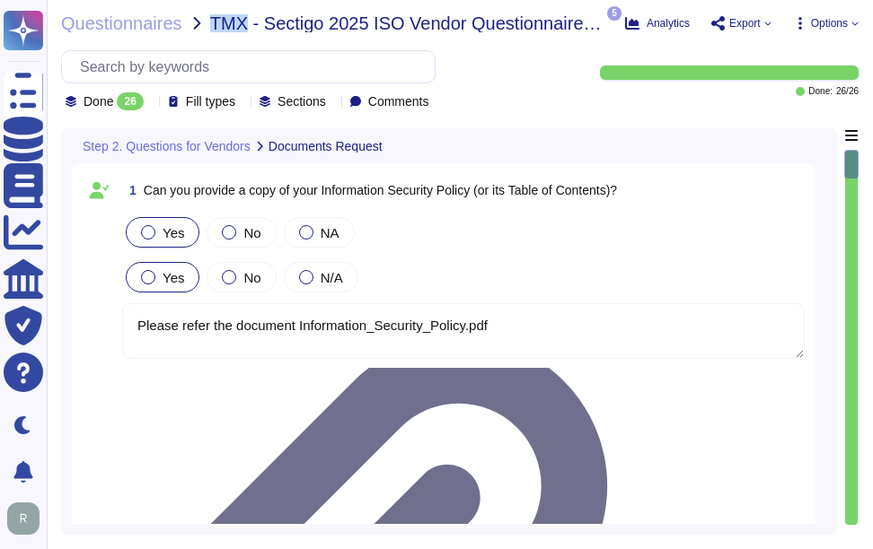
copy span "TMX"
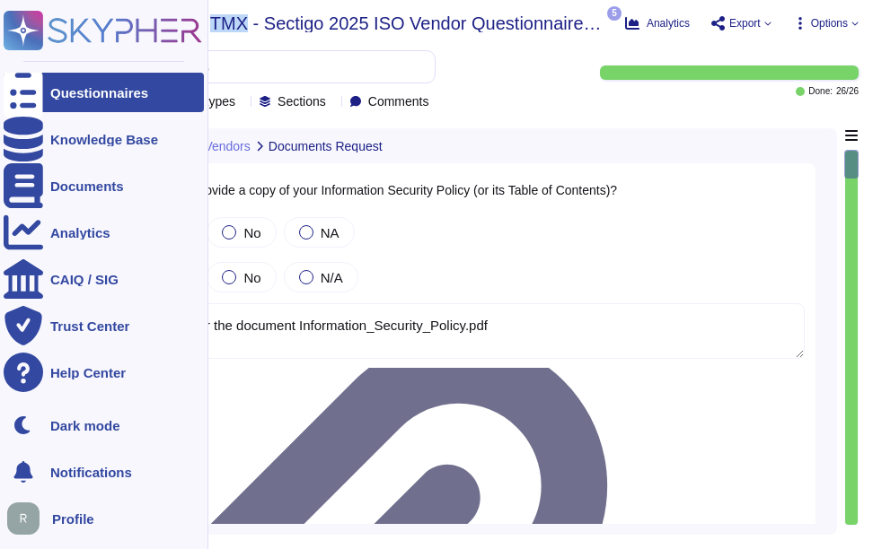
click at [83, 93] on div "Questionnaires" at bounding box center [99, 92] width 98 height 13
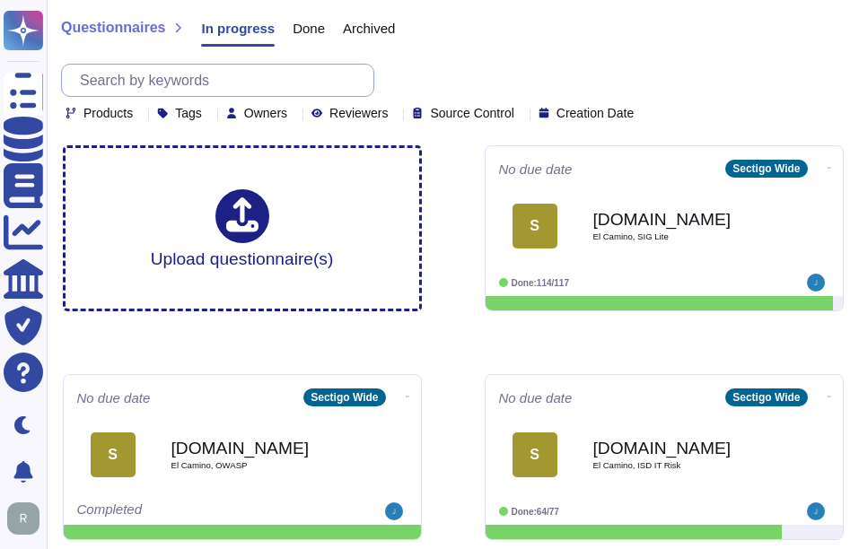
click at [311, 66] on input "text" at bounding box center [222, 80] width 303 height 31
paste input "Tarkett"
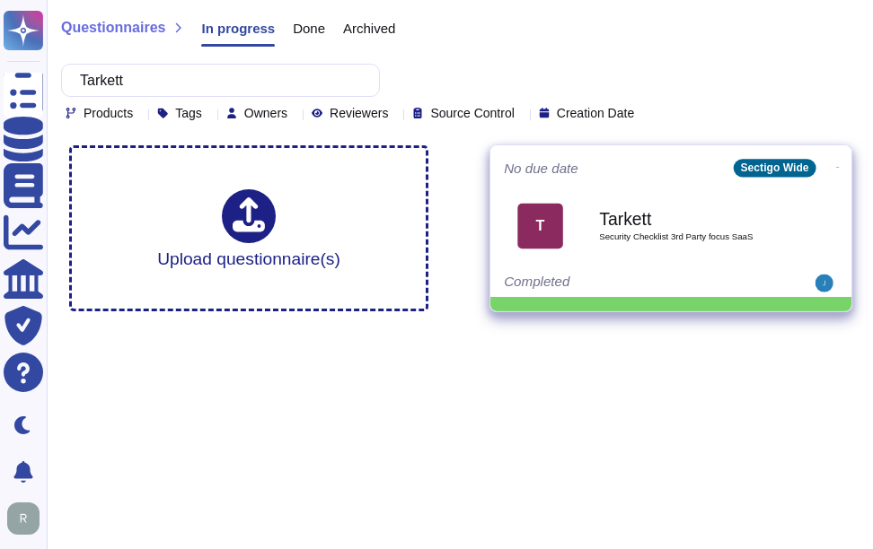
type input "Tarkett"
click at [716, 224] on b "Tarkett" at bounding box center [689, 218] width 181 height 17
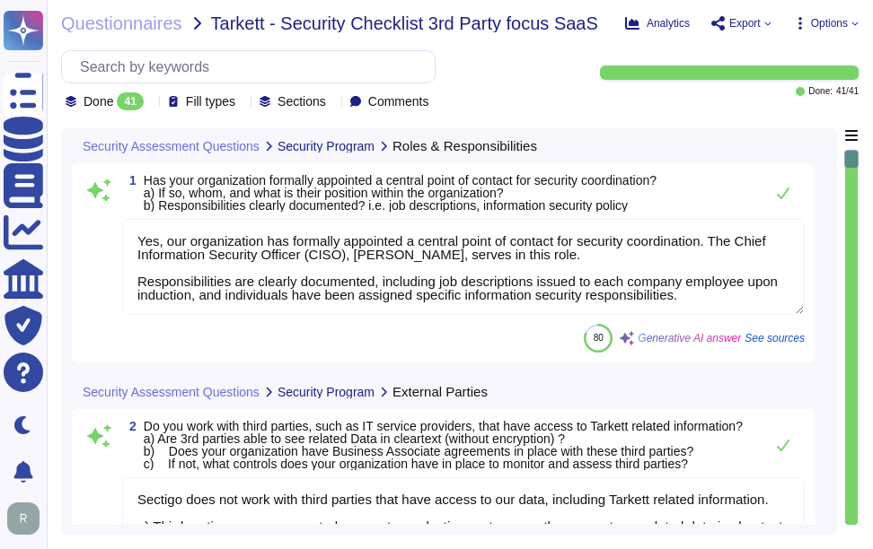
type textarea "Yes, our organization has formally appointed a central point of contact for sec…"
type textarea "Sectigo does not work with third parties that have access to our data, includin…"
type textarea "Yes, we have documented and approved information security policies, standards, …"
drag, startPoint x: 260, startPoint y: 23, endPoint x: 209, endPoint y: 26, distance: 51.2
click at [211, 26] on span "Tarkett - Security Checklist 3rd Party focus SaaS" at bounding box center [404, 23] width 387 height 18
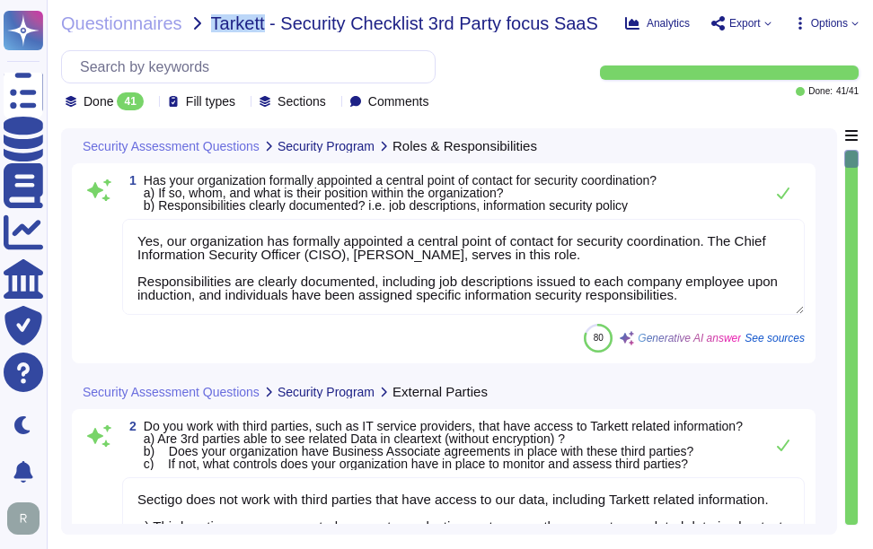
copy span "Tarkett"
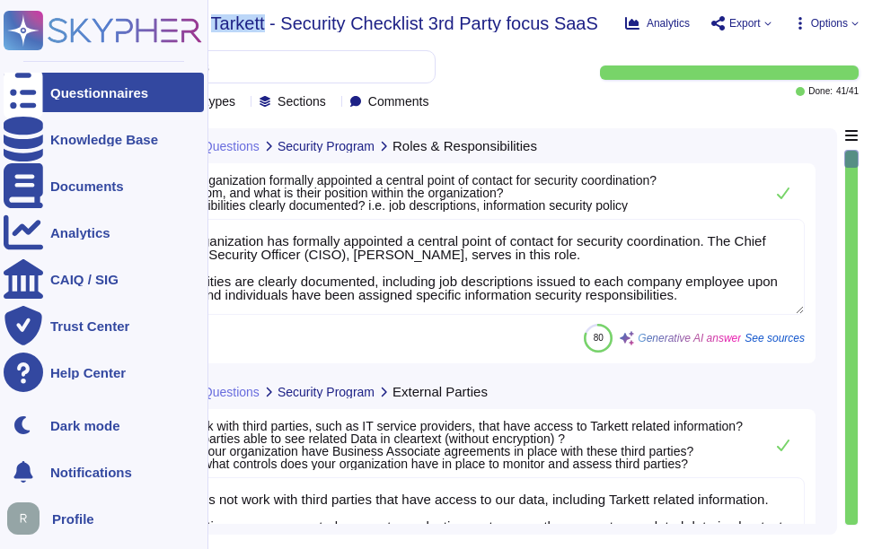
click at [51, 86] on div "Questionnaires" at bounding box center [99, 92] width 98 height 13
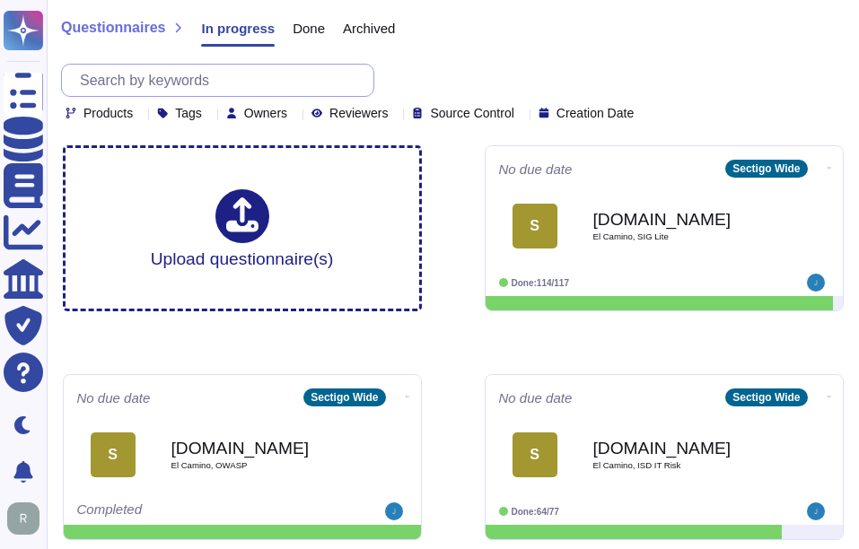
click at [242, 83] on input "text" at bounding box center [222, 80] width 303 height 31
paste input "New Balance"
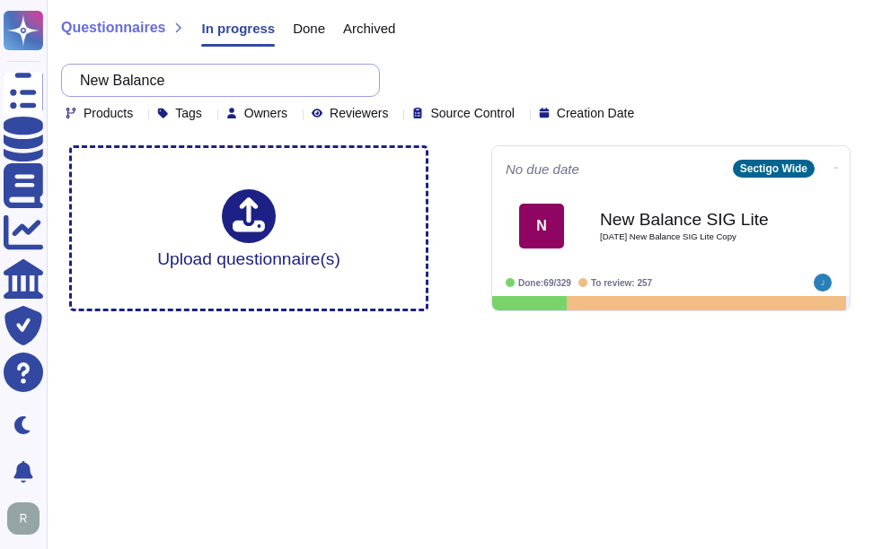
click at [291, 84] on input "New Balance" at bounding box center [216, 80] width 290 height 31
paste input "Sunlif"
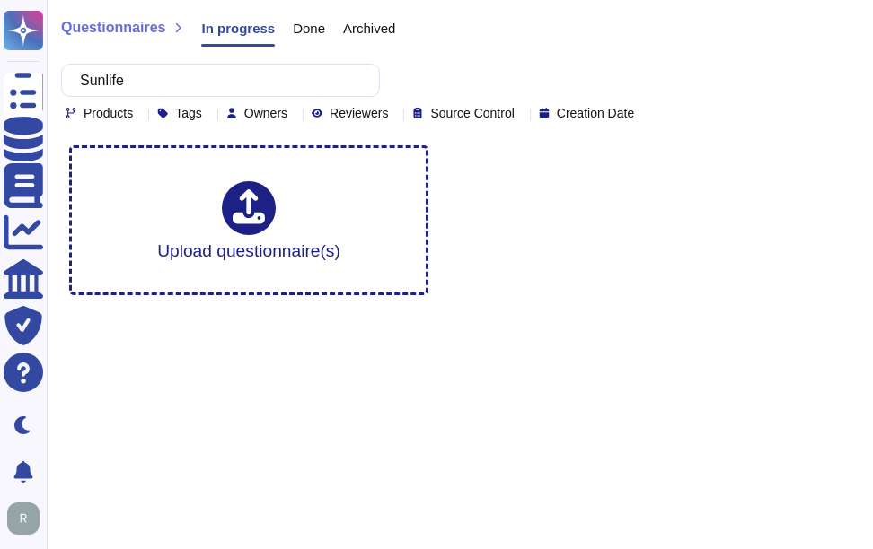
type input "Sunlife"
click at [298, 32] on span "Done" at bounding box center [309, 28] width 32 height 13
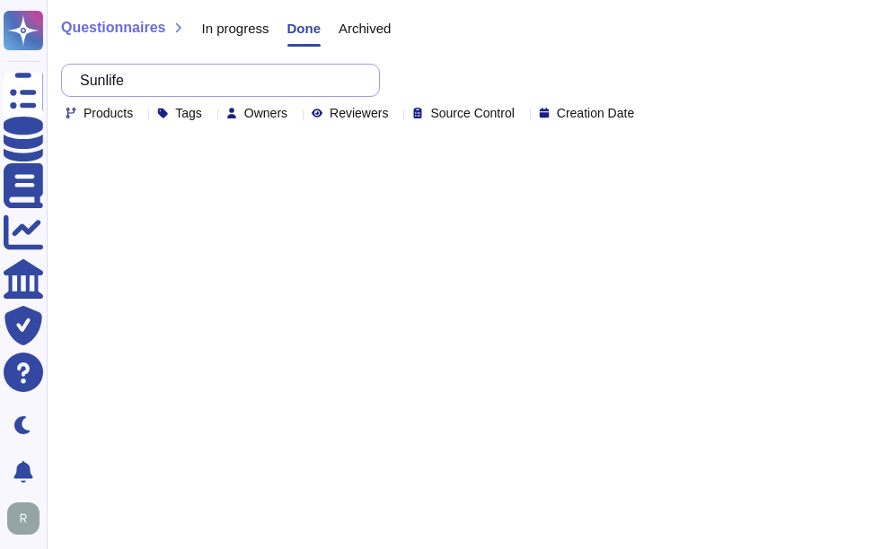
click at [265, 69] on input "Sunlife" at bounding box center [216, 80] width 290 height 31
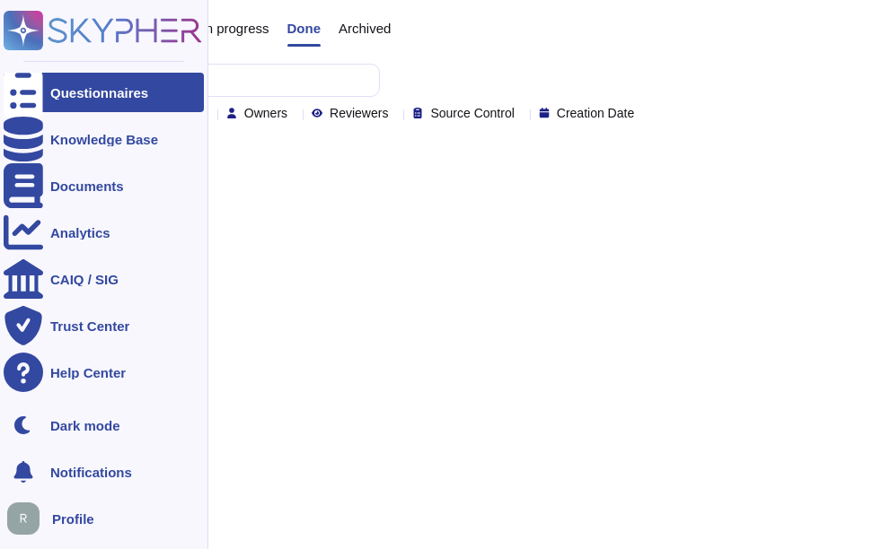
click at [76, 83] on div "Questionnaires" at bounding box center [104, 92] width 200 height 39
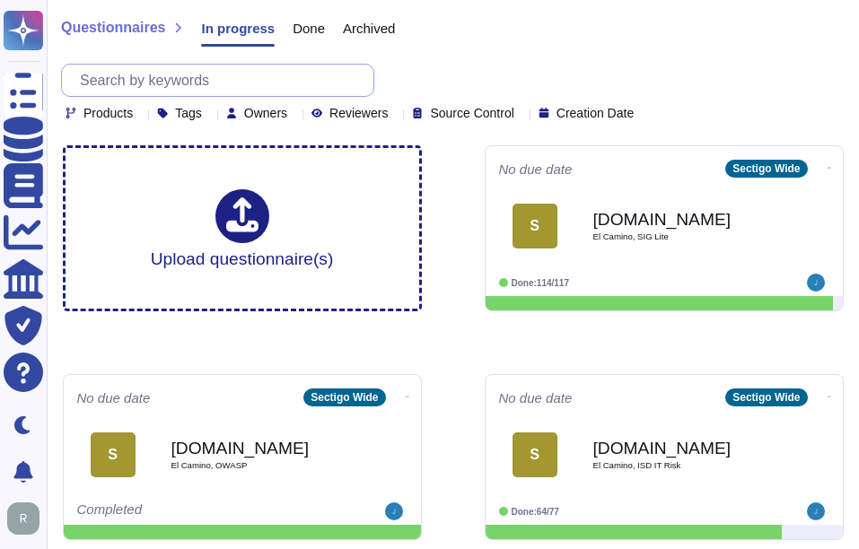
click at [254, 74] on input "text" at bounding box center [222, 80] width 303 height 31
paste input "Natwest"
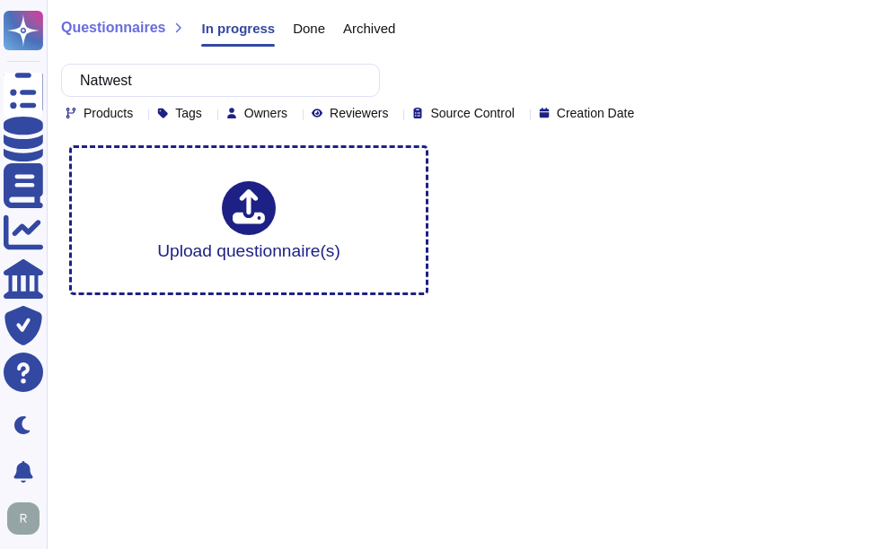
type input "Natwest"
click at [311, 26] on span "Done" at bounding box center [309, 28] width 32 height 13
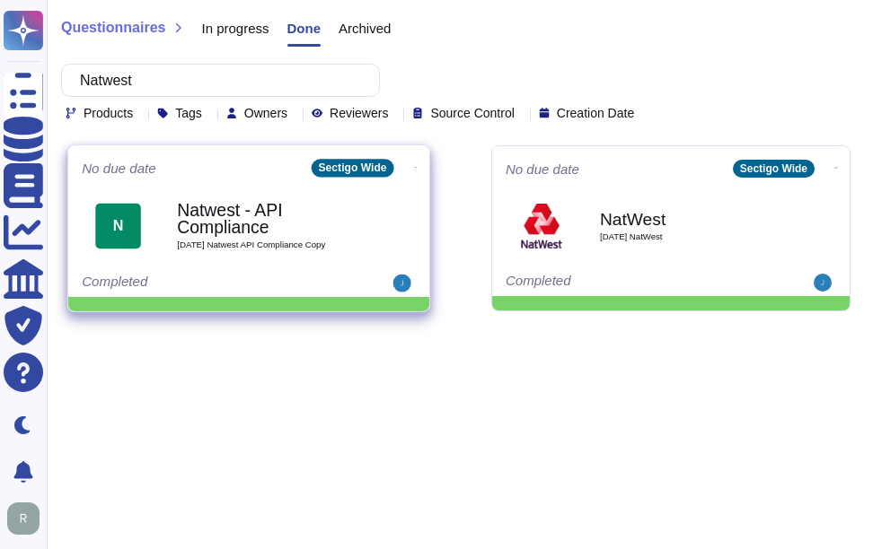
click at [213, 221] on b "Natwest - API Compliance" at bounding box center [267, 219] width 181 height 35
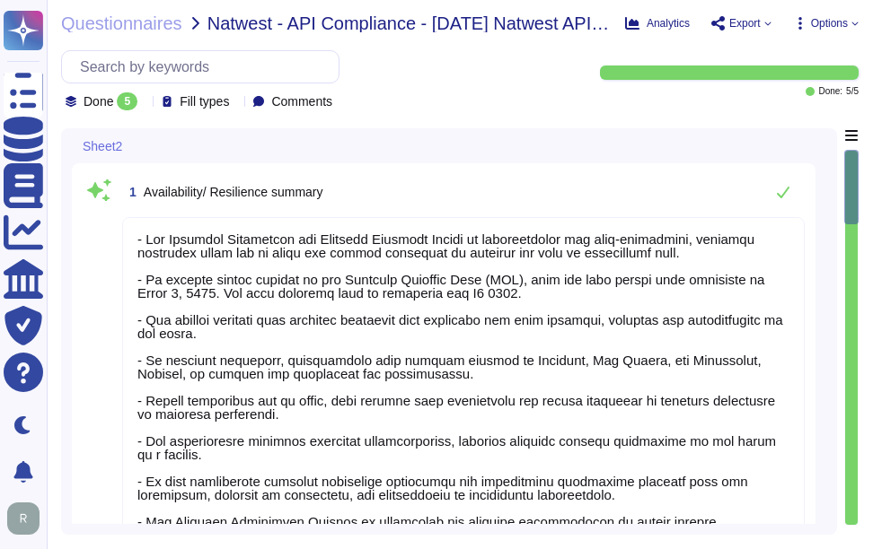
type textarea "- Our Business Continuity and Disaster Recovery Policy is comprehensive and wel…"
type textarea "- The Disaster Recovery Time Objective (RTO) target for the service is 12 hours…"
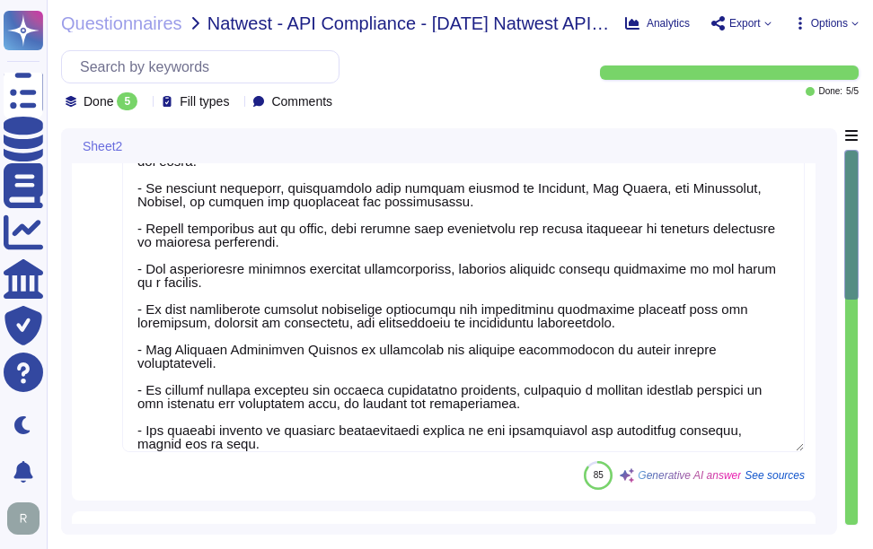
type textarea "- We utilize Grafana for monitoring our environment, which includes monitoring …"
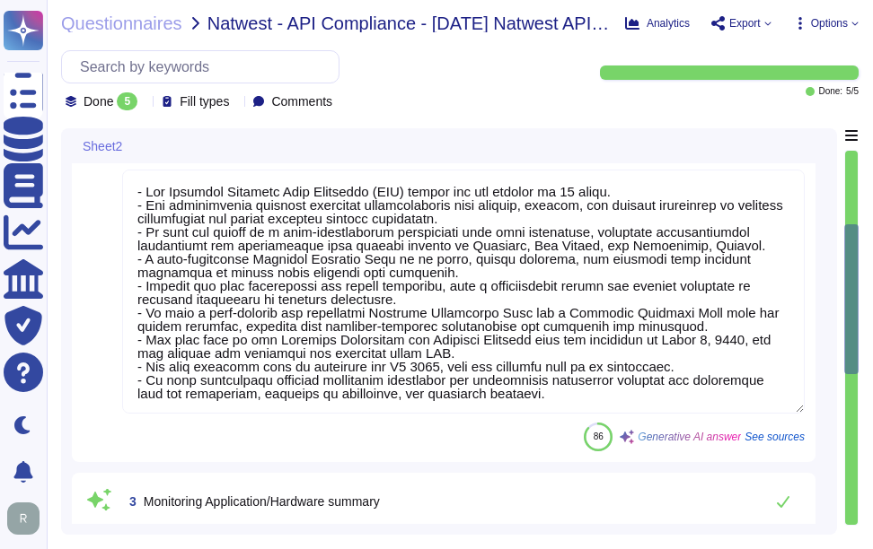
type textarea "- Our Disaster Recovery Plan is well-documented and tested annually, designed t…"
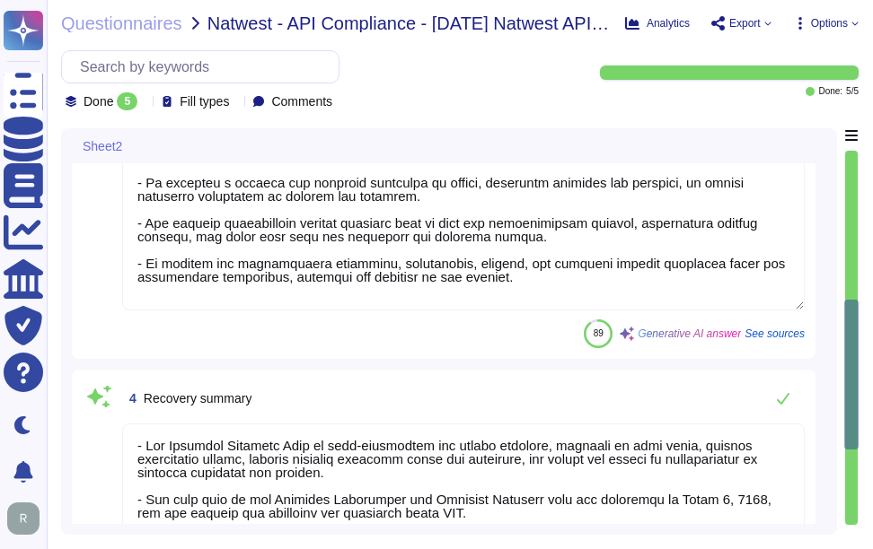
type textarea "Sectigo has developed a comprehensive backup and restore procedure that enables…"
type textarea "- The Disaster Recovery Time Objective (RTO) target for the service is 12 hours…"
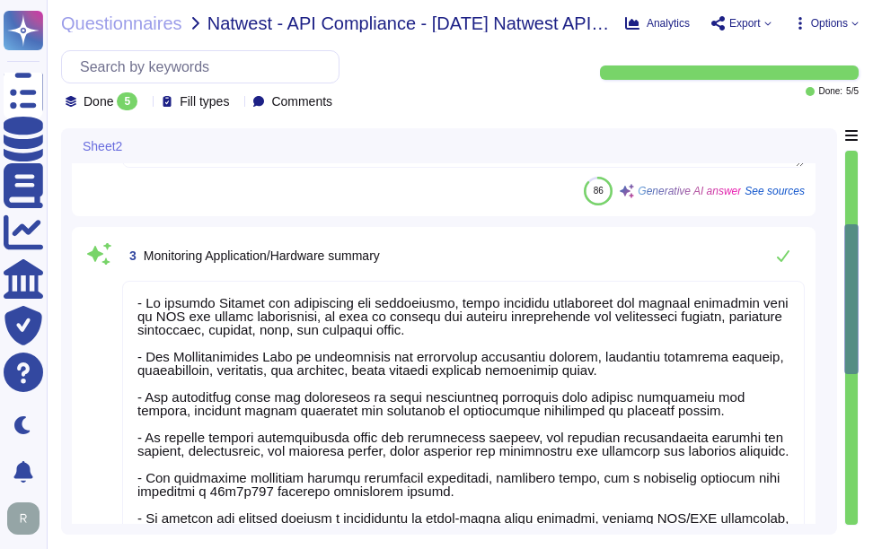
type textarea "- Our Business Continuity and Disaster Recovery Policy is comprehensive and wel…"
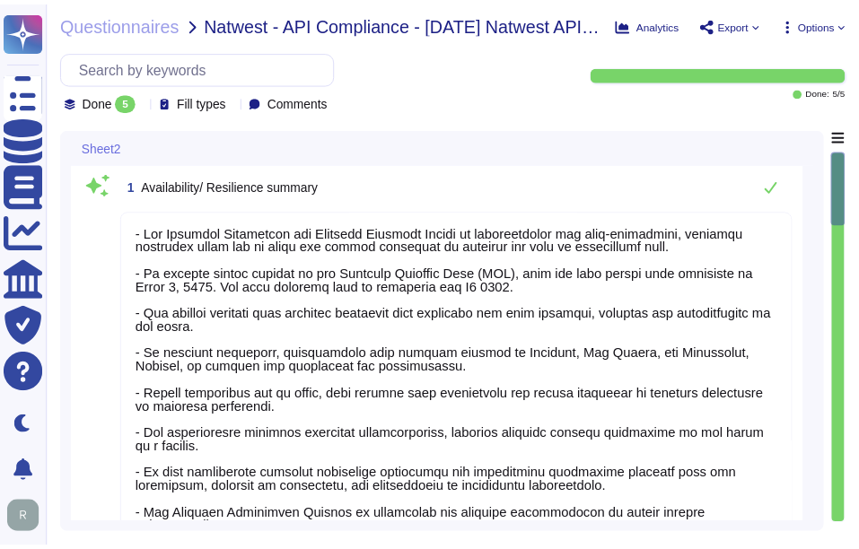
scroll to position [0, 0]
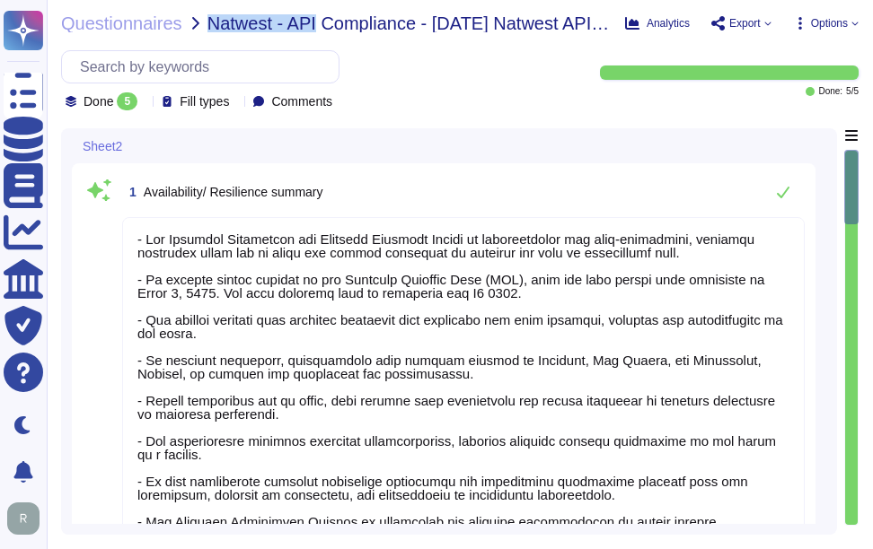
drag, startPoint x: 204, startPoint y: 22, endPoint x: 315, endPoint y: 24, distance: 111.3
click at [315, 24] on span "Natwest - API Compliance - [DATE] Natwest API Compliance Copy" at bounding box center [408, 23] width 403 height 18
copy span "Natwest - API"
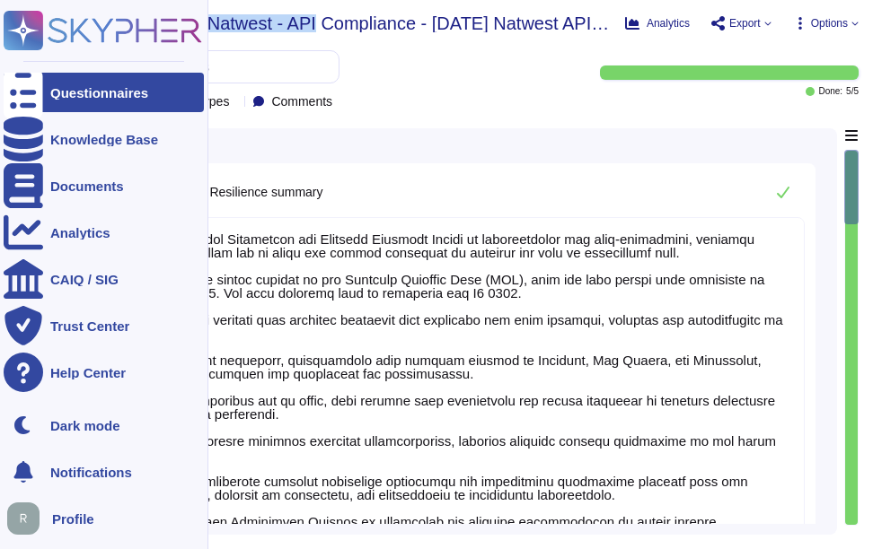
click at [24, 98] on icon at bounding box center [23, 92] width 39 height 53
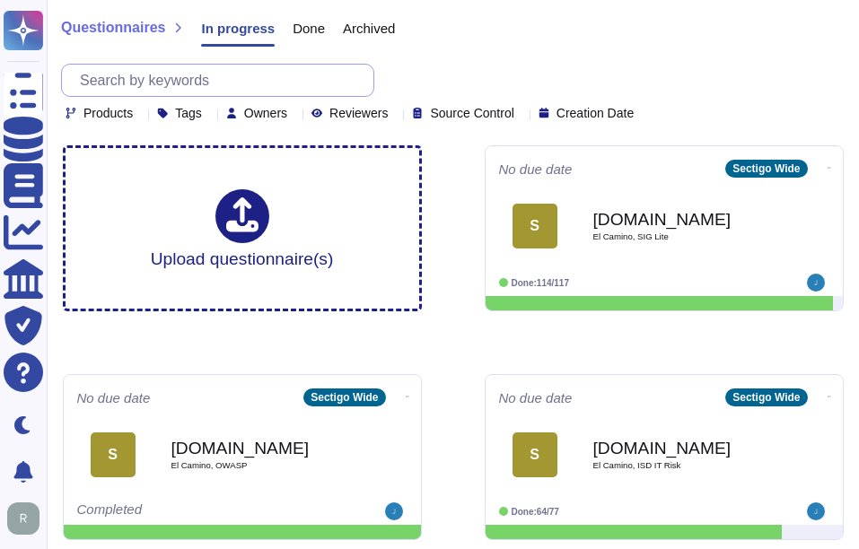
click at [293, 74] on input "text" at bounding box center [222, 80] width 303 height 31
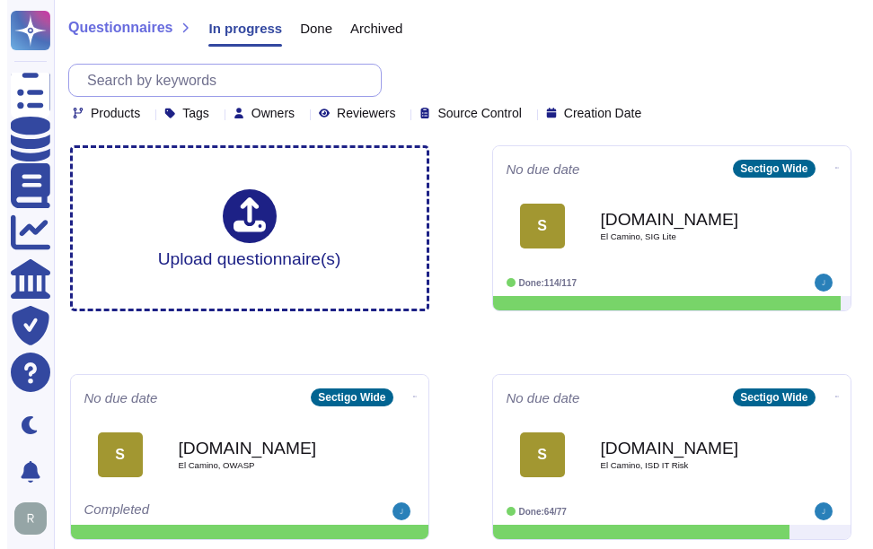
paste input "TQL"
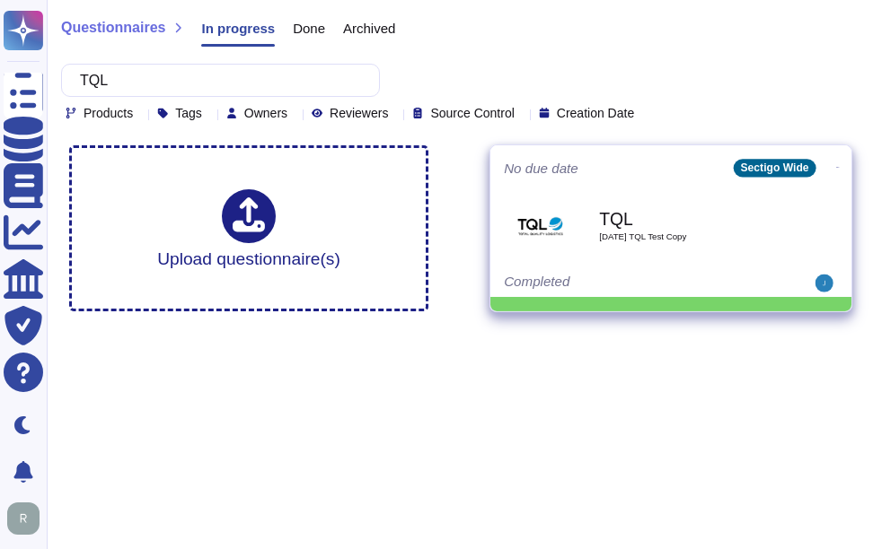
type input "TQL"
click at [645, 213] on b "TQL" at bounding box center [689, 218] width 181 height 17
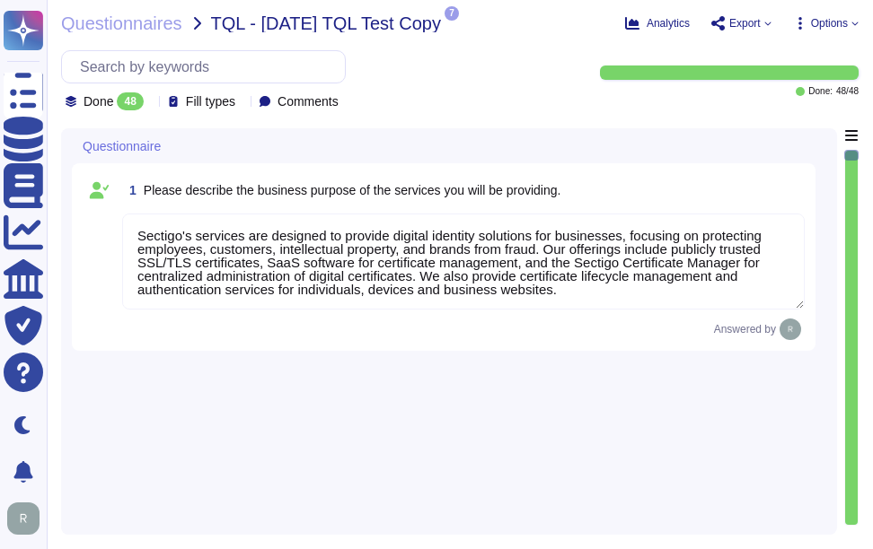
type textarea "Sectigo's services are designed to provide digital identity solutions for busin…"
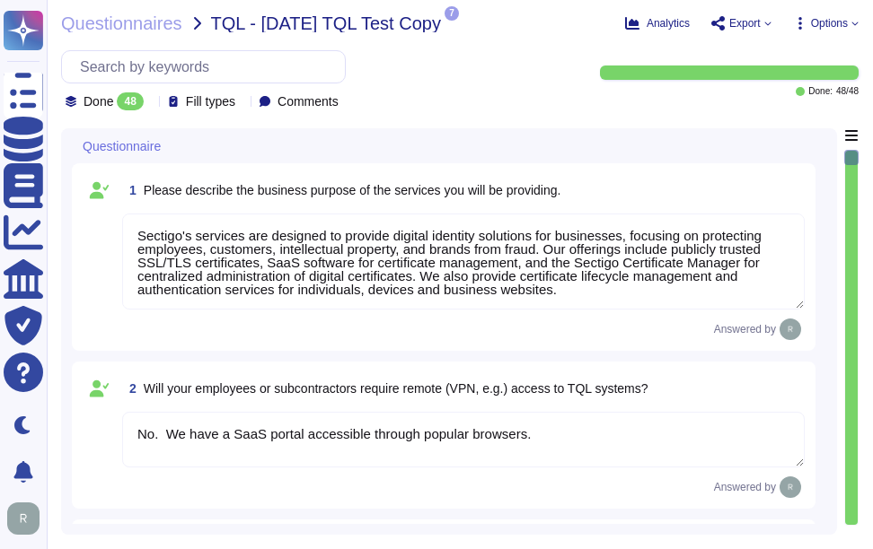
type textarea "No. We have a SaaS portal accessible through popular browsers."
type textarea "Yes, TQL data may be hosted or stored outside of TQL's network. The data may be…"
type textarea "No. Our SCM is a SaaS offering. It can be accessed through internet."
drag, startPoint x: 207, startPoint y: 23, endPoint x: 241, endPoint y: 24, distance: 33.2
click at [241, 24] on div "Questionnaires TQL - [DATE] TQL Test Copy" at bounding box center [251, 23] width 380 height 18
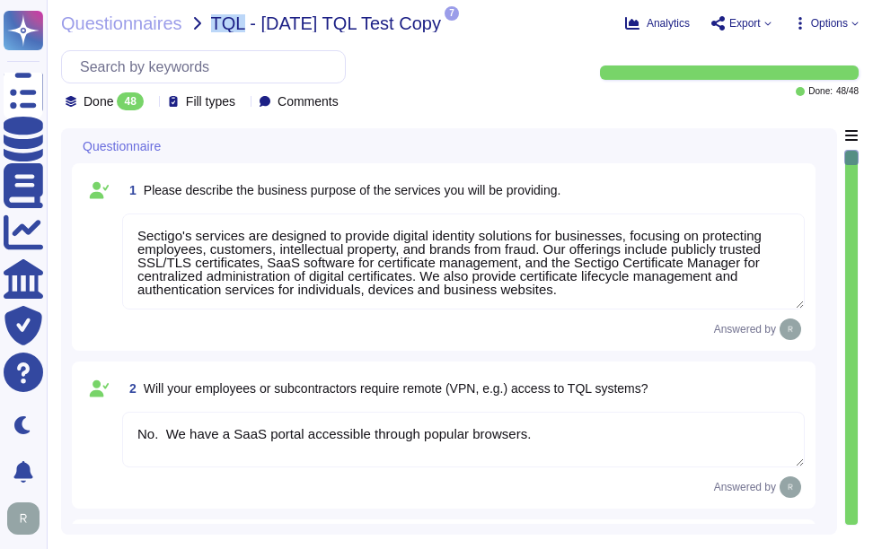
copy span "TQL"
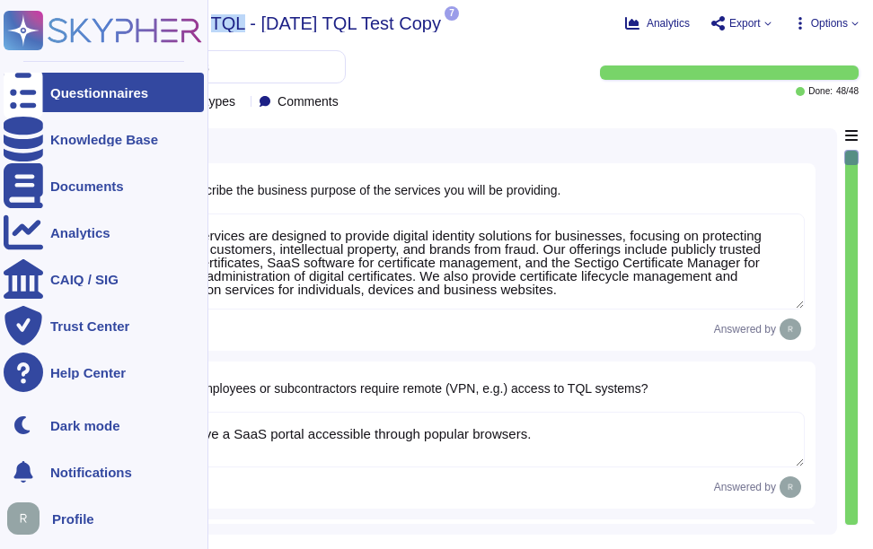
click at [133, 102] on div "Questionnaires" at bounding box center [104, 92] width 200 height 39
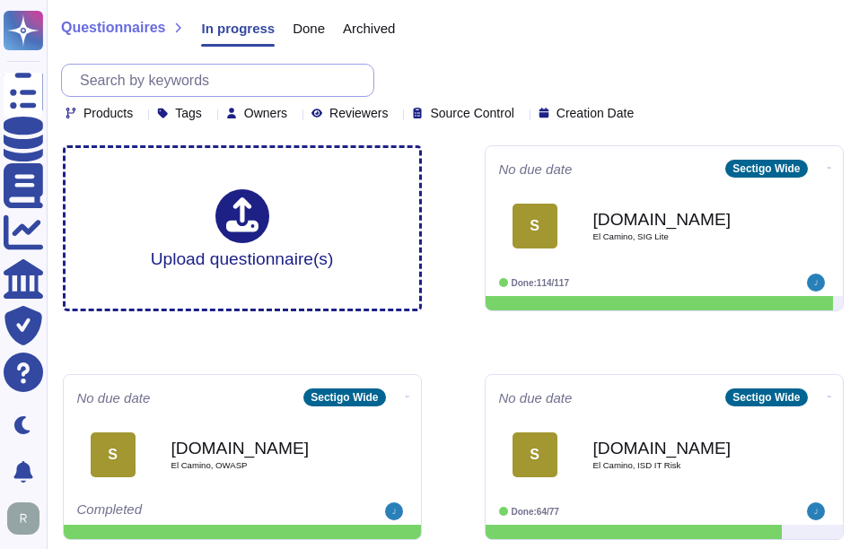
click at [234, 85] on input "text" at bounding box center [222, 80] width 303 height 31
paste input "Equitable"
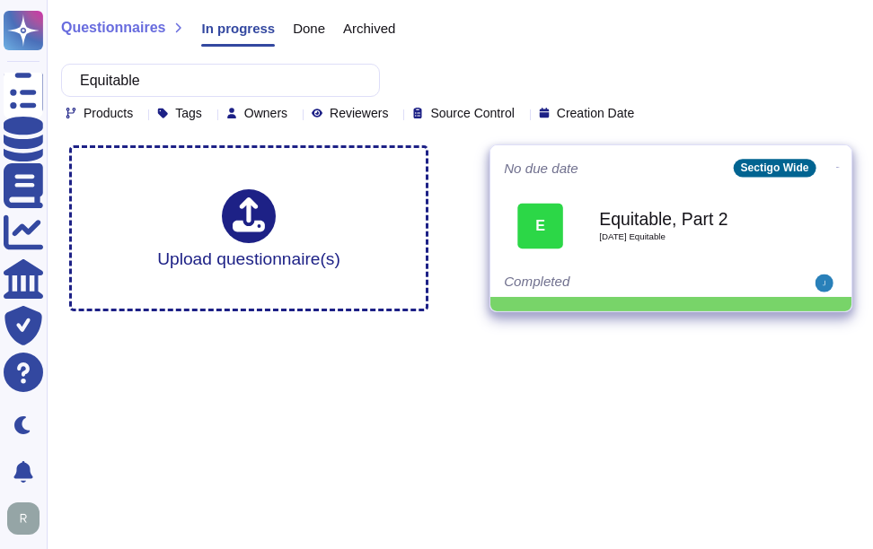
type input "Equitable"
click at [694, 236] on span "[DATE] Equitable" at bounding box center [689, 237] width 181 height 9
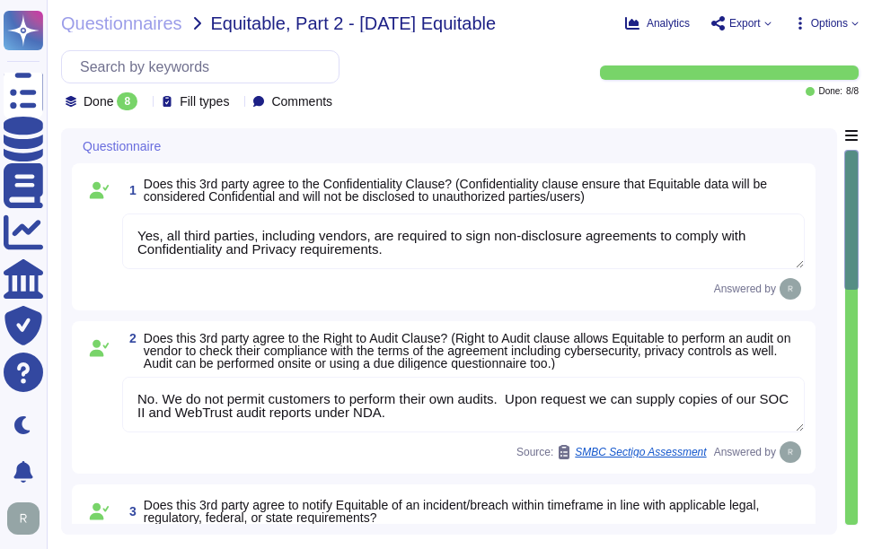
type textarea "Yes, all third parties, including vendors, are required to sign non-disclosure …"
type textarea "No. We do not permit customers to perform their own audits. Upon request we can…"
type textarea "Sectigo is committed to notifying incidents or breaches within the timeframe es…"
type textarea "Yes, a penetration test was performed by an independent third party. Penetratio…"
type textarea "The retention periods for data are not fixed and will vary based on factors suc…"
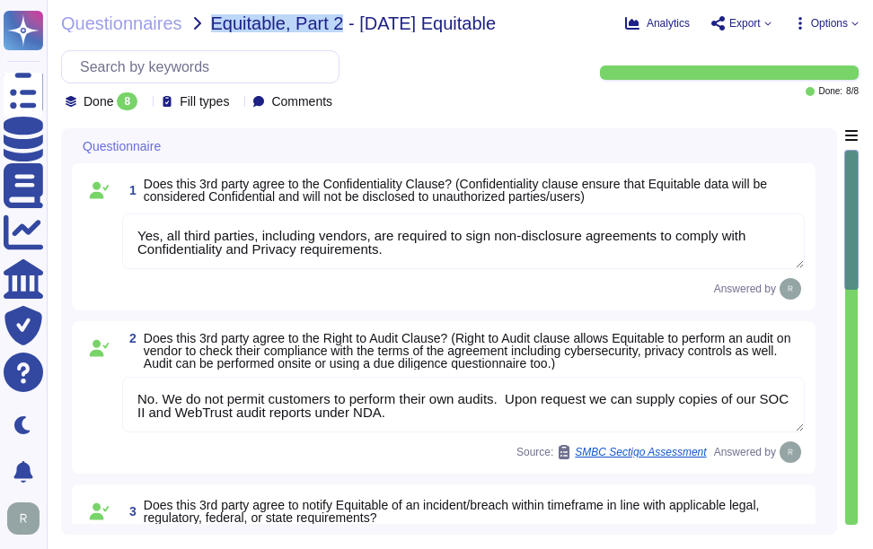
drag, startPoint x: 210, startPoint y: 22, endPoint x: 336, endPoint y: 29, distance: 125.8
click at [336, 29] on span "Equitable, Part 2 - [DATE] Equitable" at bounding box center [353, 23] width 285 height 18
copy span "Equitable, Part 2"
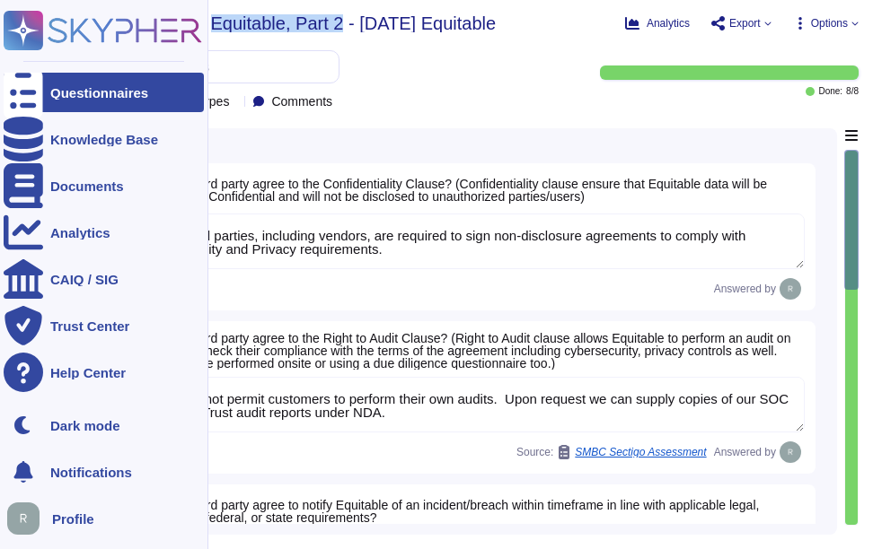
click at [57, 87] on div "Questionnaires" at bounding box center [99, 92] width 98 height 13
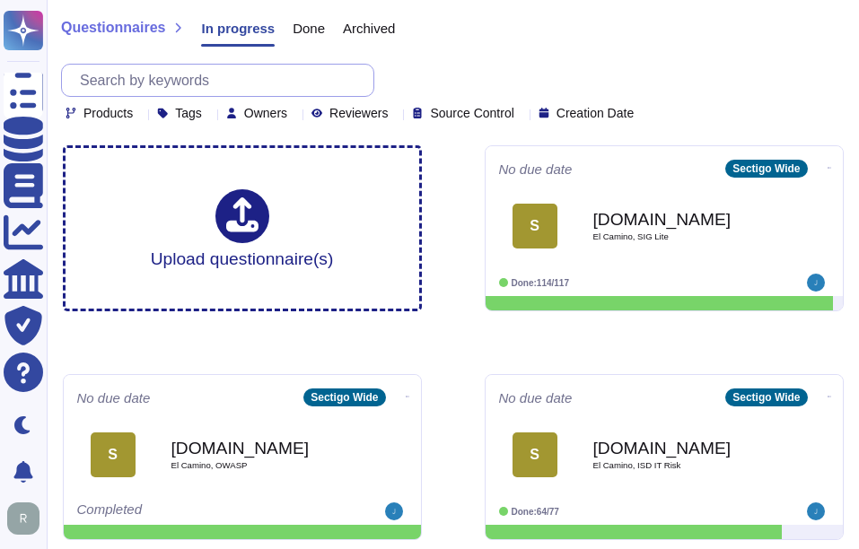
click at [236, 70] on input "text" at bounding box center [222, 80] width 303 height 31
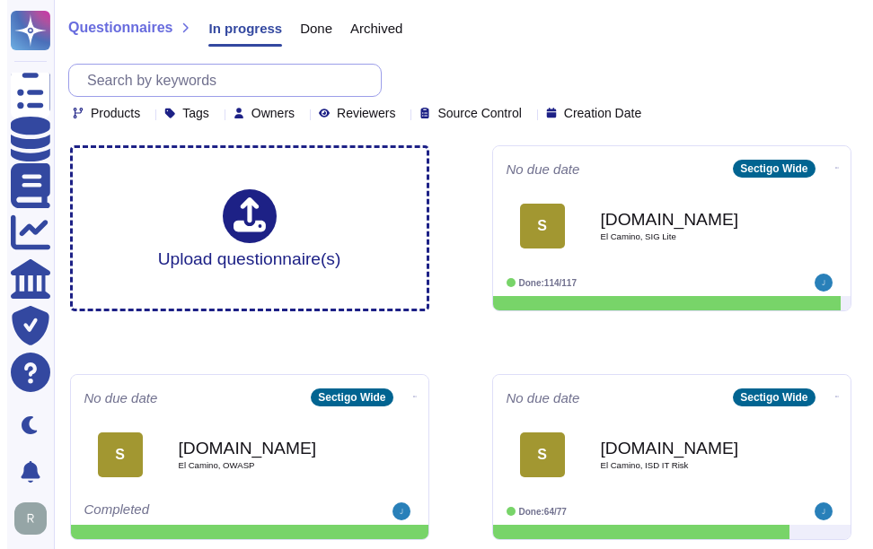
paste input "UDR"
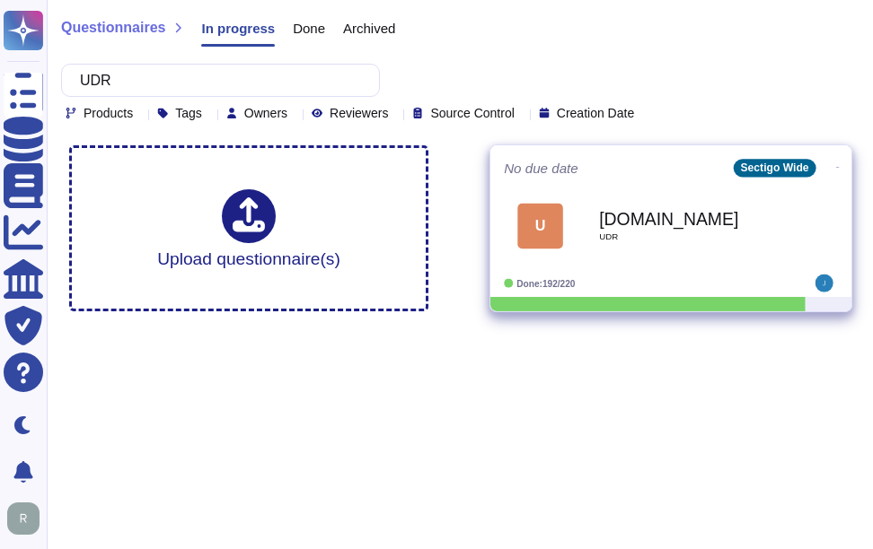
type input "UDR"
click at [677, 213] on b "[DOMAIN_NAME]" at bounding box center [689, 218] width 181 height 17
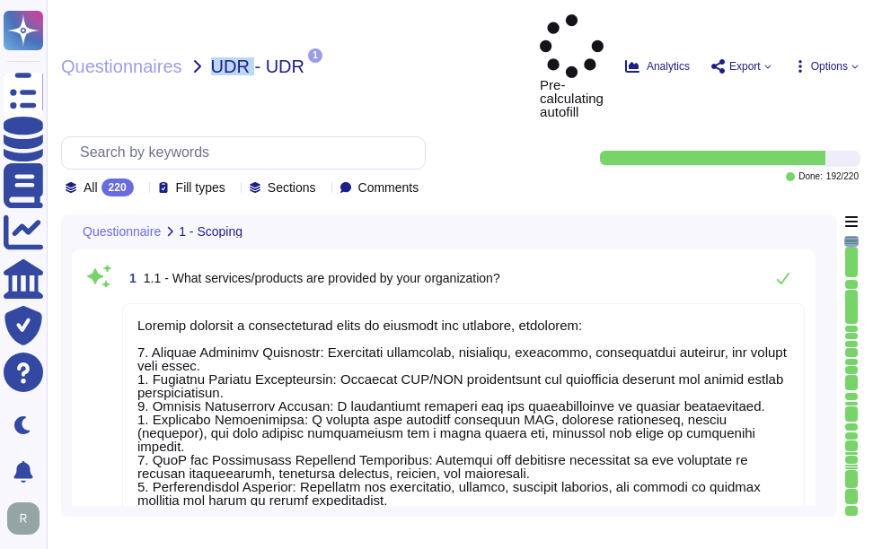
drag, startPoint x: 247, startPoint y: 38, endPoint x: 209, endPoint y: 38, distance: 37.7
click at [211, 57] on span "UDR - UDR" at bounding box center [257, 66] width 93 height 18
copy span "UDR"
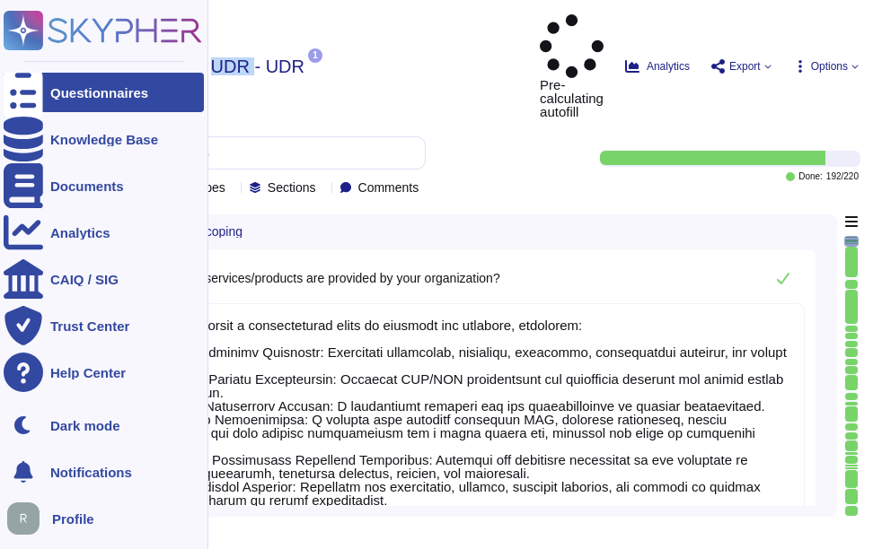
click at [82, 95] on div "Questionnaires" at bounding box center [99, 92] width 98 height 13
